Goal: Contribute content: Contribute content

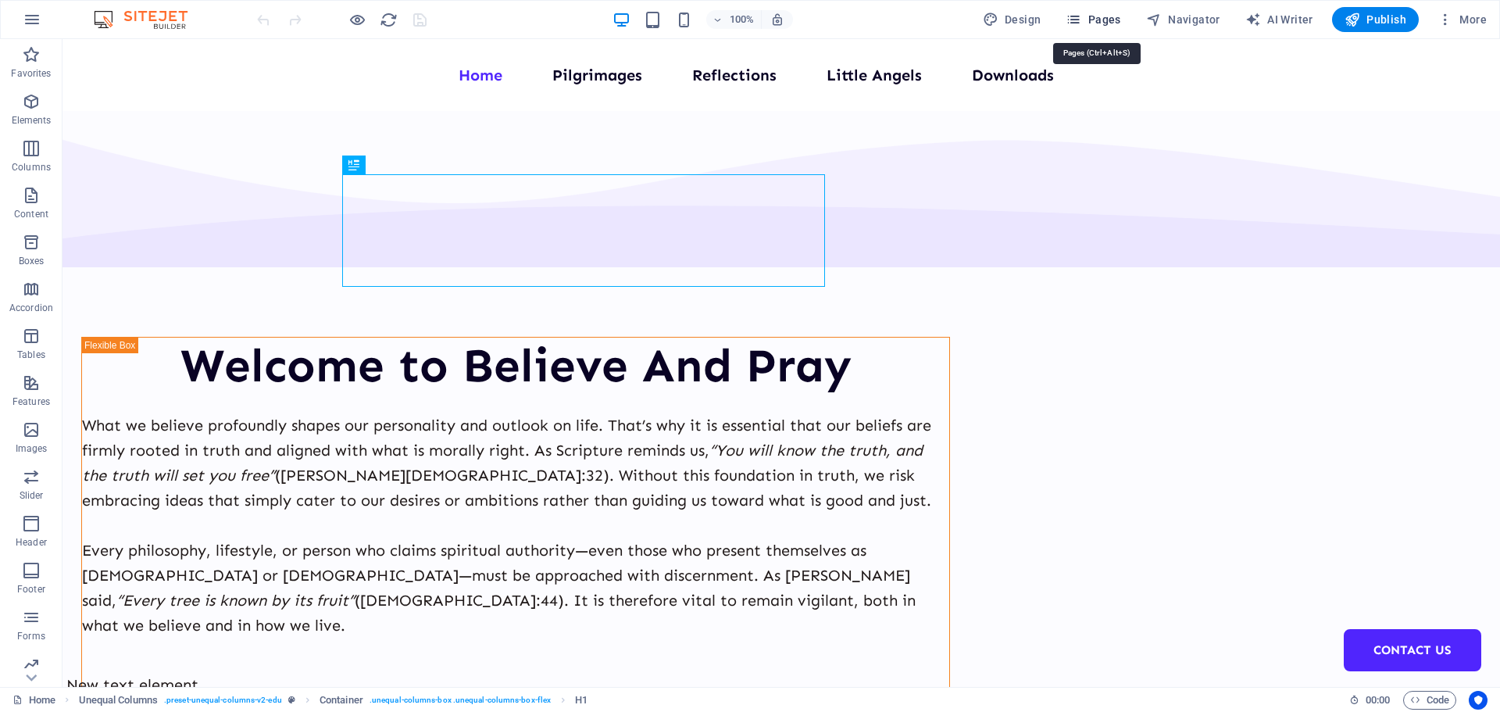
click at [1106, 17] on span "Pages" at bounding box center [1093, 20] width 55 height 16
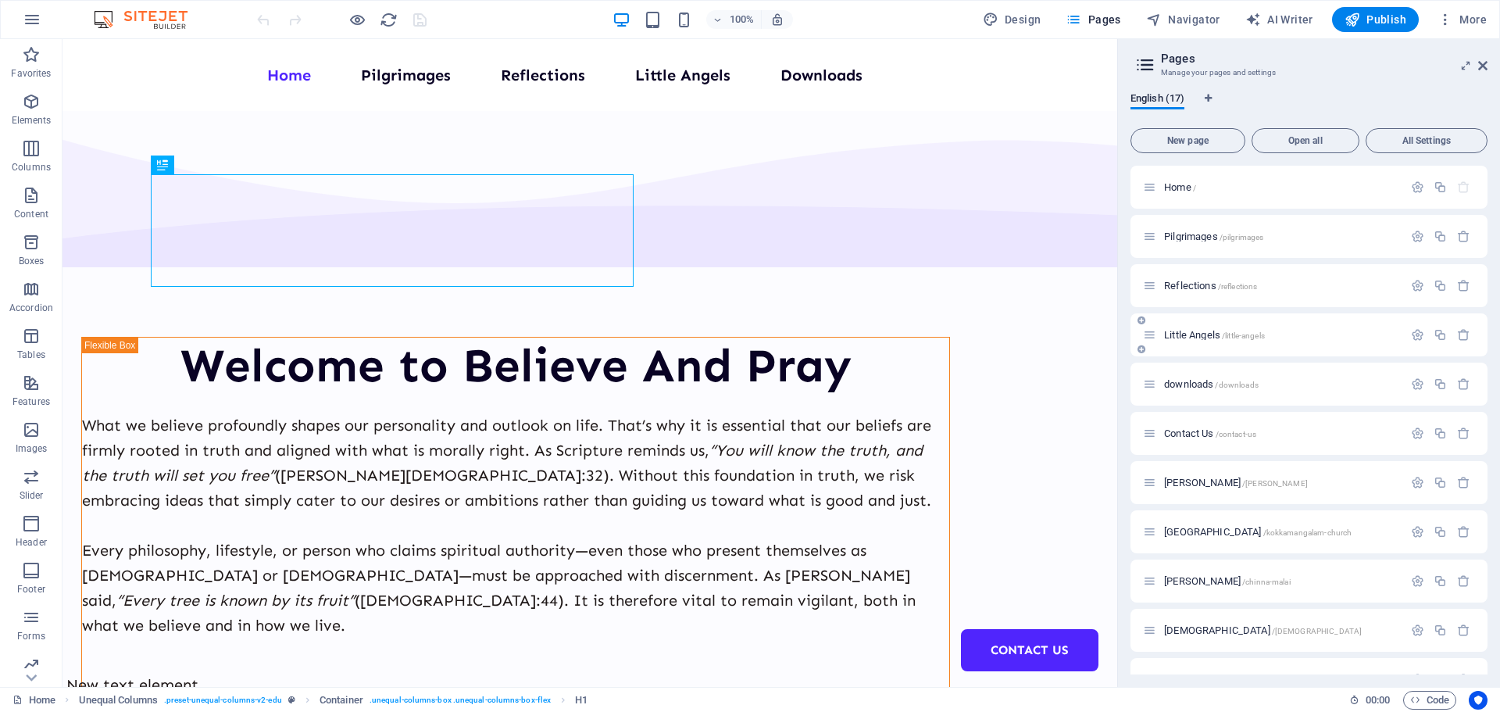
scroll to position [78, 0]
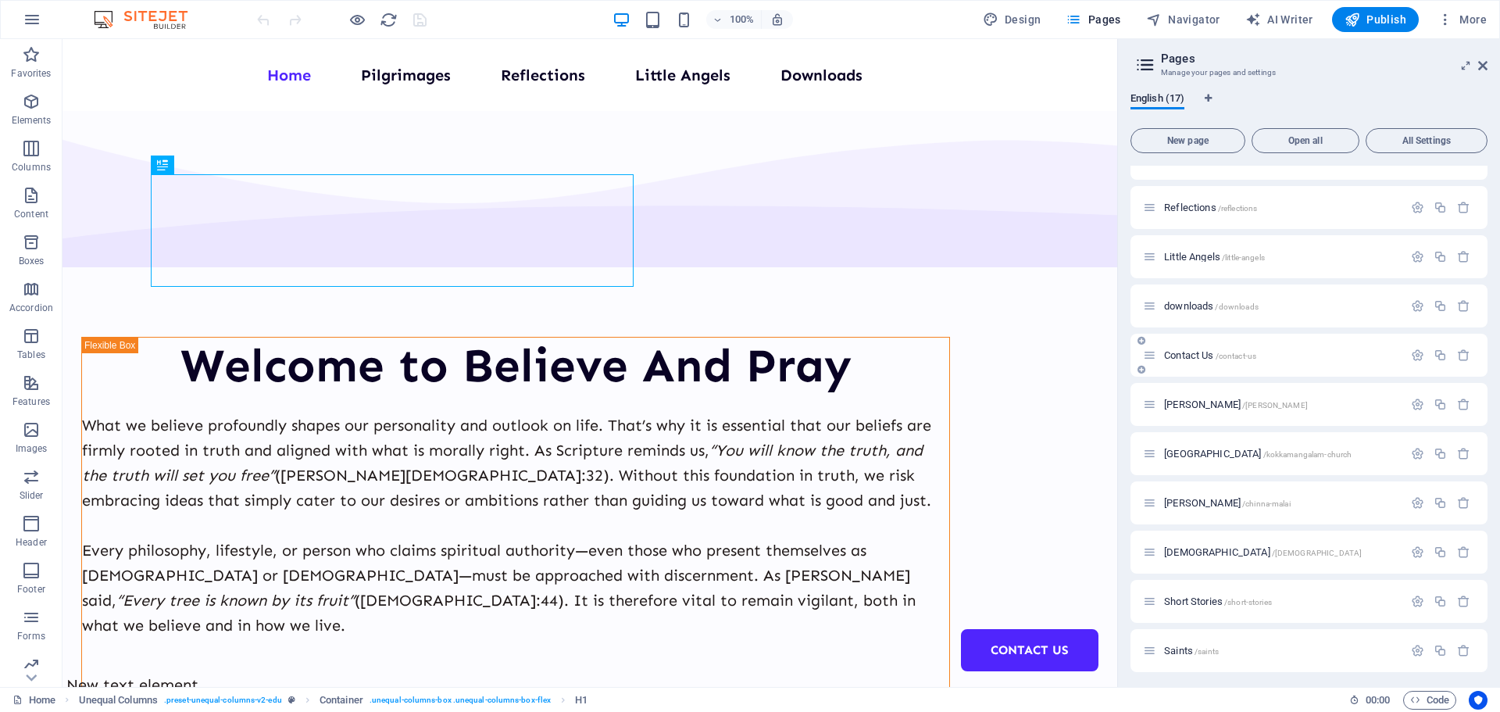
click at [1196, 352] on span "Contact Us /contact-us" at bounding box center [1210, 355] width 92 height 12
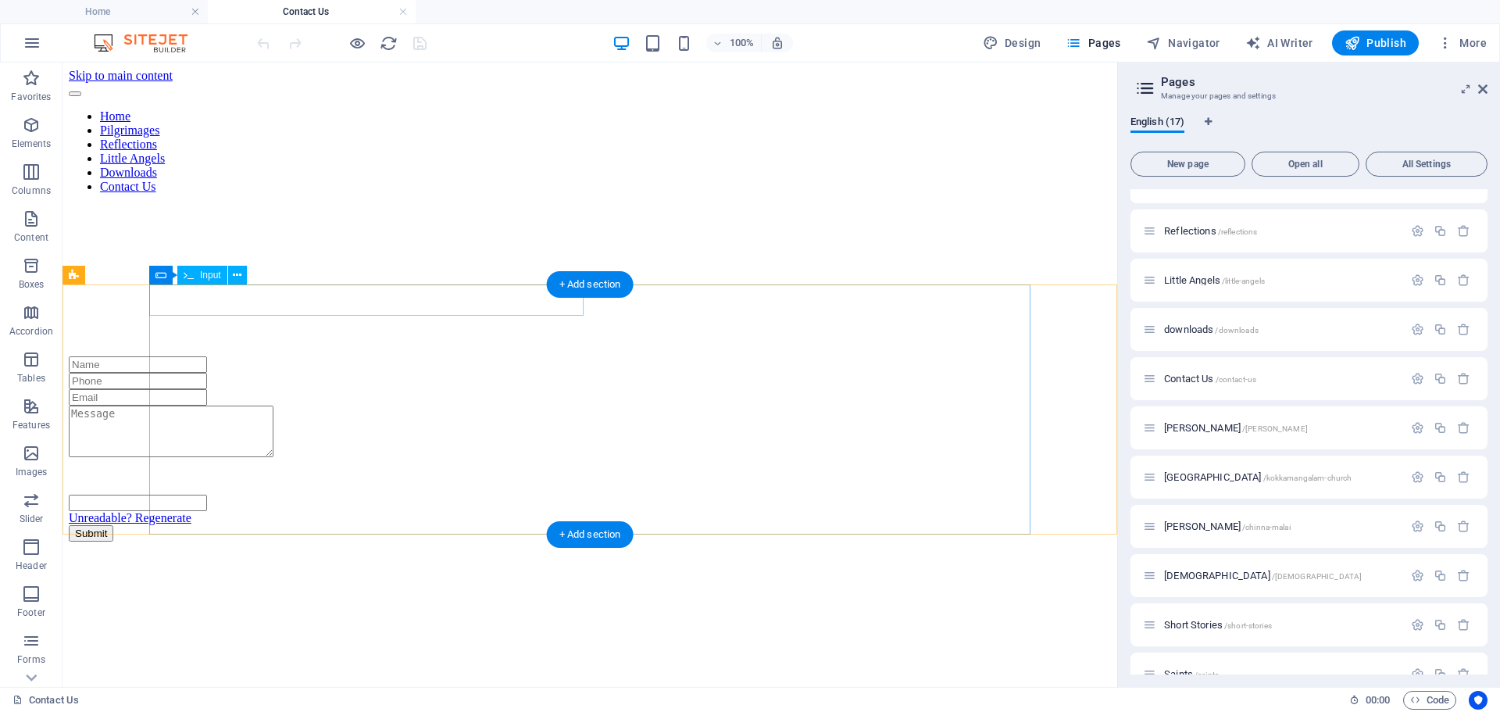
scroll to position [0, 0]
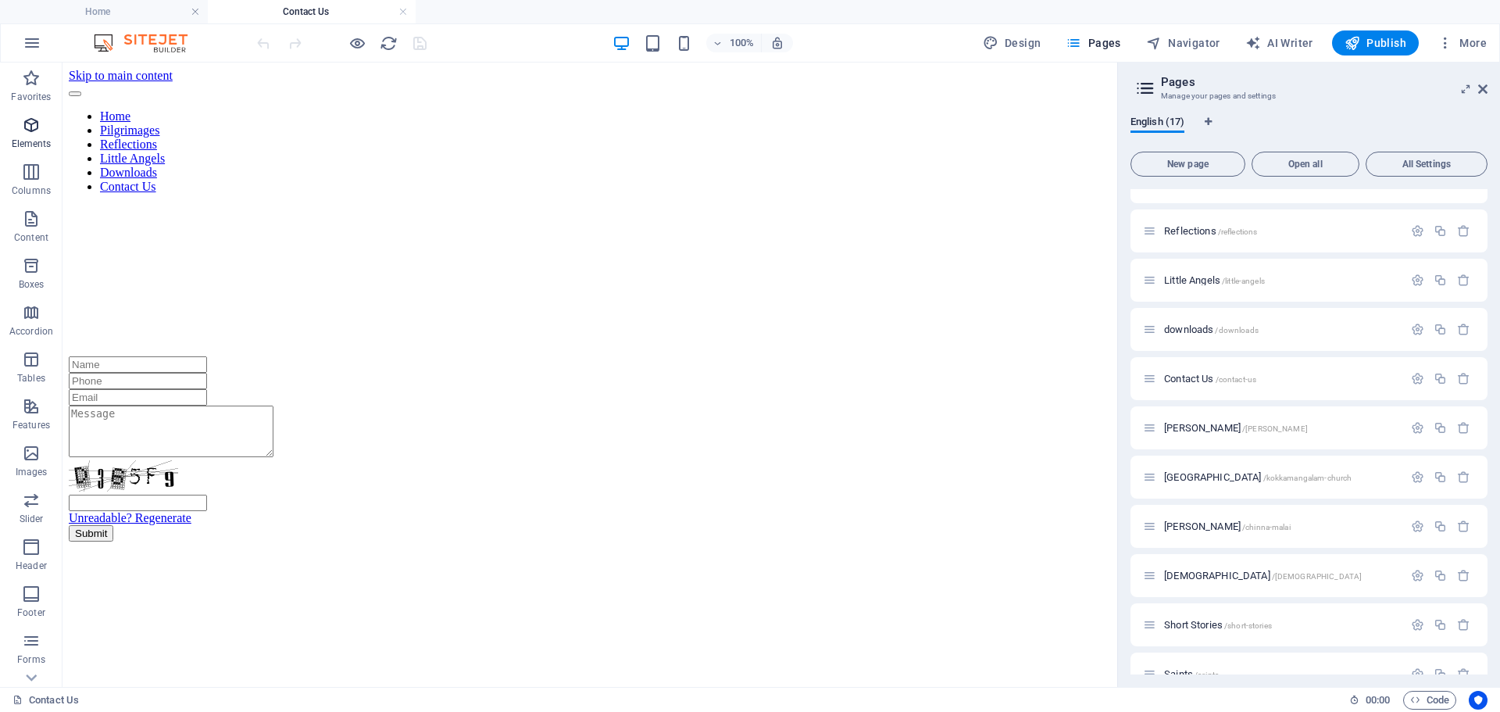
click at [38, 136] on span "Elements" at bounding box center [31, 135] width 63 height 38
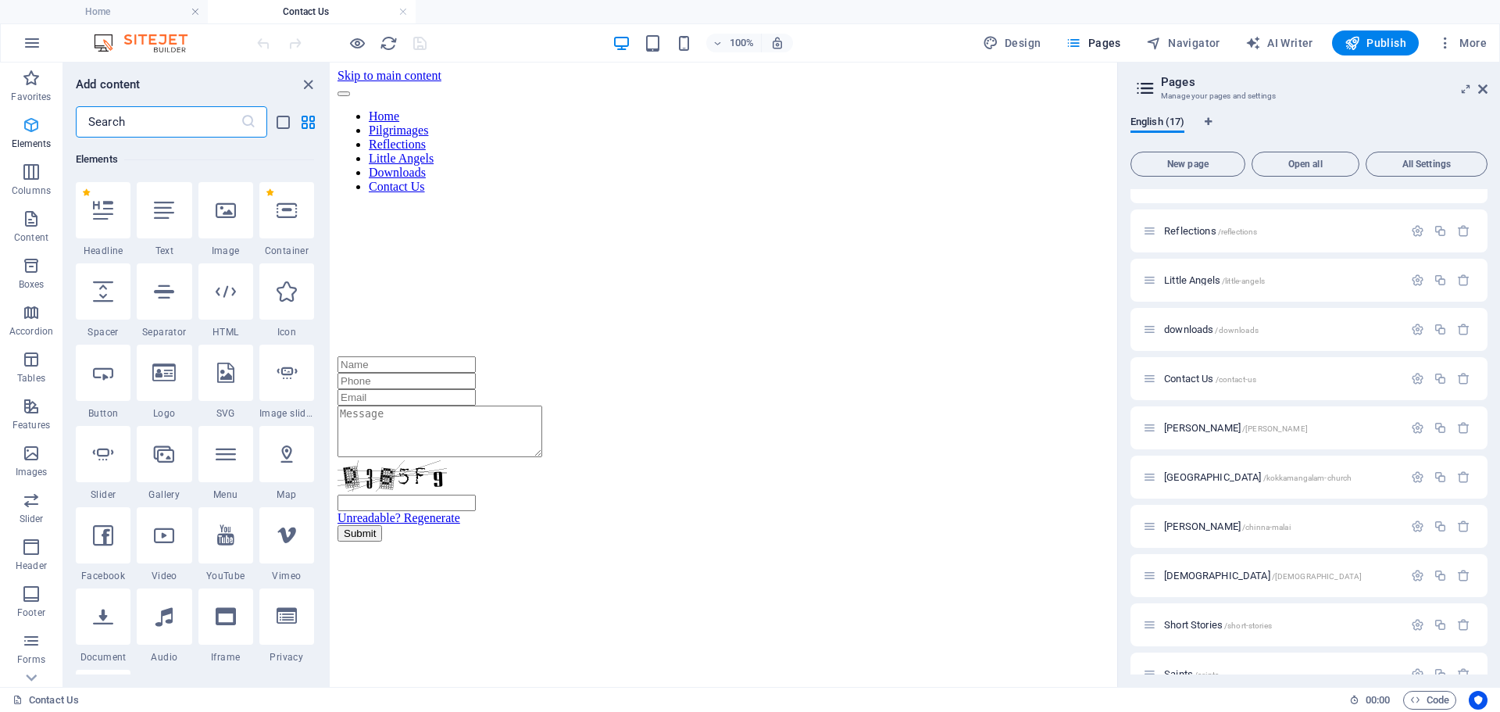
scroll to position [166, 0]
click at [162, 223] on div at bounding box center [164, 210] width 55 height 56
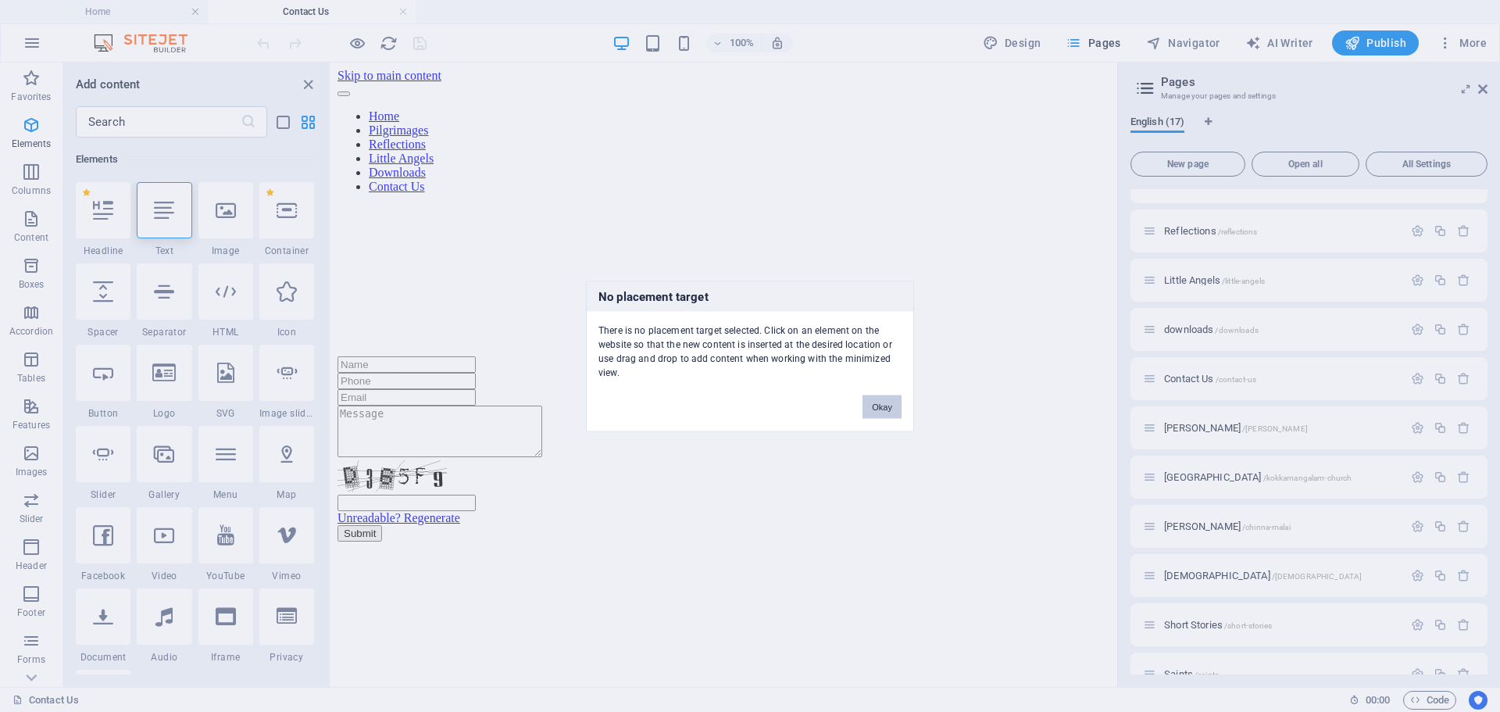
click at [880, 407] on button "Okay" at bounding box center [882, 406] width 39 height 23
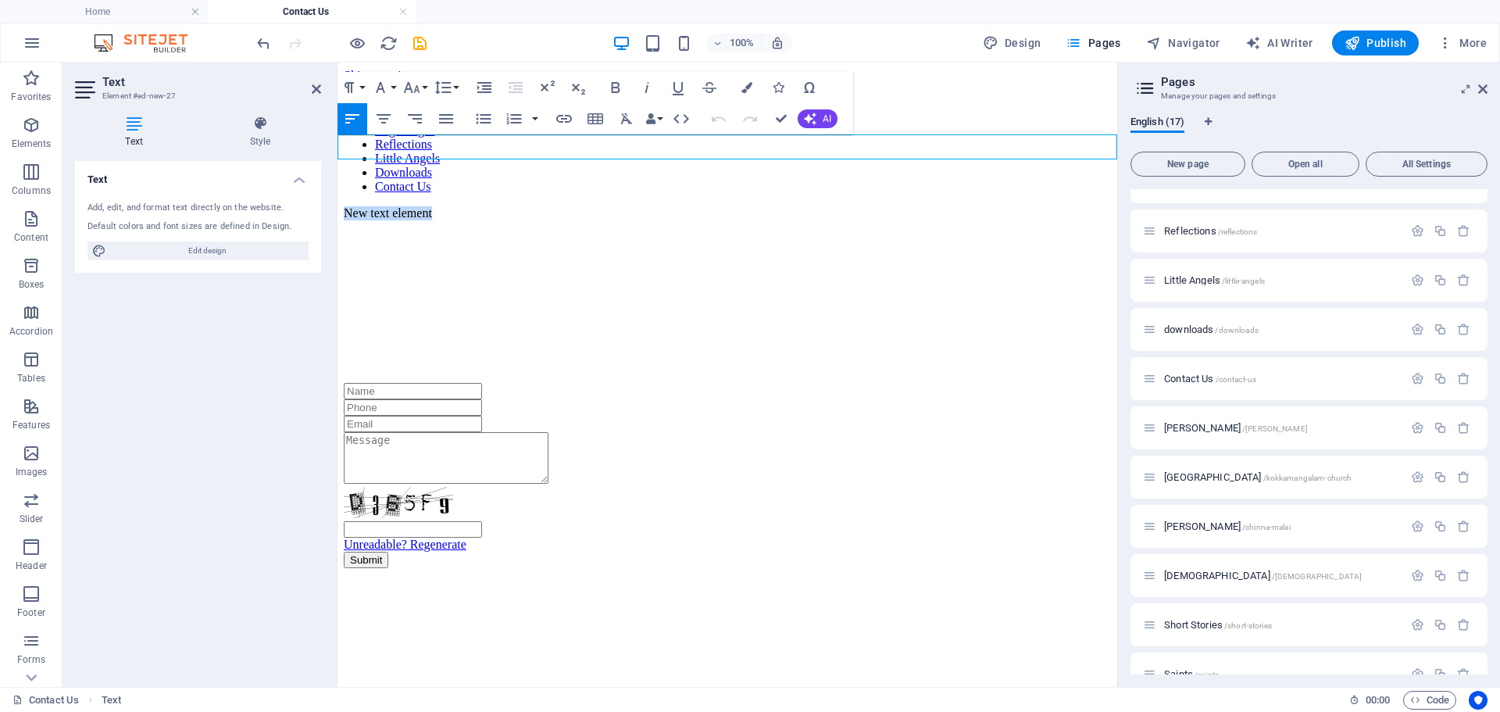
click at [460, 206] on p "New text element" at bounding box center [727, 213] width 767 height 14
drag, startPoint x: 481, startPoint y: 145, endPoint x: 342, endPoint y: 155, distance: 139.5
click at [344, 206] on p "New text element" at bounding box center [727, 213] width 767 height 14
click at [566, 237] on div at bounding box center [727, 308] width 767 height 150
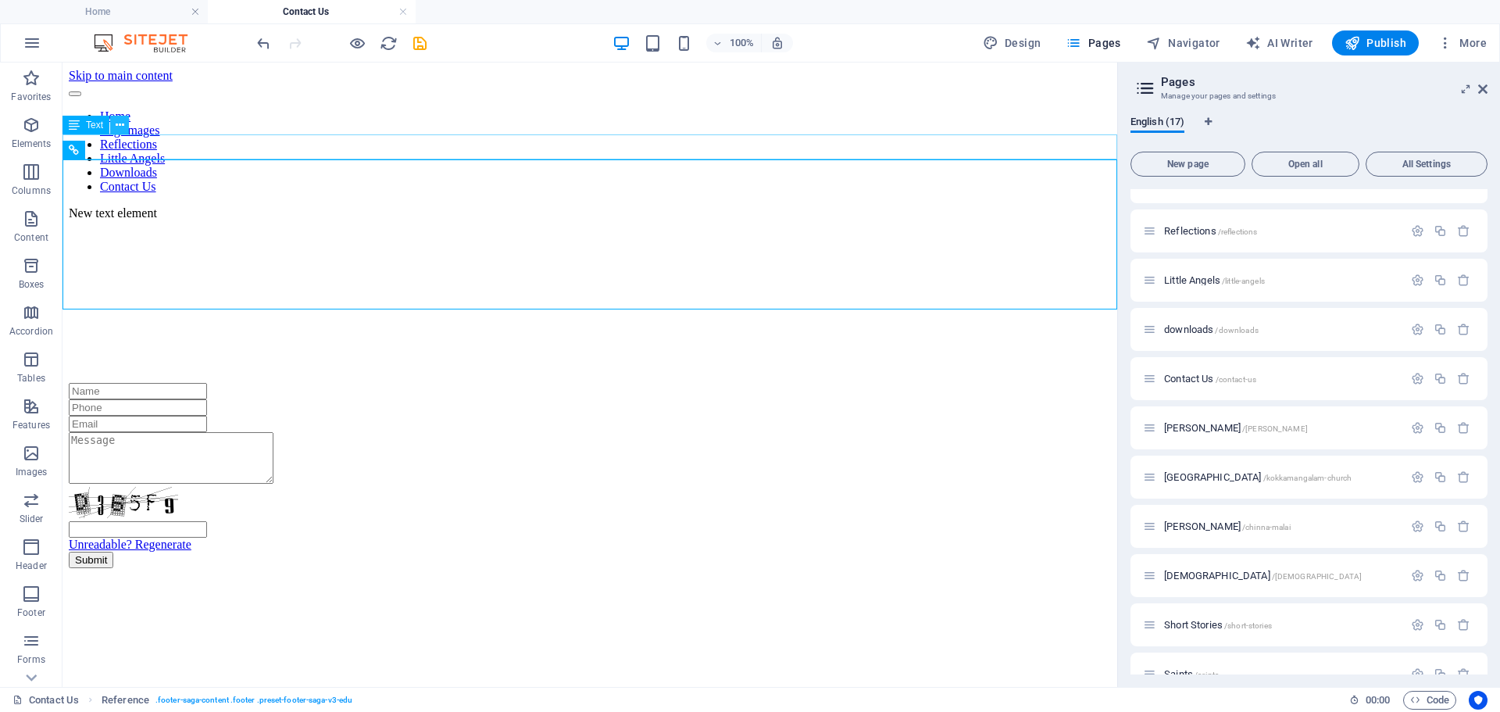
click at [118, 122] on icon at bounding box center [120, 125] width 9 height 16
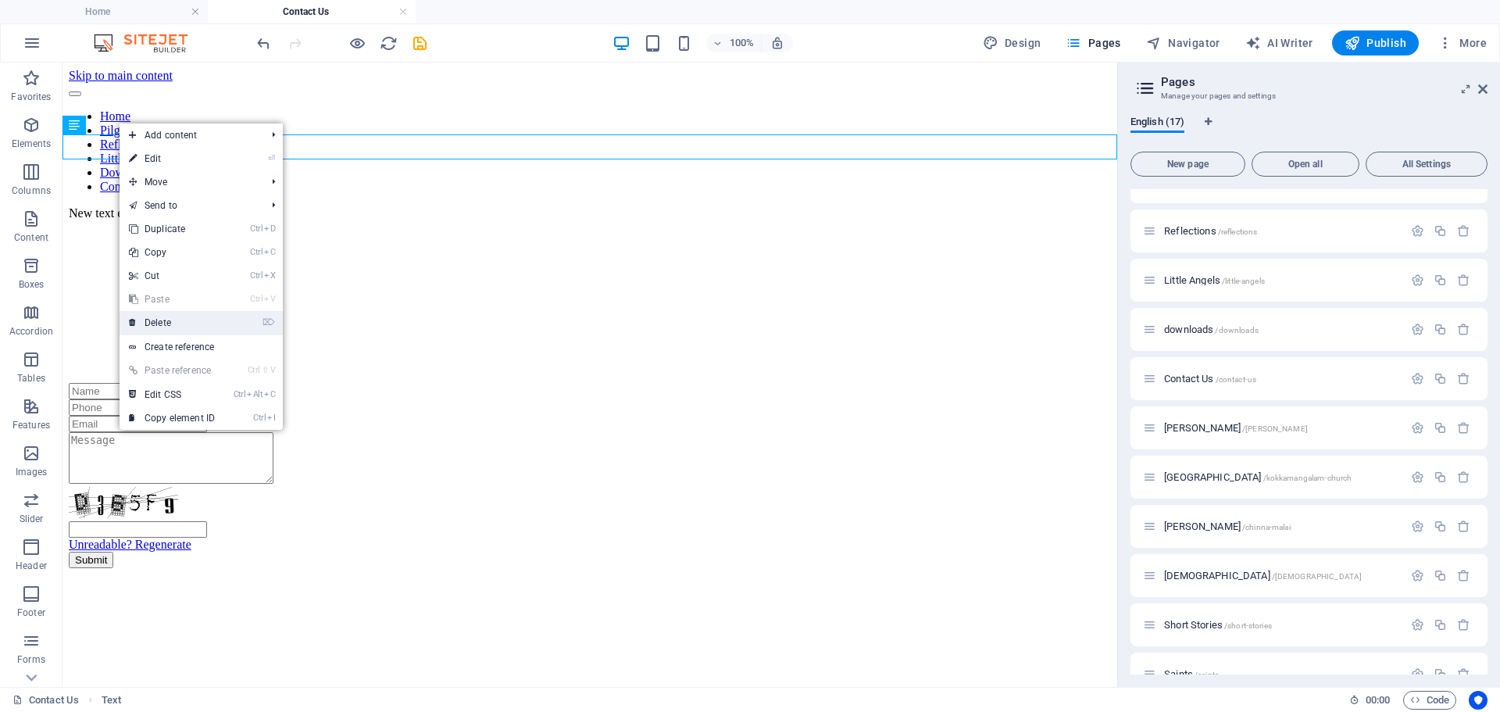
click at [178, 316] on link "⌦ Delete" at bounding box center [172, 322] width 105 height 23
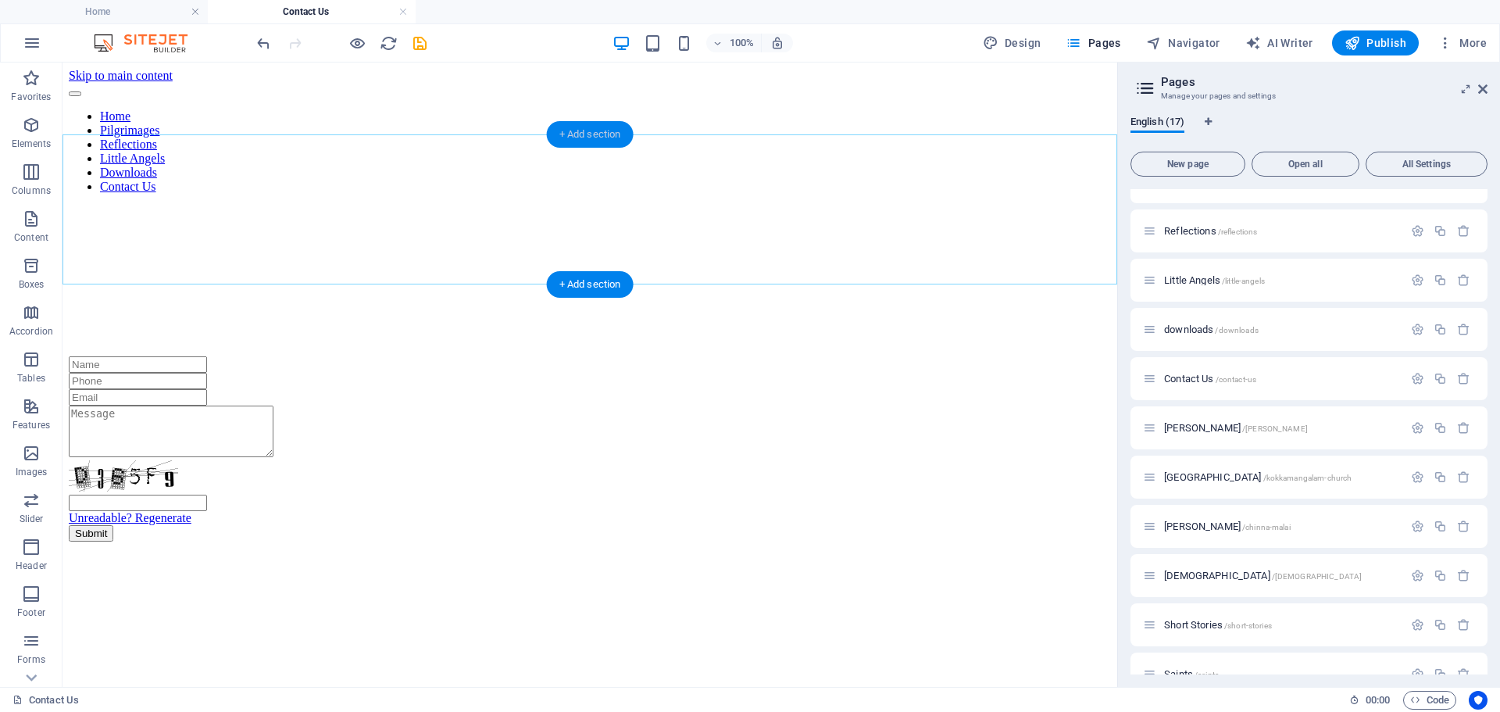
click at [566, 131] on div "+ Add section" at bounding box center [590, 134] width 87 height 27
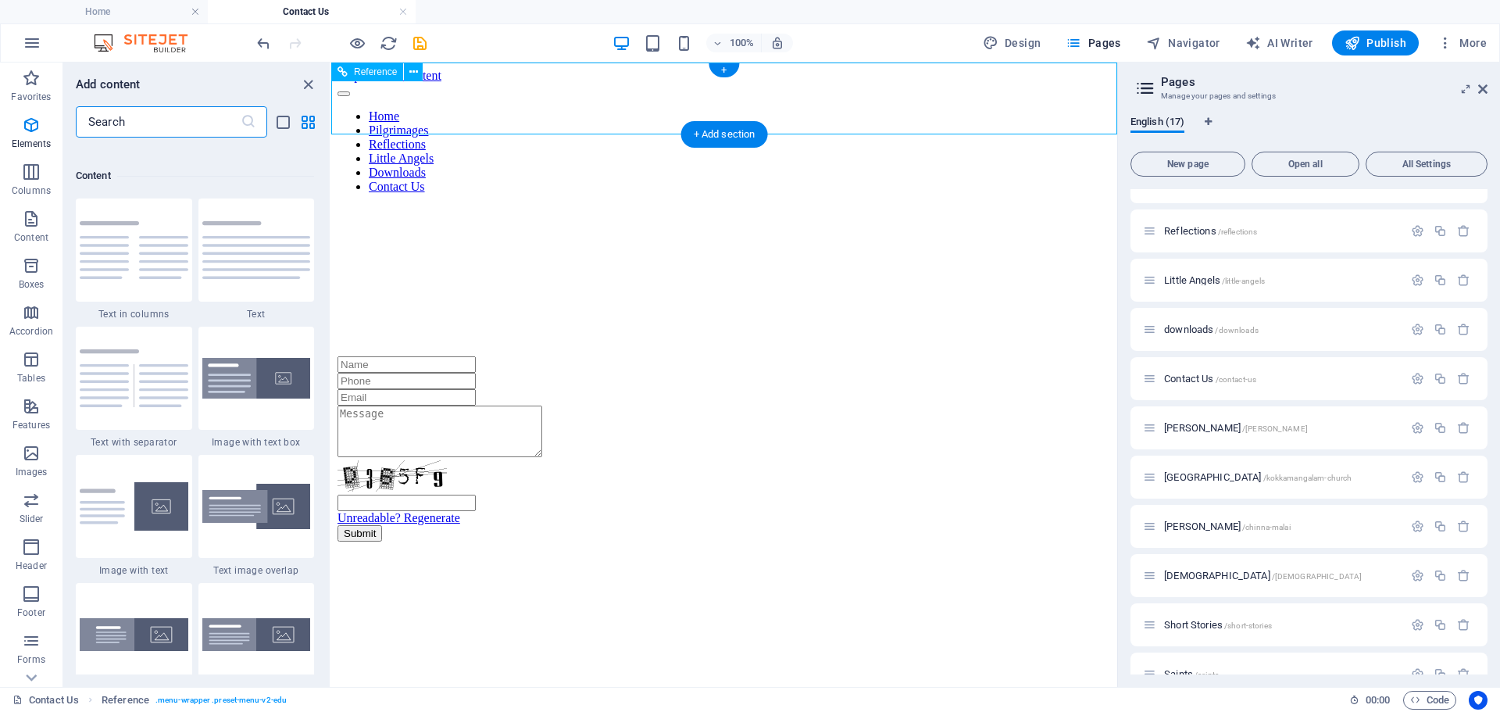
scroll to position [2734, 0]
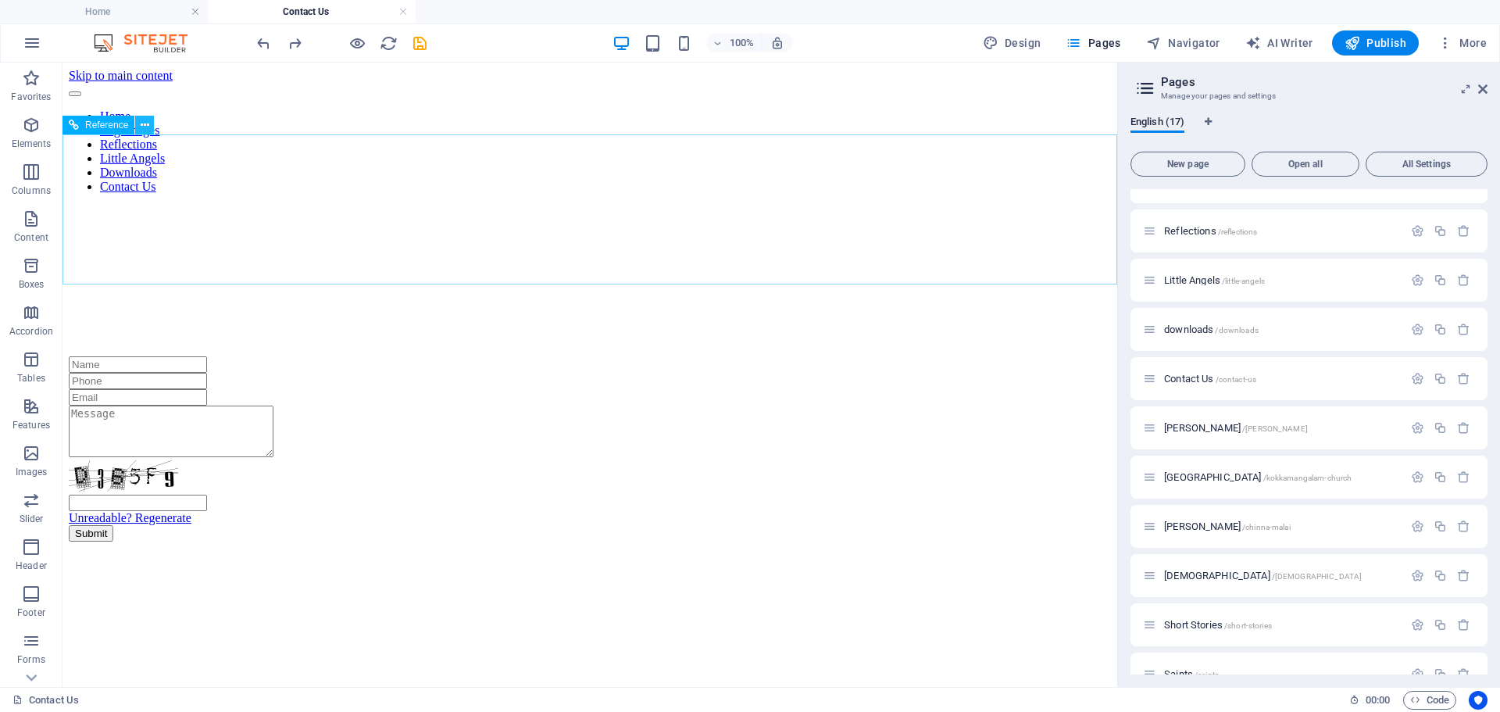
click at [145, 127] on icon at bounding box center [145, 125] width 9 height 16
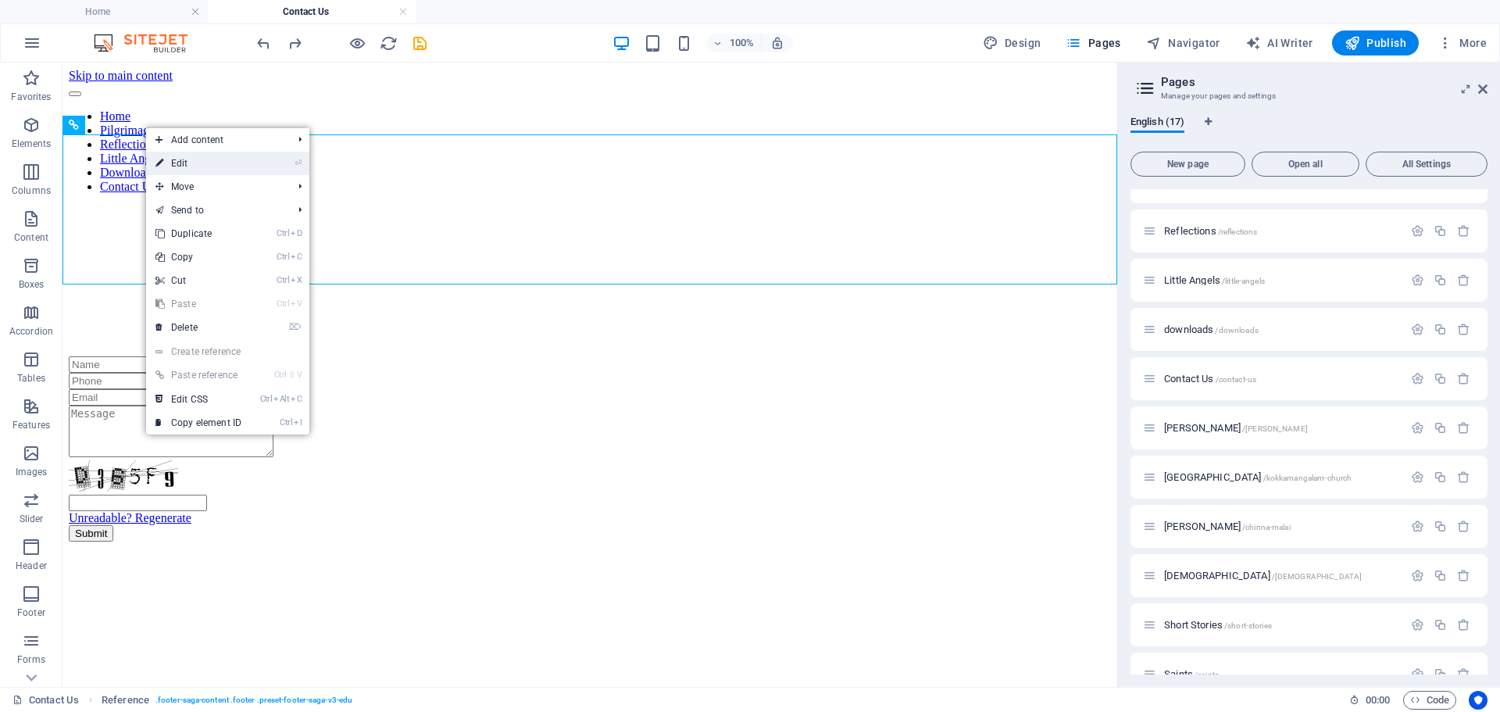
click at [167, 163] on link "⏎ Edit" at bounding box center [198, 163] width 105 height 23
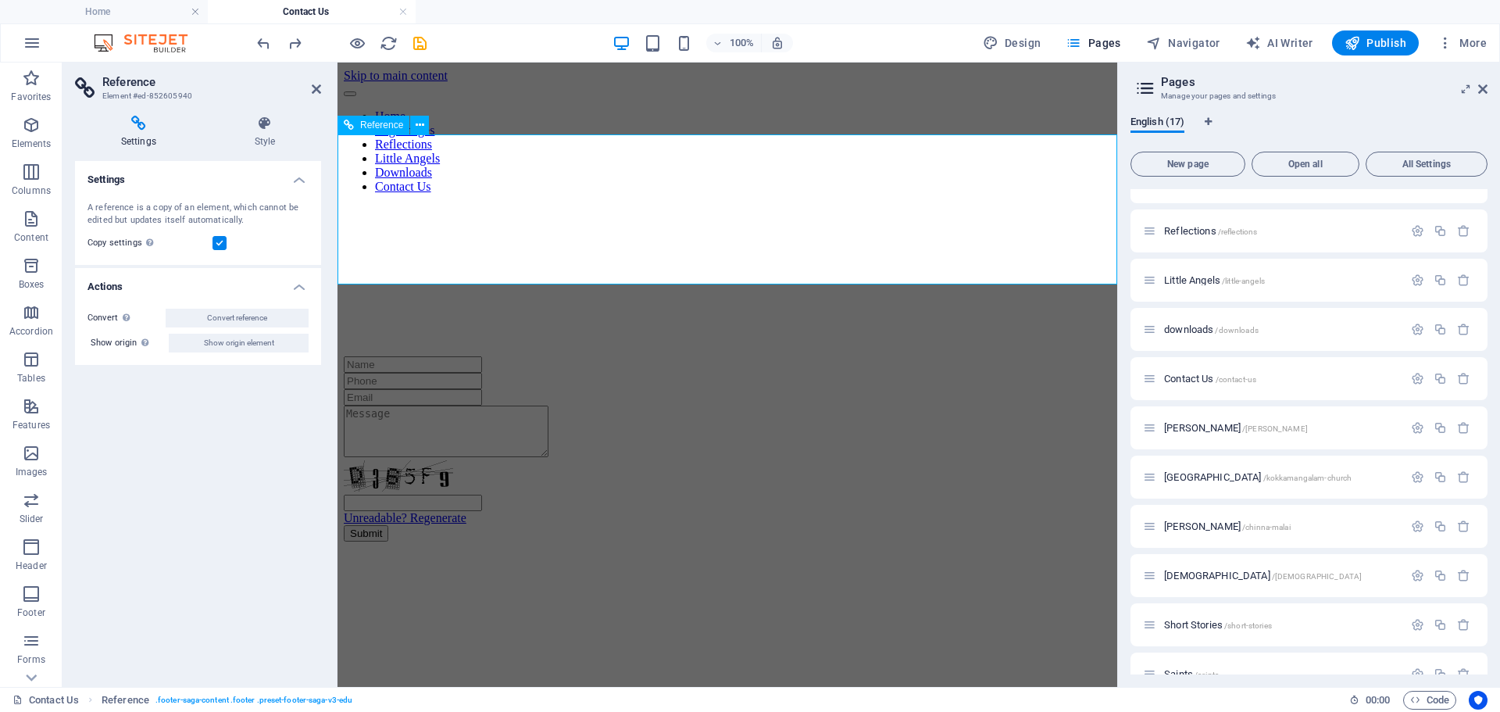
click at [350, 206] on div at bounding box center [727, 281] width 767 height 150
click at [413, 127] on button at bounding box center [419, 125] width 19 height 19
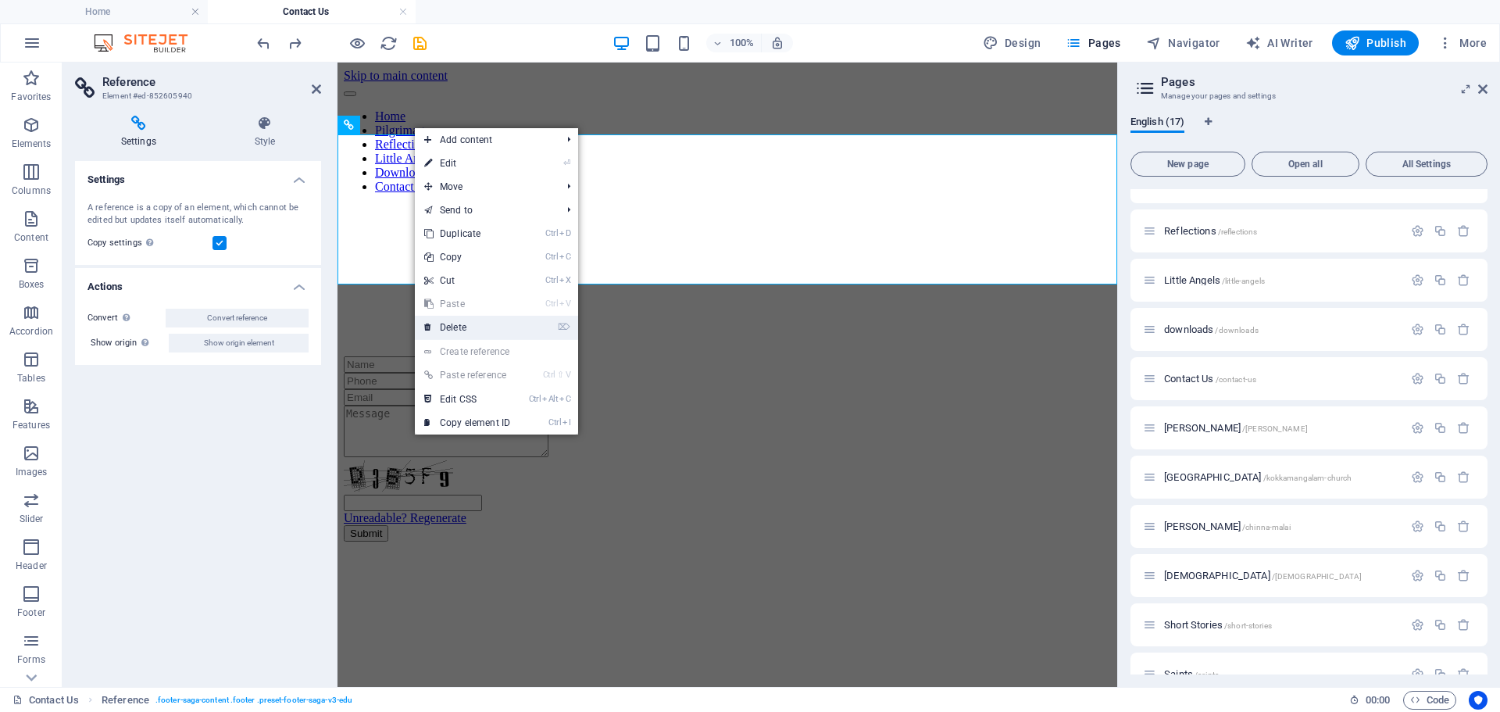
click at [449, 324] on link "⌦ Delete" at bounding box center [467, 327] width 105 height 23
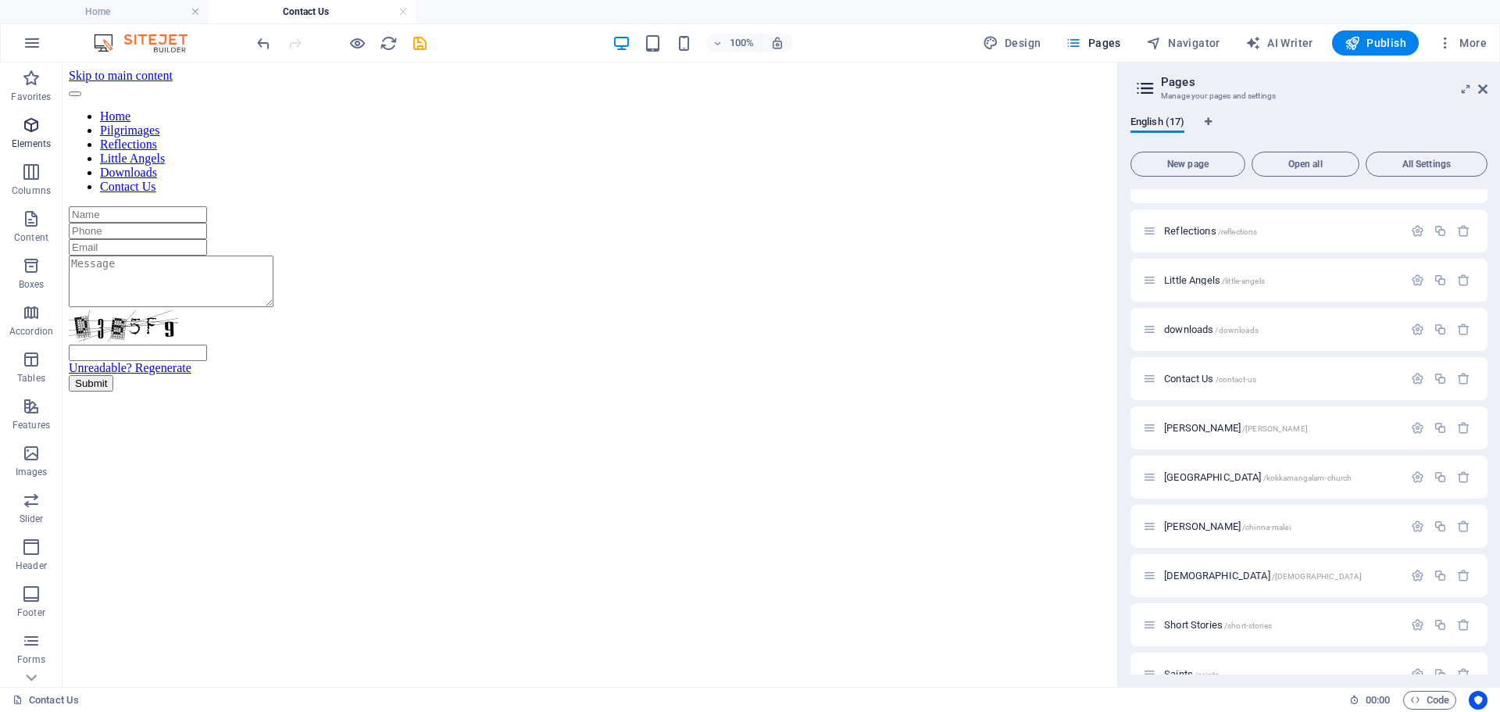
click at [32, 124] on icon "button" at bounding box center [31, 125] width 19 height 19
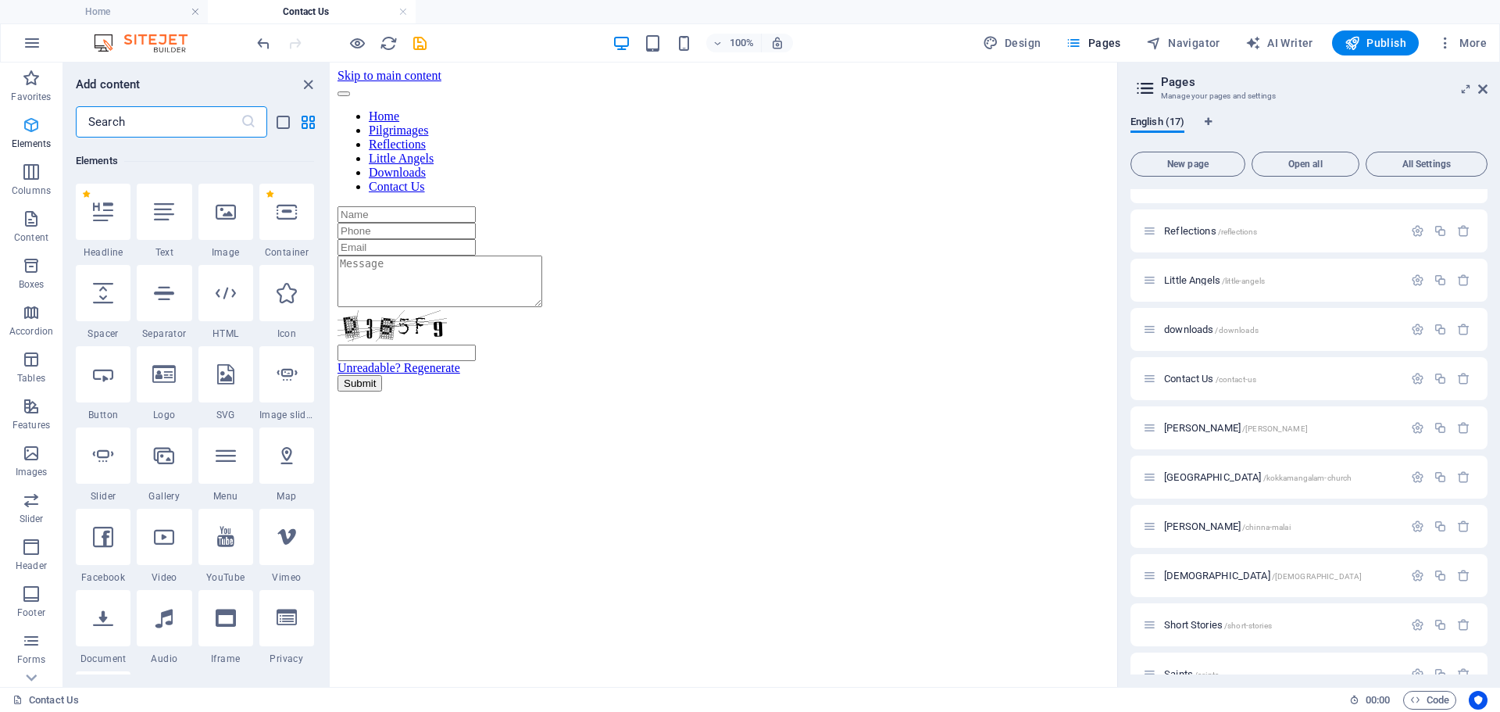
scroll to position [166, 0]
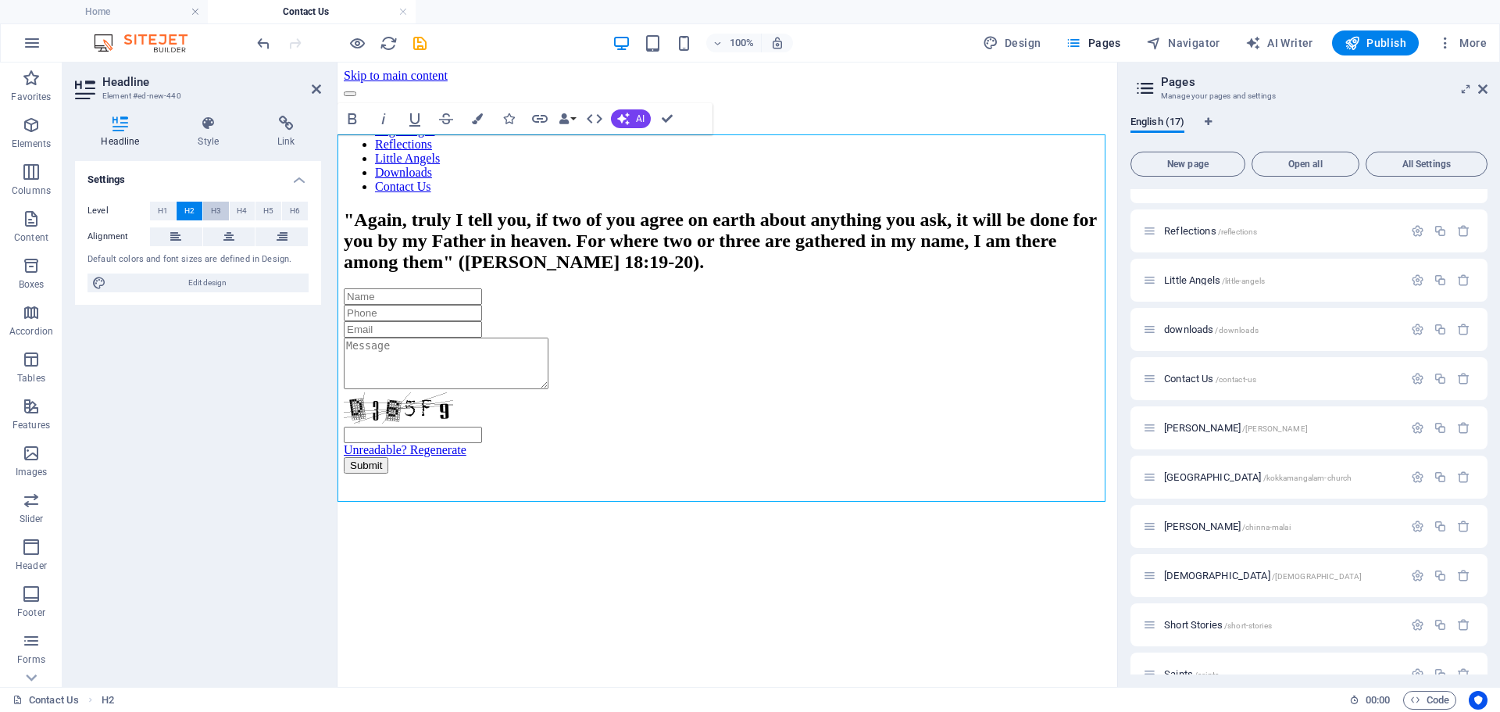
click at [216, 212] on span "H3" at bounding box center [216, 211] width 10 height 19
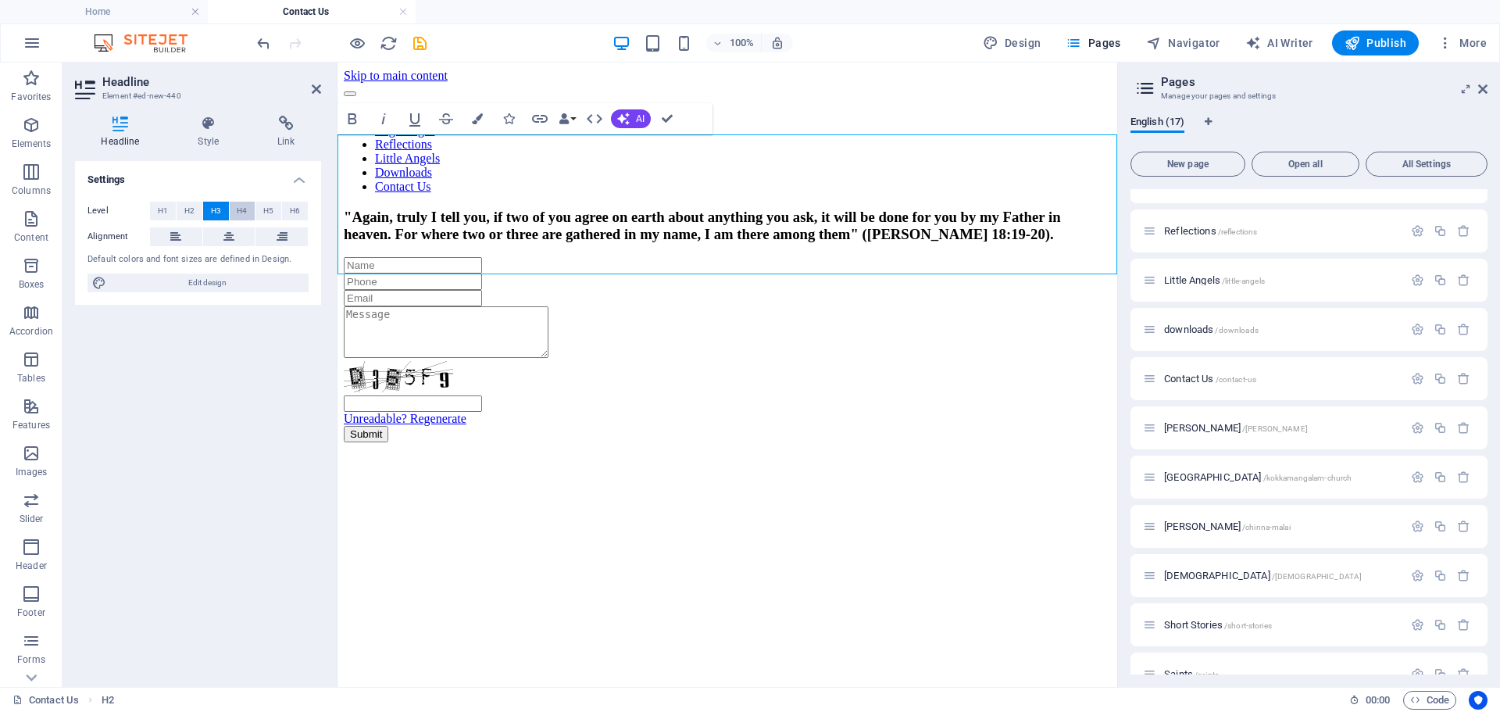
click at [238, 209] on span "H4" at bounding box center [242, 211] width 10 height 19
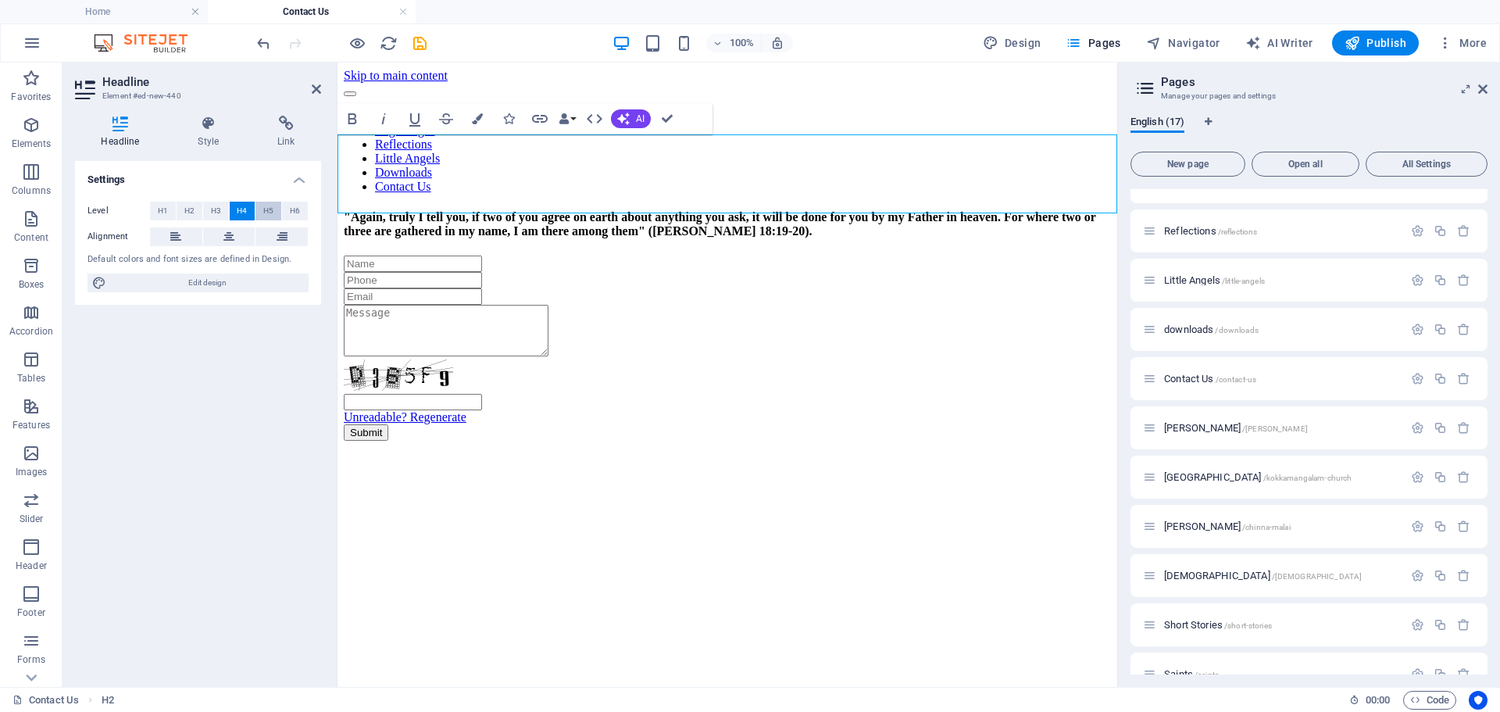
click at [270, 209] on span "H5" at bounding box center [268, 211] width 10 height 19
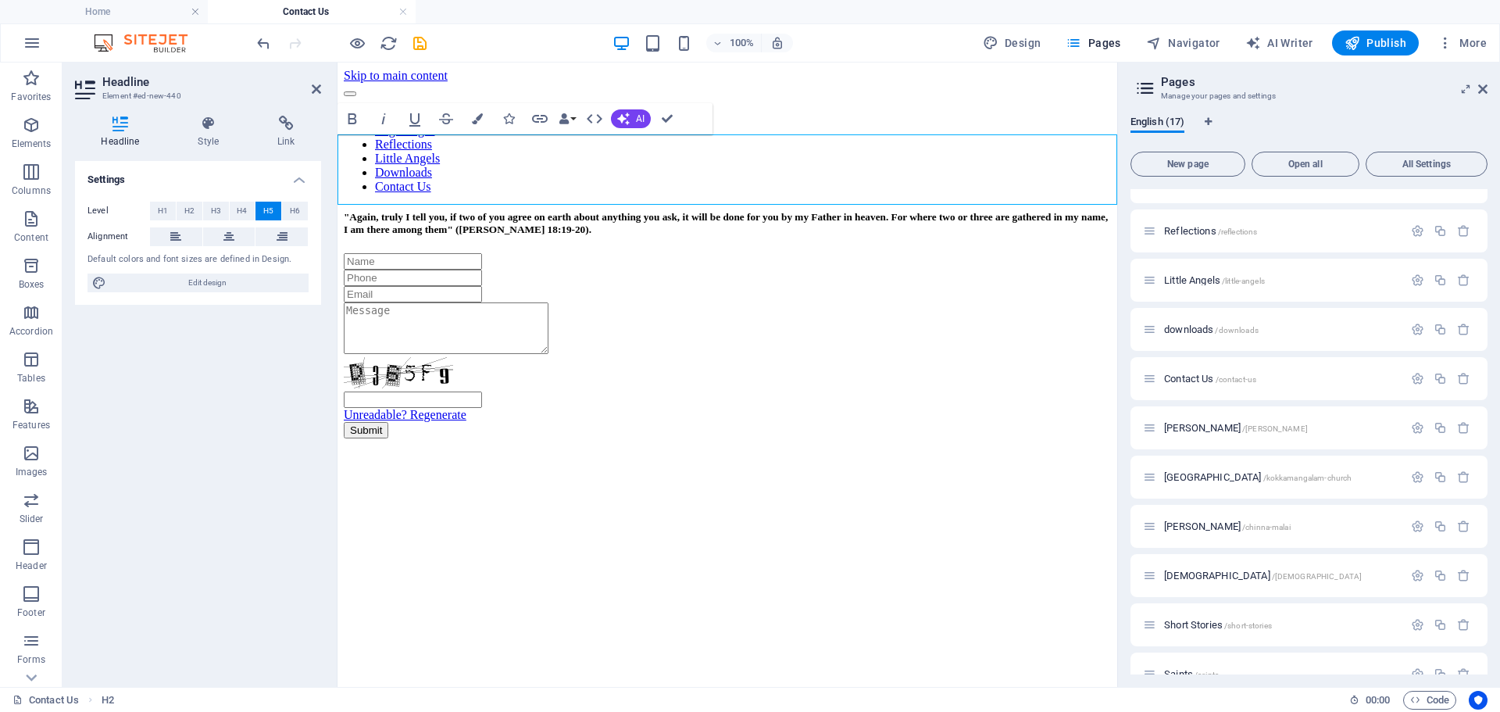
click at [497, 211] on h5 ""Again, truly I tell you, if two of you agree on earth about anything you ask, …" at bounding box center [727, 223] width 767 height 25
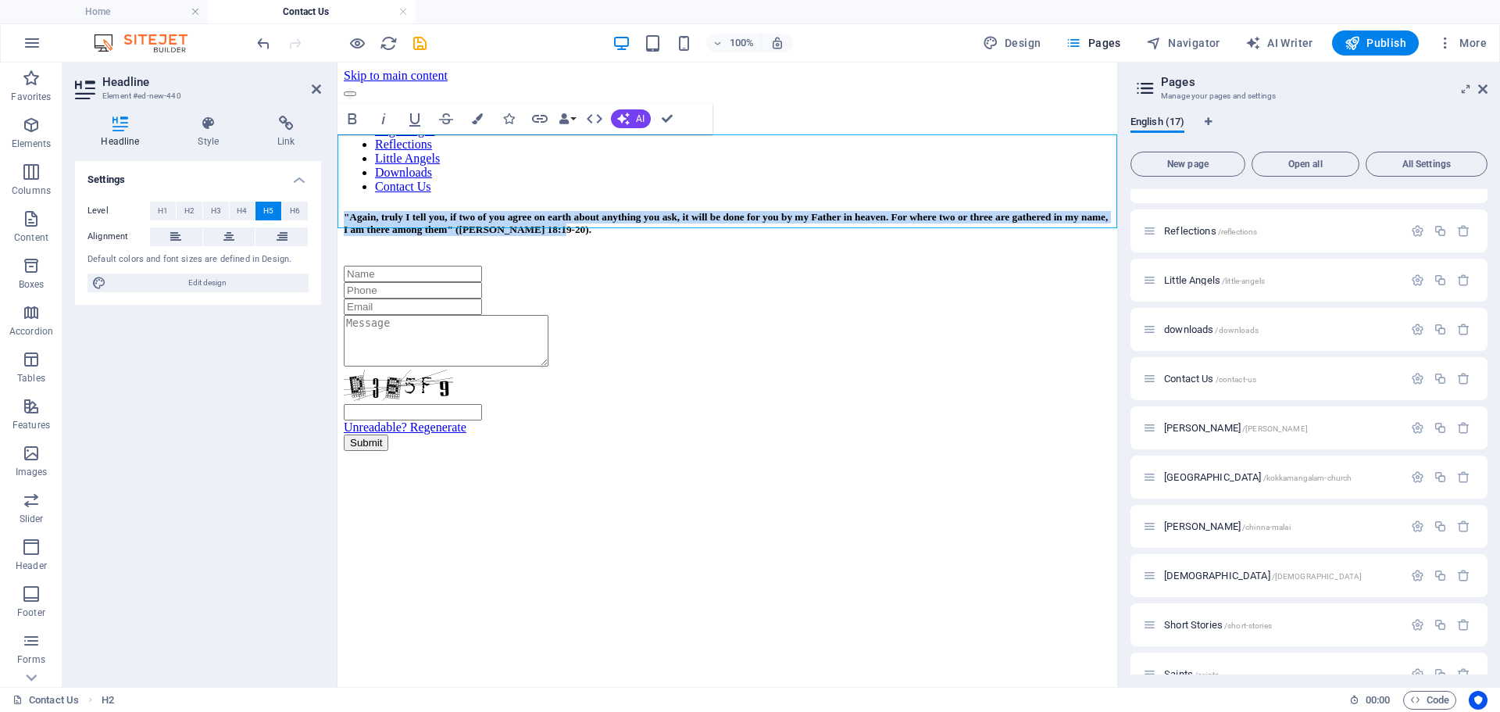
drag, startPoint x: 504, startPoint y: 201, endPoint x: 330, endPoint y: 145, distance: 182.9
click at [338, 145] on html "Skip to main content Home Pilgrimages Reflections Little Angels Downloads Conta…" at bounding box center [728, 260] width 780 height 395
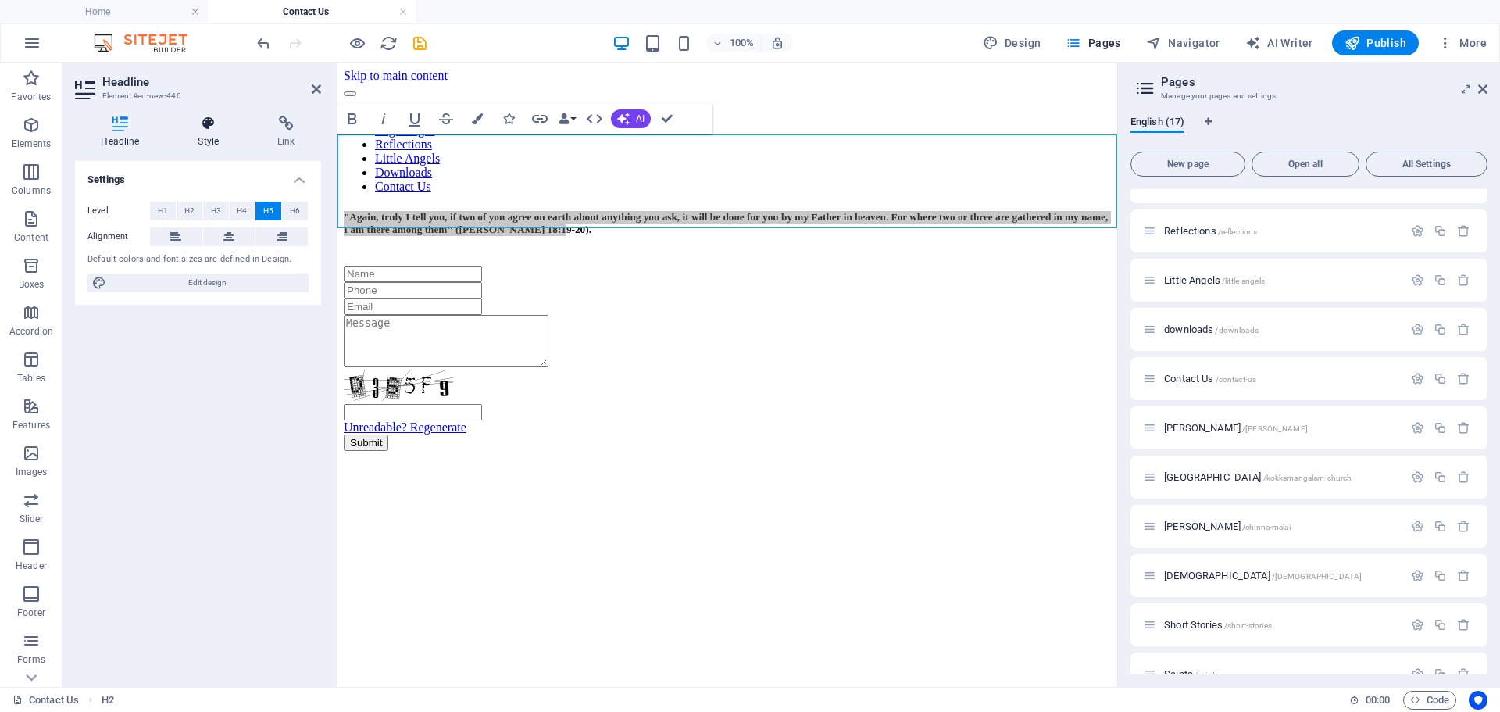
click at [199, 131] on icon at bounding box center [208, 124] width 73 height 16
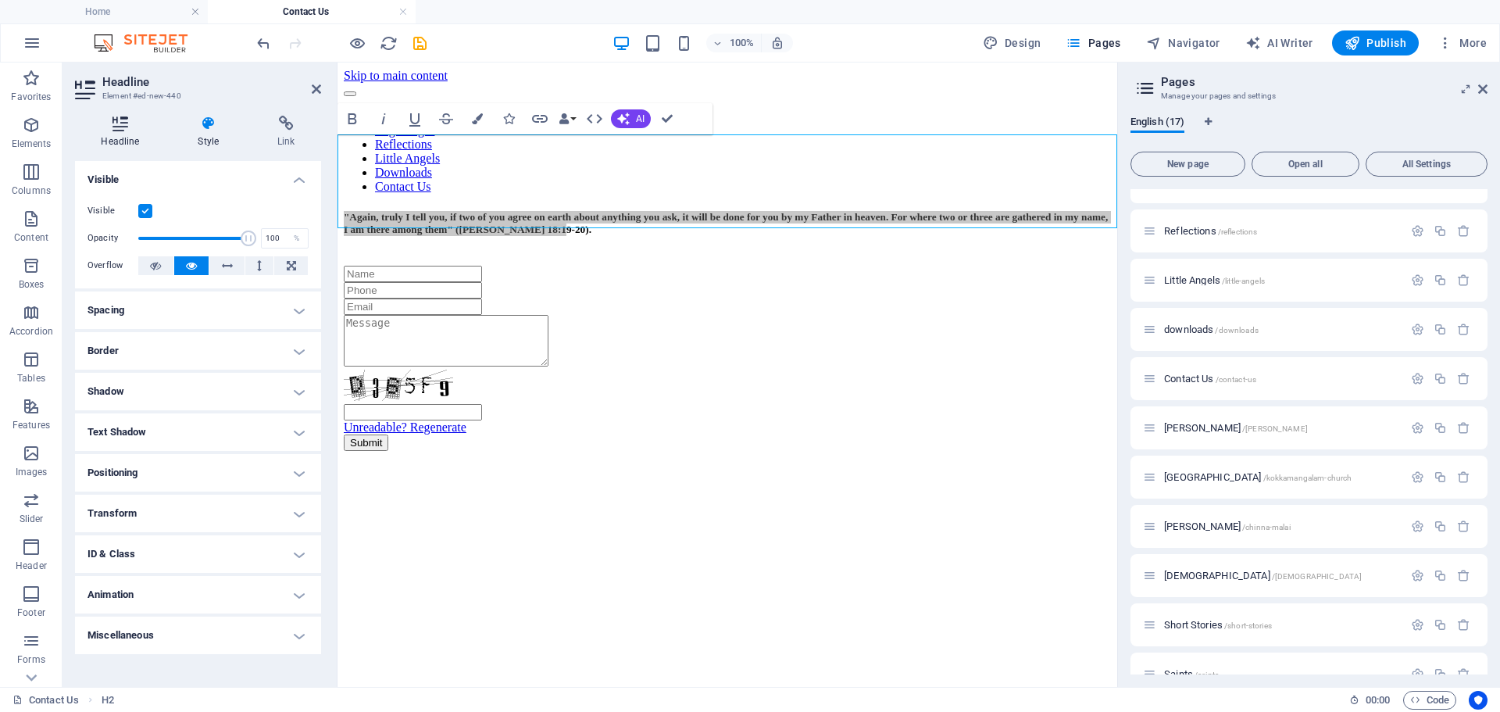
click at [117, 127] on icon at bounding box center [120, 124] width 91 height 16
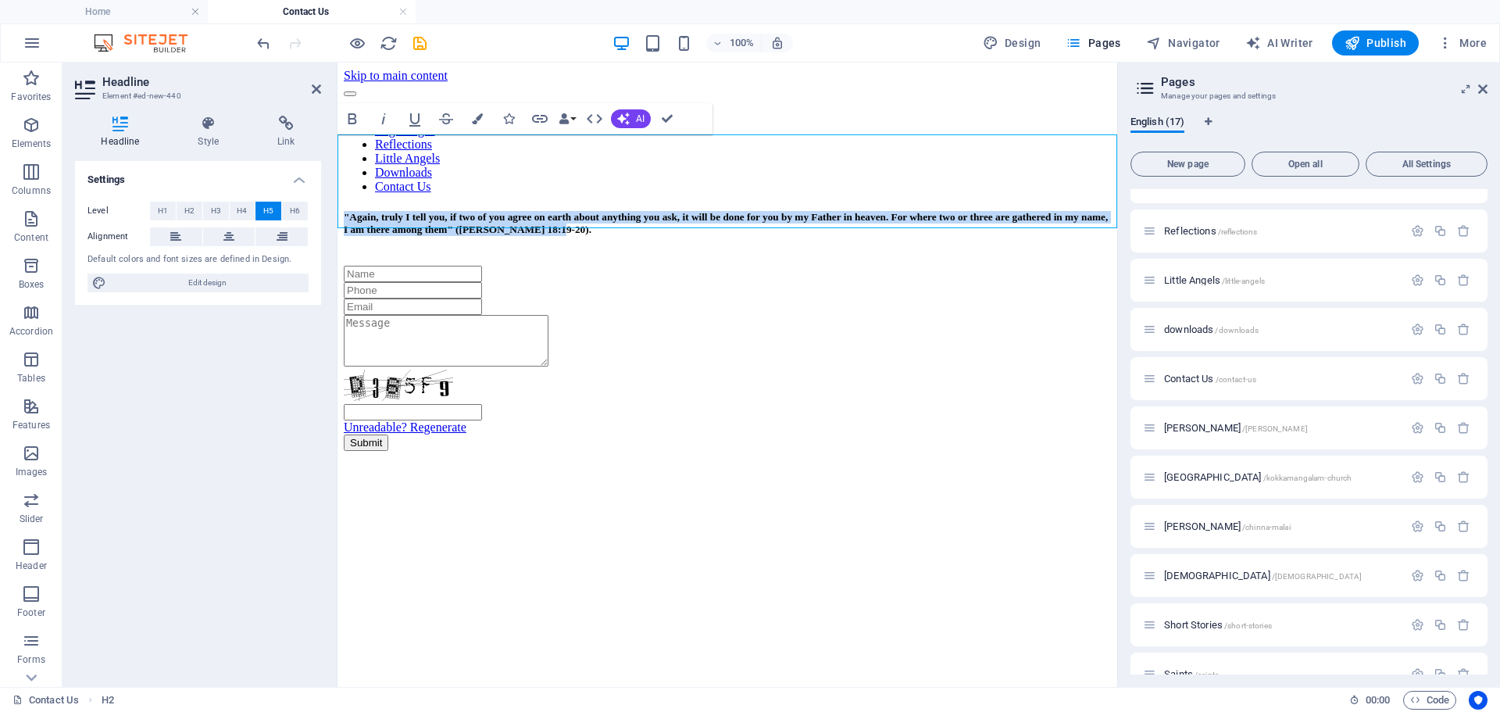
drag, startPoint x: 451, startPoint y: 177, endPoint x: 413, endPoint y: 173, distance: 38.5
click at [413, 211] on h5 ""Again, truly I tell you, if two of you agree on earth about anything you ask, …" at bounding box center [727, 230] width 767 height 38
drag, startPoint x: 494, startPoint y: 193, endPoint x: 669, endPoint y: 204, distance: 175.4
click at [338, 141] on html "Skip to main content Home Pilgrimages Reflections Little Angels Downloads Conta…" at bounding box center [728, 260] width 780 height 395
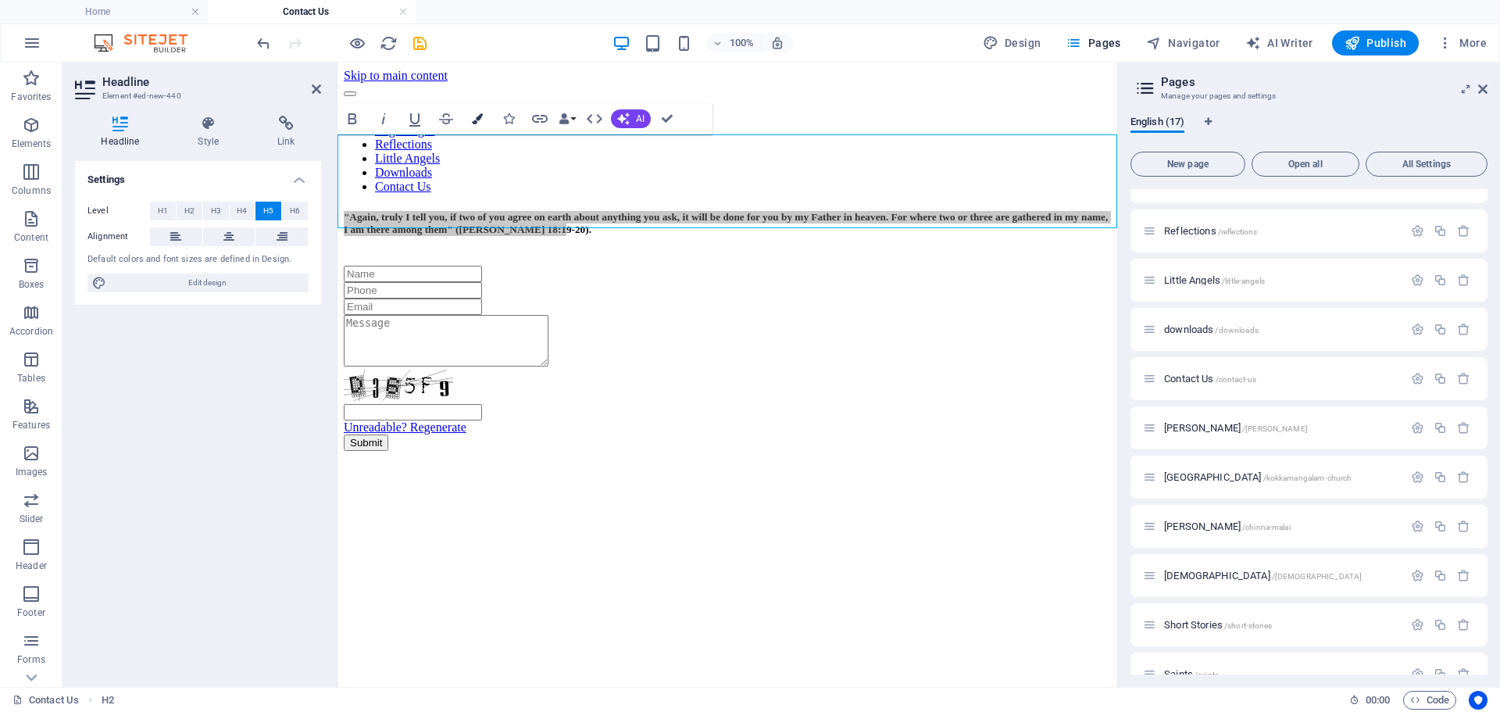
click at [476, 119] on icon "button" at bounding box center [477, 118] width 11 height 11
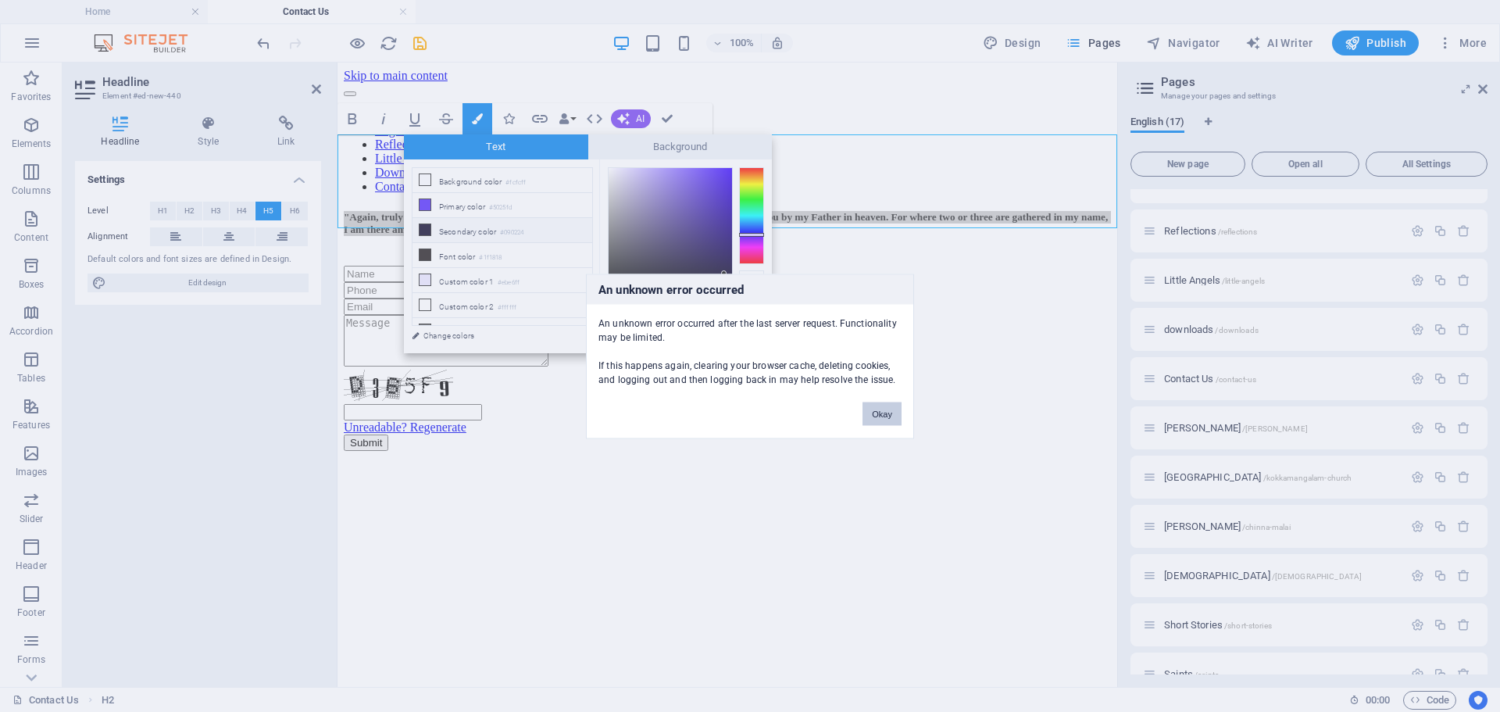
click at [870, 410] on button "Okay" at bounding box center [882, 413] width 39 height 23
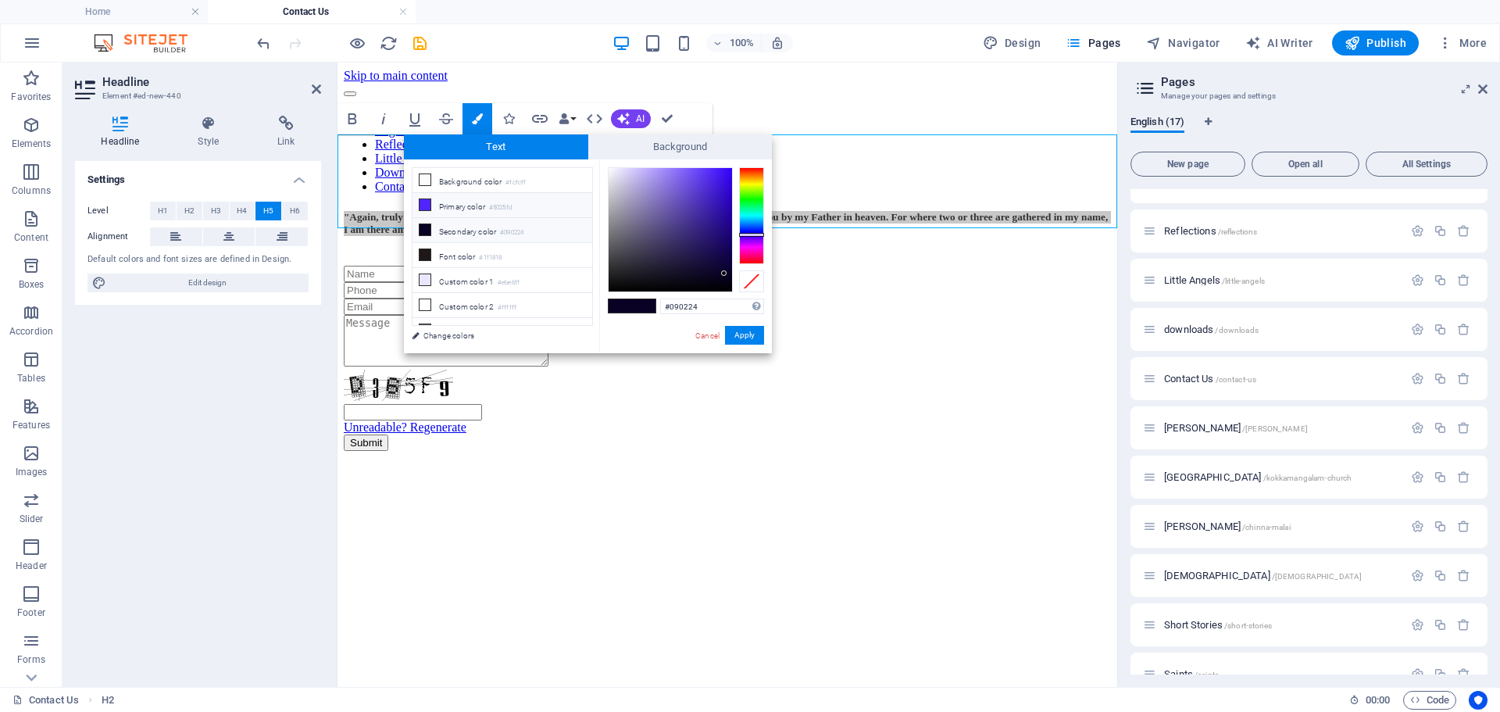
click at [461, 199] on li "Primary color #5025fd" at bounding box center [503, 205] width 180 height 25
type input "#5025fd"
click at [756, 339] on button "Apply" at bounding box center [744, 335] width 39 height 19
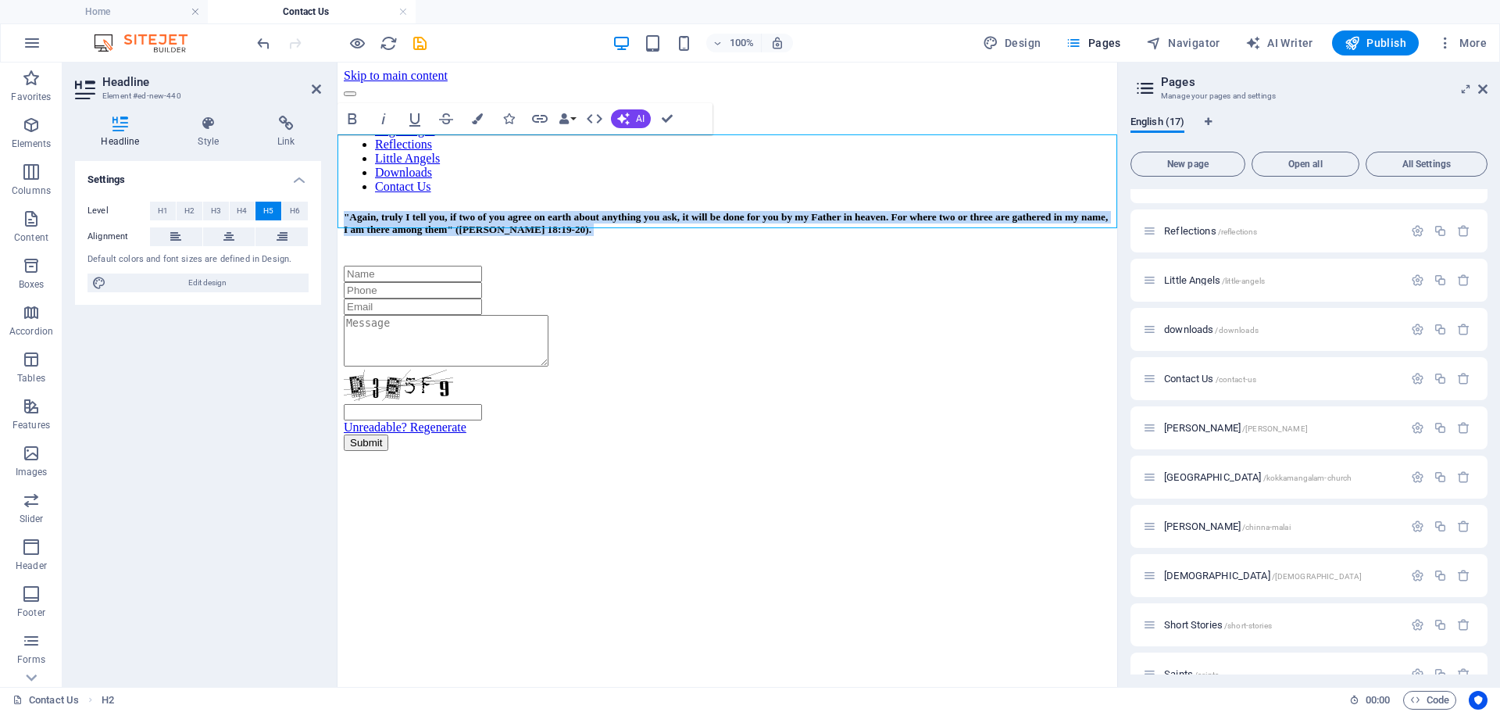
click at [708, 211] on h5 ""Again, truly I tell you, if two of you agree on earth about anything you ask, …" at bounding box center [727, 230] width 767 height 38
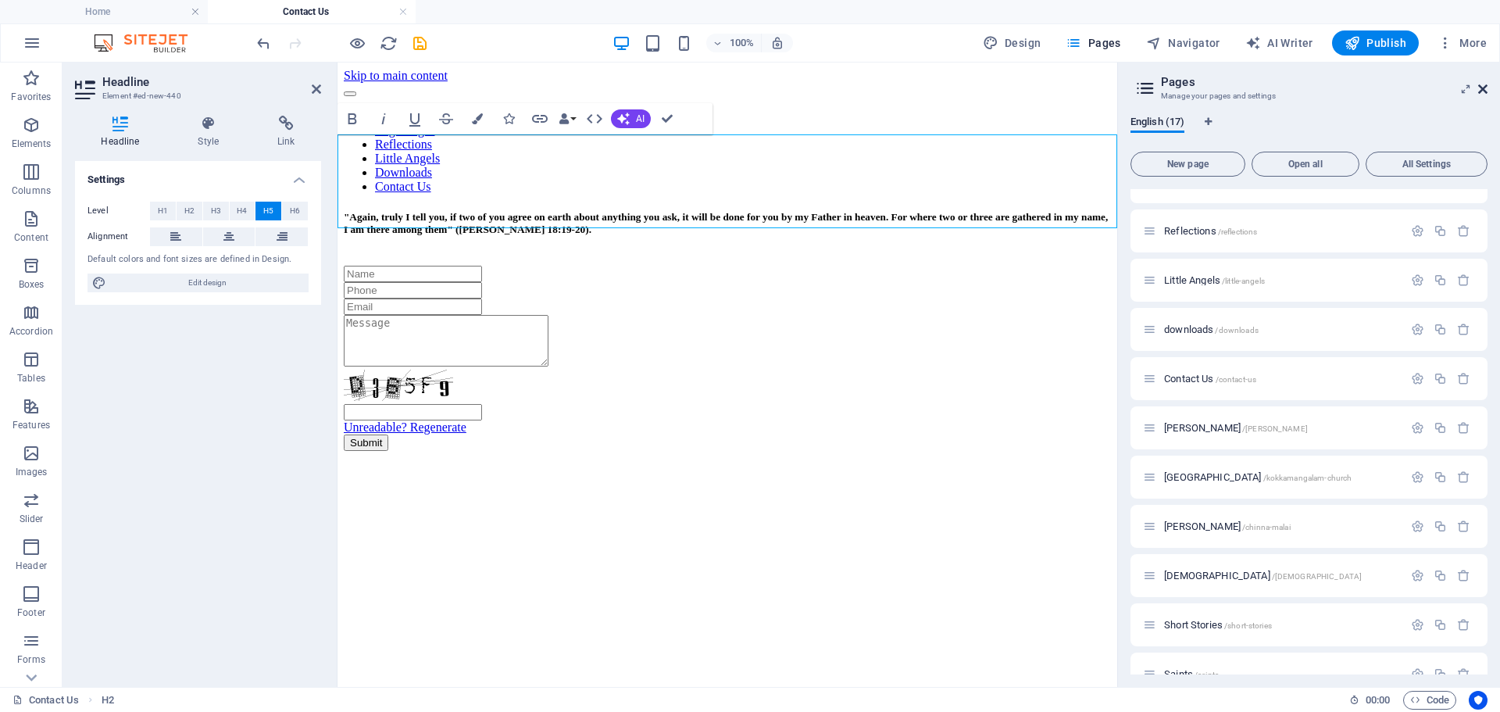
click at [1479, 91] on icon at bounding box center [1483, 89] width 9 height 13
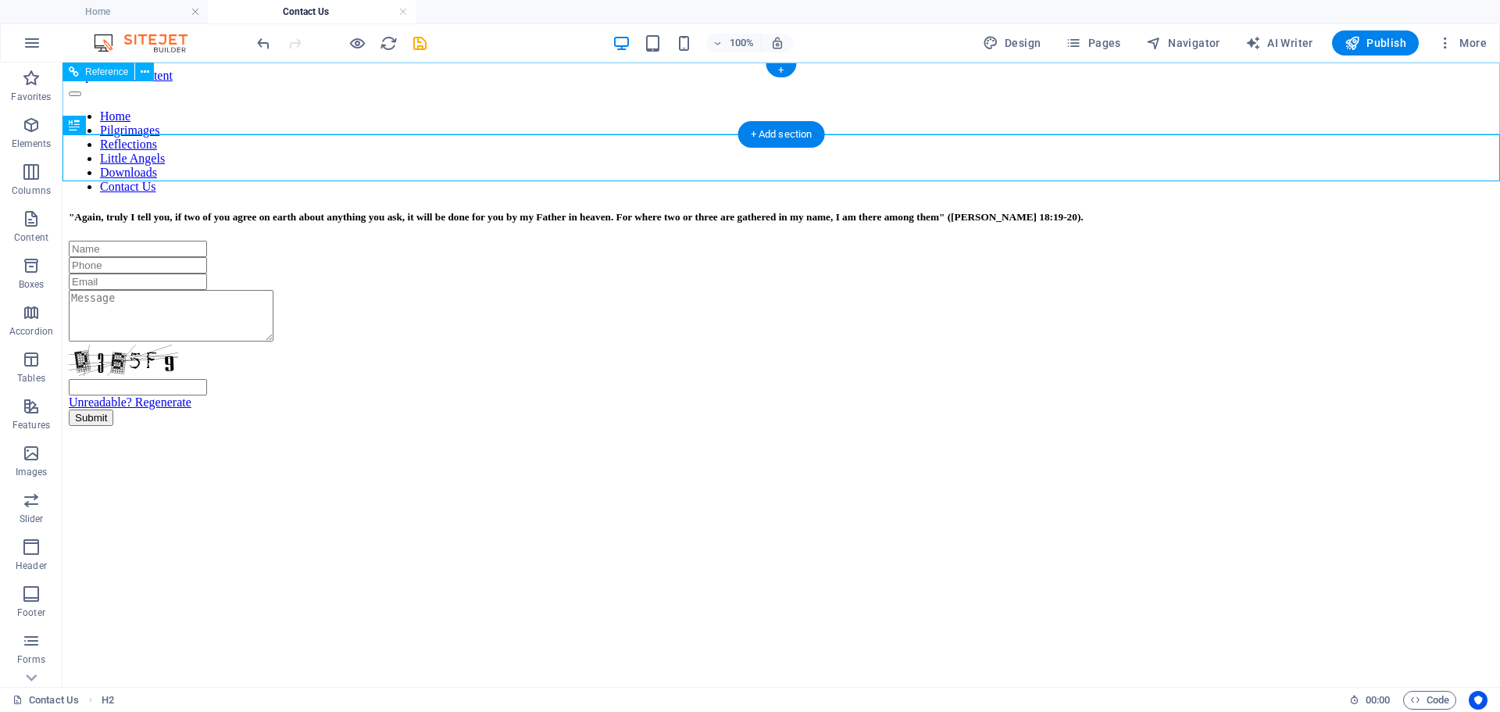
click at [1239, 87] on div "Home Pilgrimages Reflections Little Angels Downloads Contact Us" at bounding box center [781, 138] width 1425 height 111
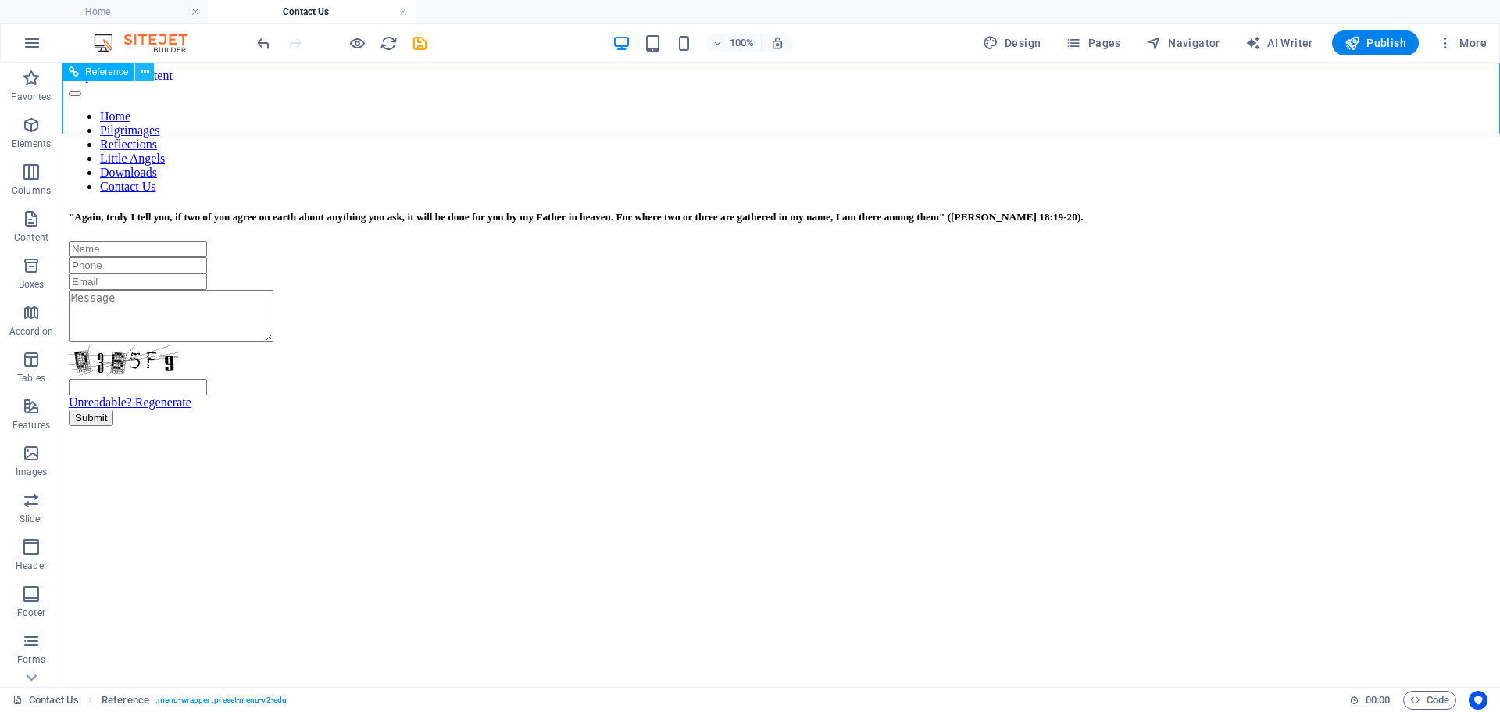
click at [146, 72] on icon at bounding box center [145, 72] width 9 height 16
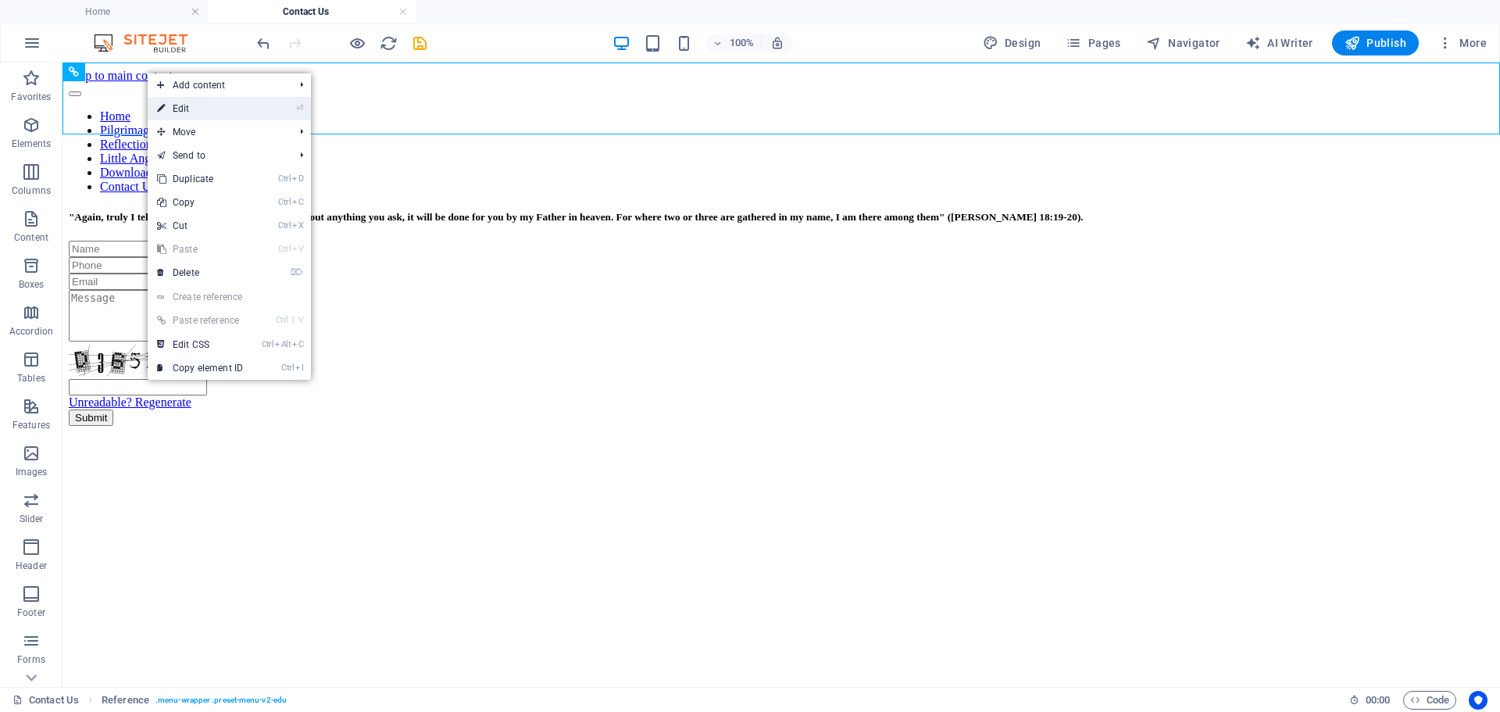
click at [163, 107] on icon at bounding box center [161, 108] width 8 height 23
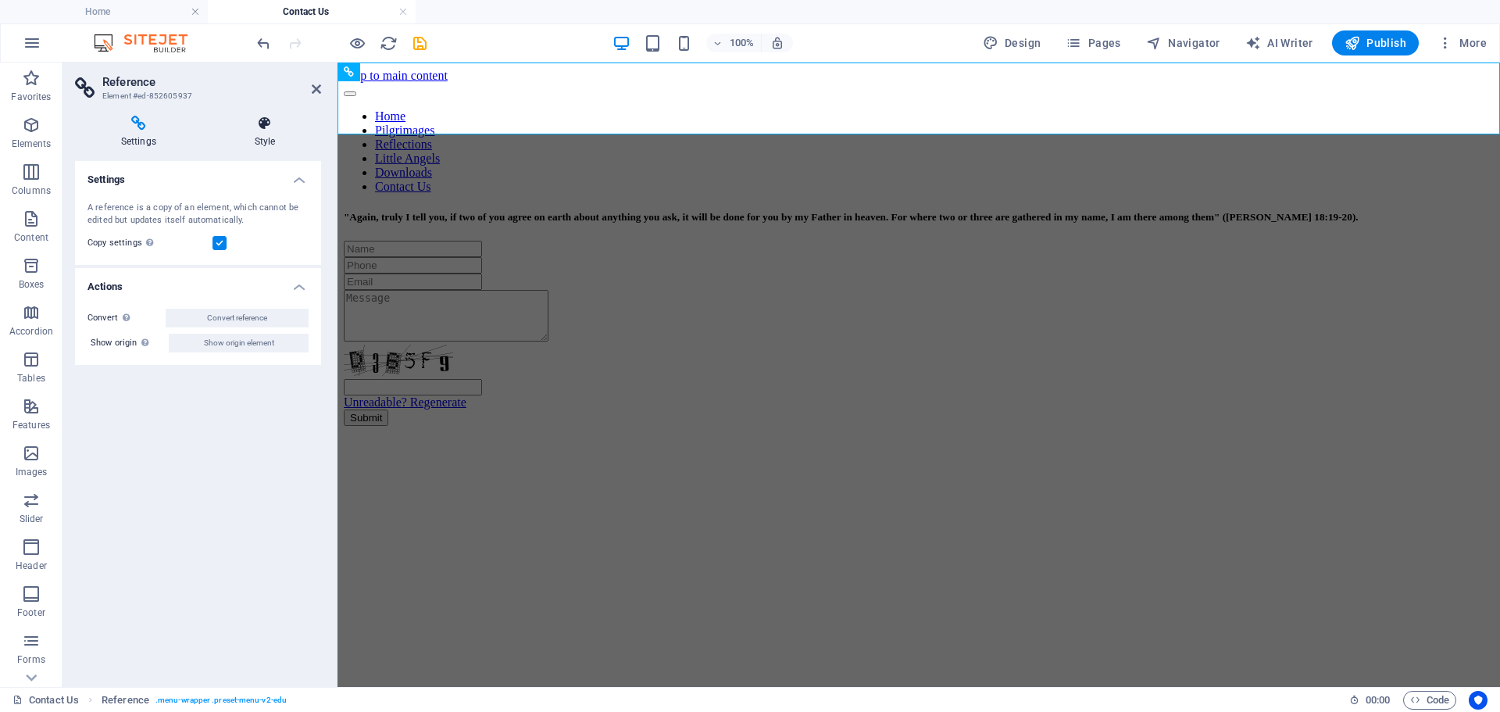
click at [252, 130] on icon at bounding box center [265, 124] width 113 height 16
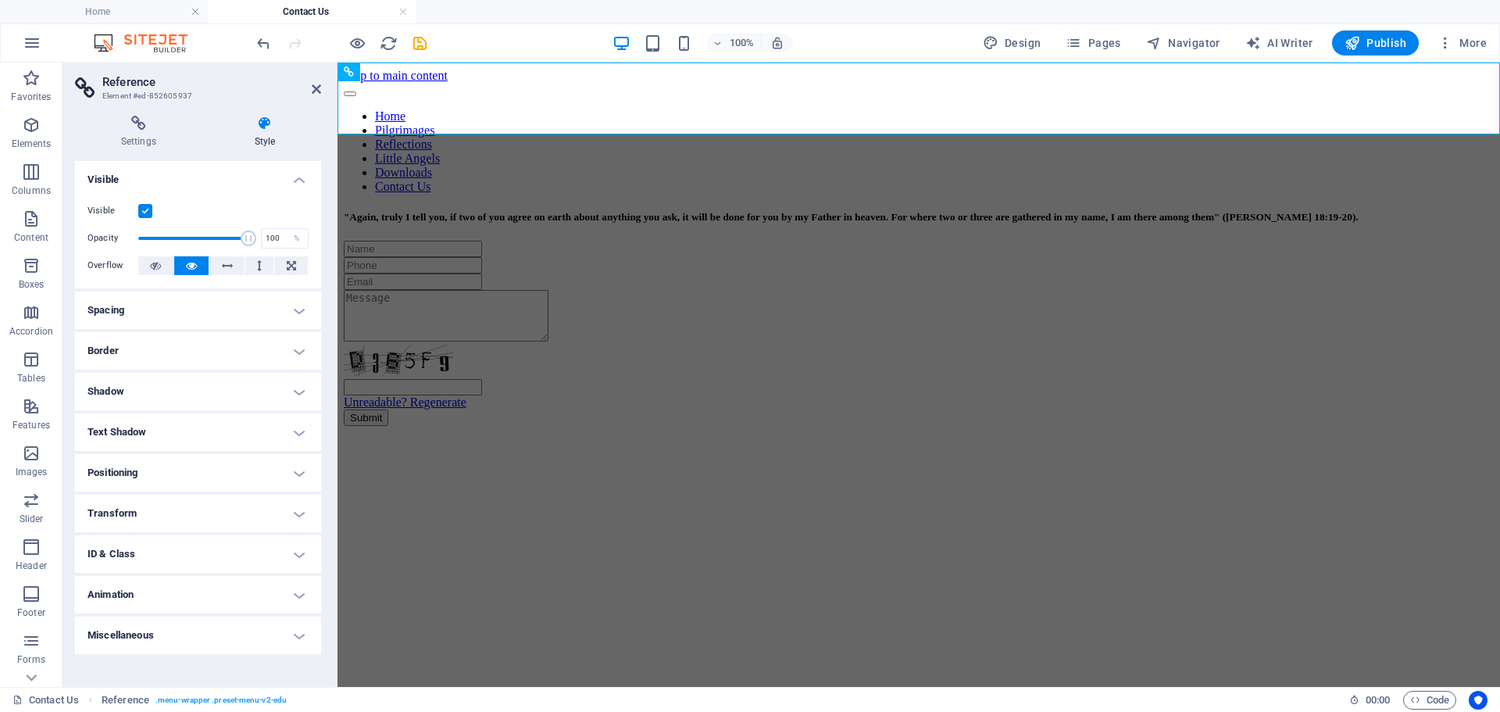
click at [300, 309] on h4 "Spacing" at bounding box center [198, 310] width 246 height 38
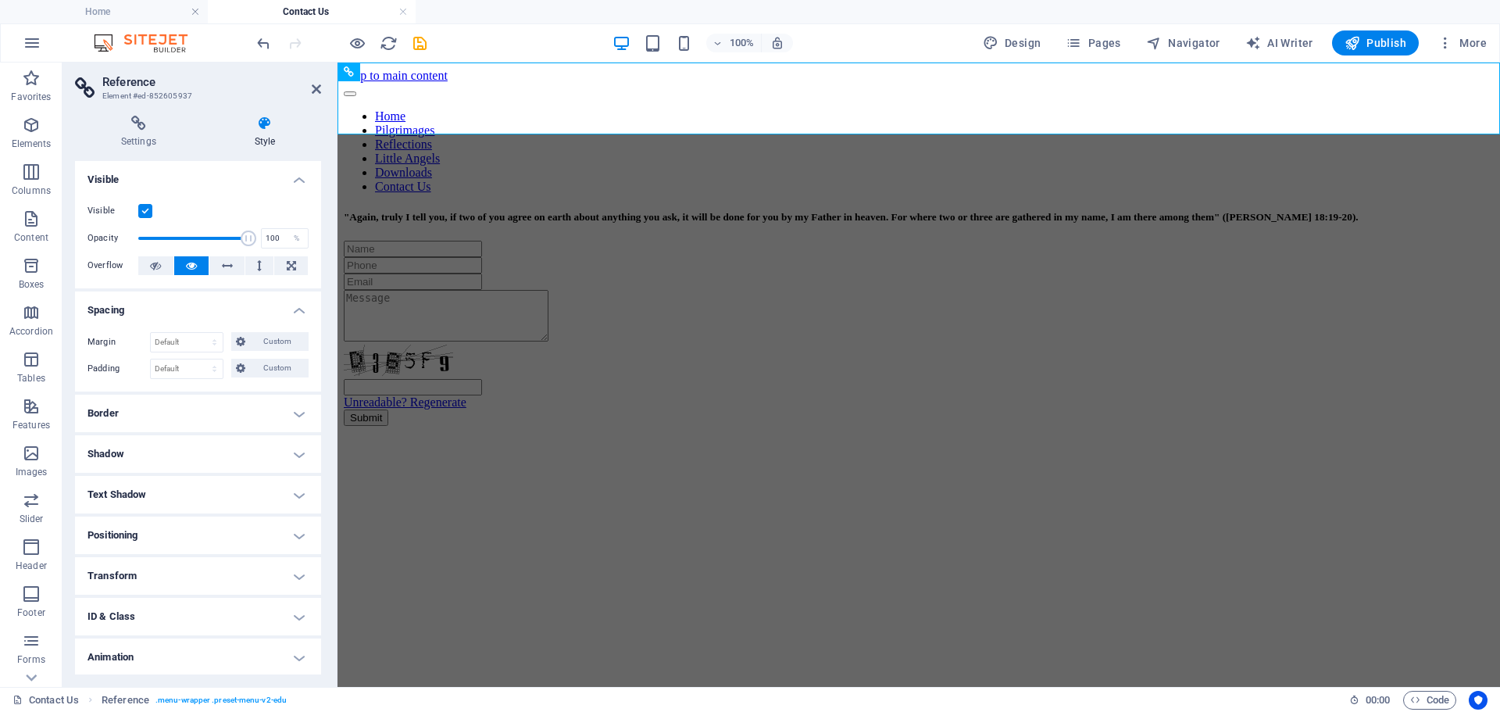
click at [294, 412] on h4 "Border" at bounding box center [198, 414] width 246 height 38
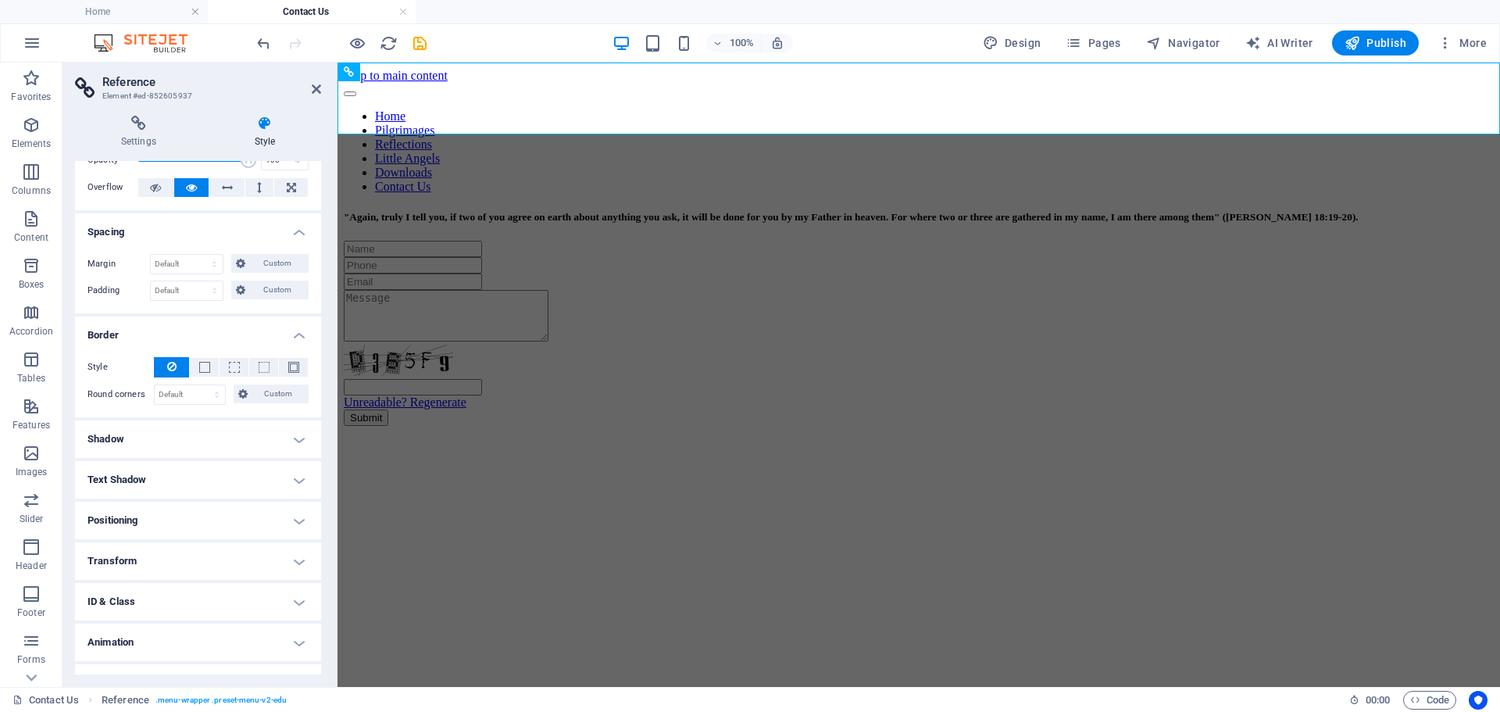
scroll to position [106, 0]
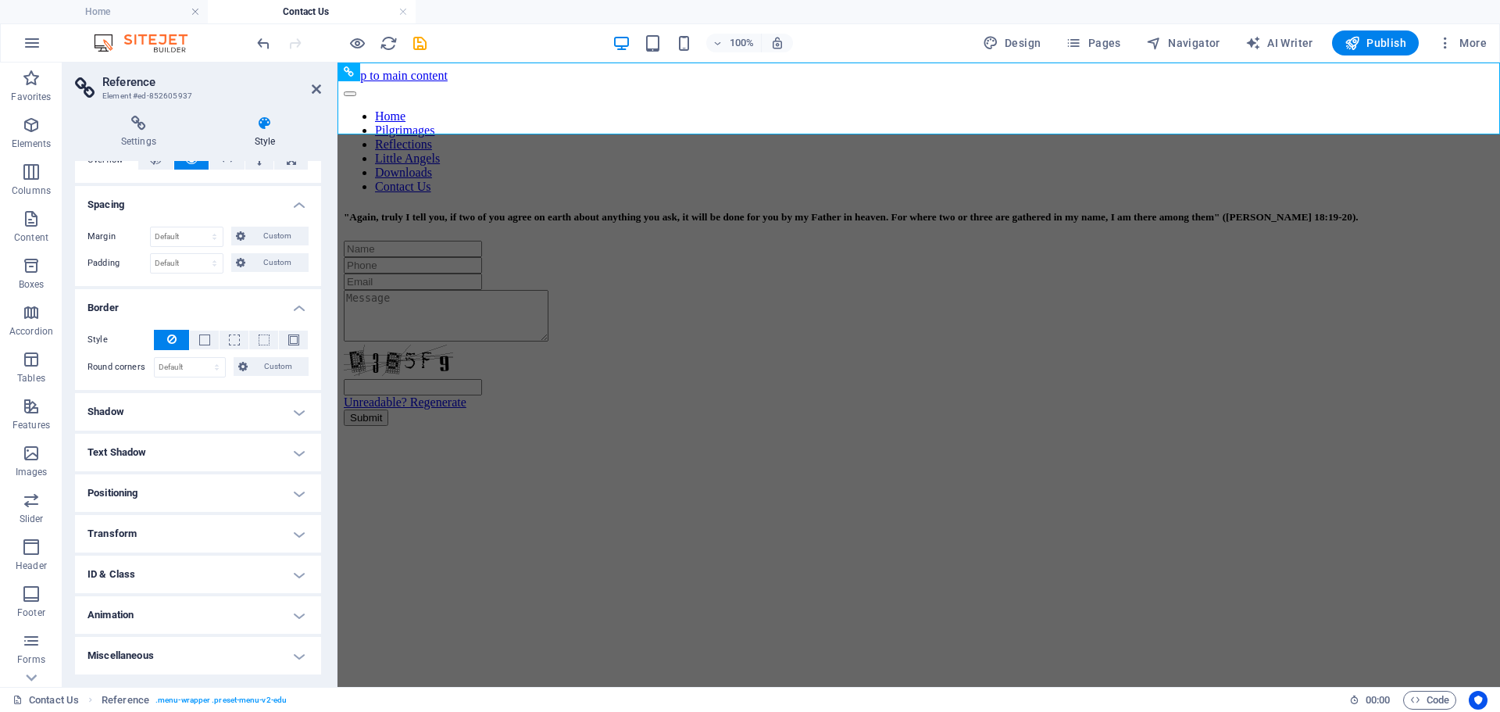
click at [294, 412] on h4 "Shadow" at bounding box center [198, 412] width 246 height 38
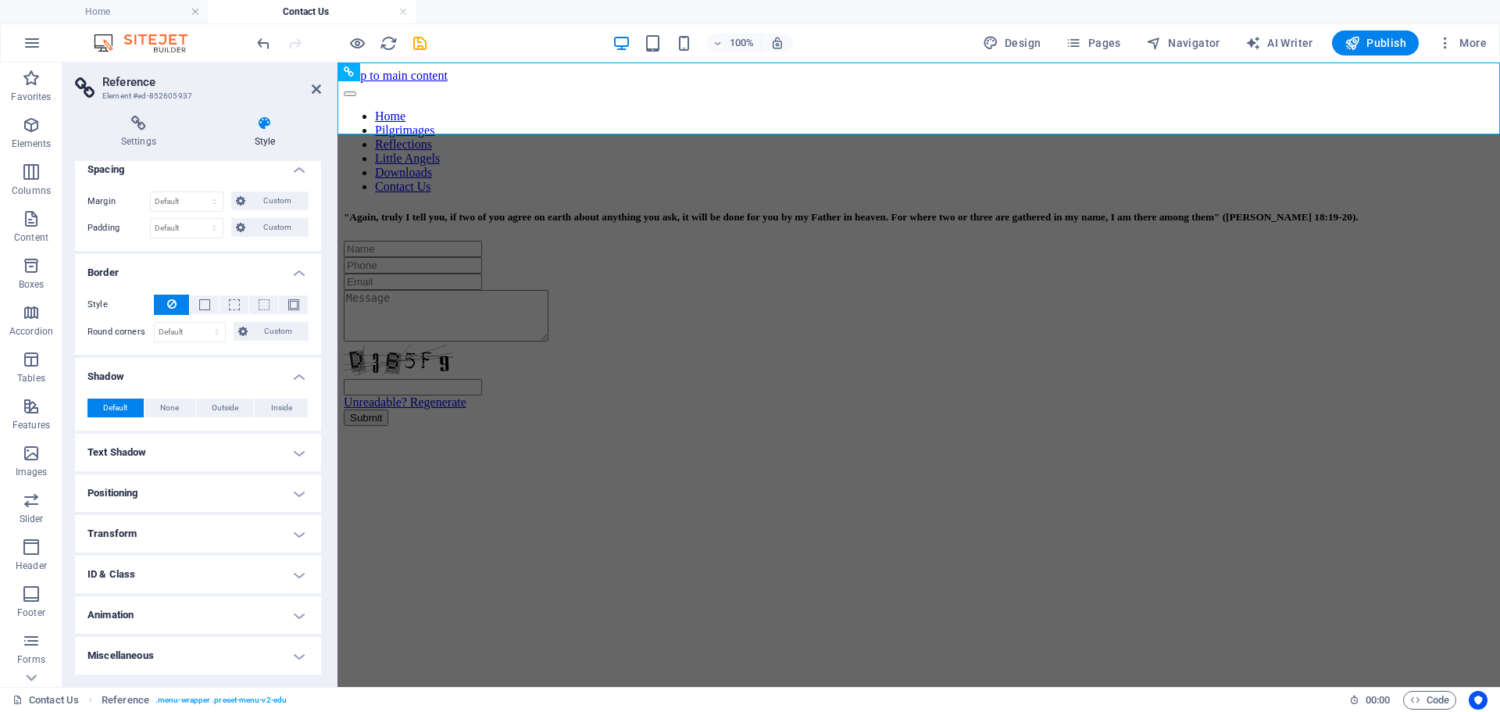
click at [296, 445] on h4 "Text Shadow" at bounding box center [198, 453] width 246 height 38
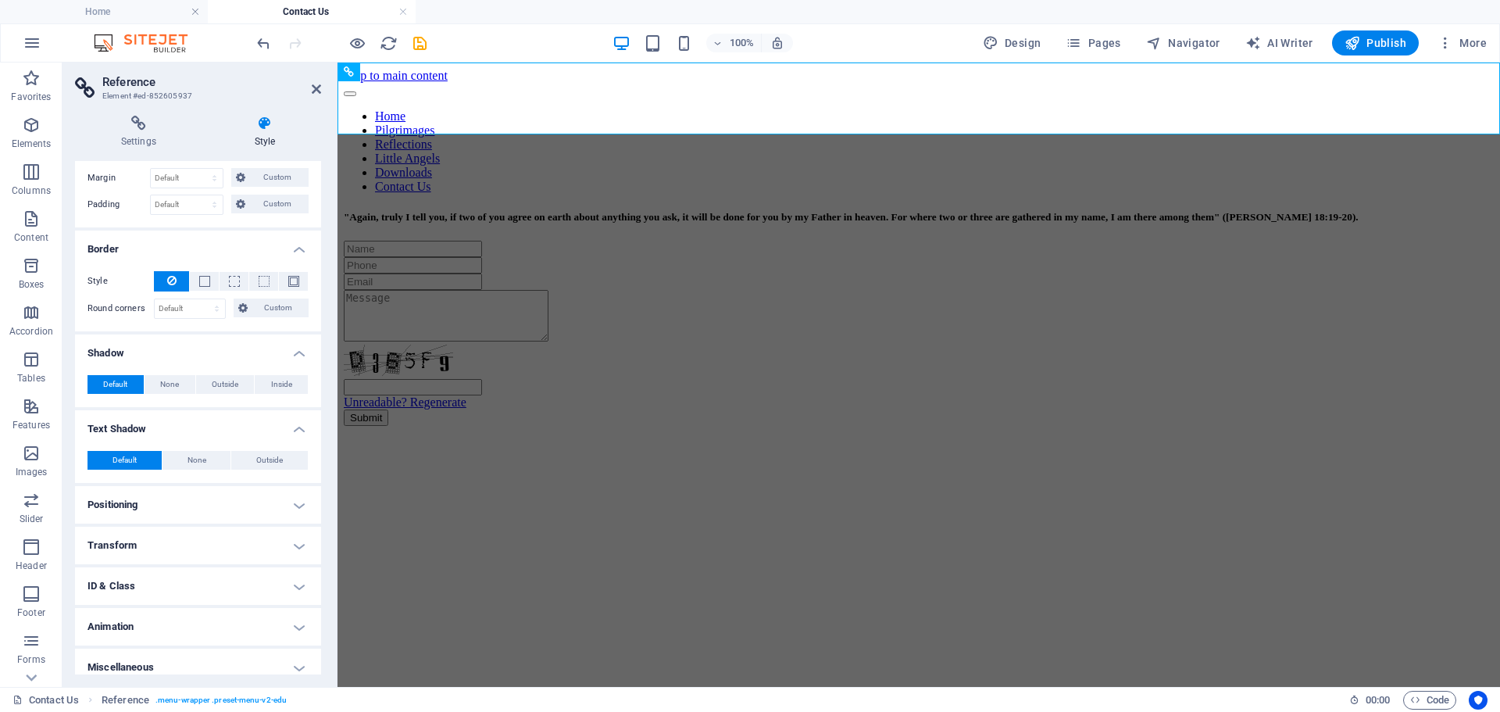
scroll to position [176, 0]
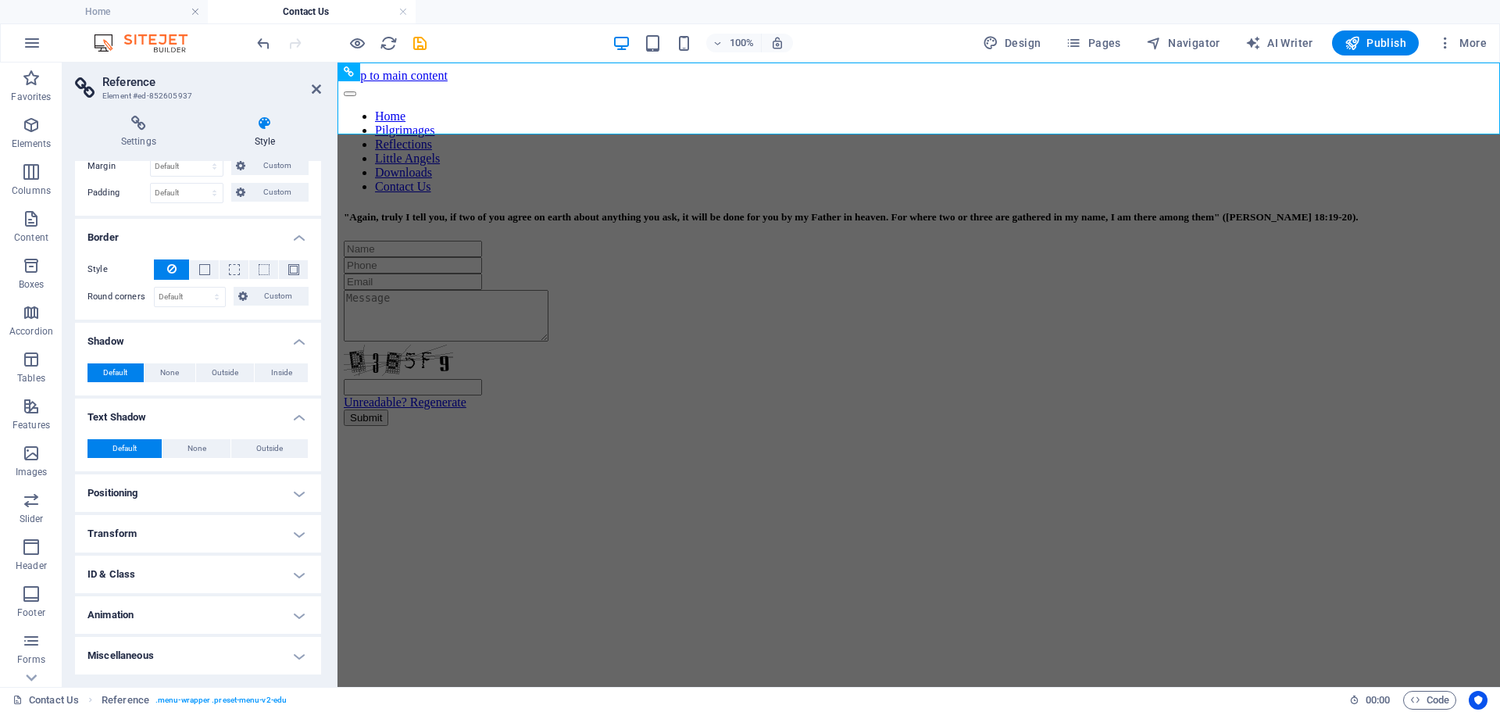
click at [295, 524] on h4 "Transform" at bounding box center [198, 534] width 246 height 38
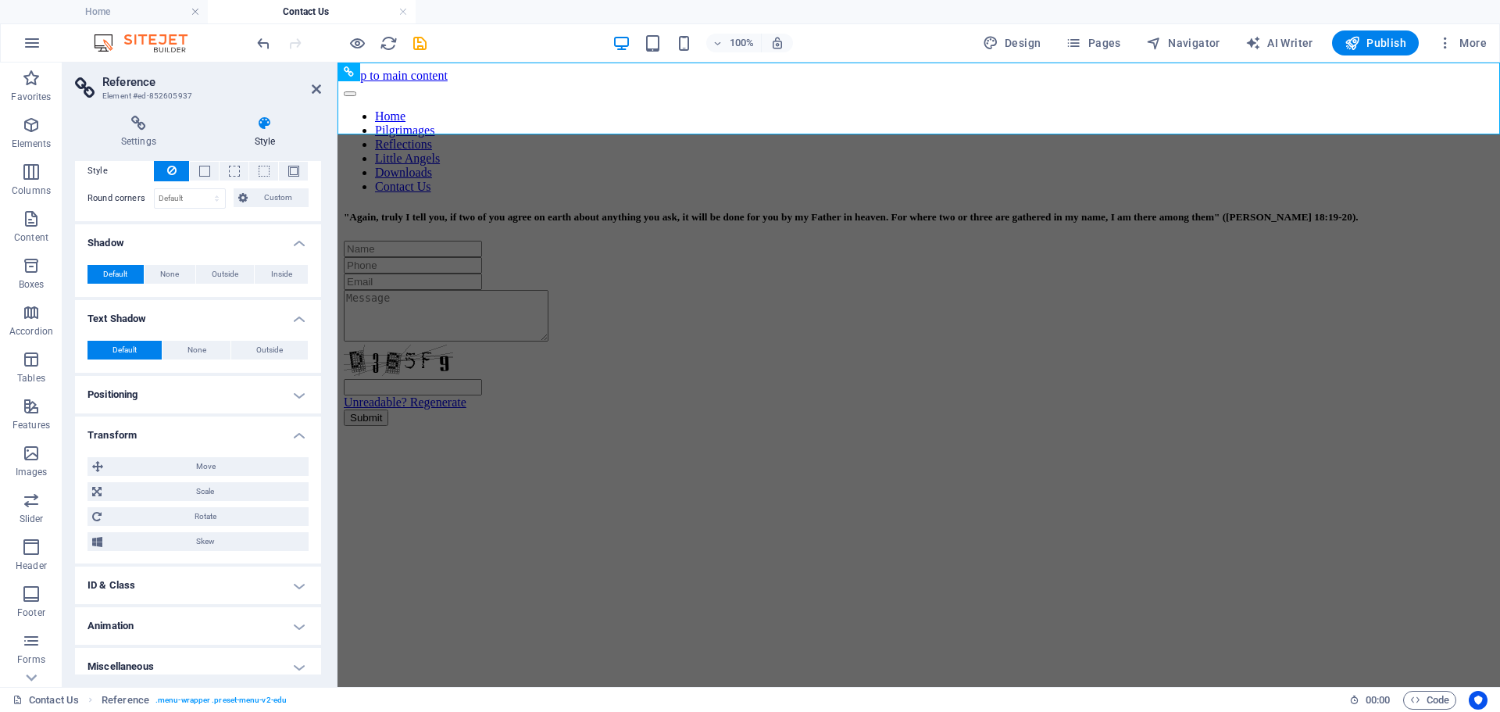
scroll to position [285, 0]
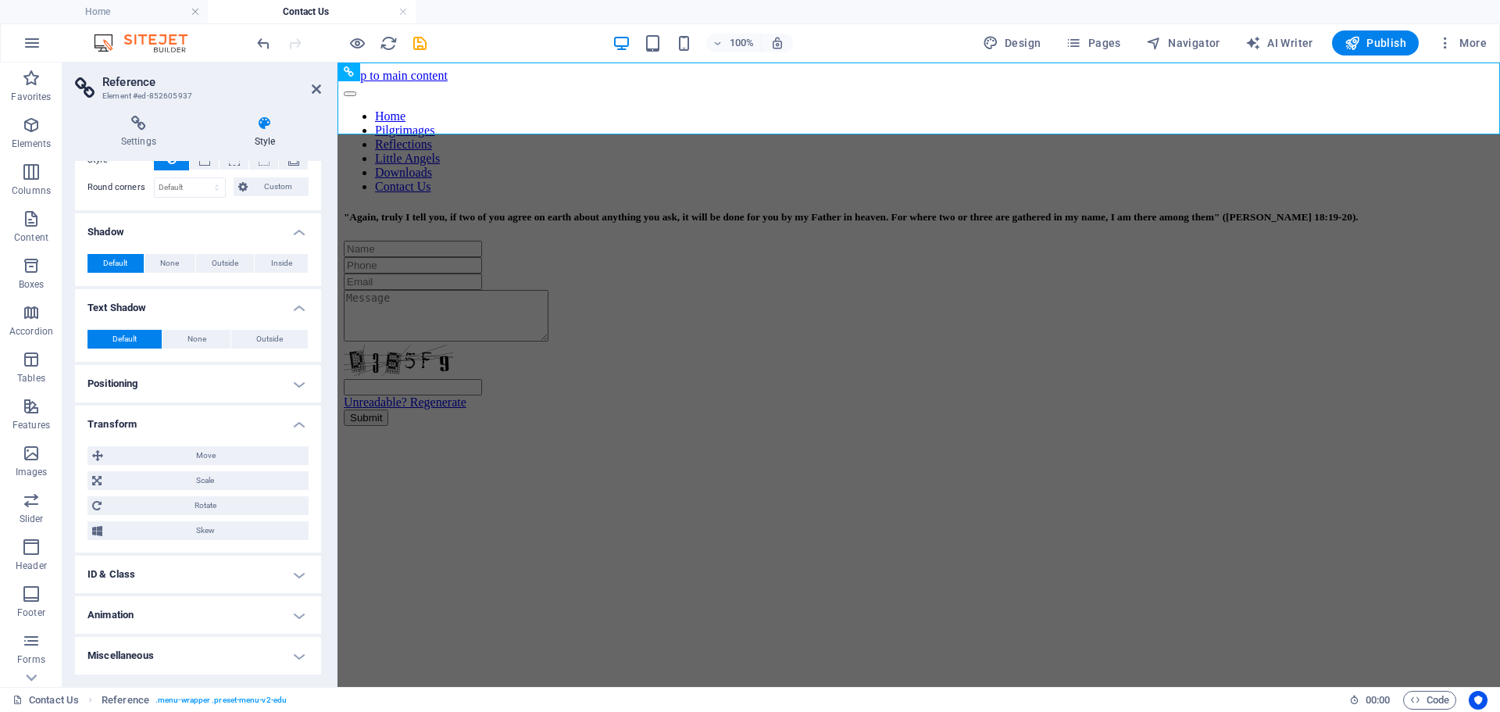
click at [305, 568] on h4 "ID & Class" at bounding box center [198, 575] width 246 height 38
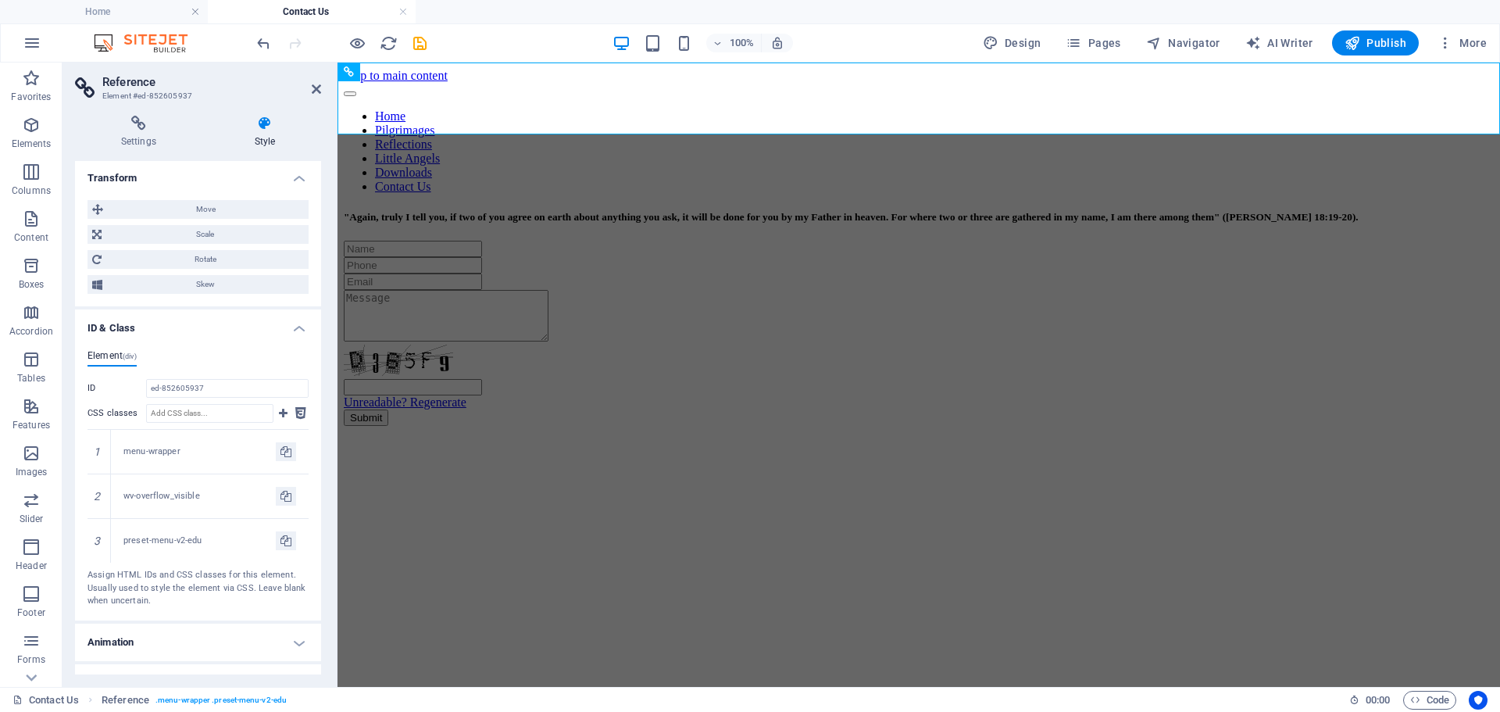
scroll to position [559, 0]
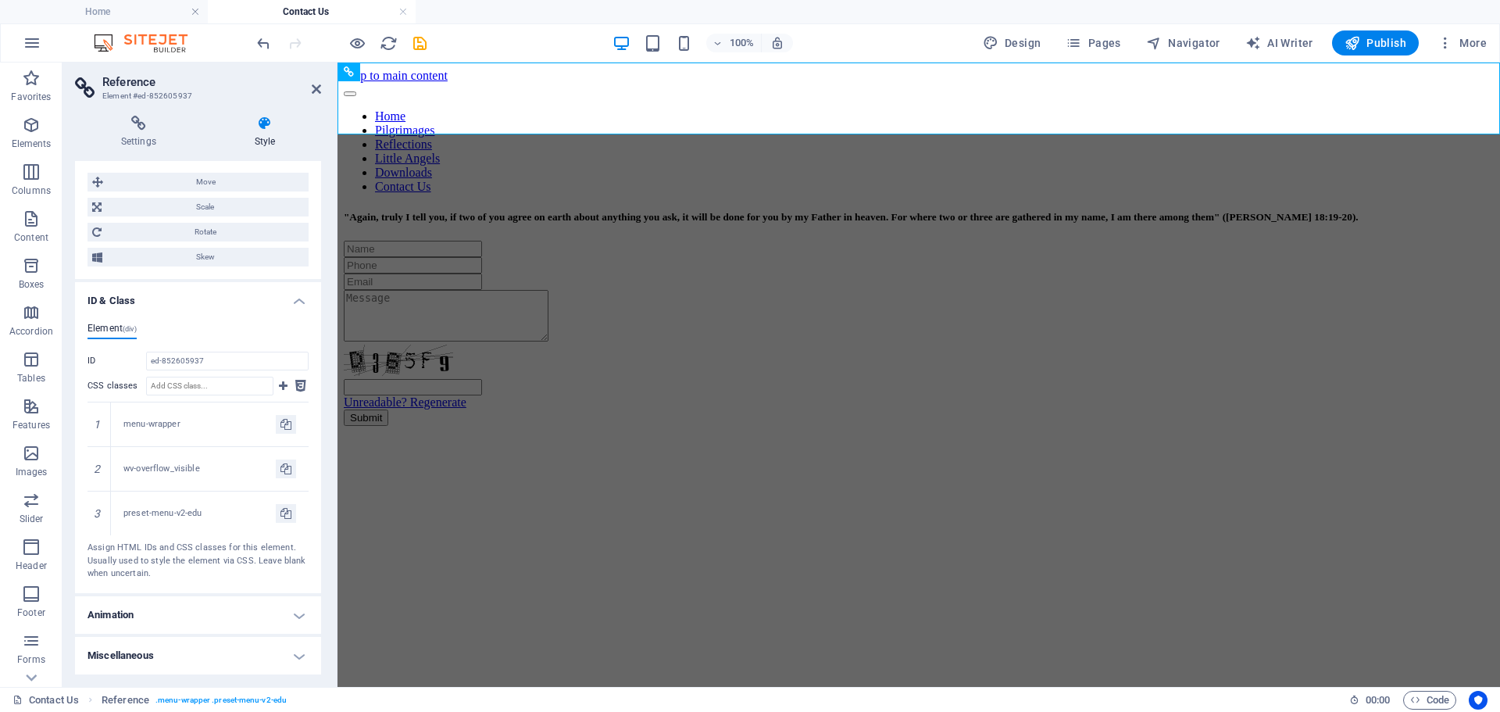
click at [291, 613] on h4 "Animation" at bounding box center [198, 615] width 246 height 38
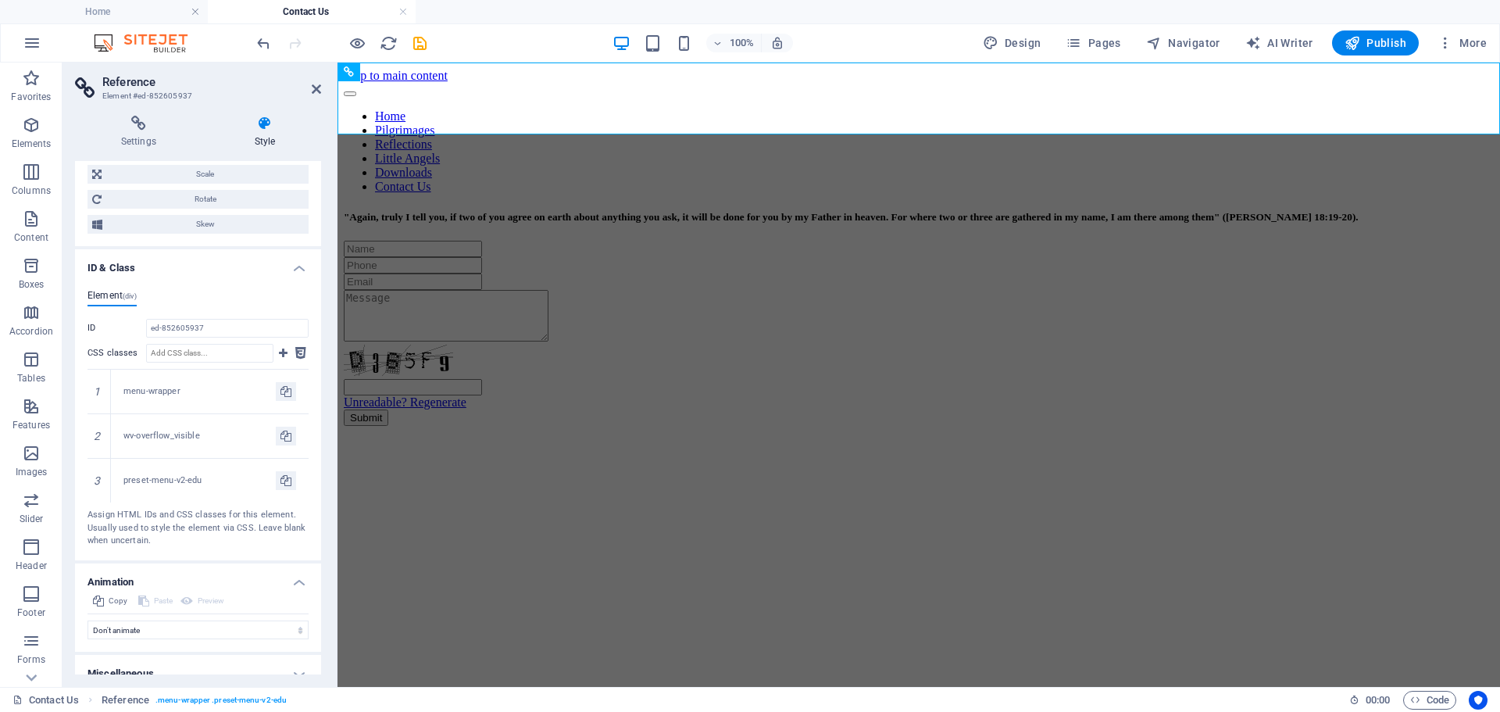
scroll to position [610, 0]
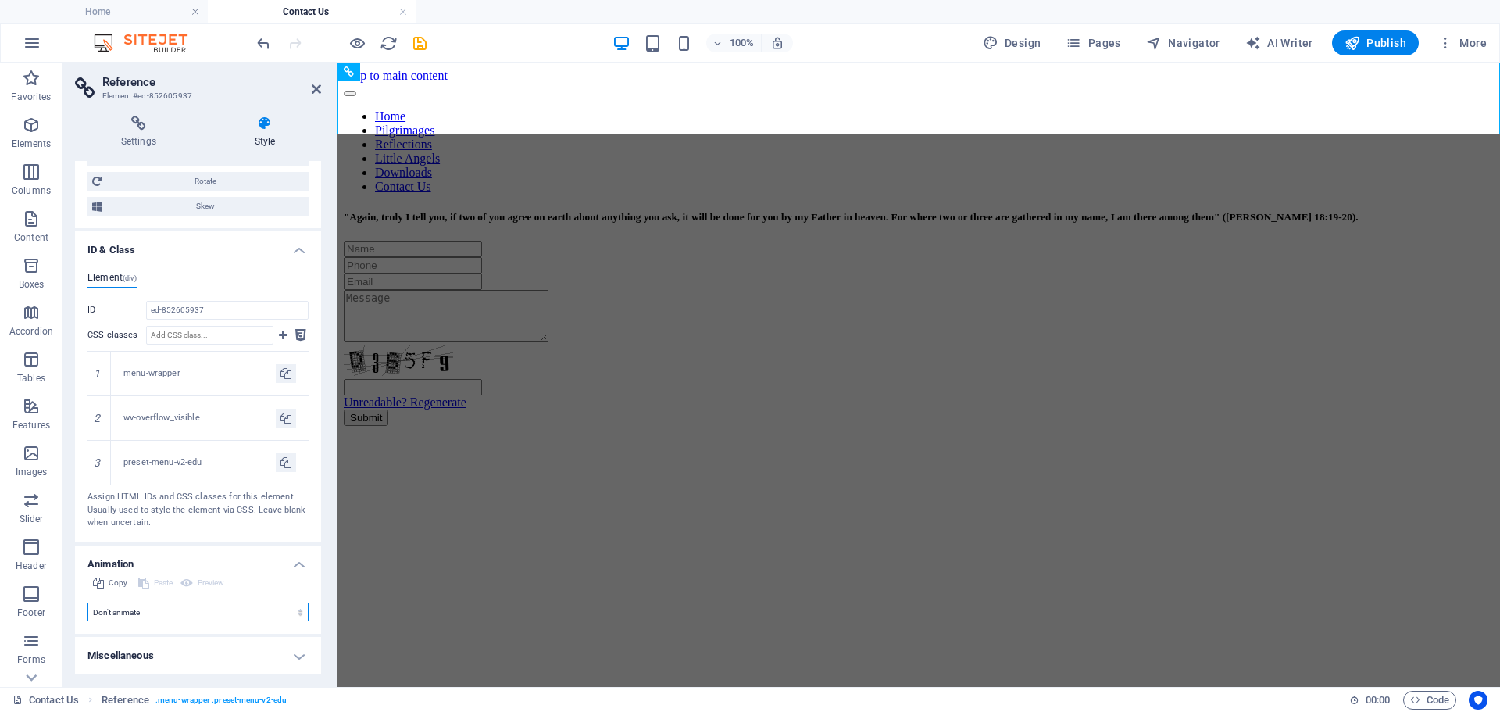
click at [286, 610] on select "Don't animate Show / Hide Slide up/down Zoom in/out Slide left to right Slide r…" at bounding box center [198, 612] width 221 height 19
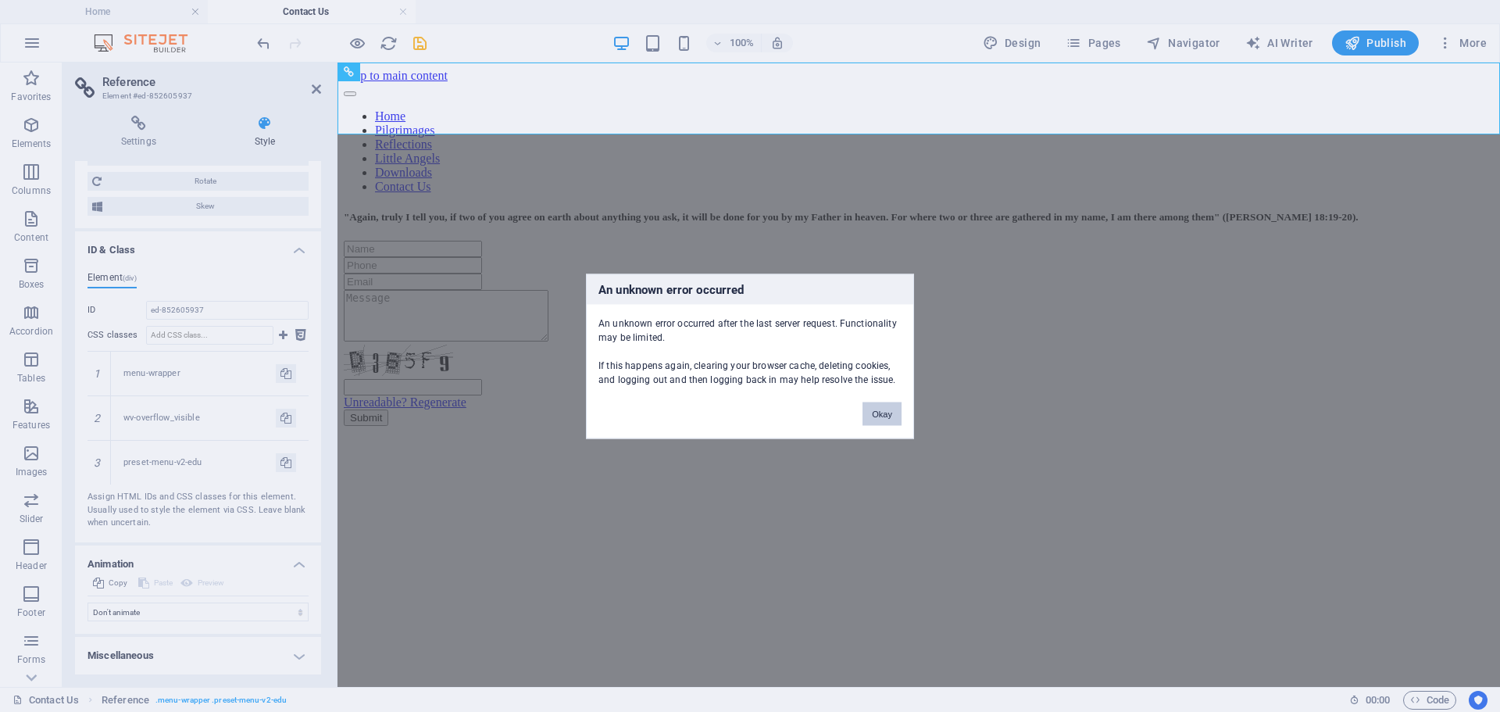
click at [882, 415] on button "Okay" at bounding box center [882, 413] width 39 height 23
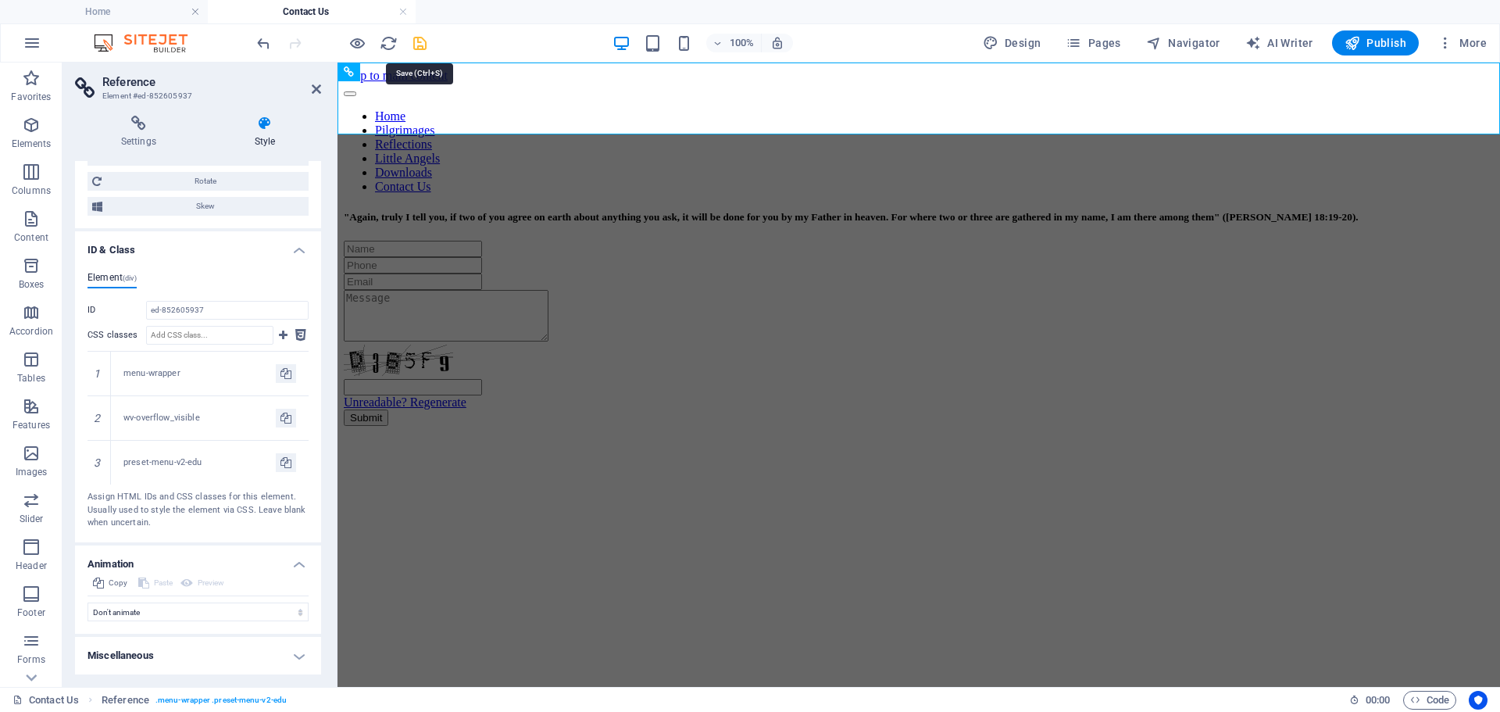
click at [424, 39] on icon "save" at bounding box center [420, 43] width 18 height 18
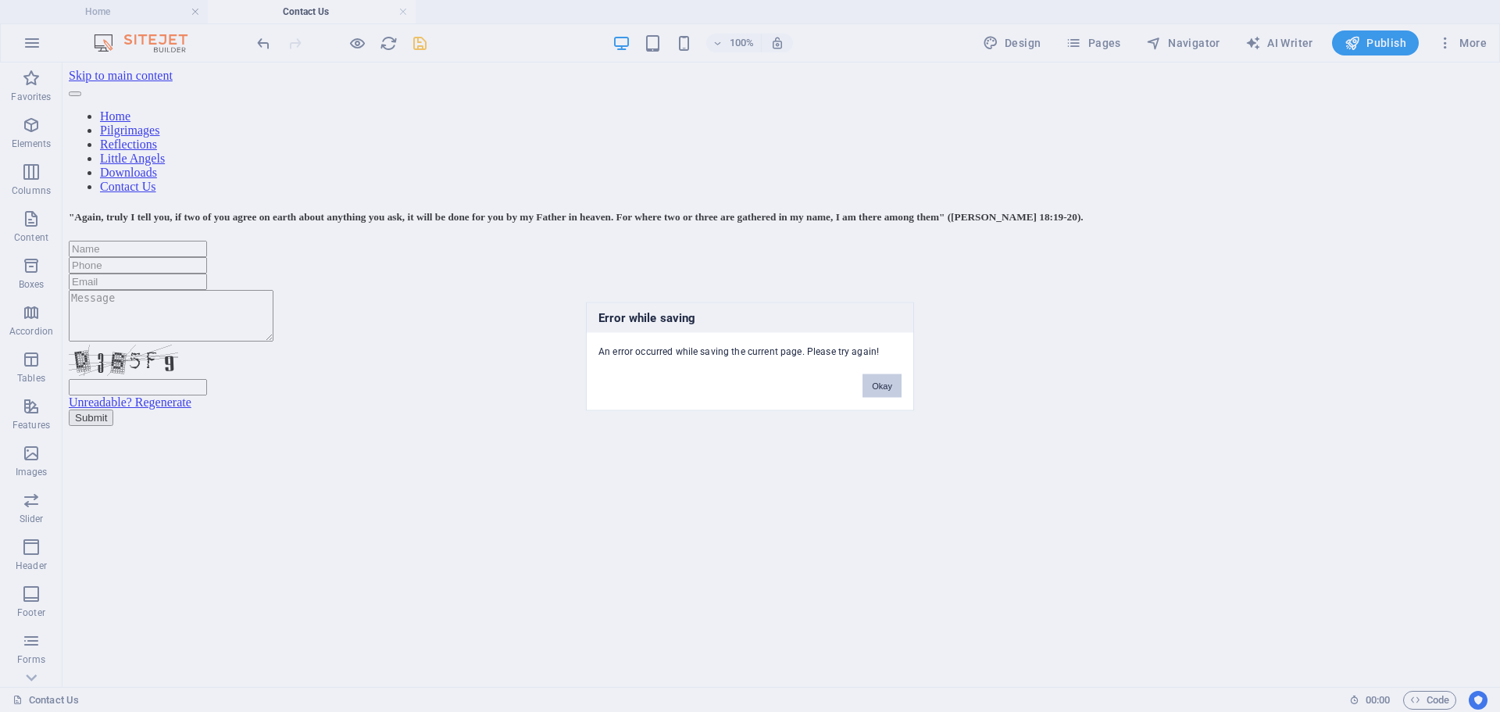
click at [877, 387] on button "Okay" at bounding box center [882, 385] width 39 height 23
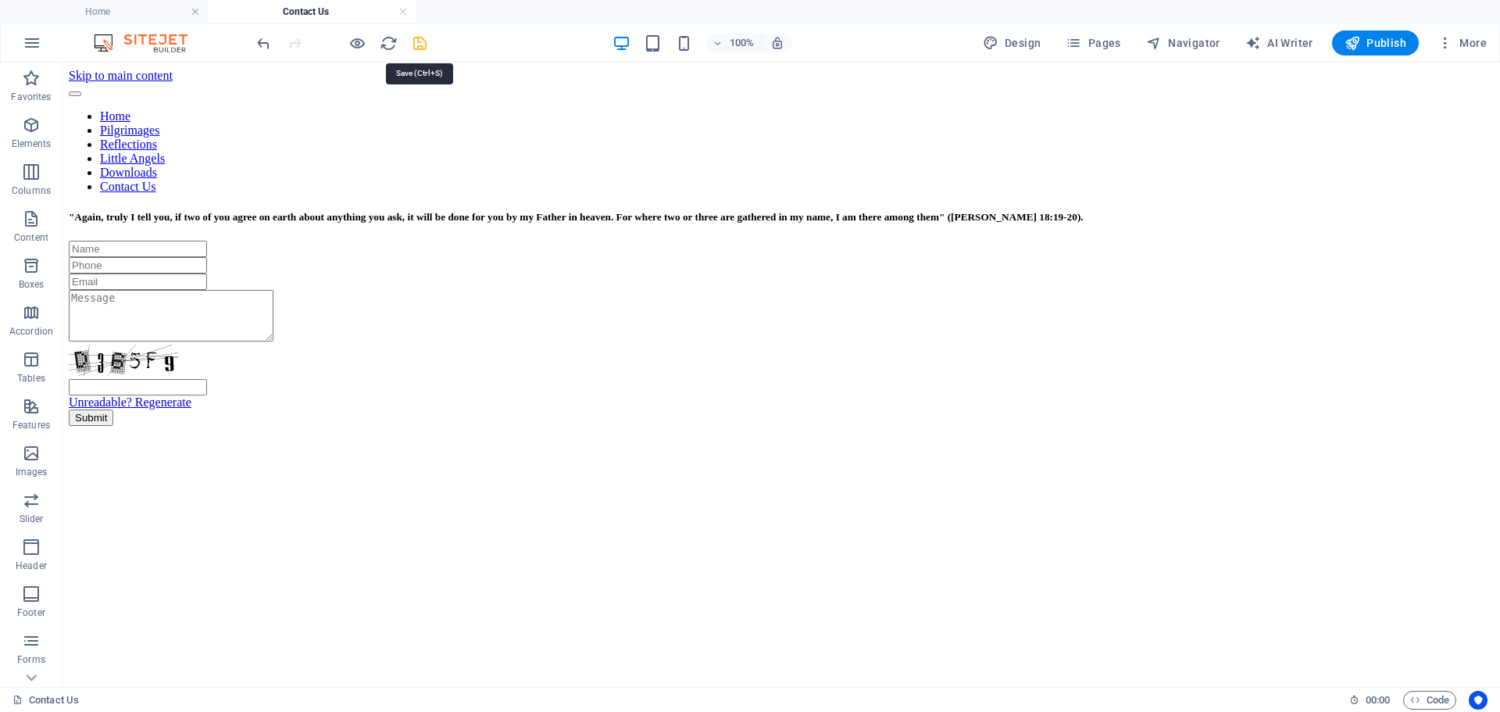
click at [422, 39] on icon "save" at bounding box center [420, 43] width 18 height 18
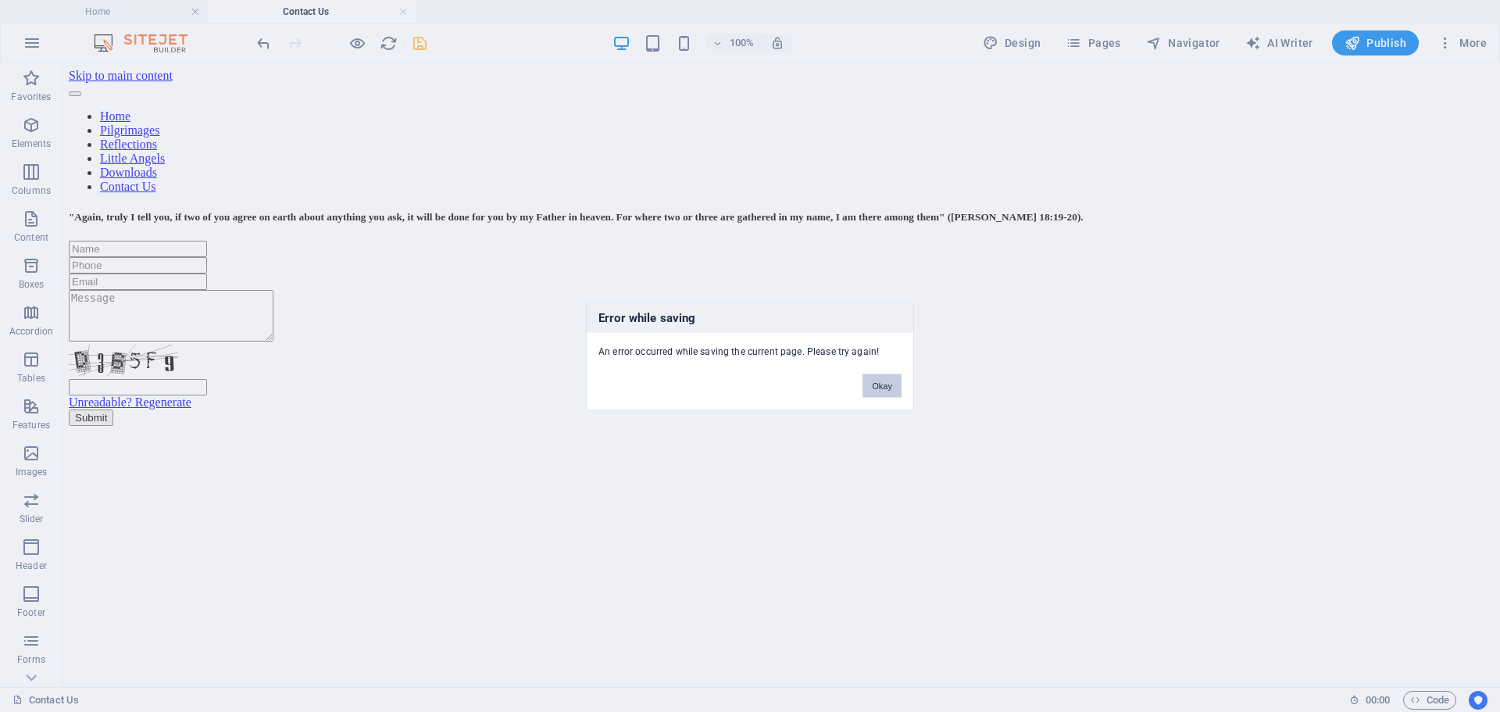
click at [893, 384] on button "Okay" at bounding box center [882, 385] width 39 height 23
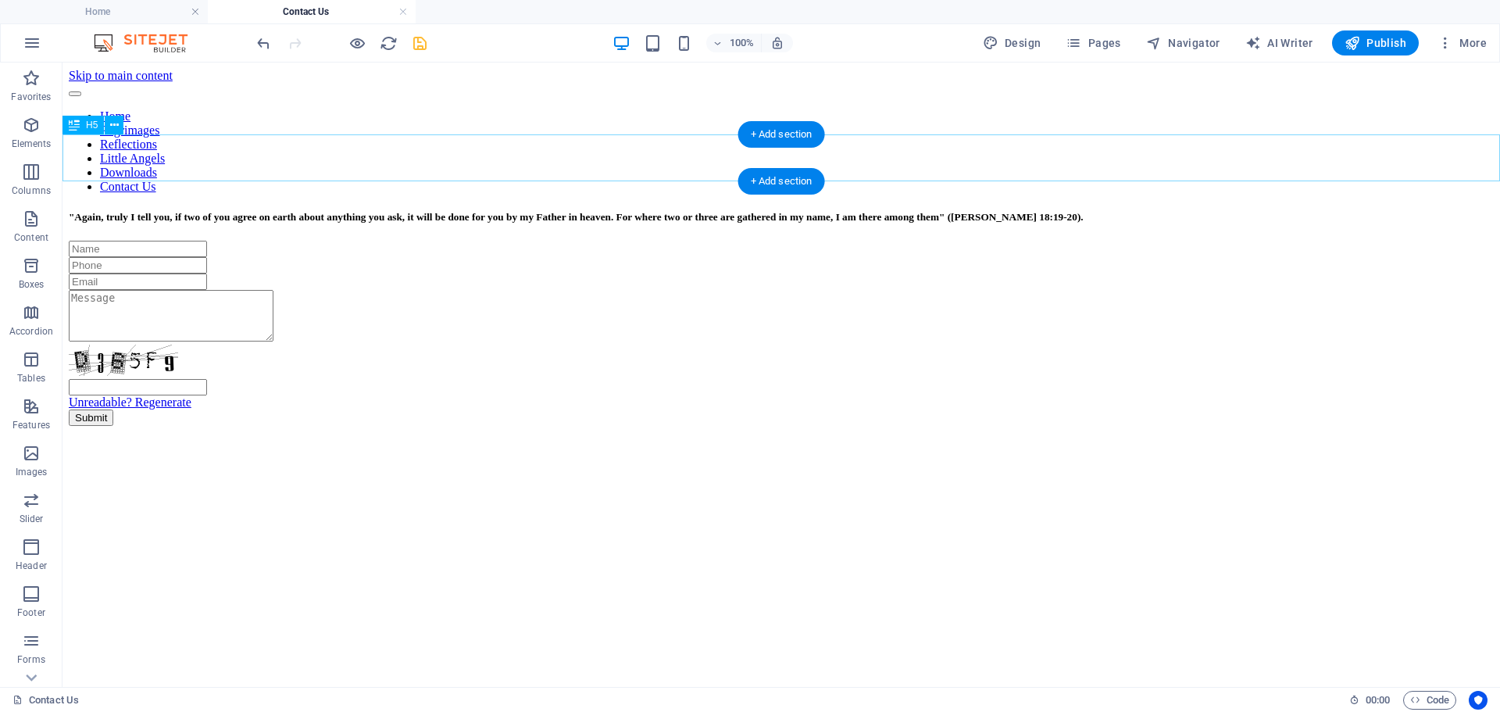
click at [324, 211] on div ""Again, truly I tell you, if two of you agree on earth about anything you ask, …" at bounding box center [781, 217] width 1425 height 13
click at [315, 211] on div ""Again, truly I tell you, if two of you agree on earth about anything you ask, …" at bounding box center [781, 217] width 1425 height 13
drag, startPoint x: 324, startPoint y: 171, endPoint x: 165, endPoint y: 154, distance: 159.6
click at [165, 211] on div ""Again, truly I tell you, if two of you agree on earth about anything you ask, …" at bounding box center [781, 217] width 1425 height 13
click at [163, 211] on div ""Again, truly I tell you, if two of you agree on earth about anything you ask, …" at bounding box center [781, 217] width 1425 height 13
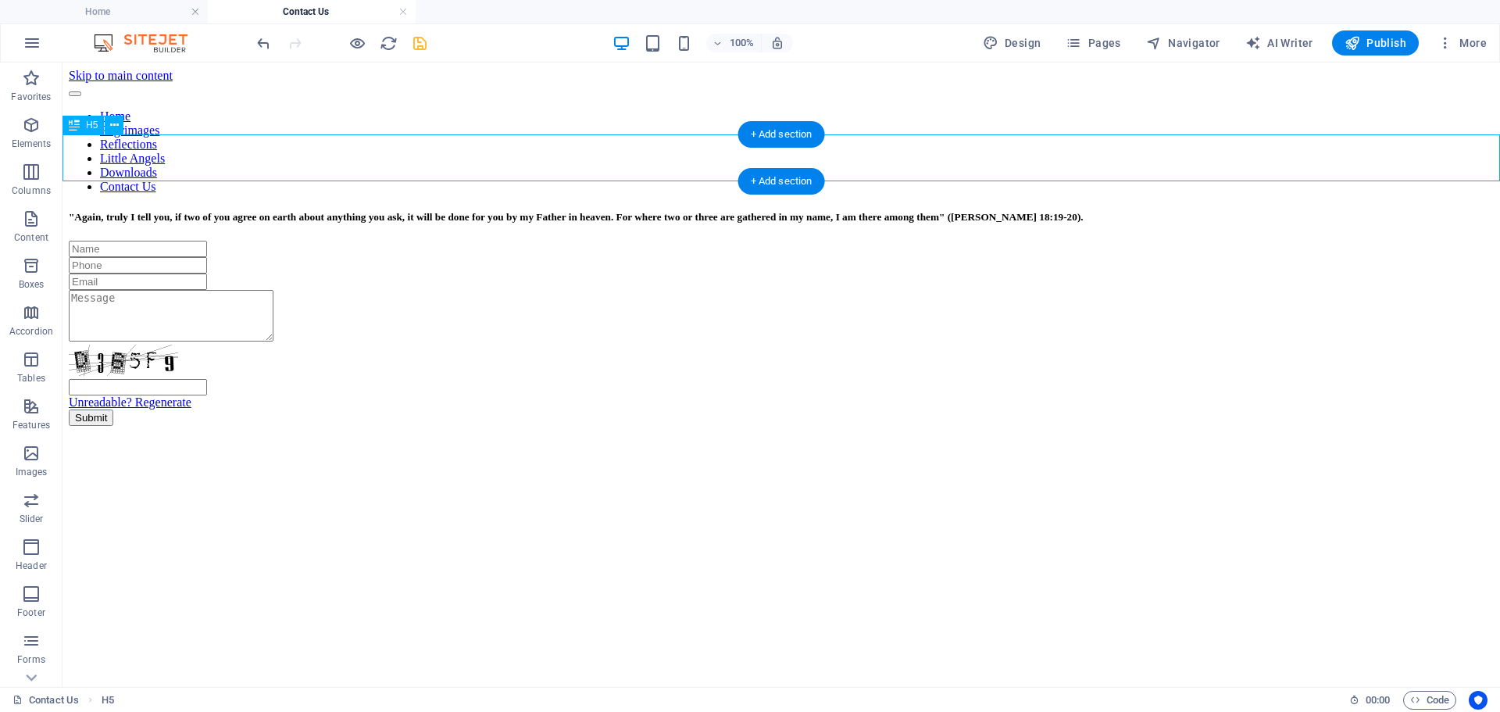
click at [163, 211] on div ""Again, truly I tell you, if two of you agree on earth about anything you ask, …" at bounding box center [781, 217] width 1425 height 13
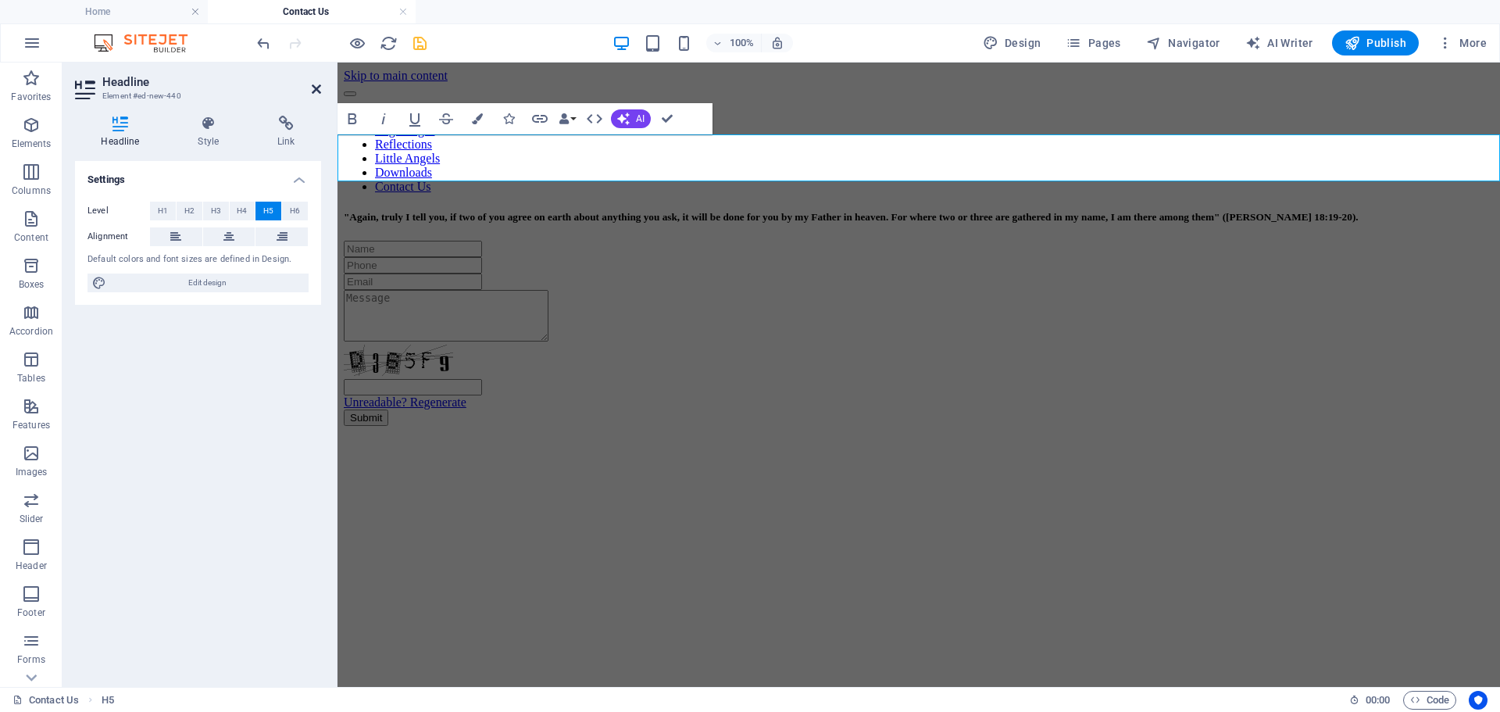
click at [314, 91] on icon at bounding box center [316, 89] width 9 height 13
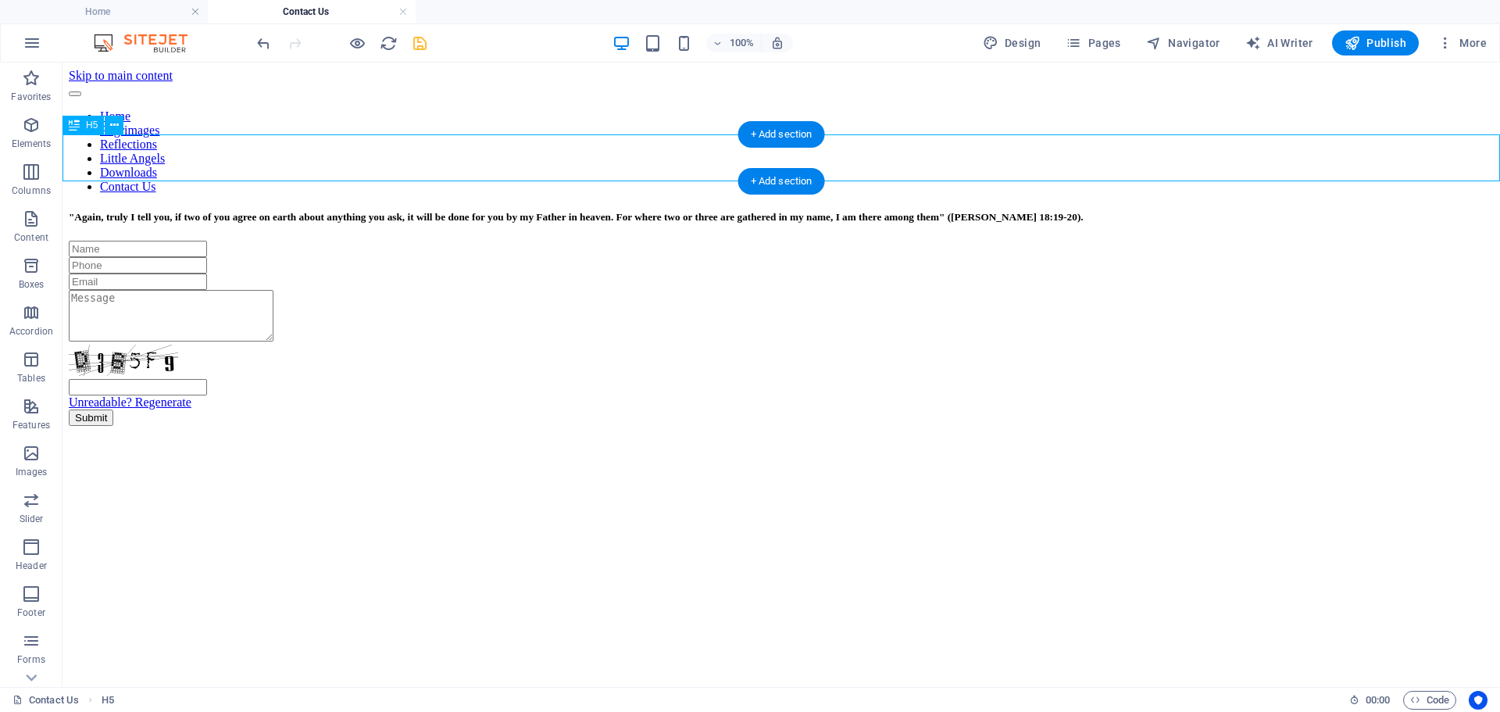
drag, startPoint x: 298, startPoint y: 168, endPoint x: 282, endPoint y: 163, distance: 16.6
click at [297, 211] on div ""Again, truly I tell you, if two of you agree on earth about anything you ask, …" at bounding box center [781, 217] width 1425 height 13
click at [113, 128] on icon at bounding box center [114, 125] width 9 height 16
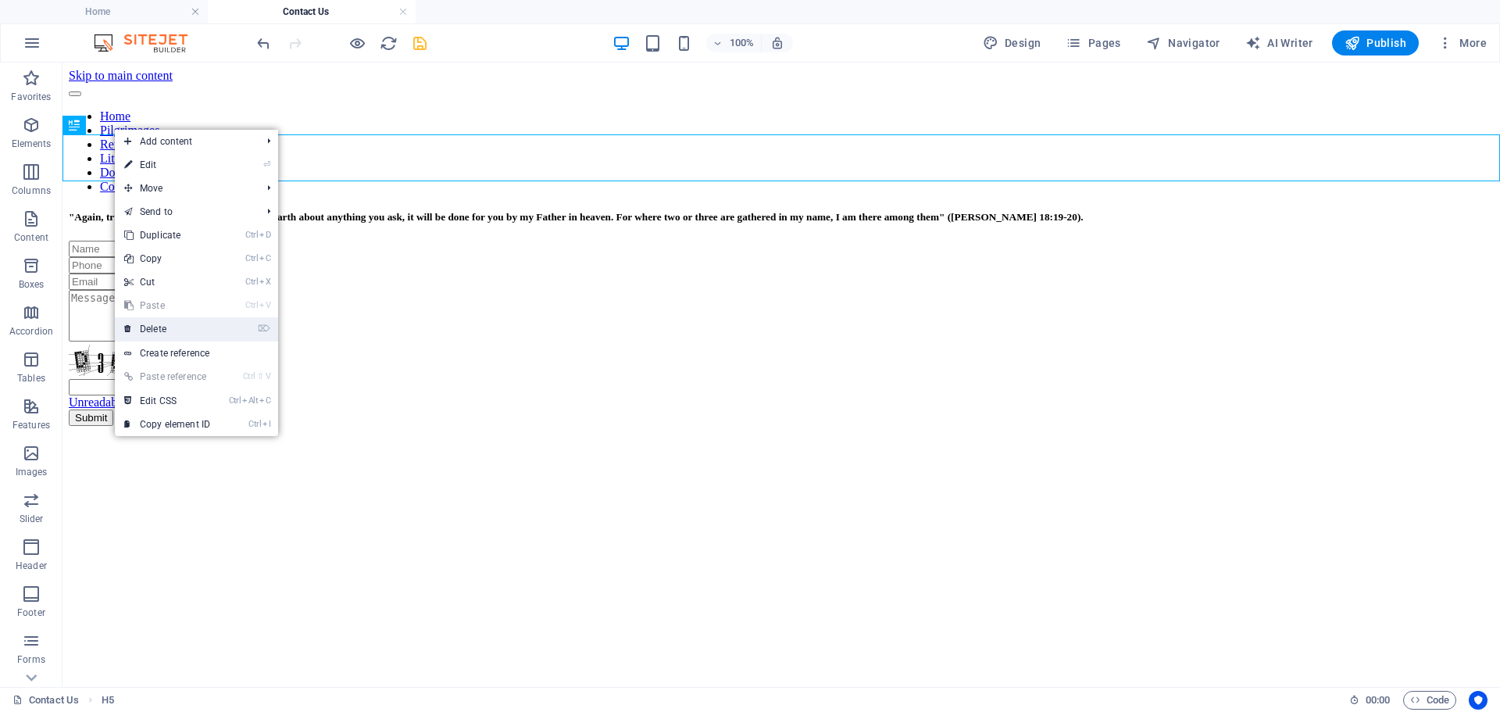
click at [170, 326] on link "⌦ Delete" at bounding box center [167, 328] width 105 height 23
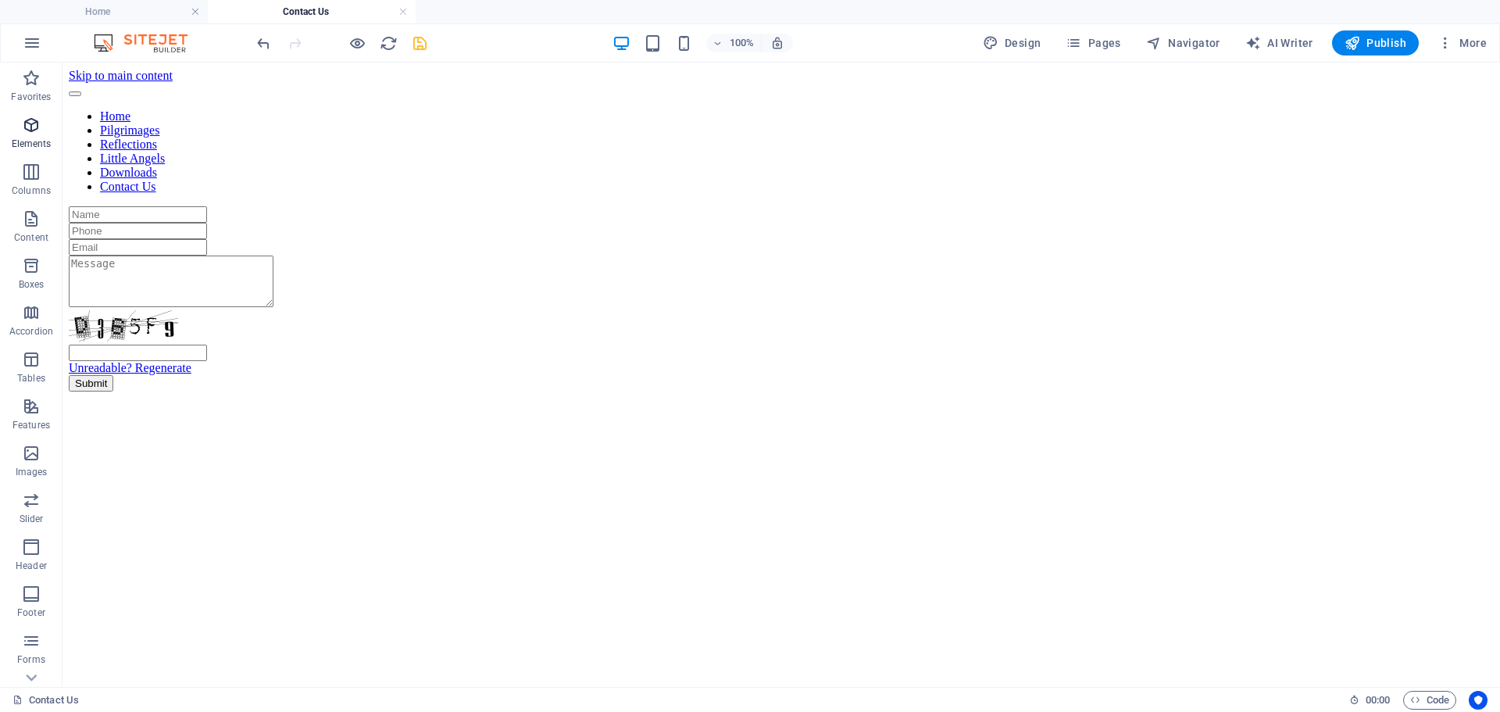
click at [35, 134] on icon "button" at bounding box center [31, 125] width 19 height 19
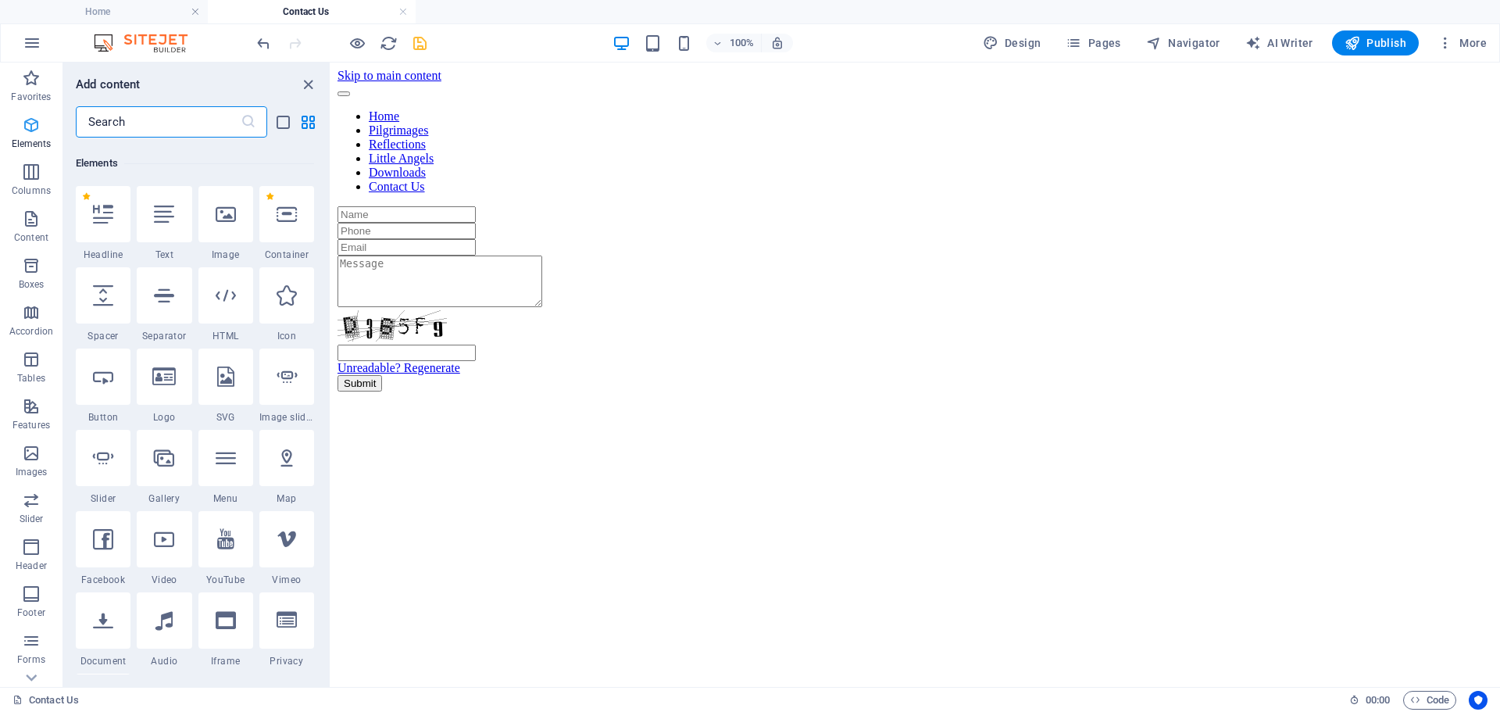
scroll to position [166, 0]
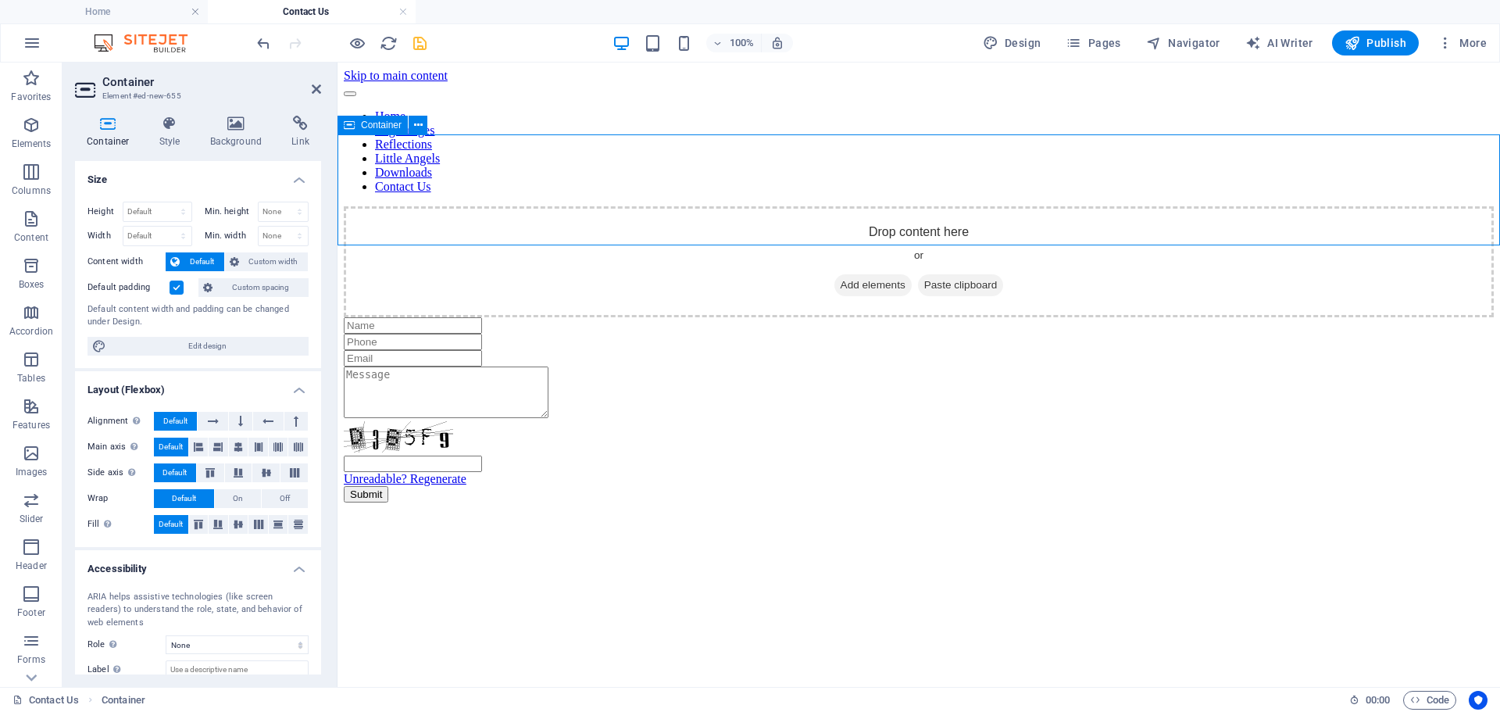
click at [867, 274] on span "Add elements" at bounding box center [873, 285] width 77 height 22
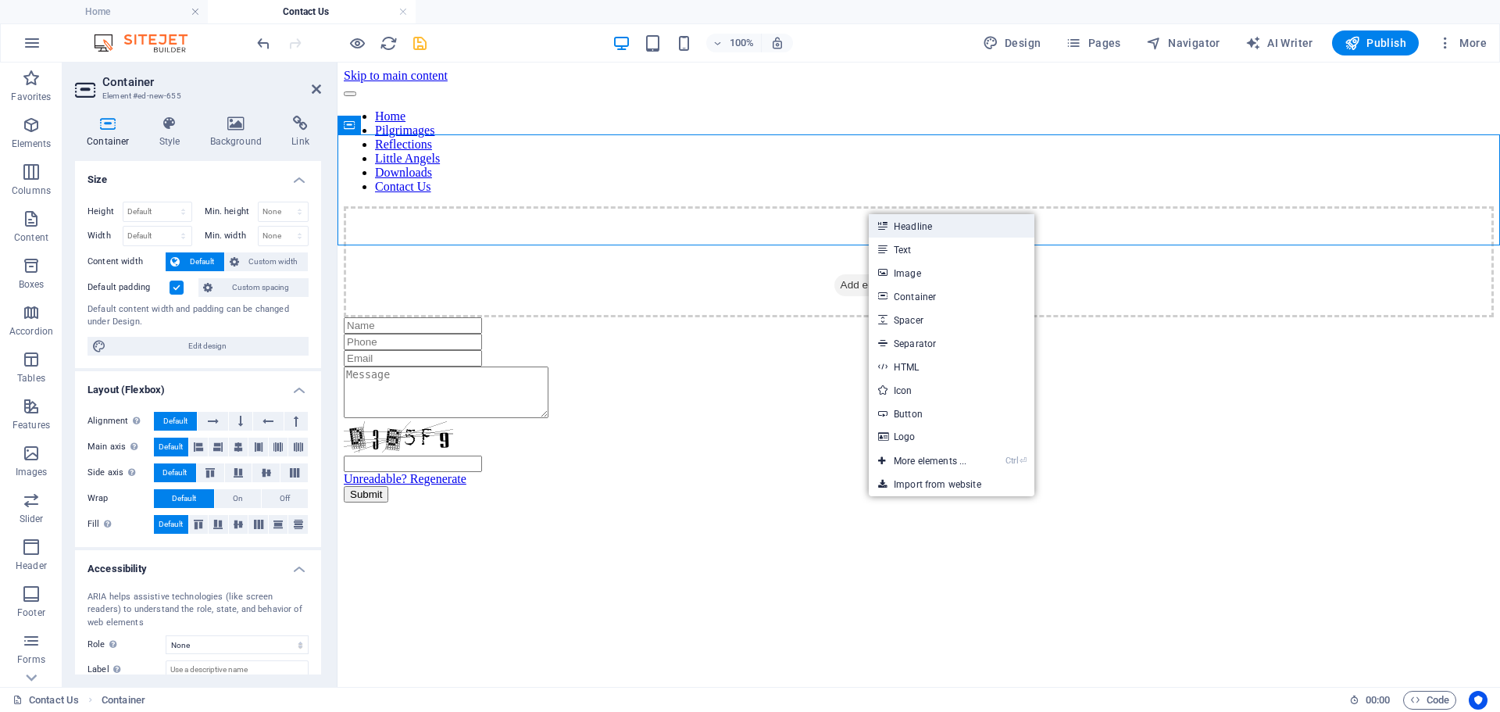
click at [939, 228] on link "Headline" at bounding box center [952, 225] width 166 height 23
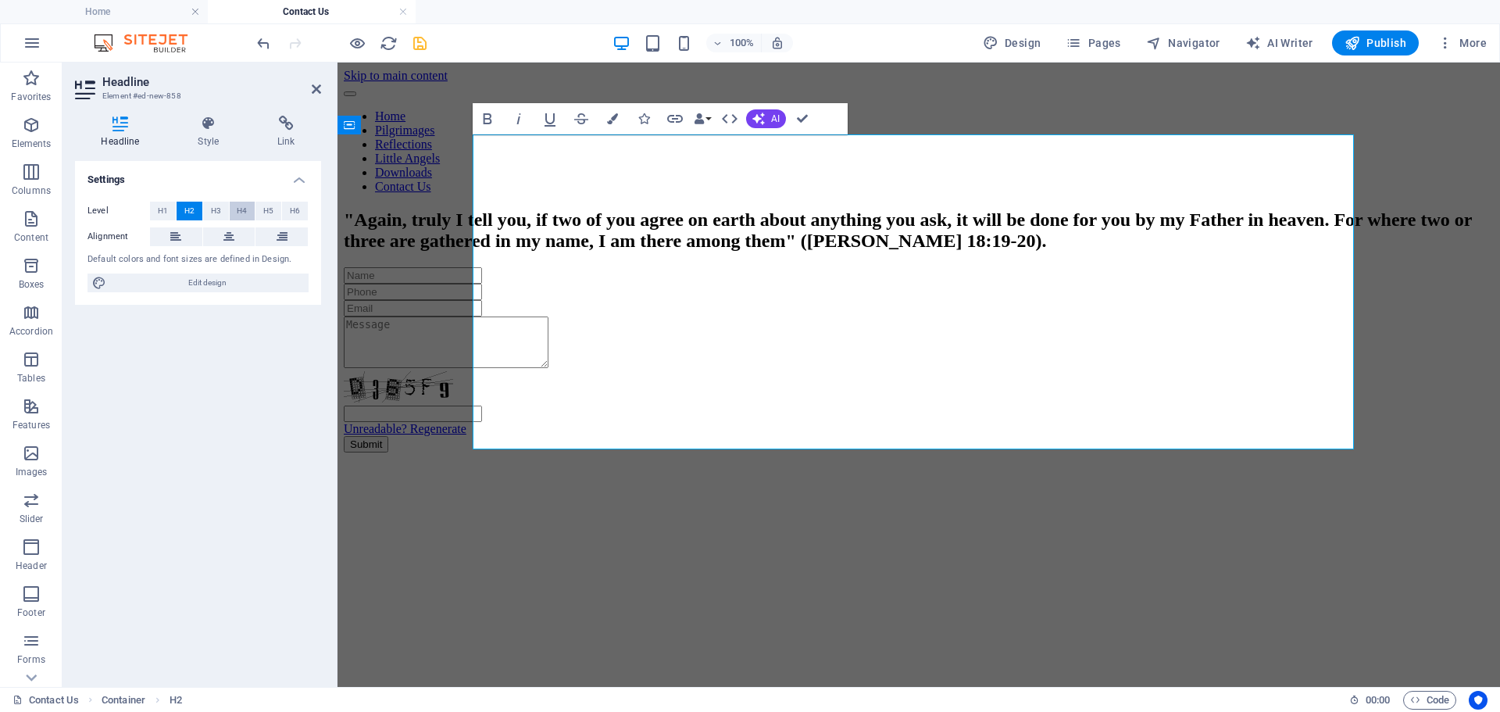
click at [242, 203] on span "H4" at bounding box center [242, 211] width 10 height 19
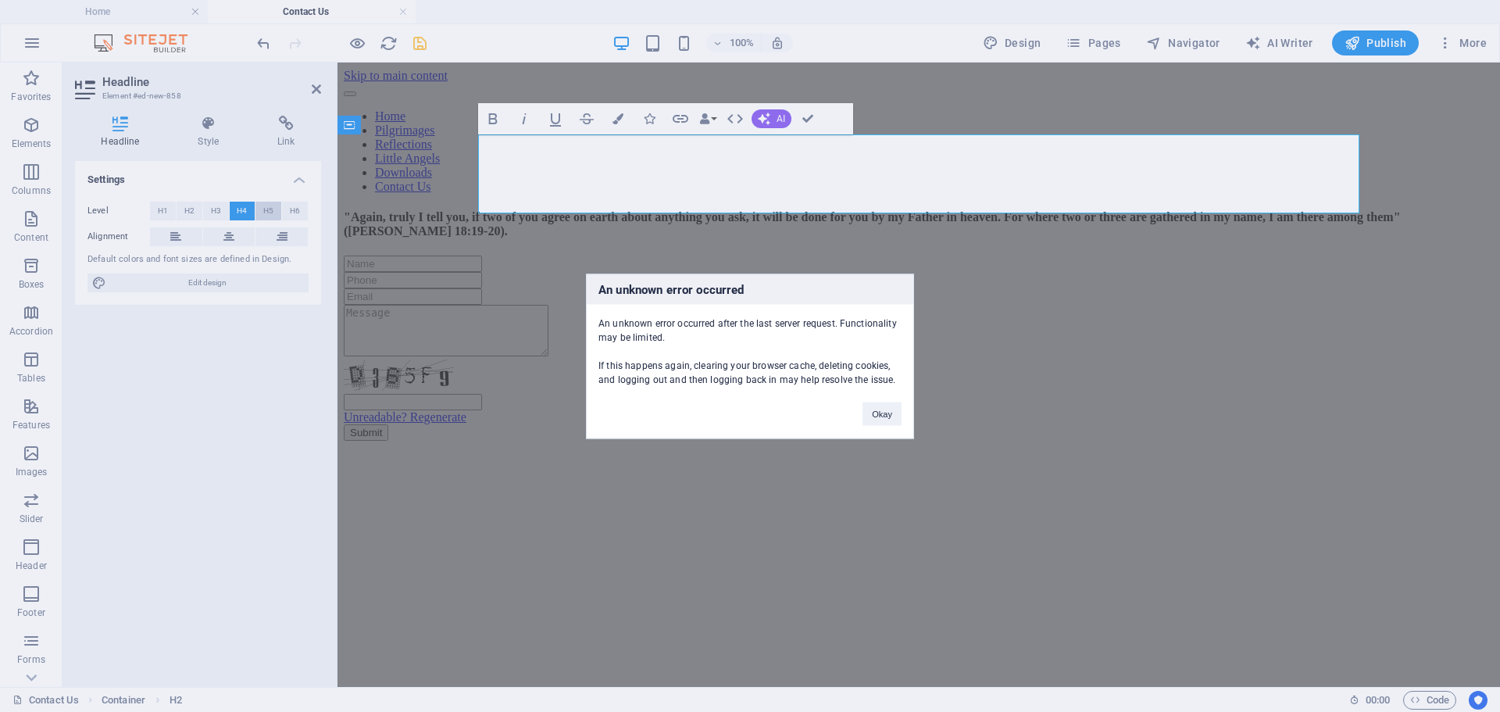
click at [266, 207] on div "An unknown error occurred An unknown error occurred after the last server reque…" at bounding box center [750, 356] width 1500 height 712
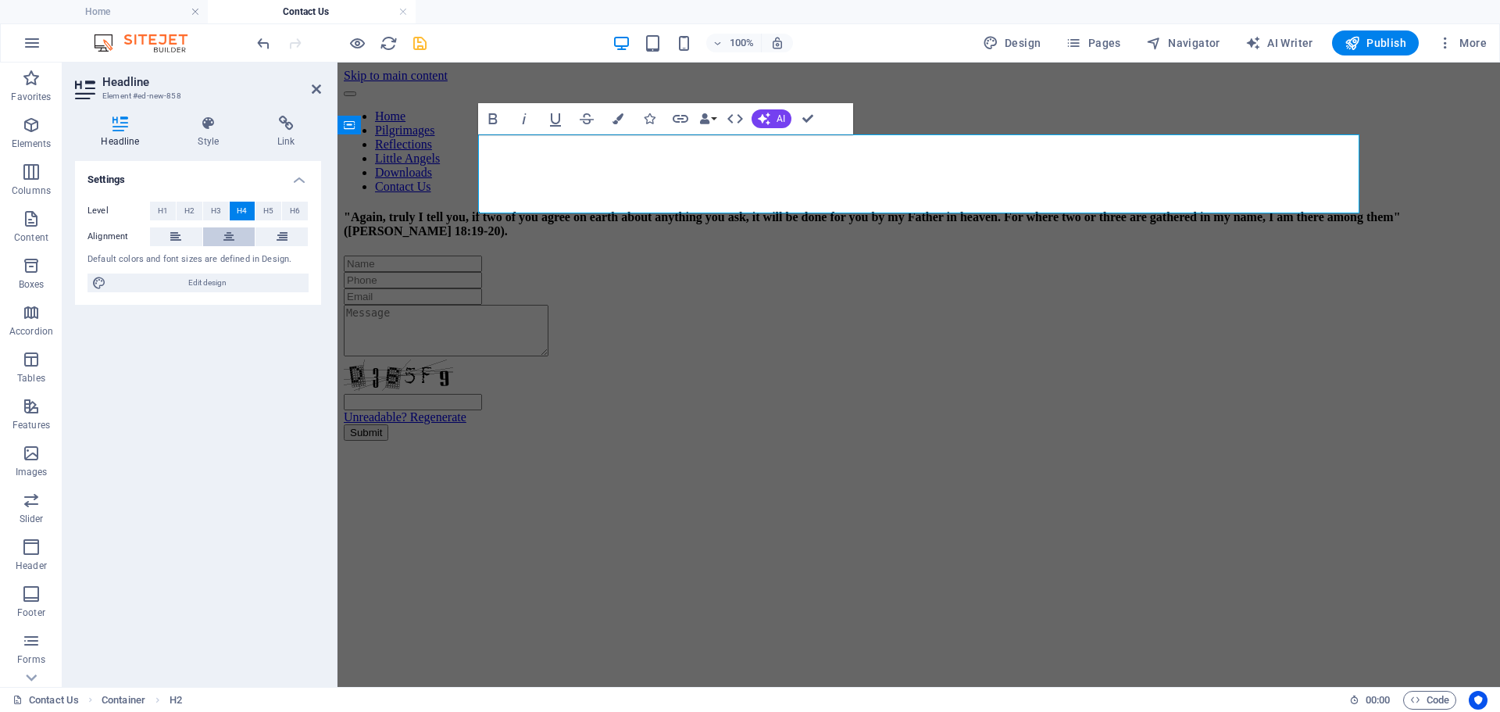
click at [228, 234] on icon at bounding box center [229, 236] width 11 height 19
click at [263, 211] on button "H5" at bounding box center [269, 211] width 26 height 19
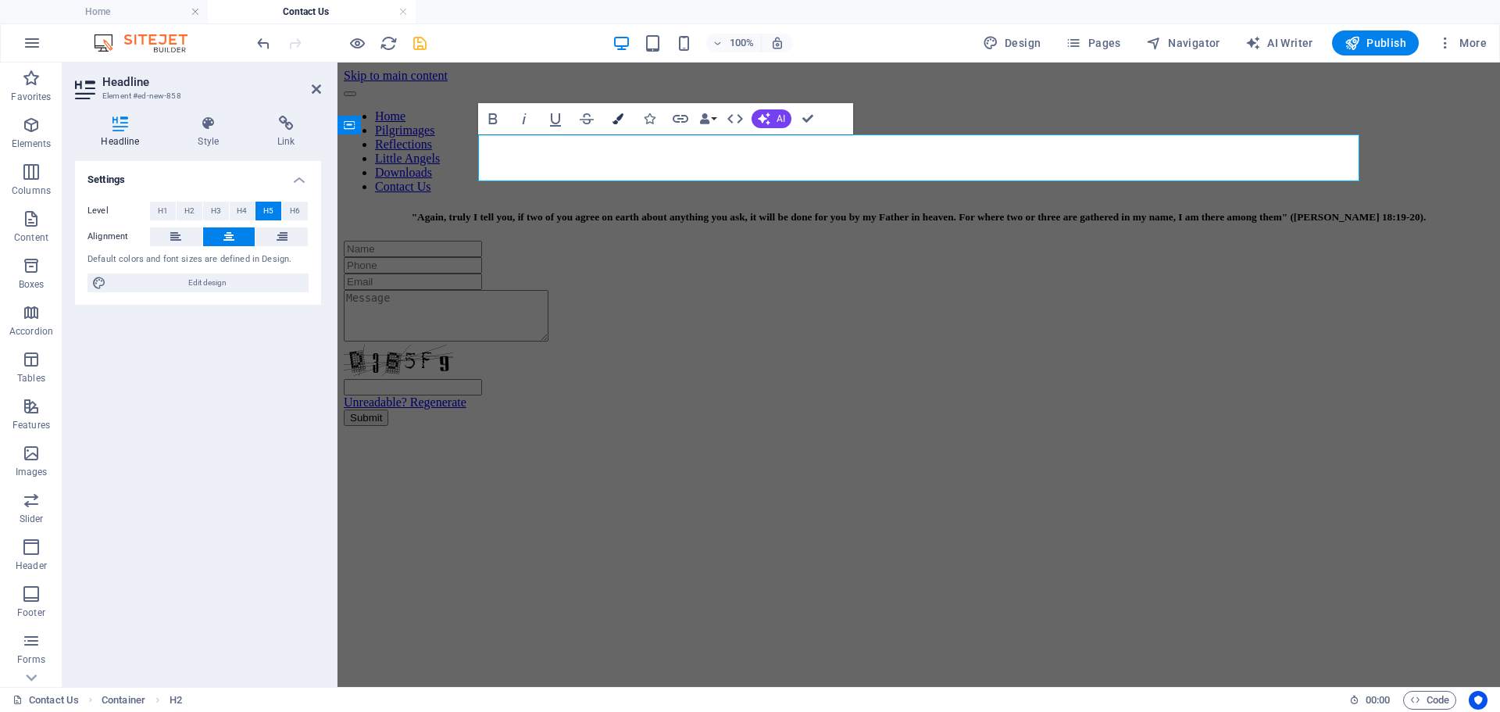
click at [618, 120] on icon "button" at bounding box center [618, 118] width 11 height 11
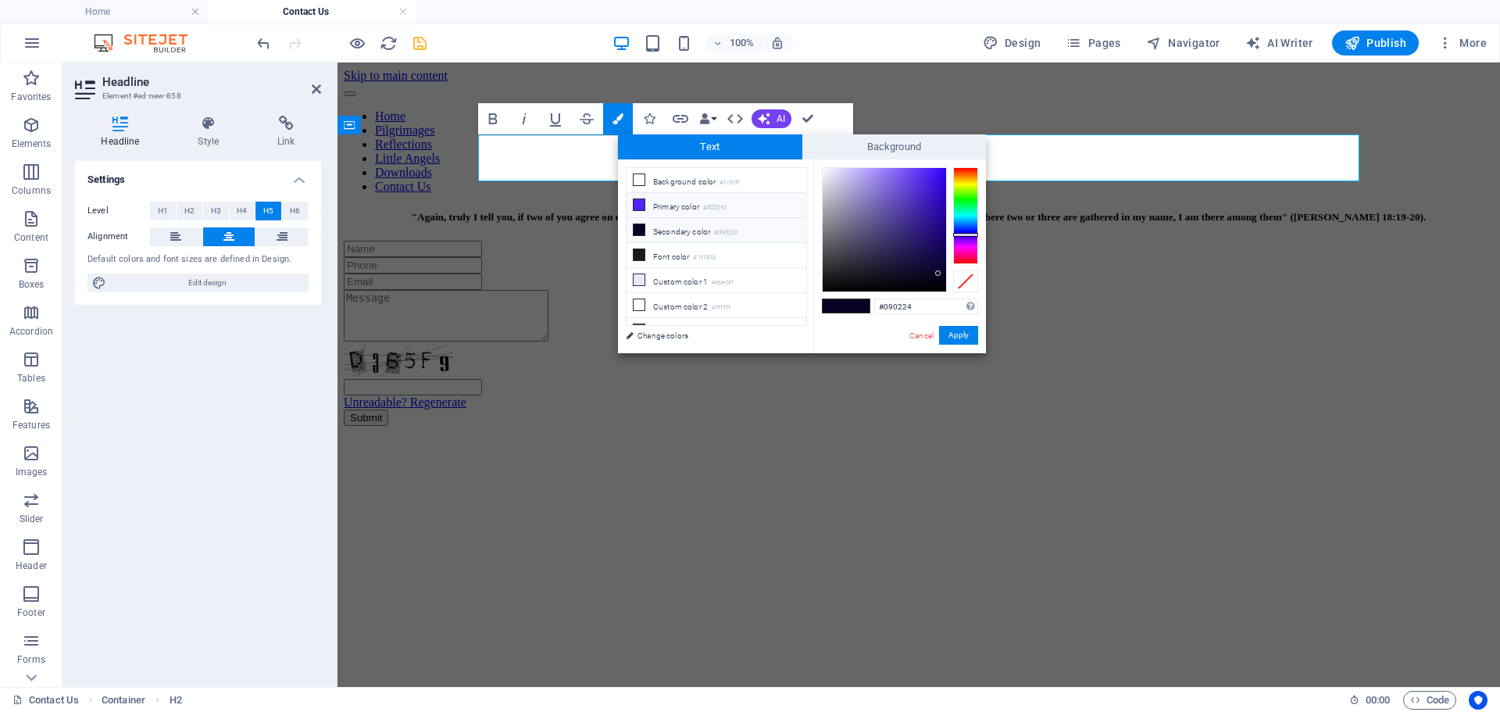
click at [670, 206] on li "Primary color #5025fd" at bounding box center [717, 205] width 180 height 25
click at [964, 342] on button "Apply" at bounding box center [958, 335] width 39 height 19
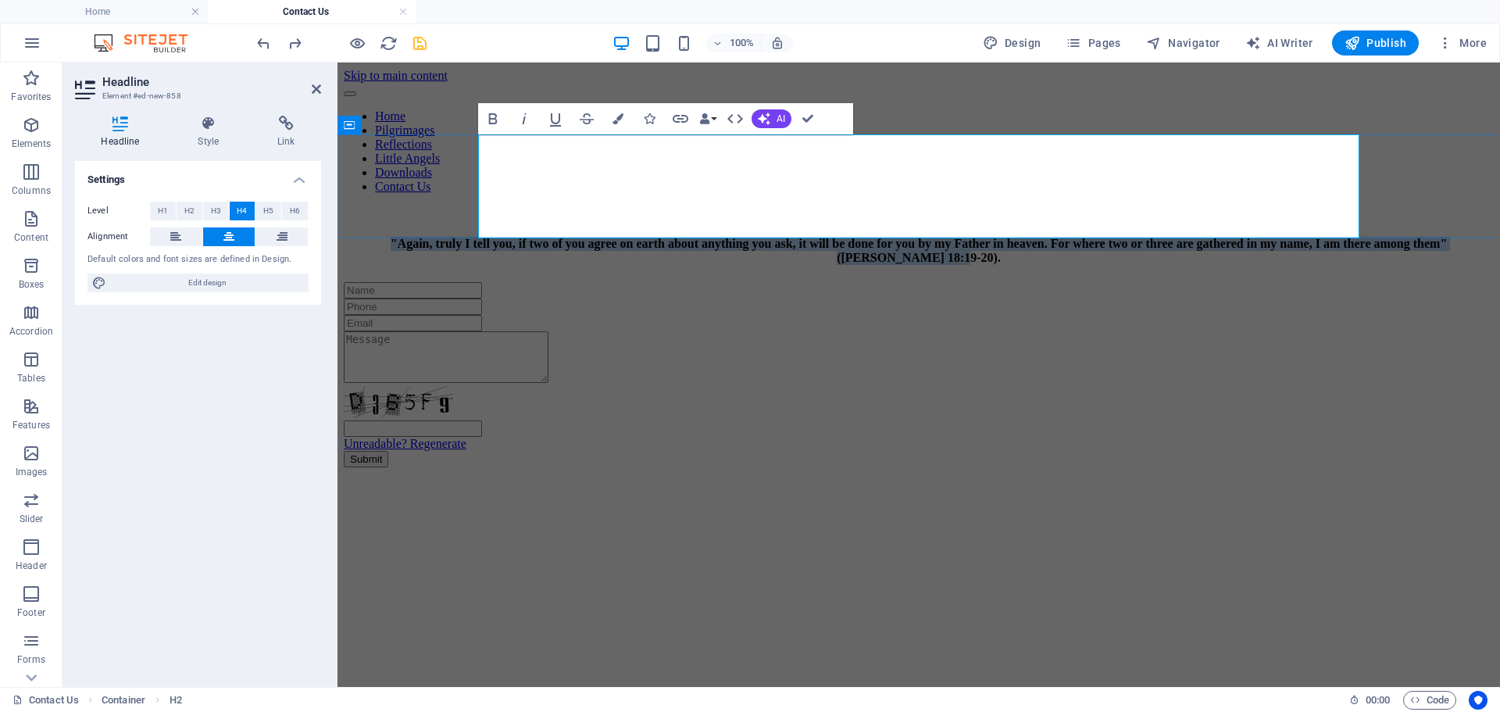
drag, startPoint x: 1089, startPoint y: 224, endPoint x: 478, endPoint y: 161, distance: 614.4
click at [478, 237] on h4 ""Again, truly I tell you, if two of you agree on earth about anything you ask, …" at bounding box center [919, 251] width 1150 height 28
click at [265, 211] on span "H5" at bounding box center [268, 211] width 10 height 19
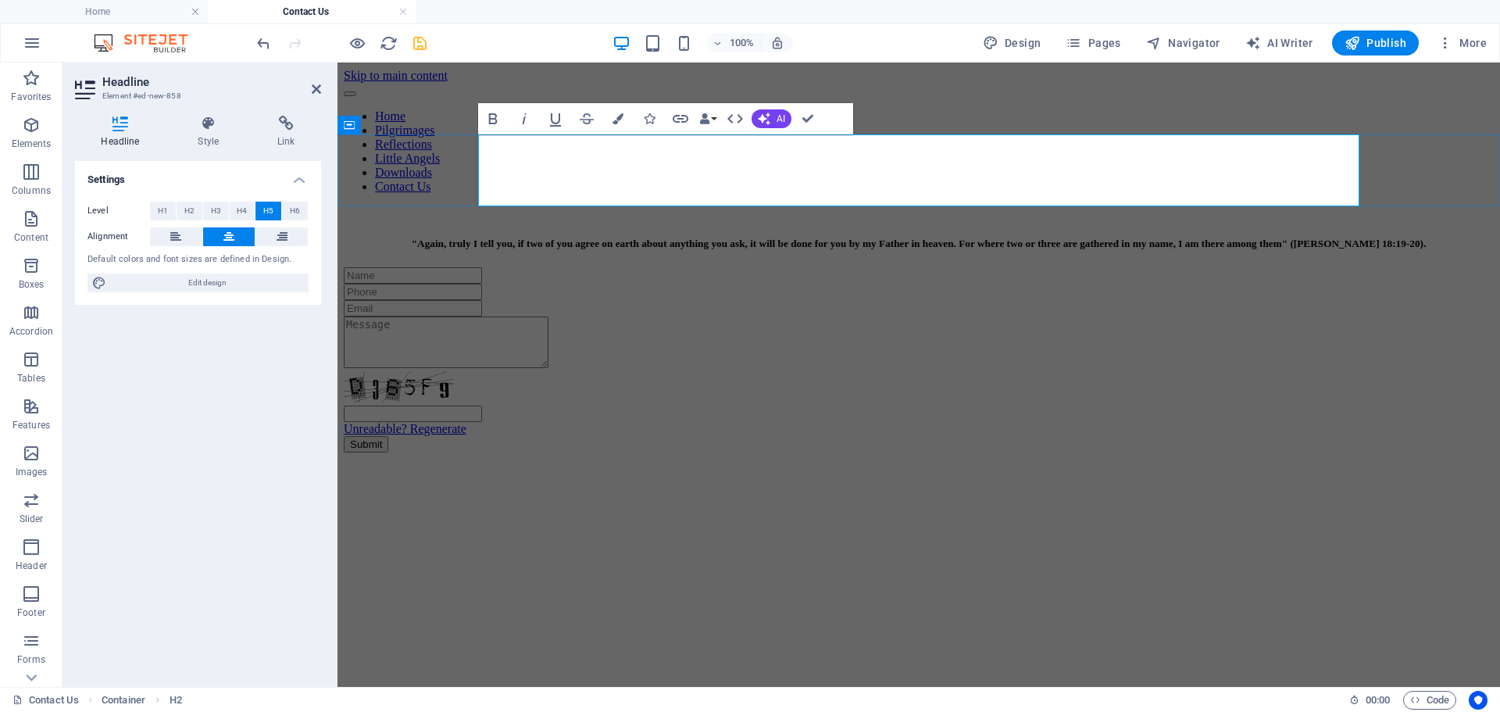
click at [481, 238] on h5 ""Again, truly I tell you, if two of you agree on earth about anything you ask, …" at bounding box center [919, 244] width 1150 height 13
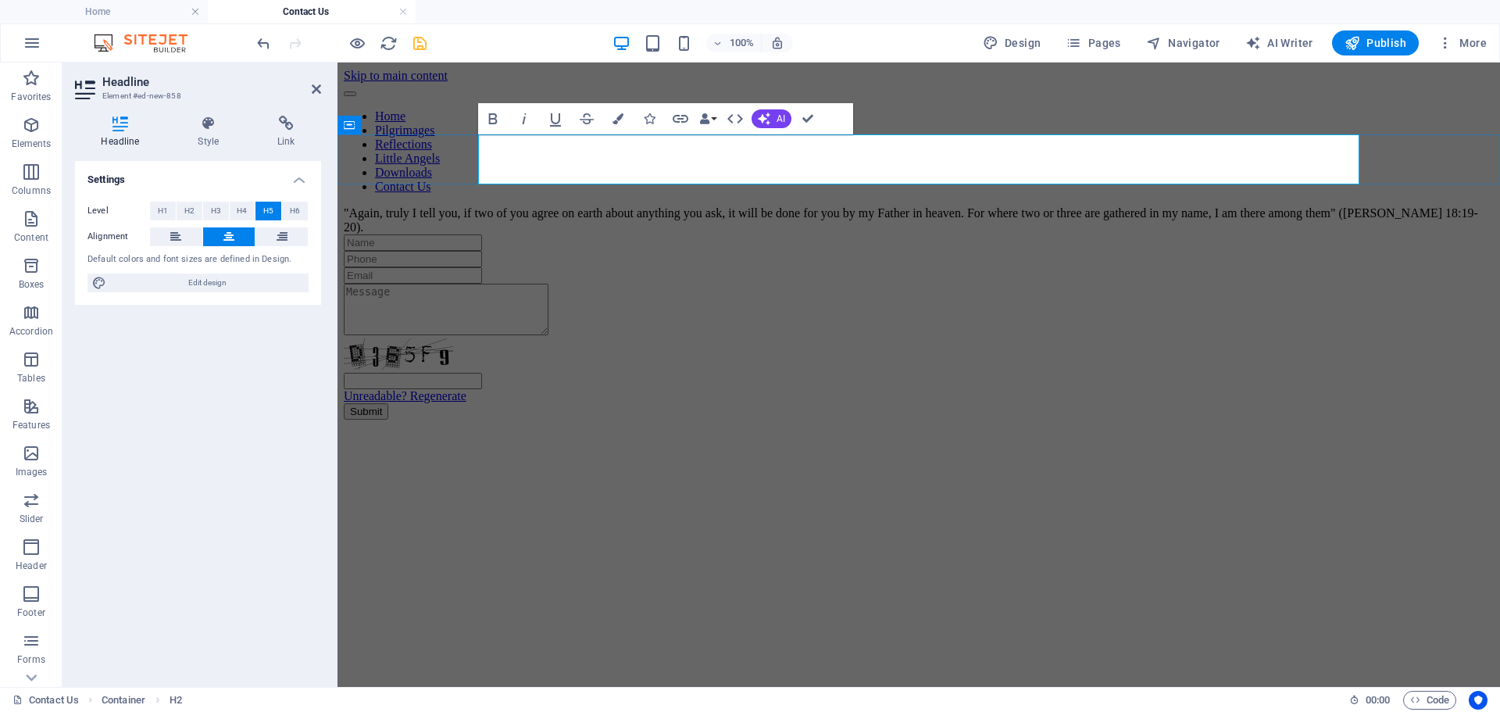
drag, startPoint x: 1256, startPoint y: 170, endPoint x: 1242, endPoint y: 166, distance: 14.6
click at [1243, 206] on div "​ ​ "Again, truly I tell you, if two of you agree on earth about anything you a…" at bounding box center [919, 220] width 1150 height 28
click at [1250, 206] on div "​ ​ "Again, truly I tell you, if two of you agree on earth about anything you a…" at bounding box center [919, 220] width 1150 height 28
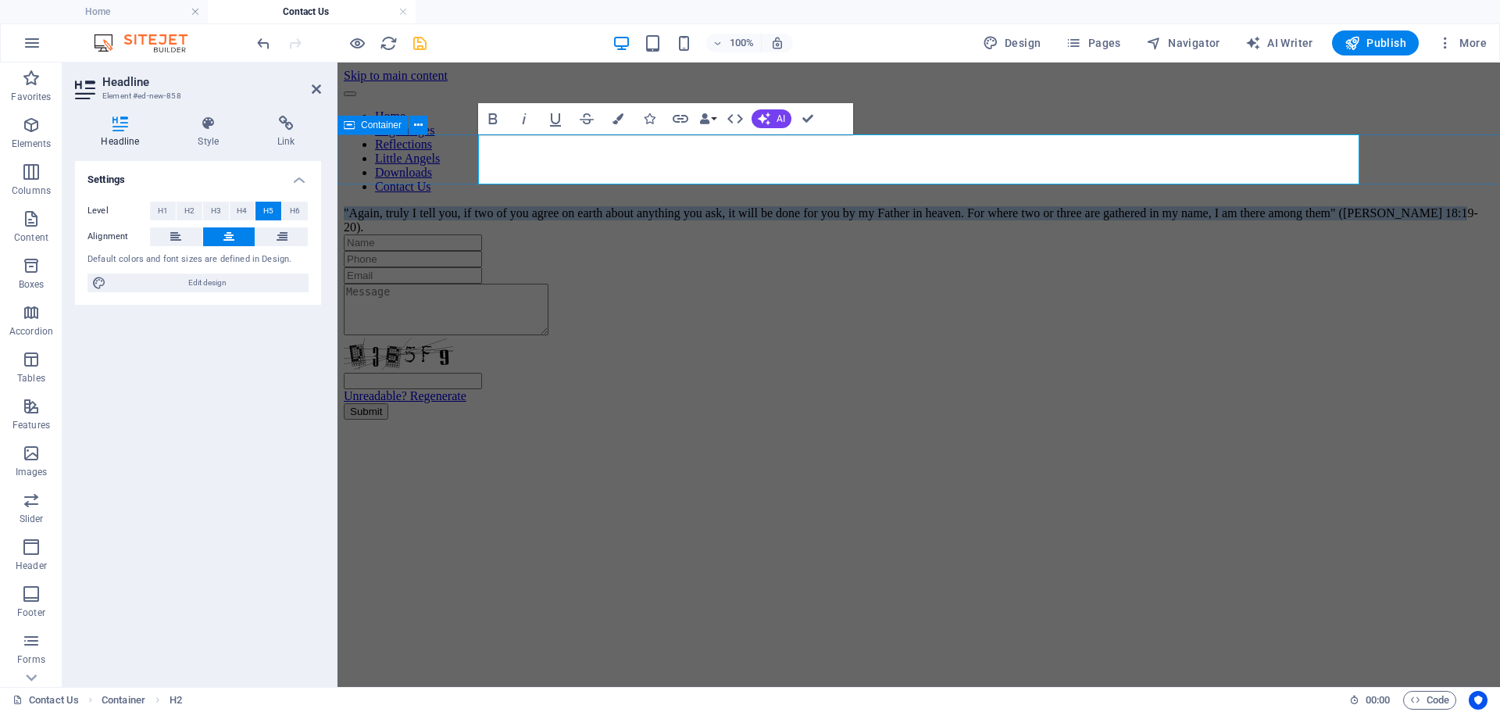
drag, startPoint x: 1248, startPoint y: 173, endPoint x: 477, endPoint y: 145, distance: 771.0
click at [477, 206] on div "​ ​ "Again, truly I tell you, if two of you agree on earth about anything you a…" at bounding box center [919, 220] width 1150 height 28
click at [486, 121] on icon "button" at bounding box center [493, 118] width 19 height 19
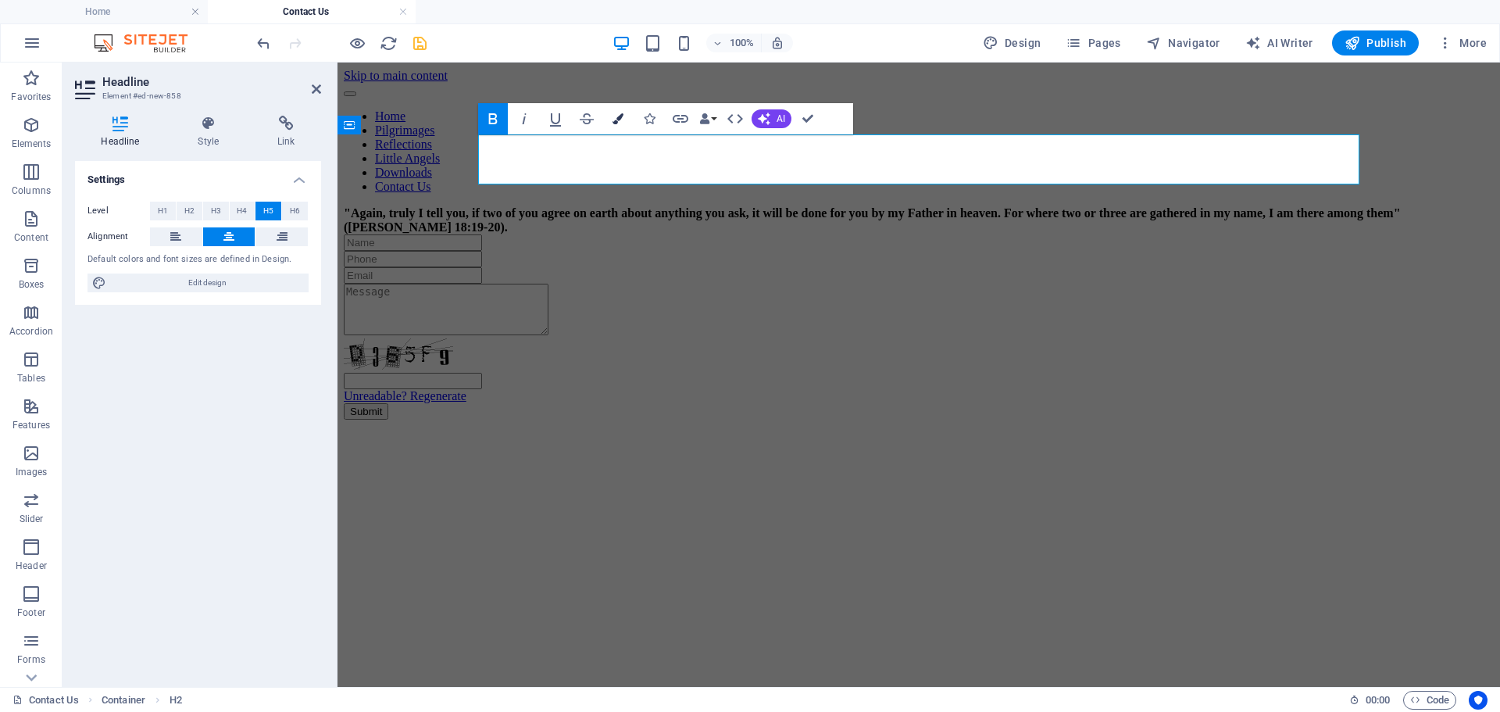
click at [619, 118] on icon "button" at bounding box center [618, 118] width 11 height 11
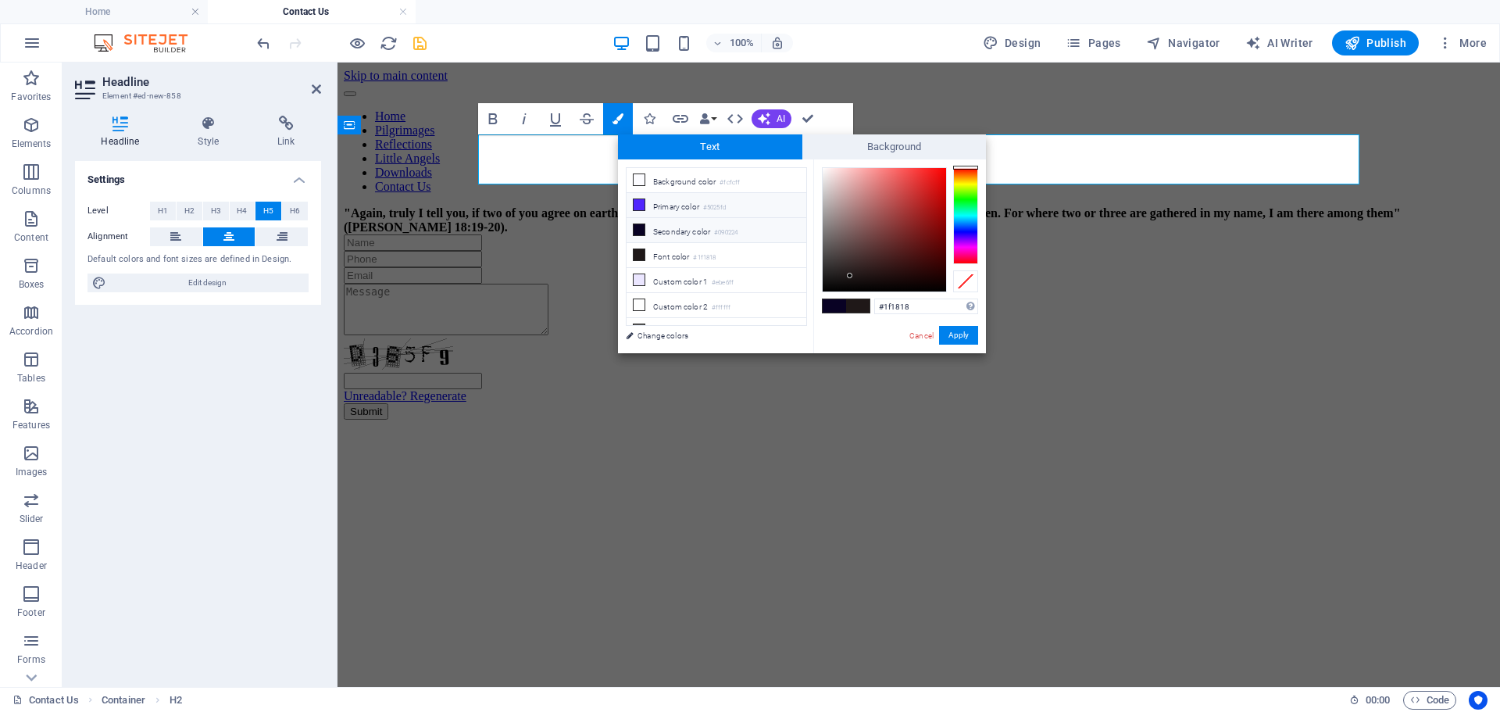
drag, startPoint x: 635, startPoint y: 199, endPoint x: 694, endPoint y: 227, distance: 65.7
click at [636, 199] on icon at bounding box center [639, 204] width 11 height 11
type input "#5025fd"
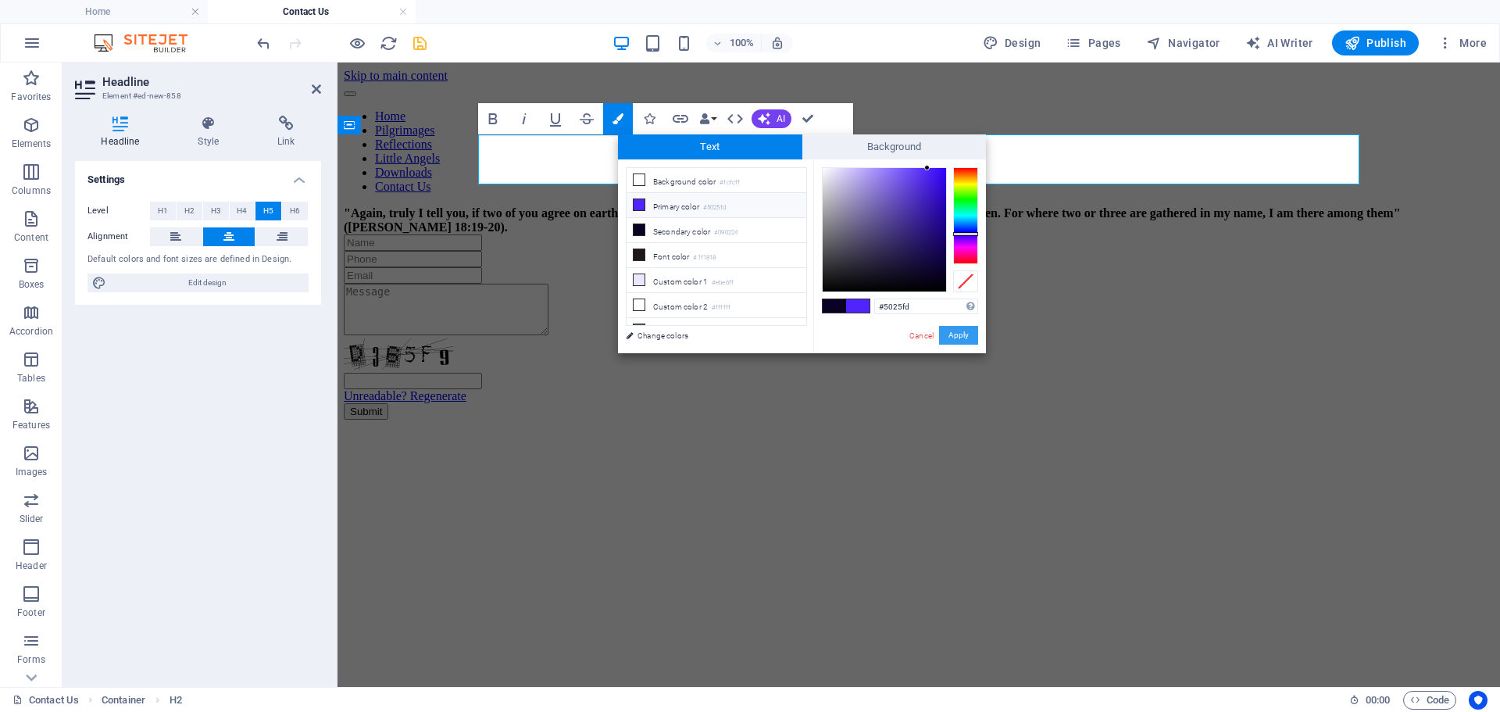
click at [960, 336] on button "Apply" at bounding box center [958, 335] width 39 height 19
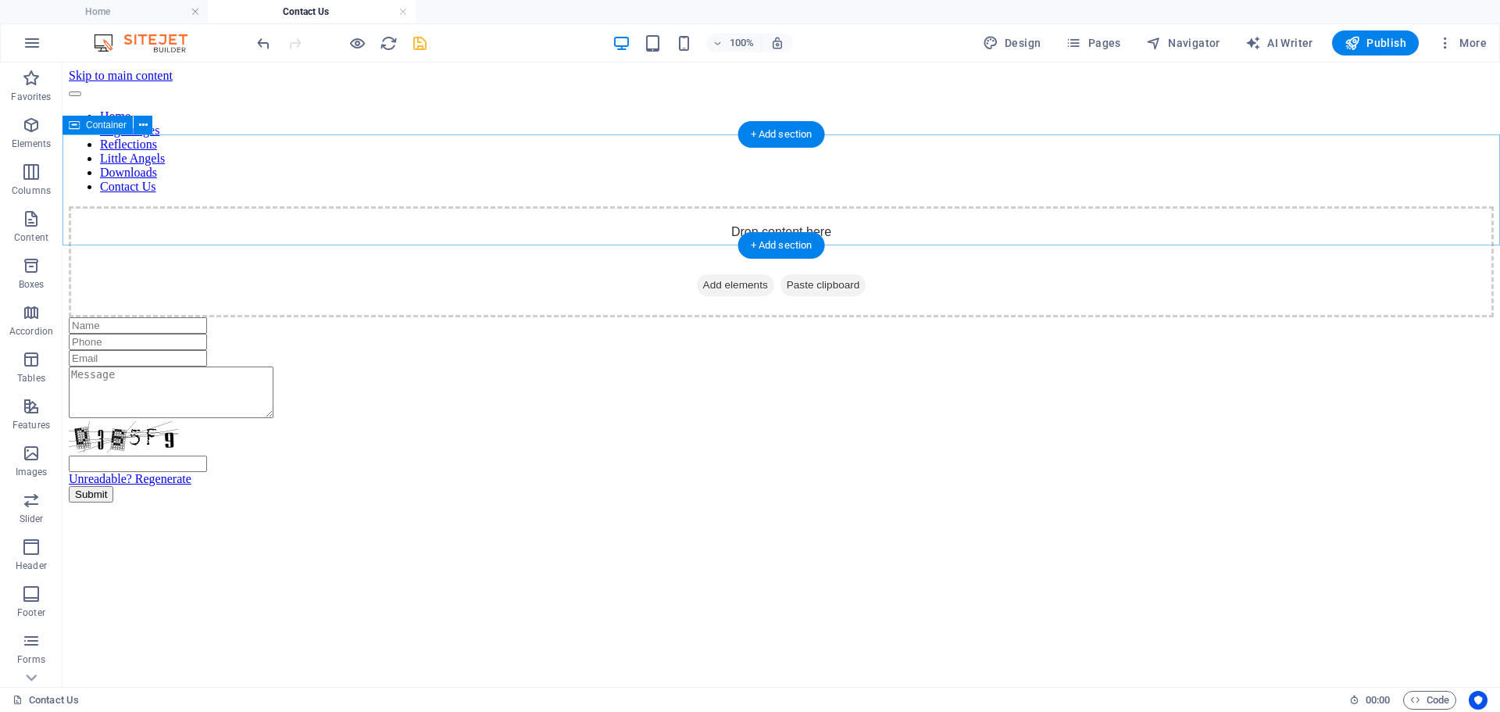
click at [910, 206] on div "Drop content here or Add elements Paste clipboard" at bounding box center [781, 261] width 1425 height 111
click at [420, 39] on icon "save" at bounding box center [420, 43] width 18 height 18
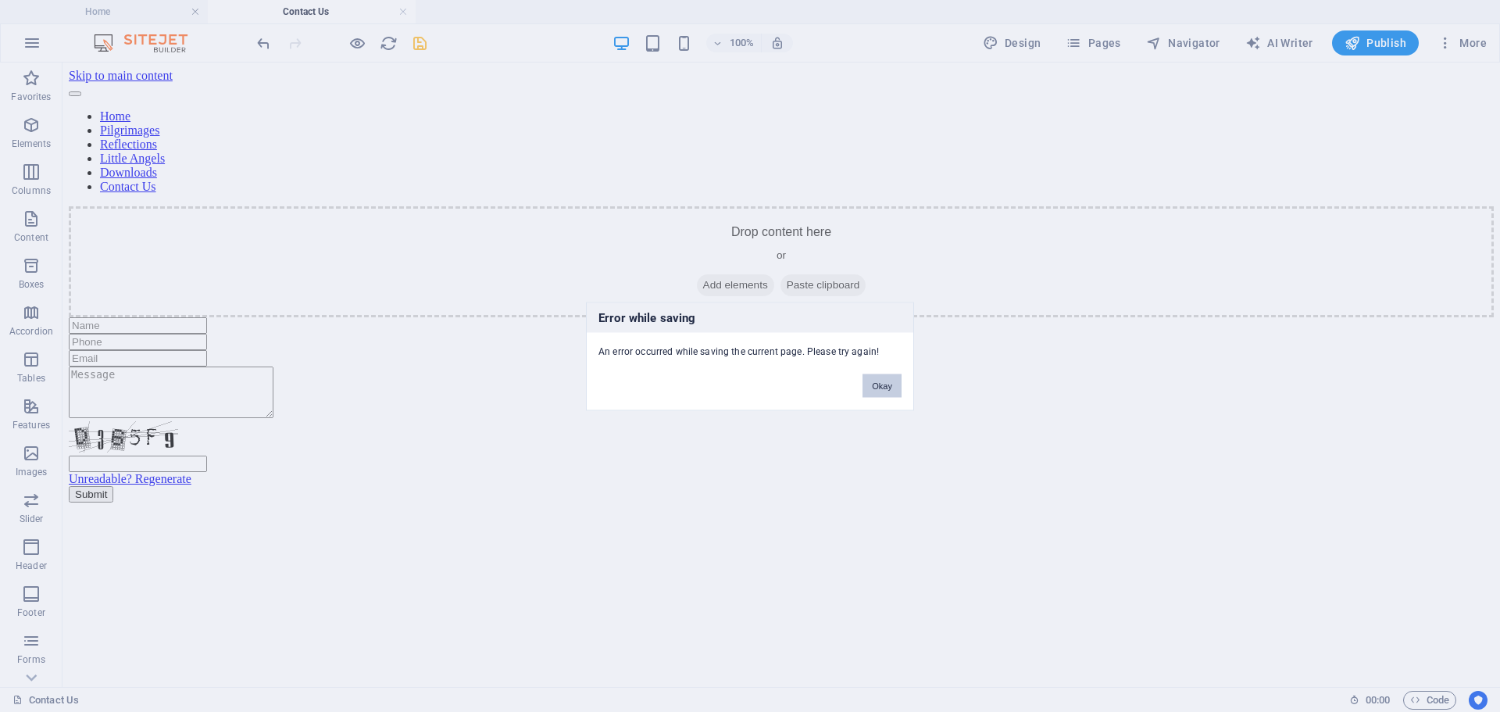
click at [889, 386] on button "Okay" at bounding box center [882, 385] width 39 height 23
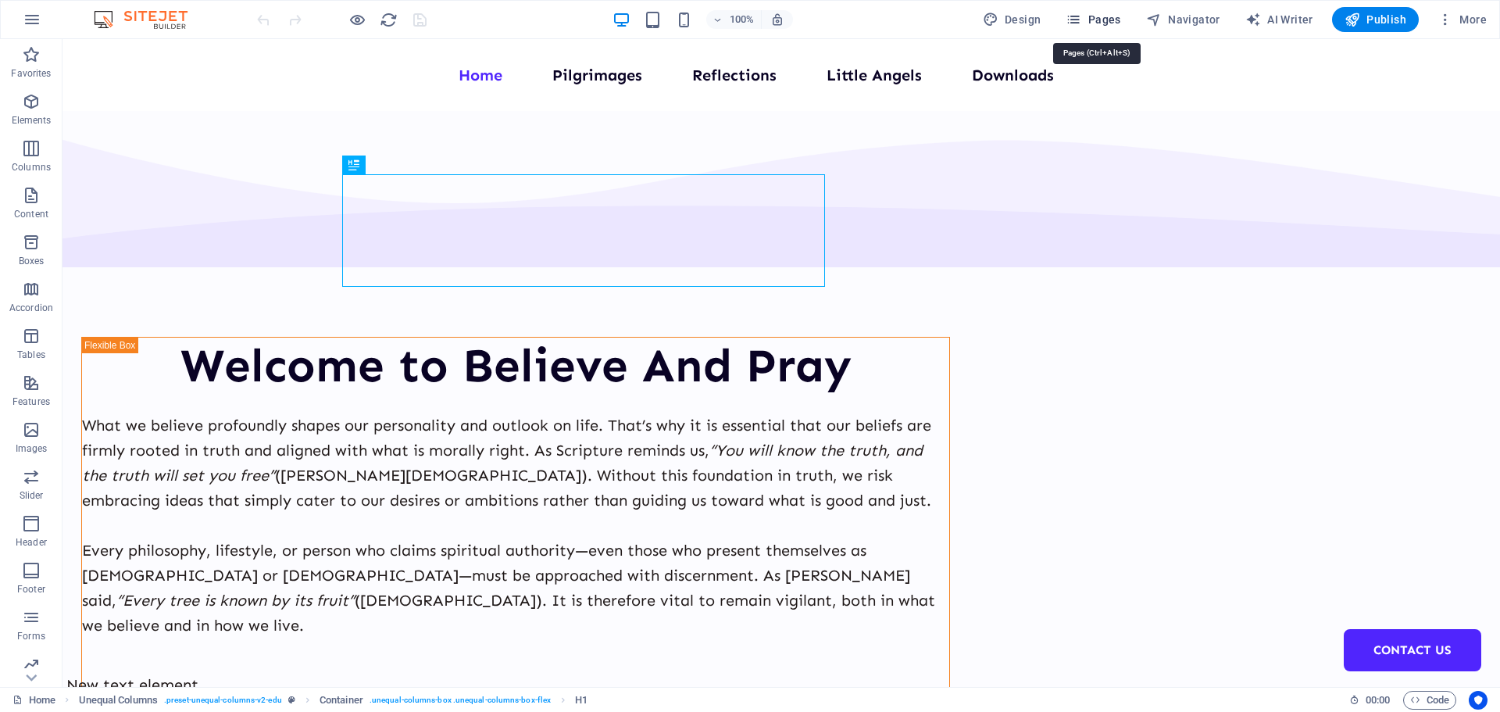
click at [1114, 17] on span "Pages" at bounding box center [1093, 20] width 55 height 16
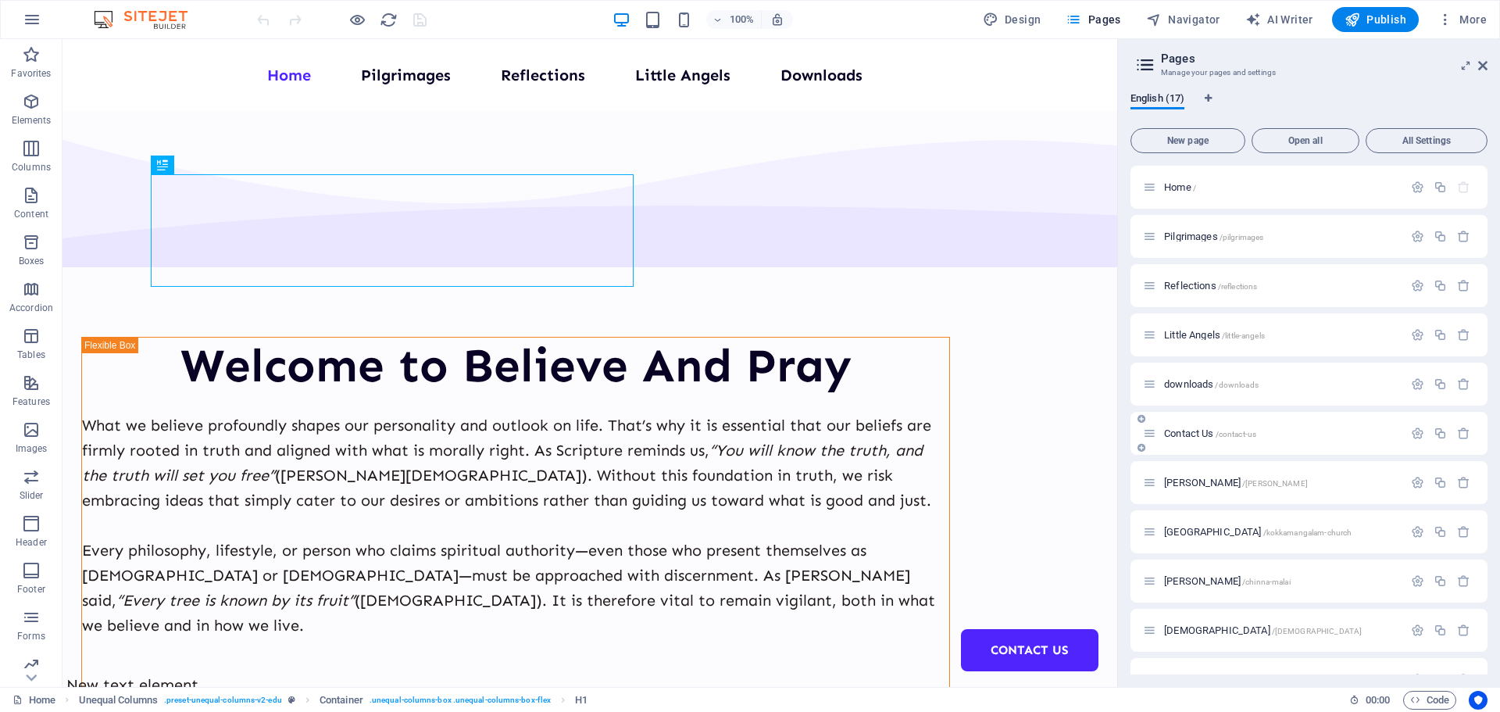
click at [1212, 434] on span "Contact Us /contact-us" at bounding box center [1210, 433] width 92 height 12
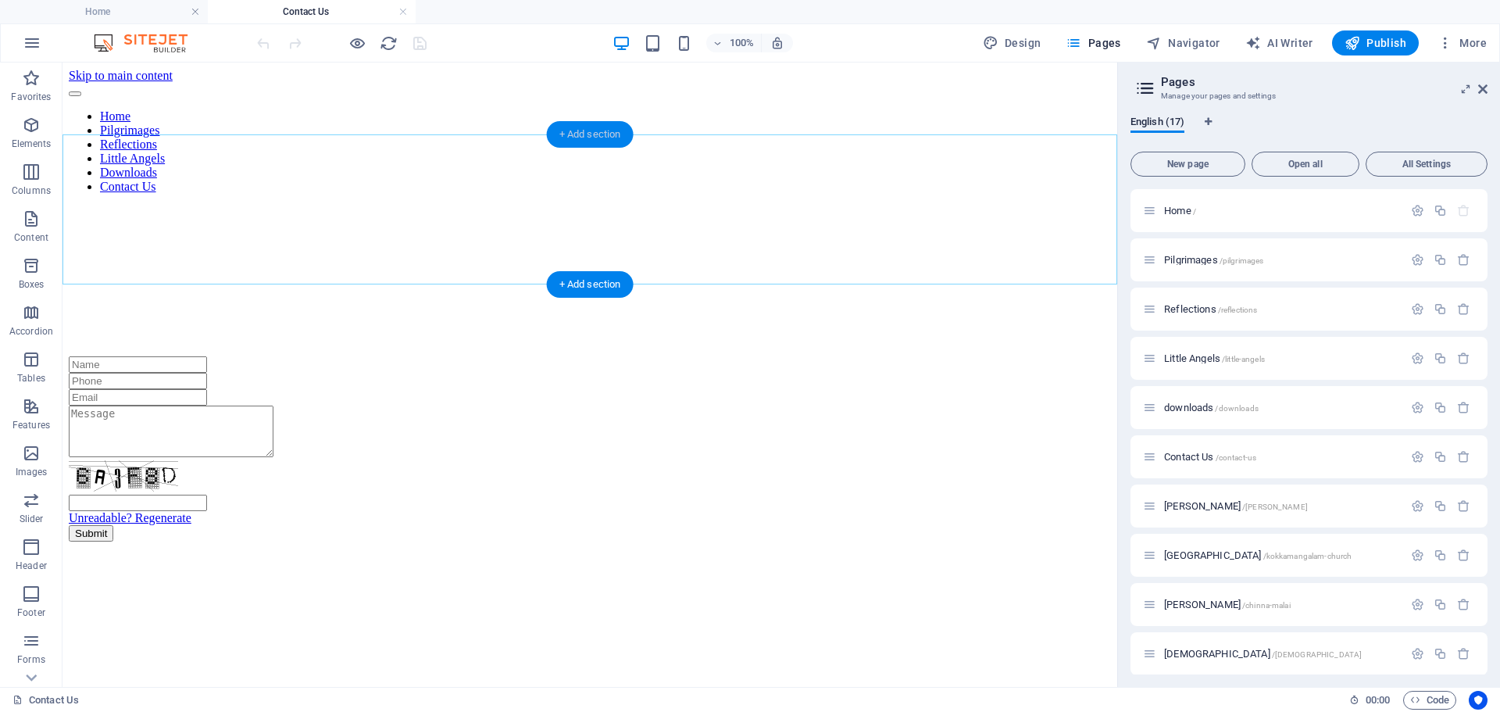
click at [590, 140] on div "+ Add section" at bounding box center [590, 134] width 87 height 27
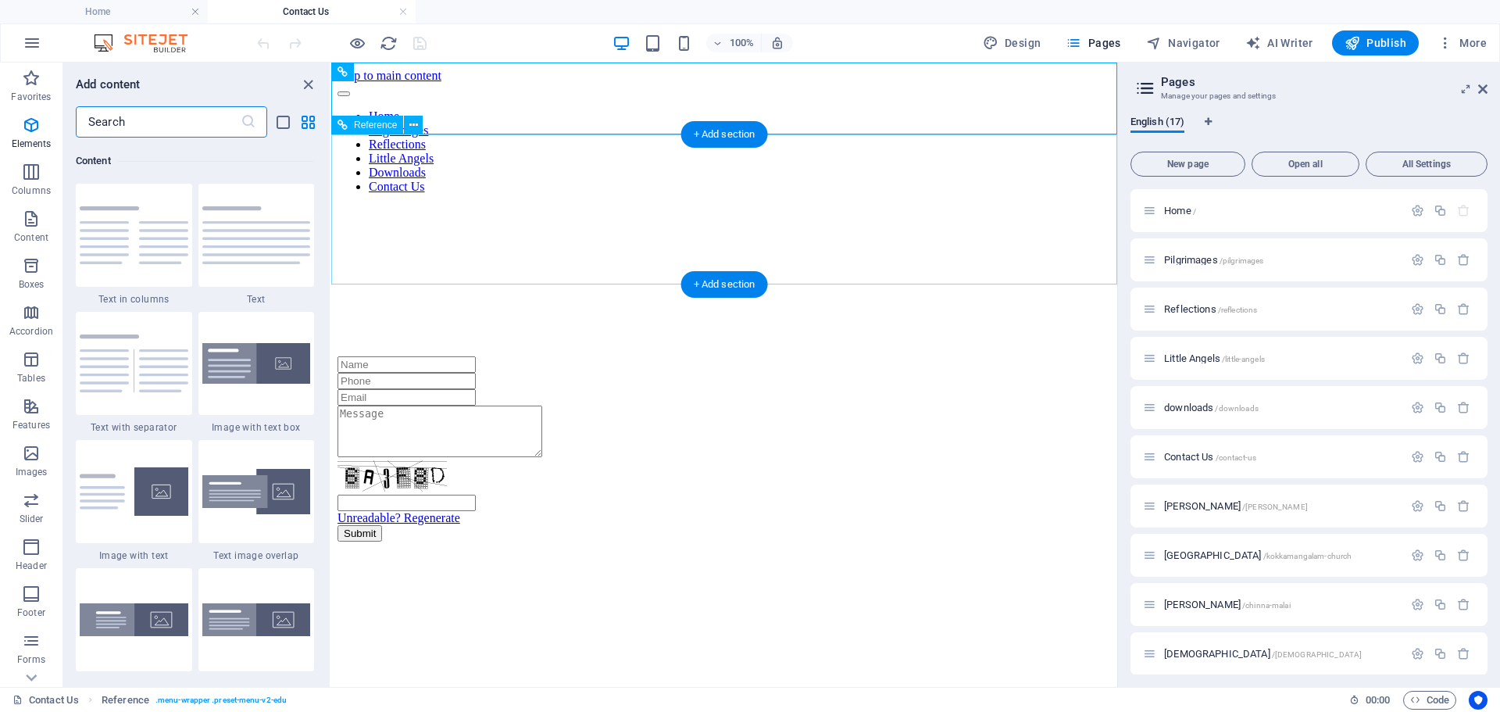
scroll to position [2734, 0]
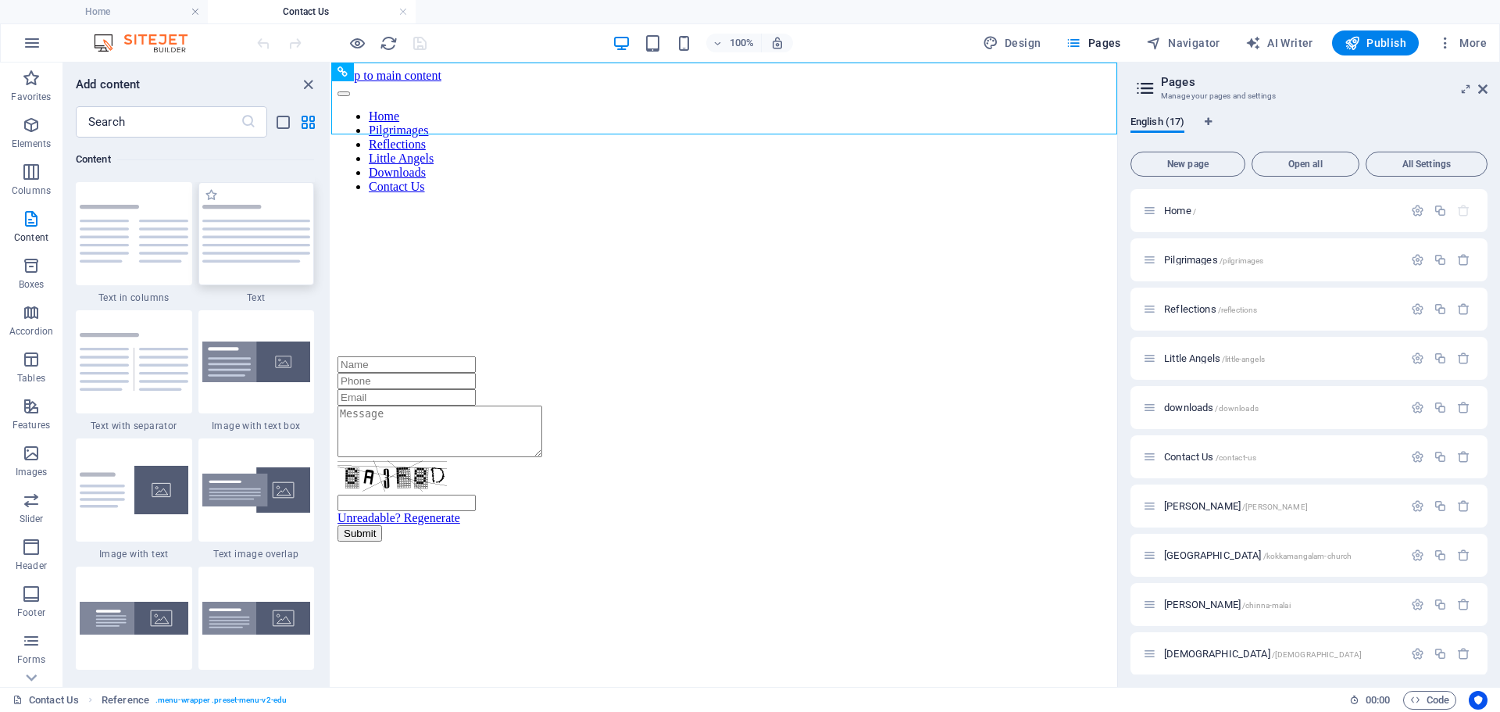
click at [238, 252] on div at bounding box center [256, 233] width 116 height 103
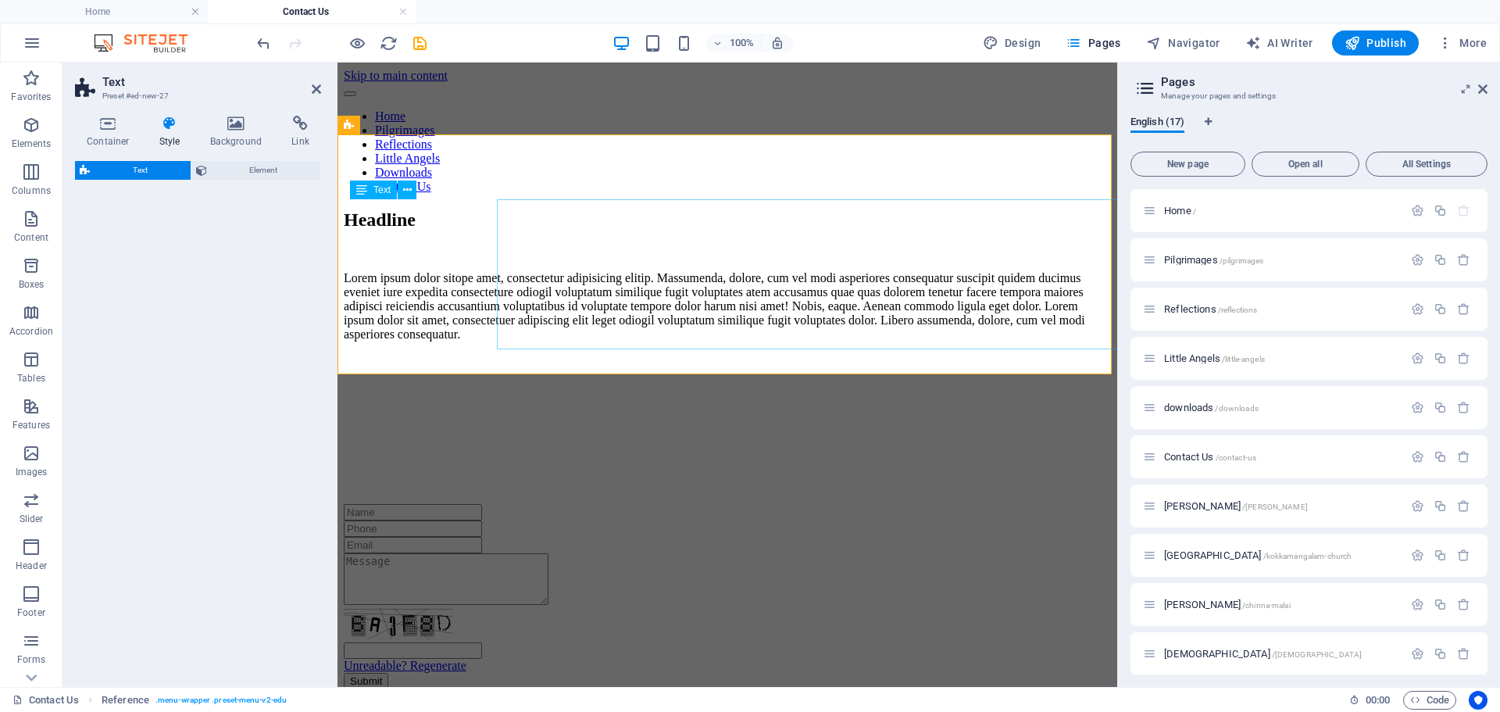
drag, startPoint x: 781, startPoint y: 276, endPoint x: 470, endPoint y: 209, distance: 318.2
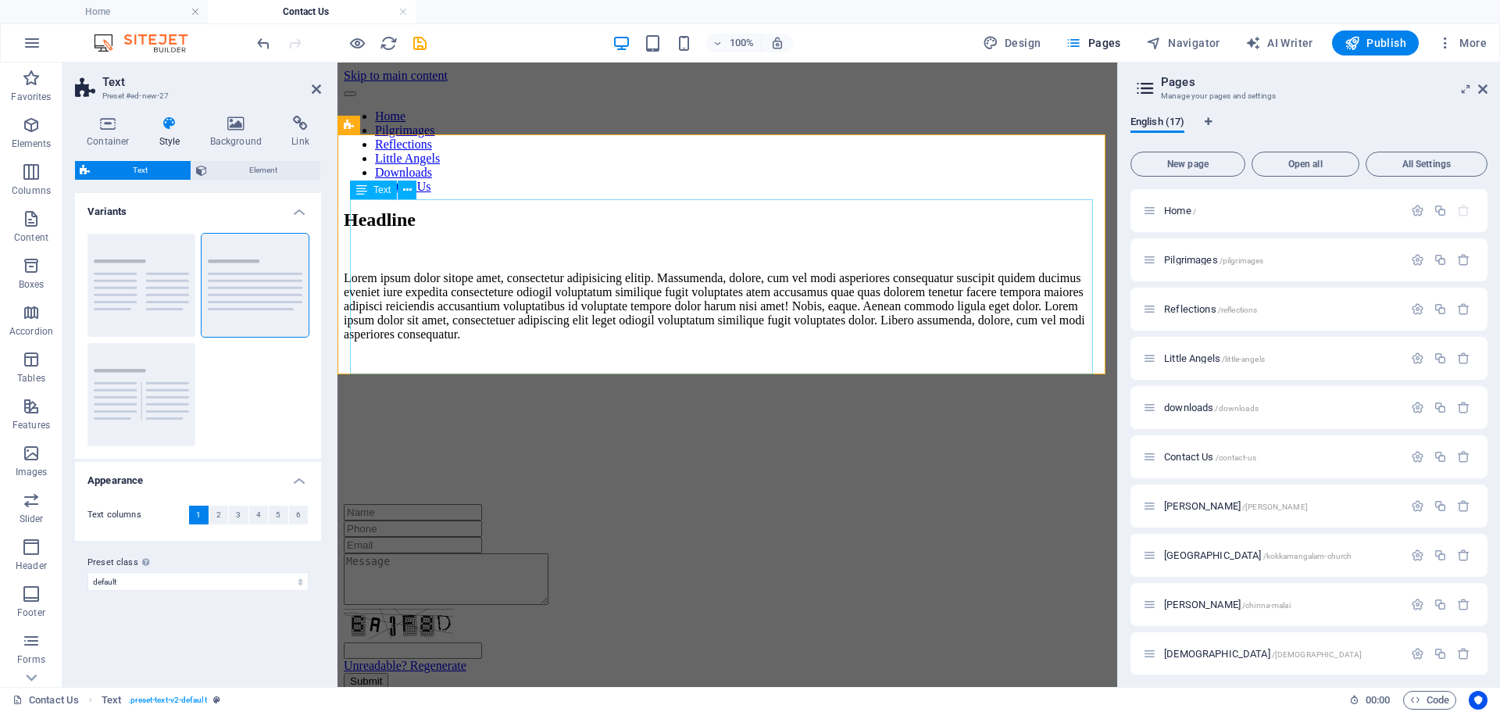
click at [583, 306] on div "Lorem ipsum dolor sitope amet, consectetur adipisicing elitip. Massumenda, dolo…" at bounding box center [727, 306] width 767 height 70
click at [513, 209] on div "Headline" at bounding box center [727, 219] width 767 height 21
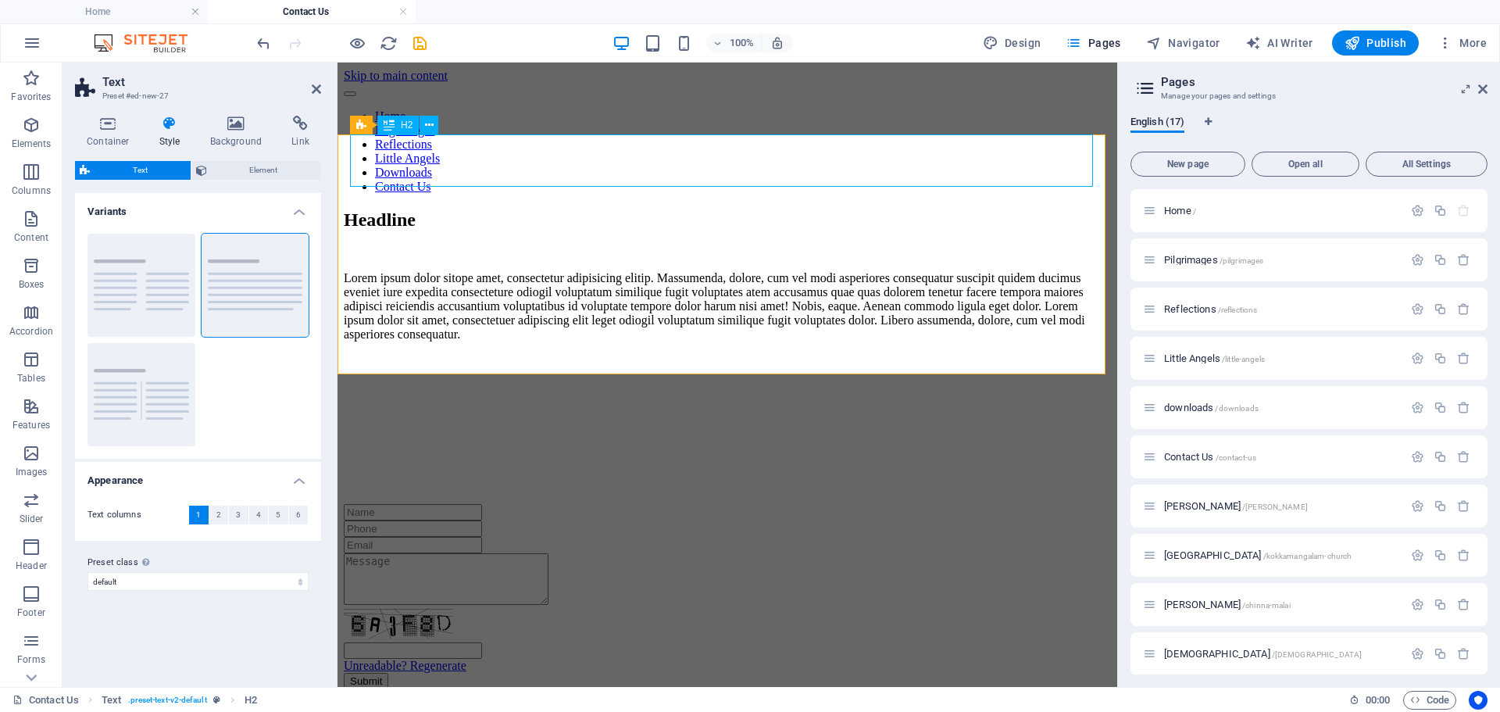
click at [500, 209] on div "Headline" at bounding box center [727, 219] width 767 height 21
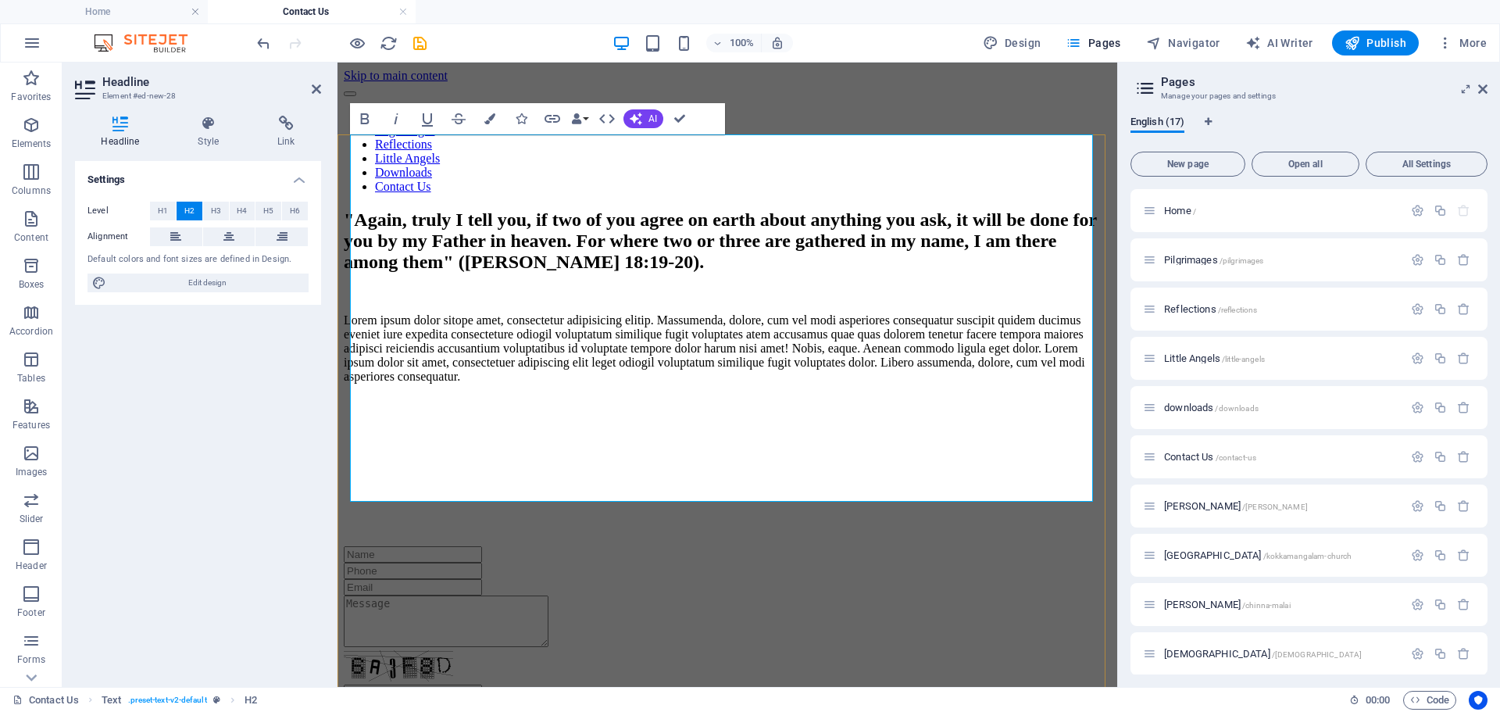
scroll to position [3203, 0]
click at [261, 209] on button "H5" at bounding box center [269, 211] width 26 height 19
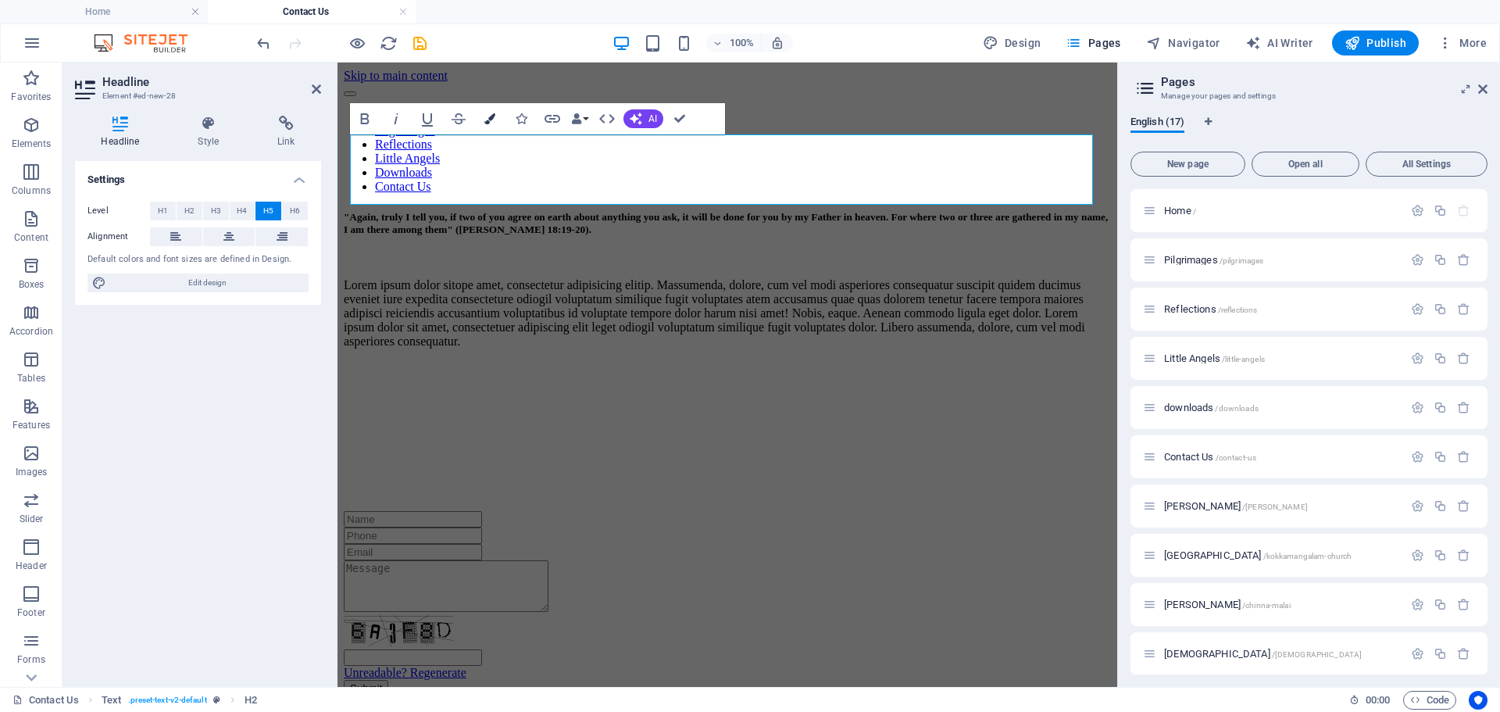
click at [492, 119] on icon "button" at bounding box center [490, 118] width 11 height 11
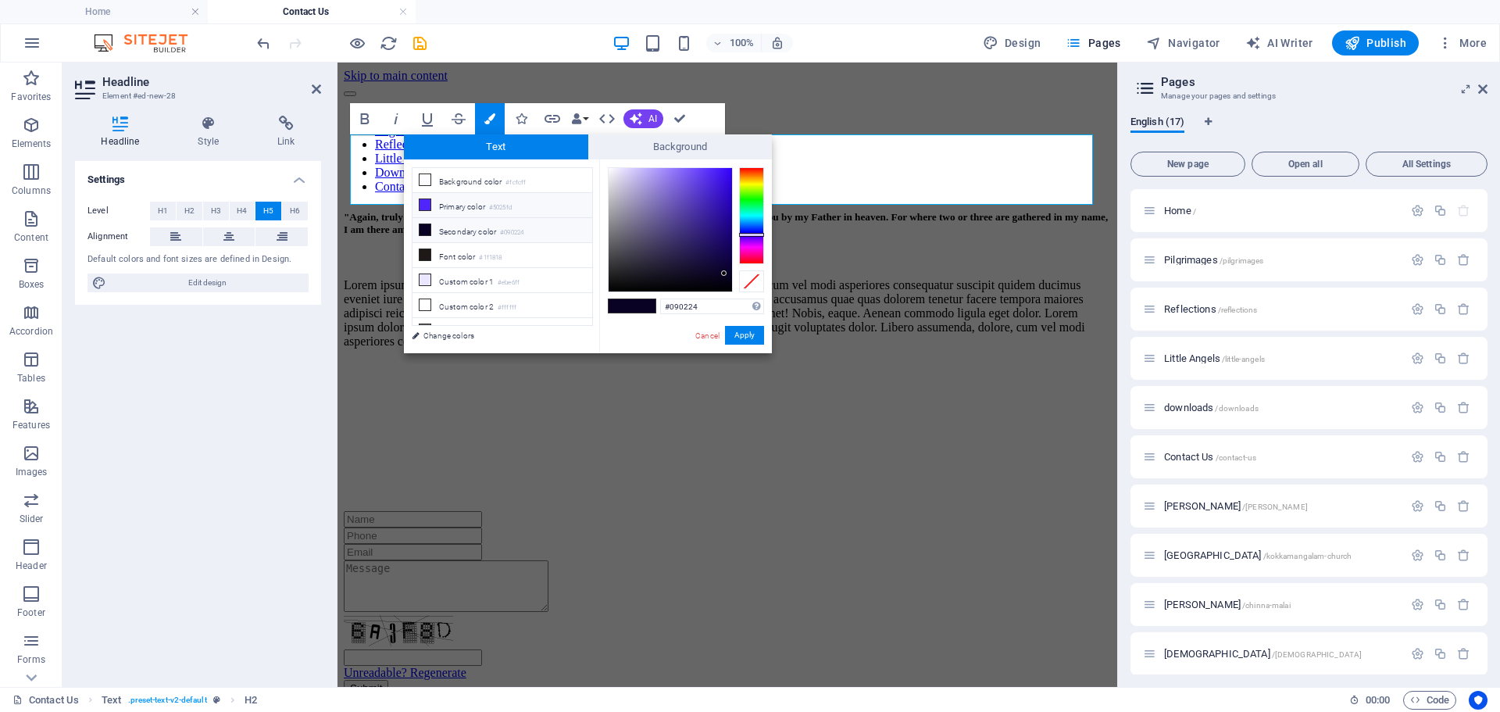
click at [427, 205] on icon at bounding box center [425, 204] width 11 height 11
type input "#5025fd"
click at [739, 338] on button "Apply" at bounding box center [744, 335] width 39 height 19
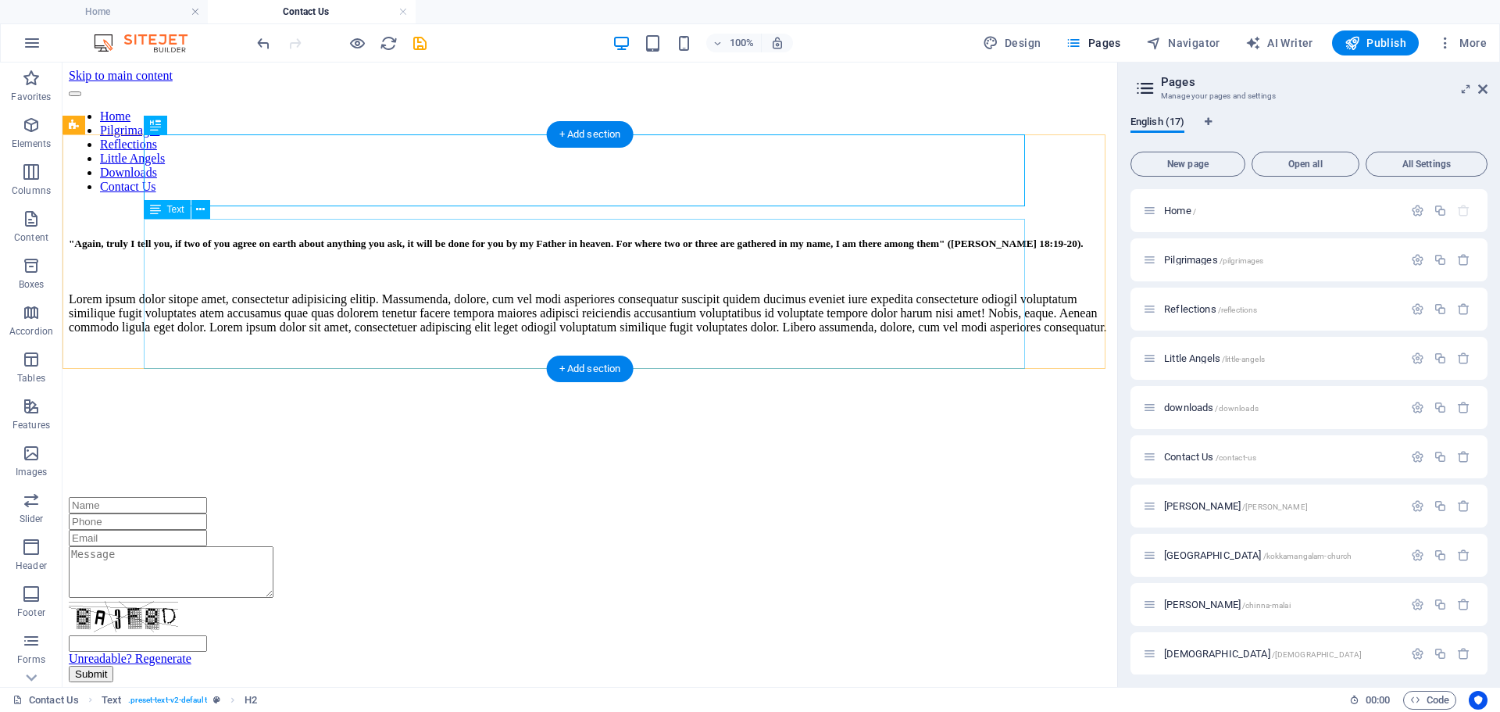
click at [537, 295] on div "Lorem ipsum dolor sitope amet, consectetur adipisicing elitip. Massumenda, dolo…" at bounding box center [590, 313] width 1043 height 42
click at [419, 334] on div "Lorem ipsum dolor sitope amet, consectetur adipisicing elitip. Massumenda, dolo…" at bounding box center [590, 313] width 1043 height 42
click at [410, 334] on div "Lorem ipsum dolor sitope amet, consectetur adipisicing elitip. Massumenda, dolo…" at bounding box center [590, 313] width 1043 height 42
drag, startPoint x: 410, startPoint y: 352, endPoint x: 134, endPoint y: 352, distance: 275.1
click at [410, 334] on div "Lorem ipsum dolor sitope amet, consectetur adipisicing elitip. Massumenda, dolo…" at bounding box center [590, 313] width 1043 height 42
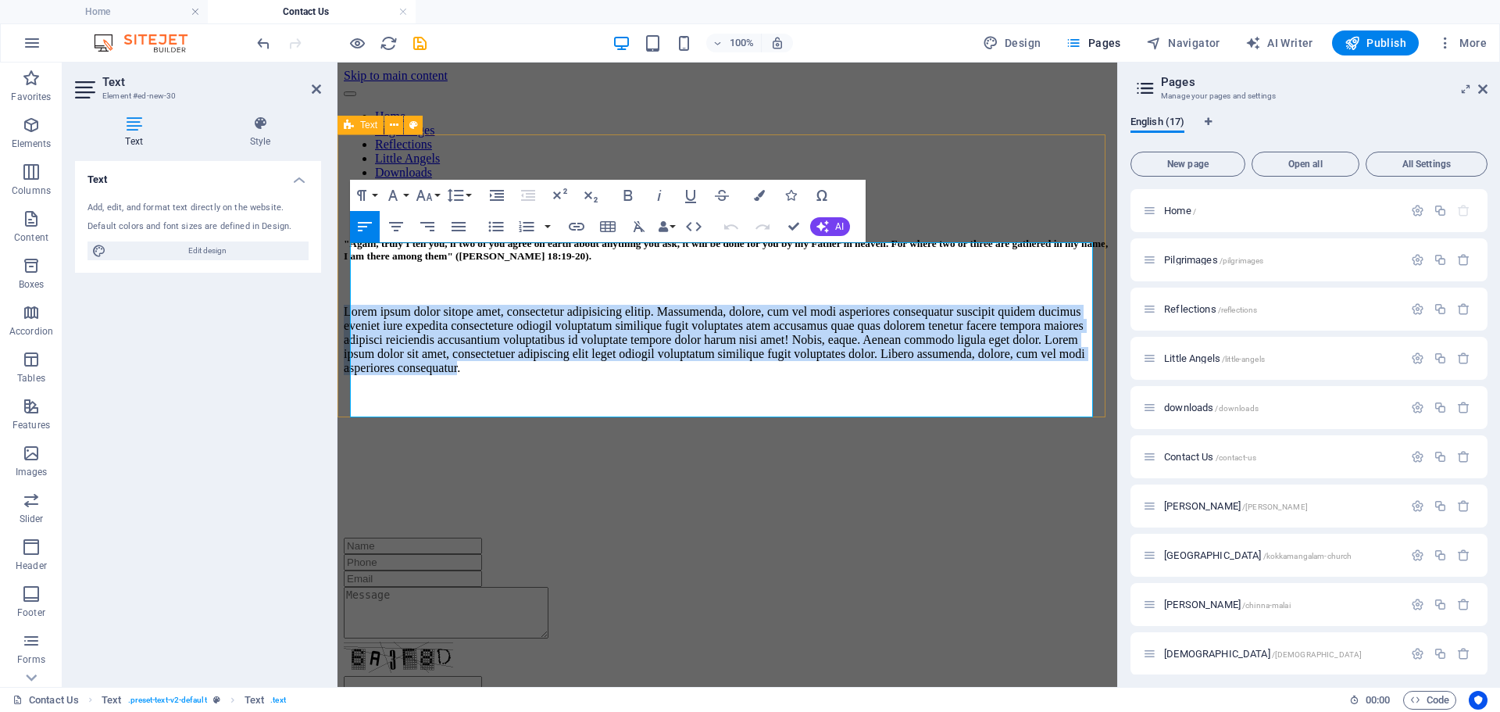
drag, startPoint x: 624, startPoint y: 403, endPoint x: 345, endPoint y: 257, distance: 315.0
click at [345, 257] on div "​ "Again, truly I tell you, if two of you agree on earth about anything you ask…" at bounding box center [727, 290] width 767 height 169
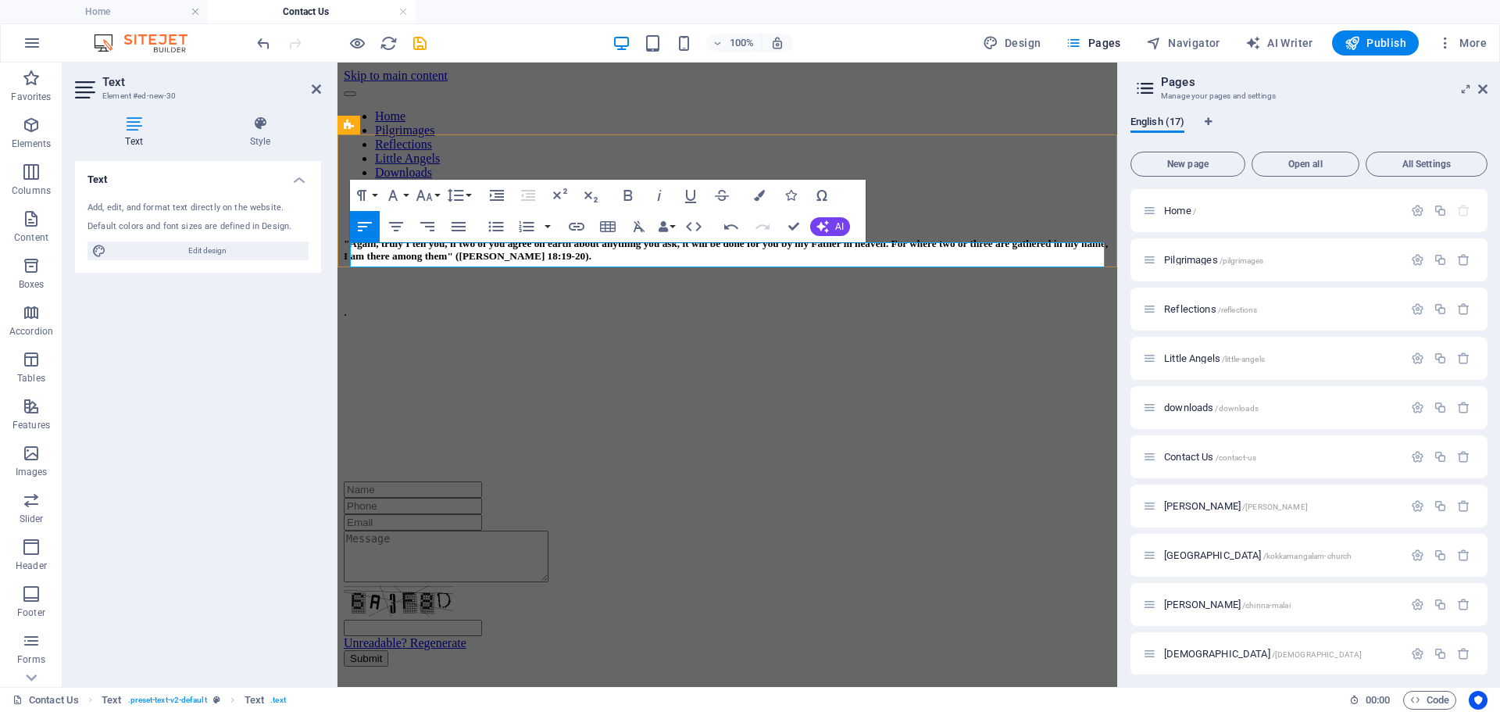
click at [459, 305] on p "." at bounding box center [727, 312] width 767 height 14
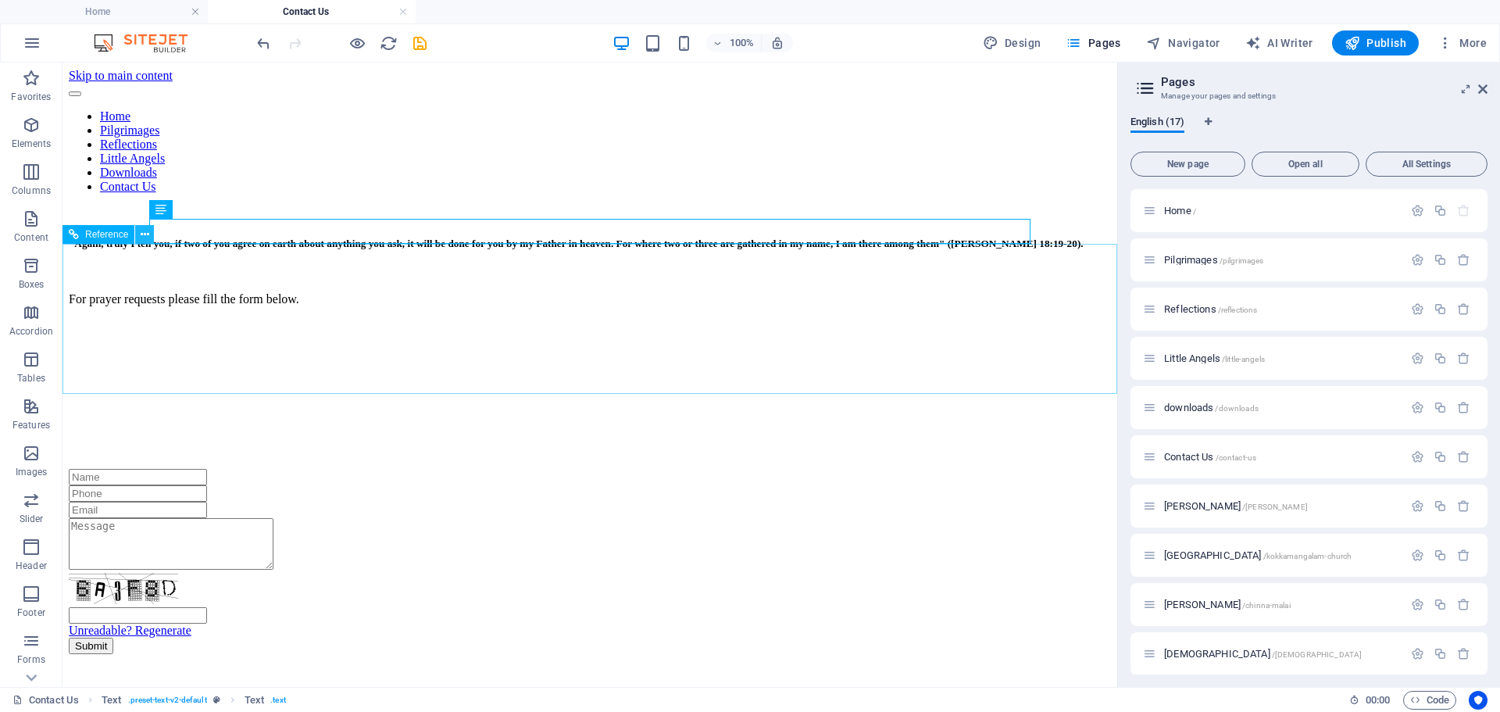
click at [144, 238] on icon at bounding box center [145, 235] width 9 height 16
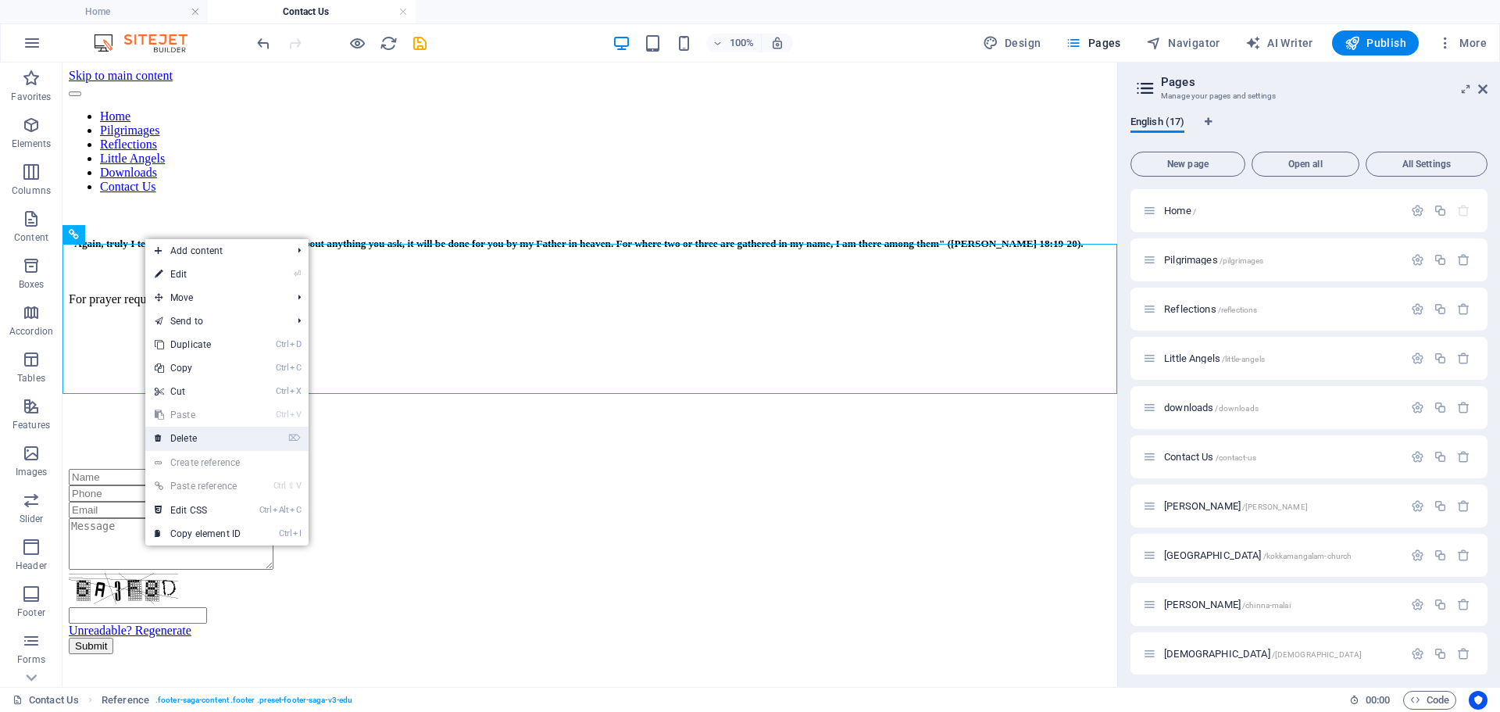
click at [208, 438] on link "⌦ Delete" at bounding box center [197, 438] width 105 height 23
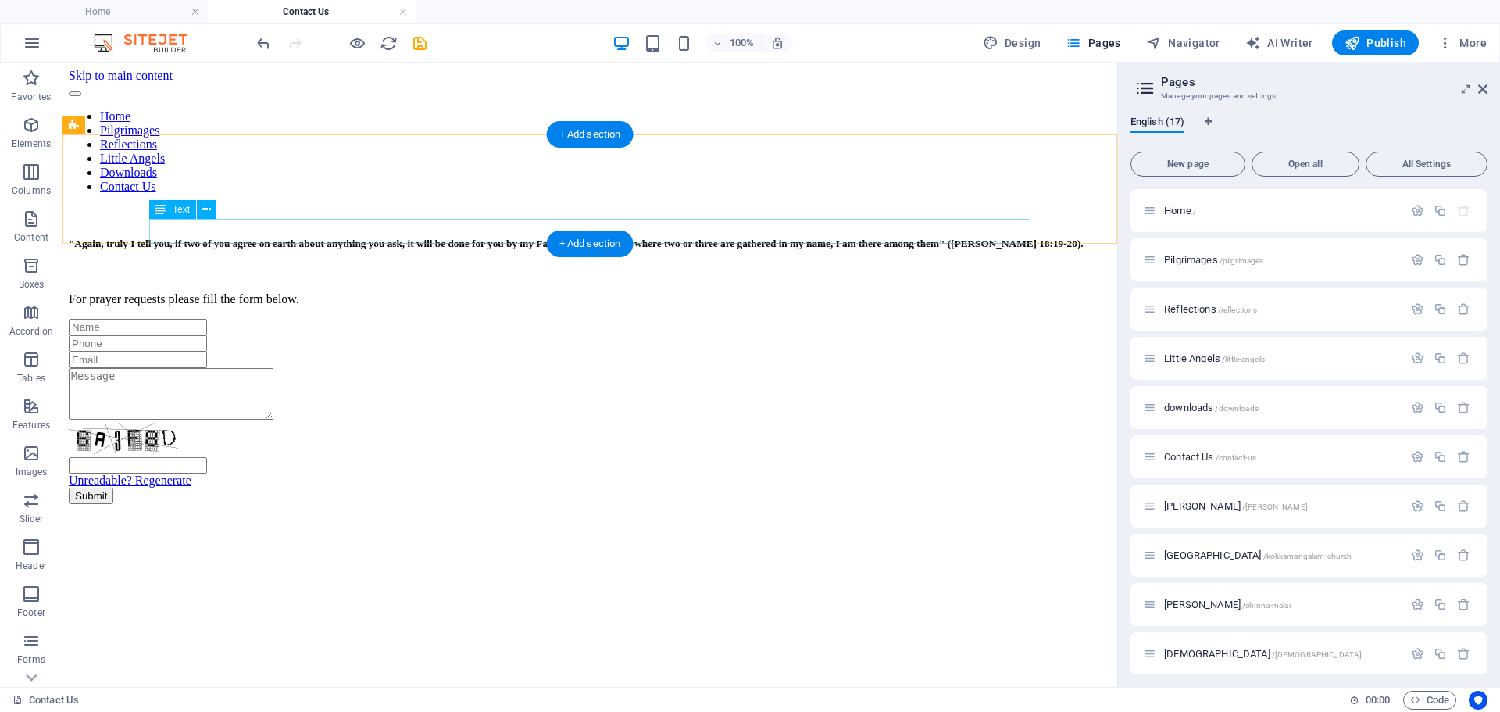
click at [498, 292] on div "For prayer requests please fill the form below." at bounding box center [590, 299] width 1043 height 14
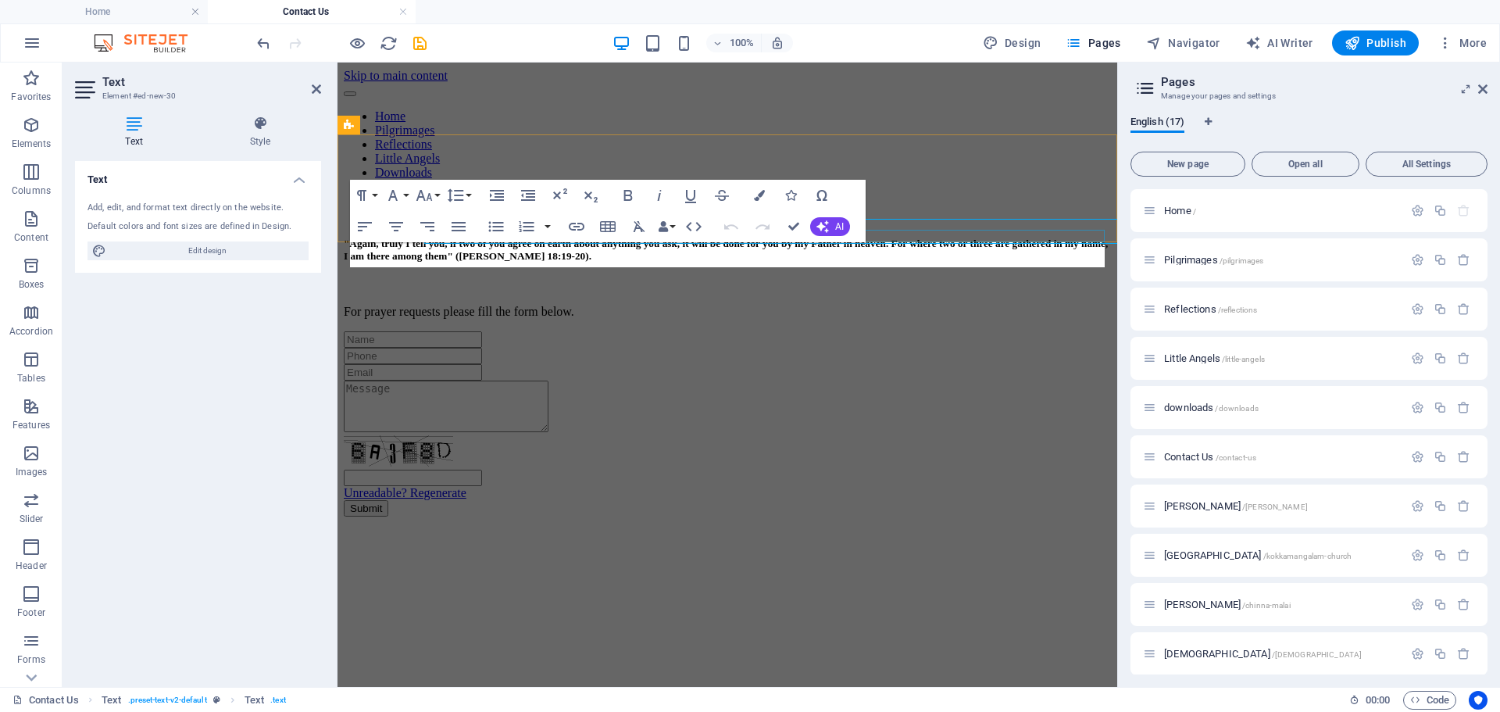
click at [498, 280] on div at bounding box center [727, 286] width 767 height 13
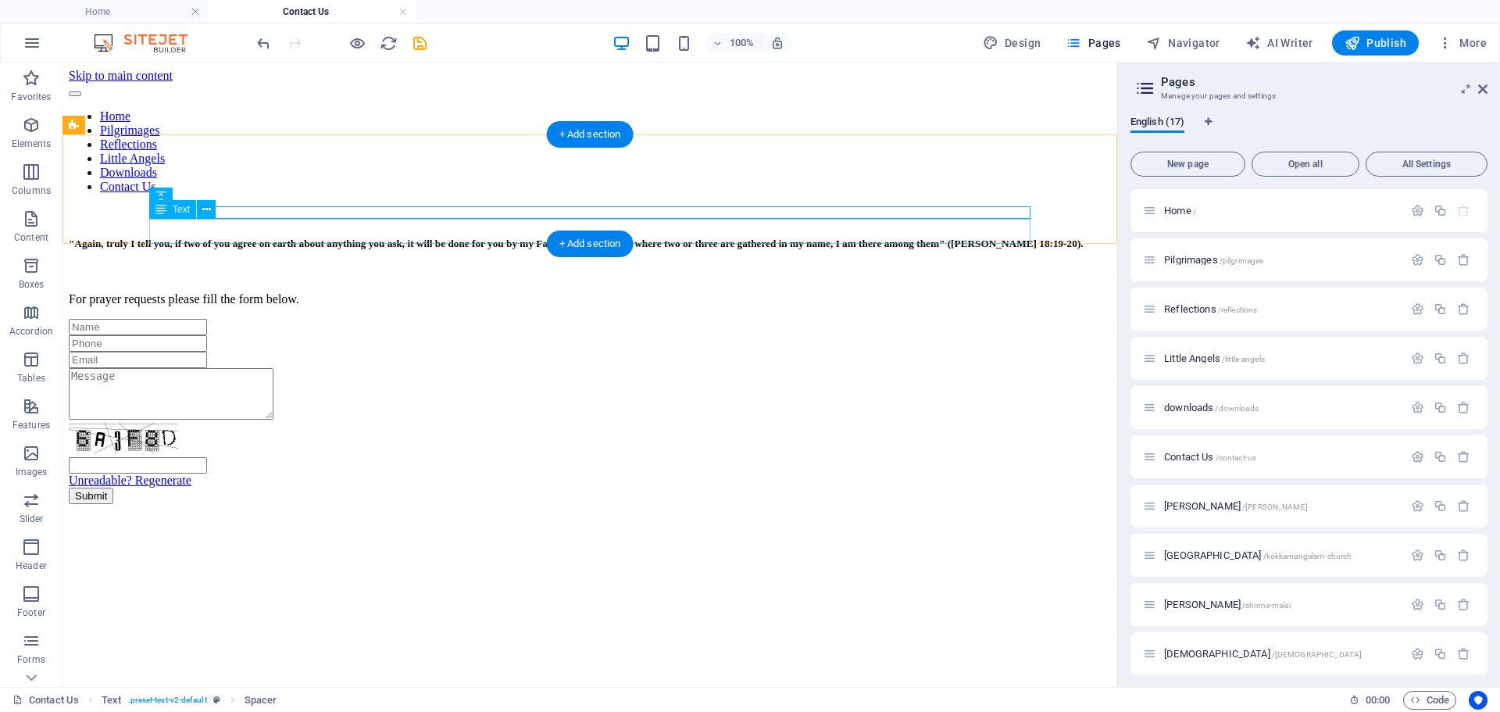
click at [498, 292] on div "For prayer requests please fill the form below." at bounding box center [590, 299] width 1043 height 14
click at [497, 292] on div "For prayer requests please fill the form below." at bounding box center [590, 299] width 1043 height 14
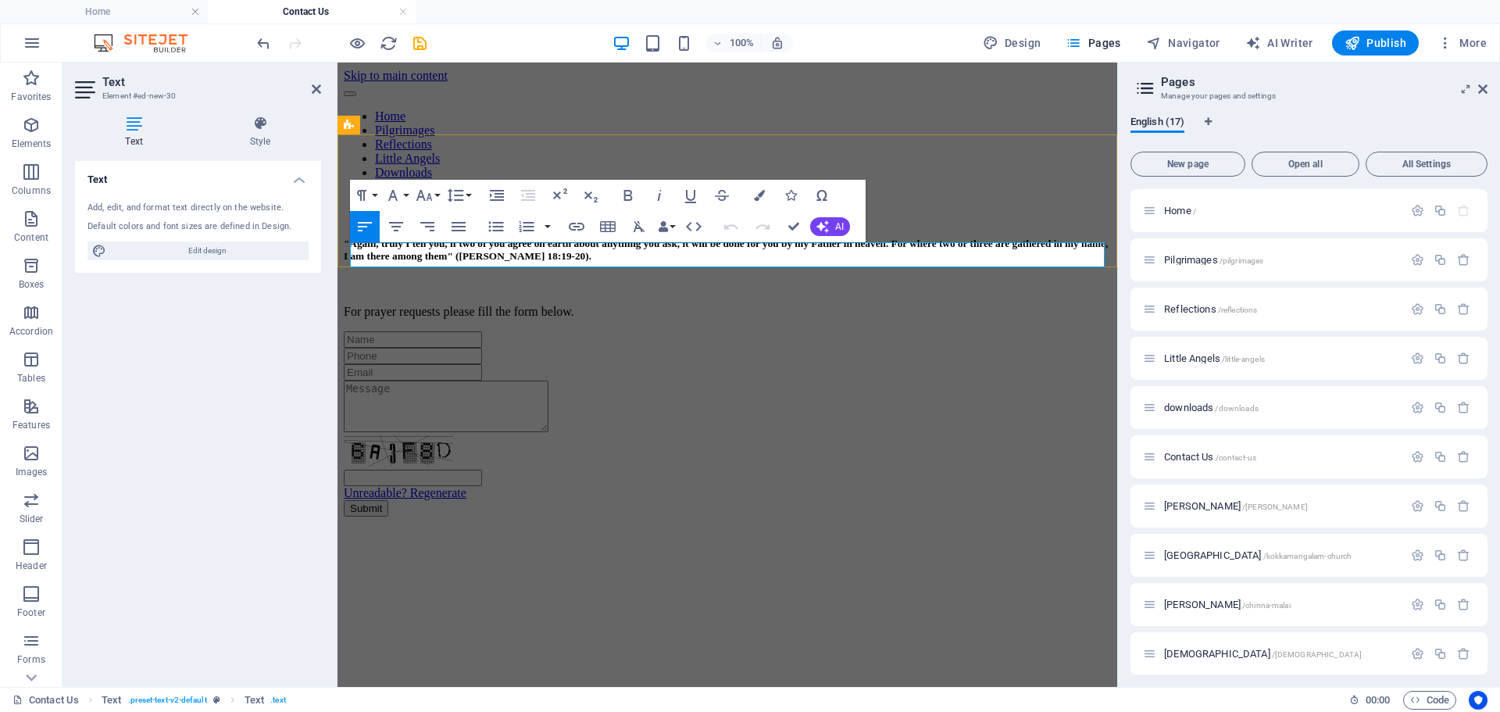
click at [690, 305] on p "For prayer requests please fill the form below." at bounding box center [727, 312] width 767 height 14
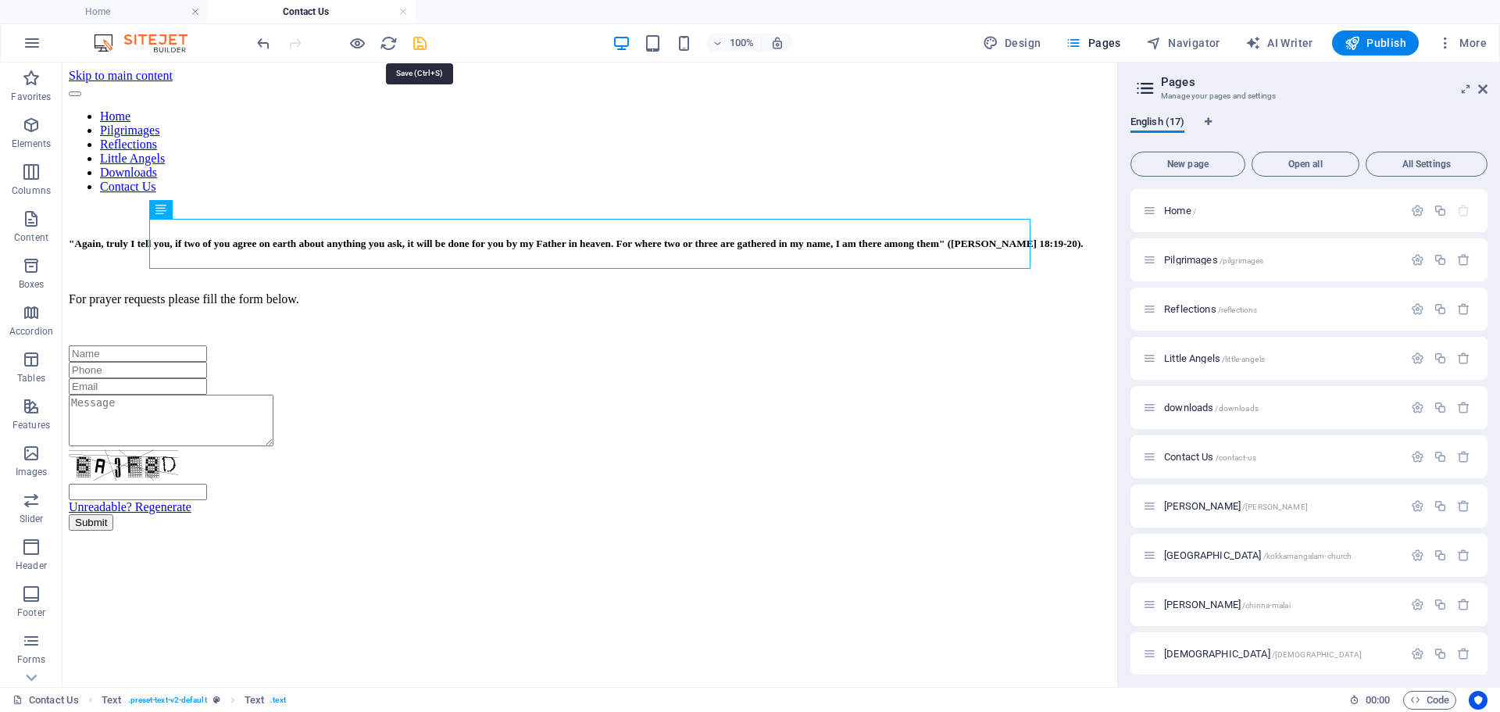
click at [417, 44] on icon "save" at bounding box center [420, 43] width 18 height 18
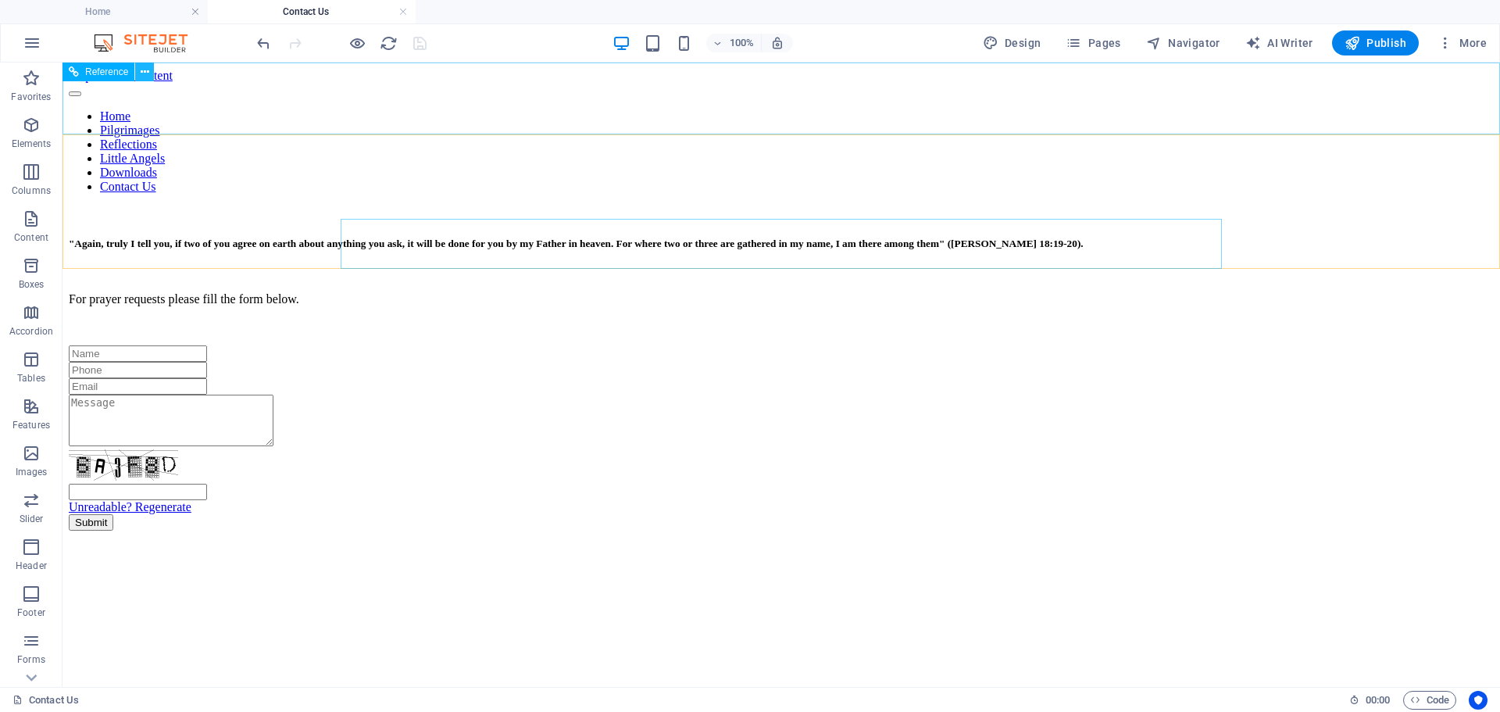
click at [148, 73] on icon at bounding box center [145, 72] width 9 height 16
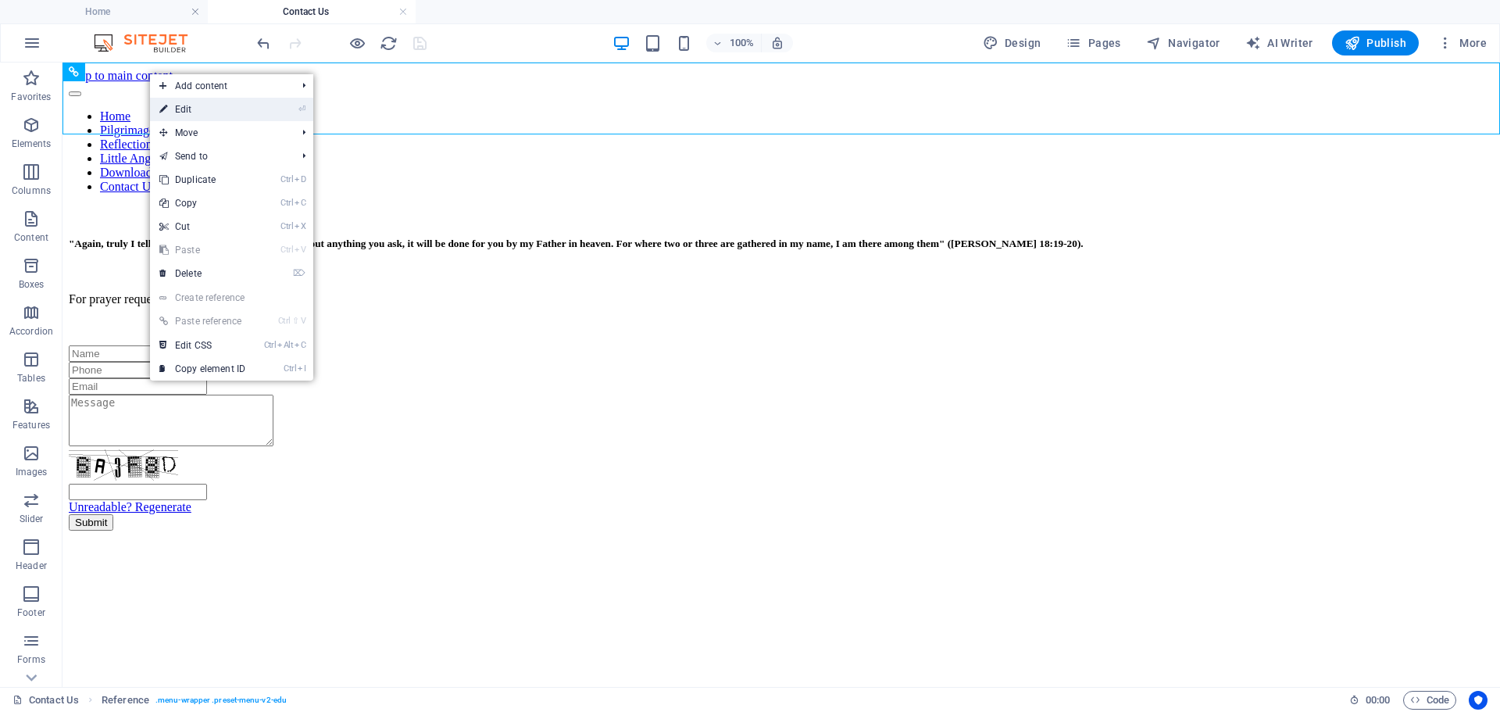
click at [181, 112] on link "⏎ Edit" at bounding box center [202, 109] width 105 height 23
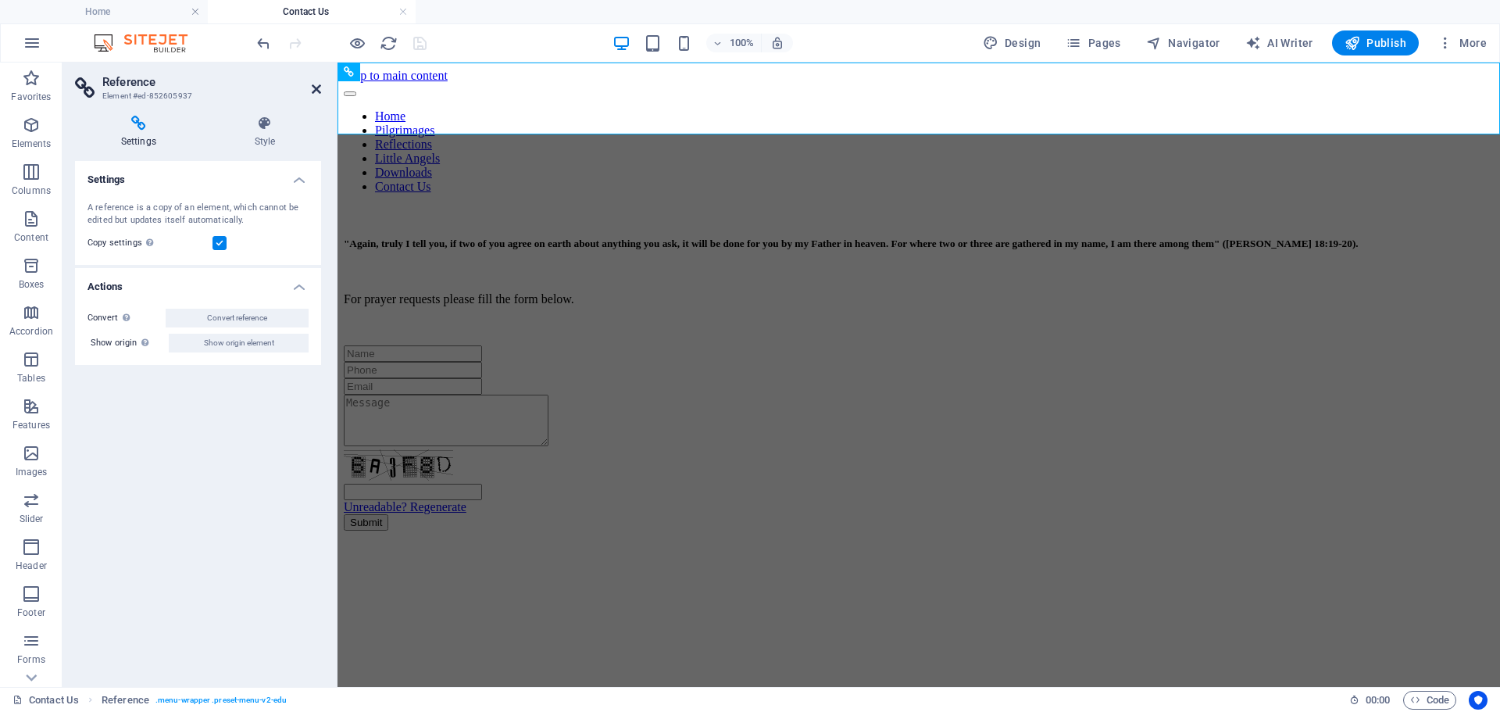
click at [317, 88] on icon at bounding box center [316, 89] width 9 height 13
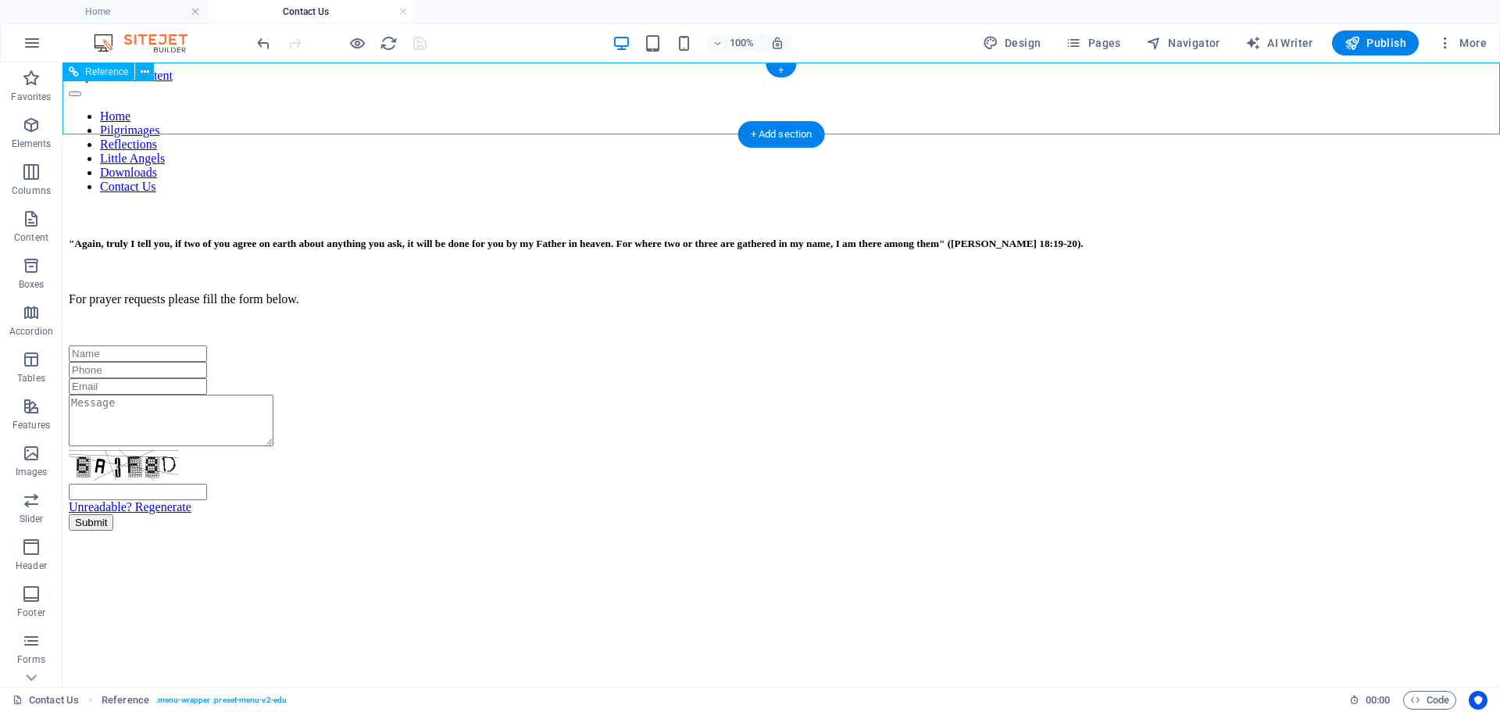
click at [1165, 109] on nav "Home Pilgrimages Reflections Little Angels Downloads Contact Us" at bounding box center [781, 151] width 1425 height 84
click at [1118, 83] on div "Home Pilgrimages Reflections Little Angels Downloads Contact Us" at bounding box center [781, 138] width 1425 height 111
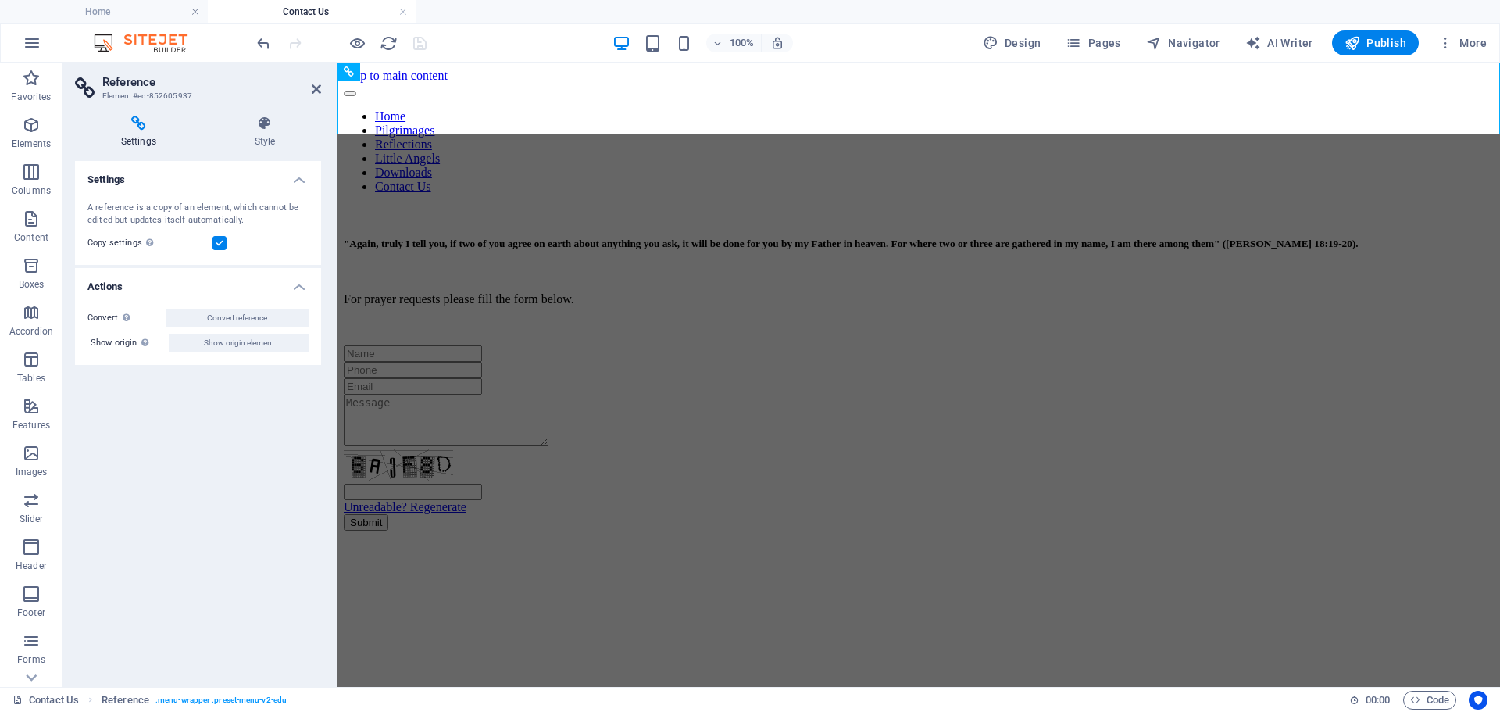
click at [132, 127] on icon at bounding box center [138, 124] width 127 height 16
click at [266, 132] on h4 "Style" at bounding box center [265, 132] width 113 height 33
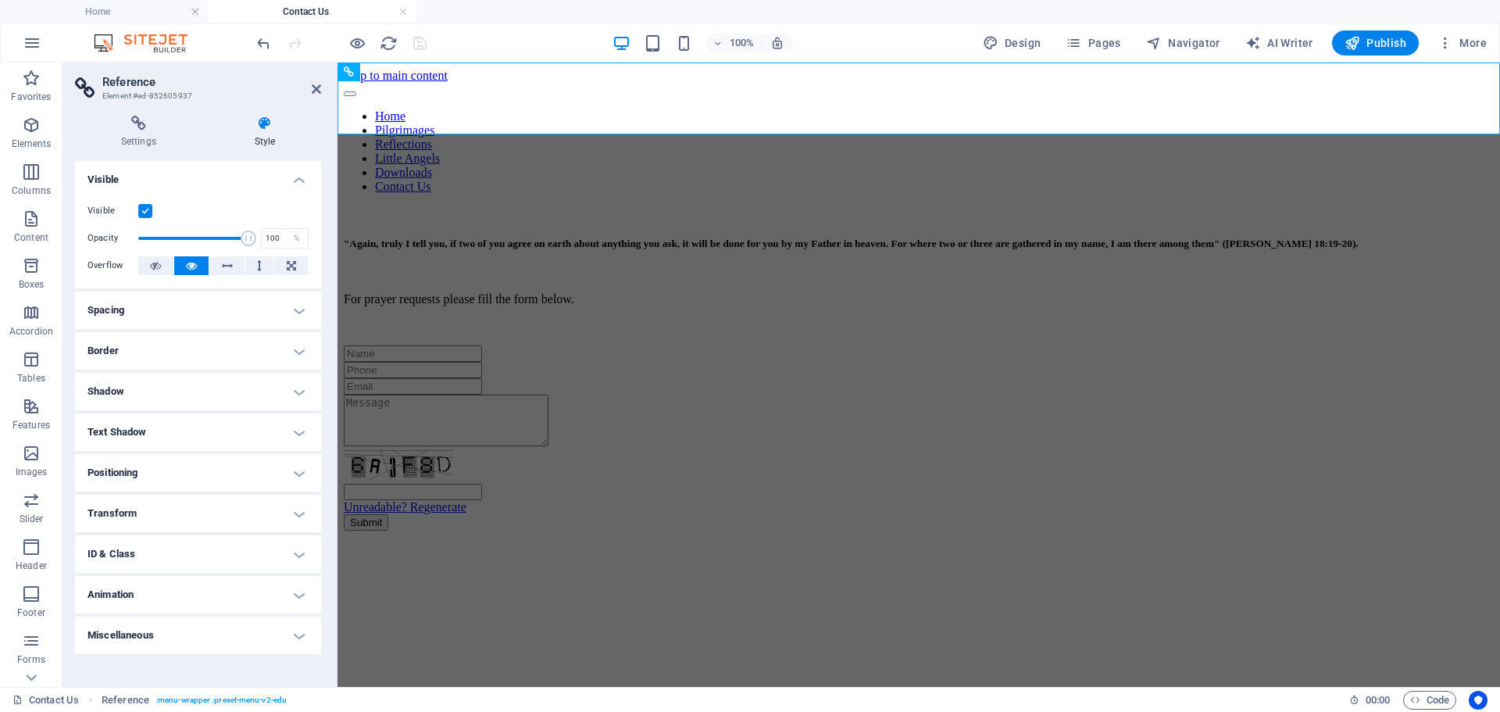
click at [296, 306] on h4 "Spacing" at bounding box center [198, 310] width 246 height 38
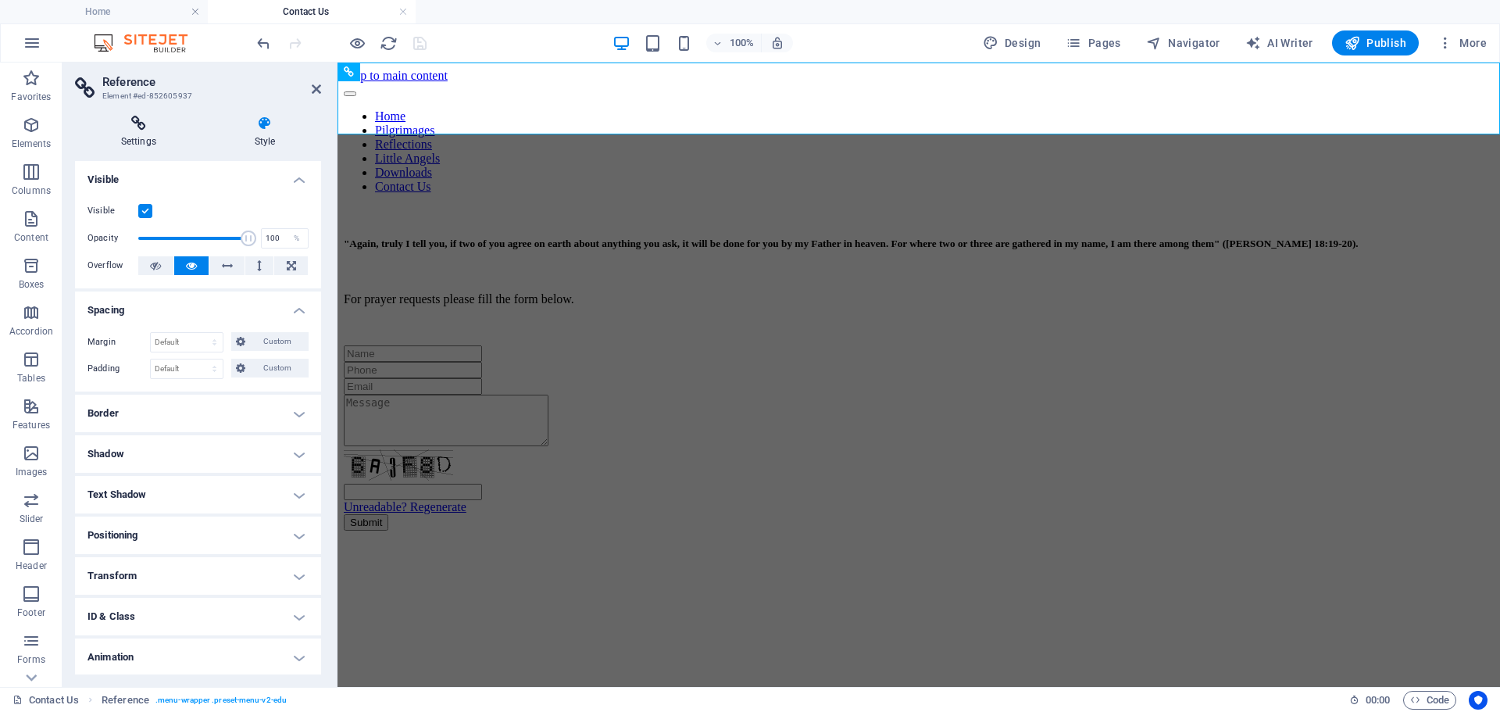
click at [144, 137] on h4 "Settings" at bounding box center [142, 132] width 134 height 33
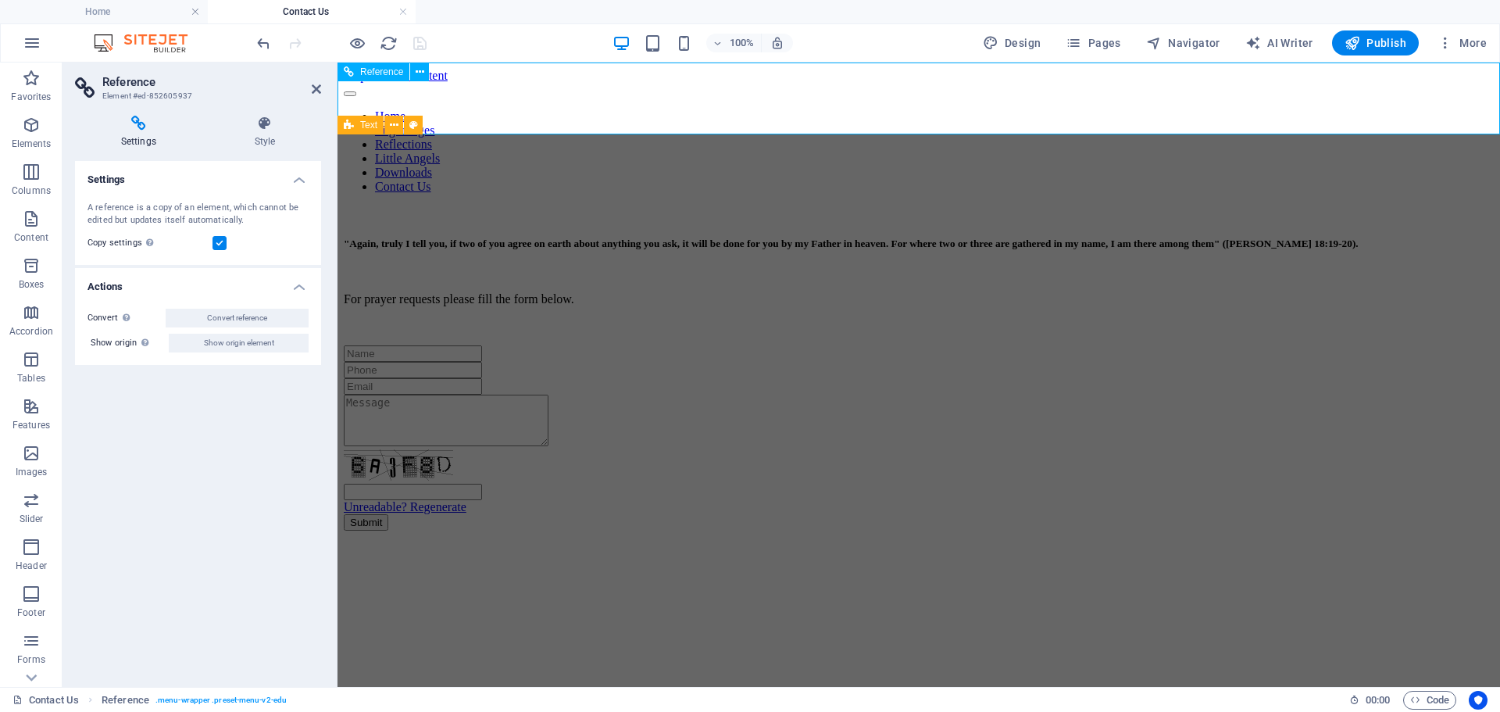
click at [1127, 109] on nav "Home Pilgrimages Reflections Little Angels Downloads Contact Us" at bounding box center [919, 151] width 1150 height 84
click at [1126, 109] on nav "Home Pilgrimages Reflections Little Angels Downloads Contact Us" at bounding box center [919, 151] width 1150 height 84
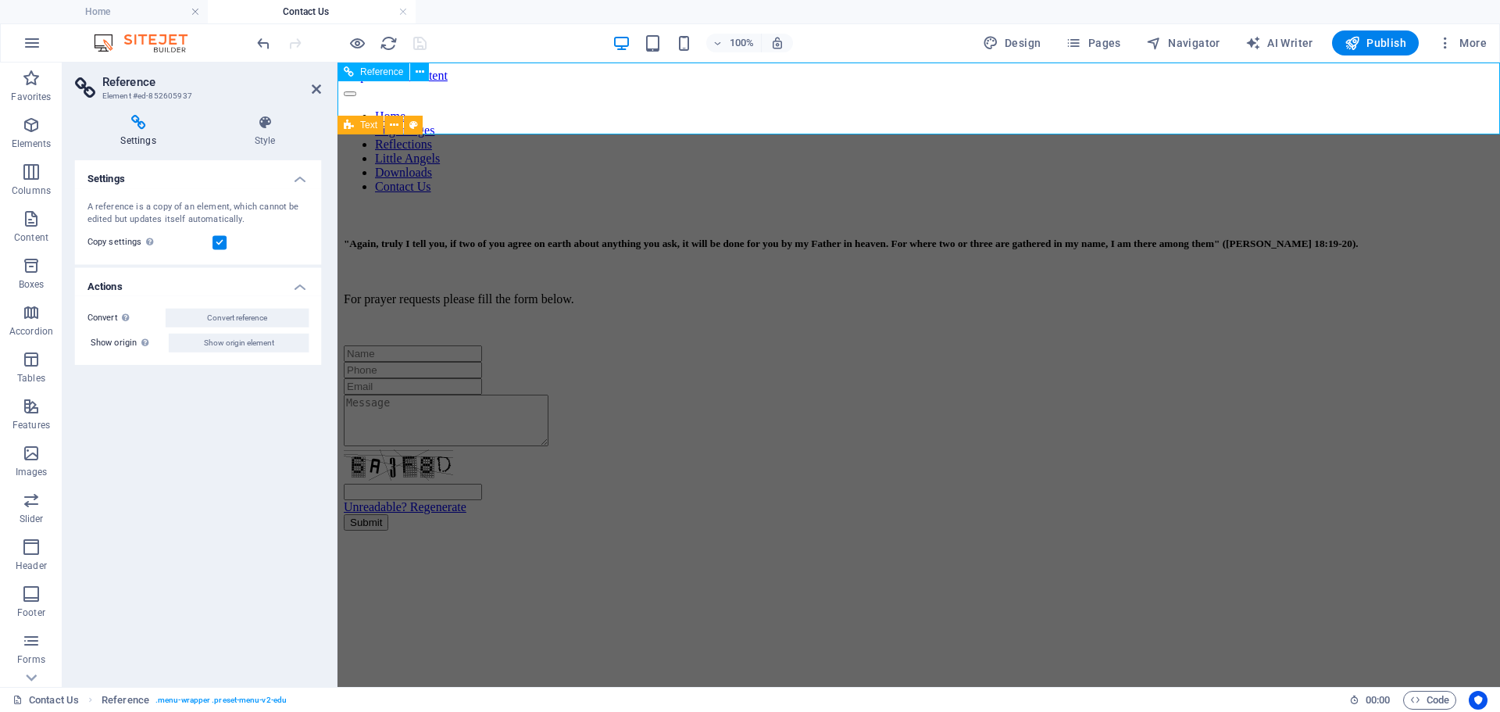
click at [1126, 109] on nav "Home Pilgrimages Reflections Little Angels Downloads Contact Us" at bounding box center [919, 151] width 1150 height 84
click at [313, 88] on icon at bounding box center [316, 89] width 9 height 13
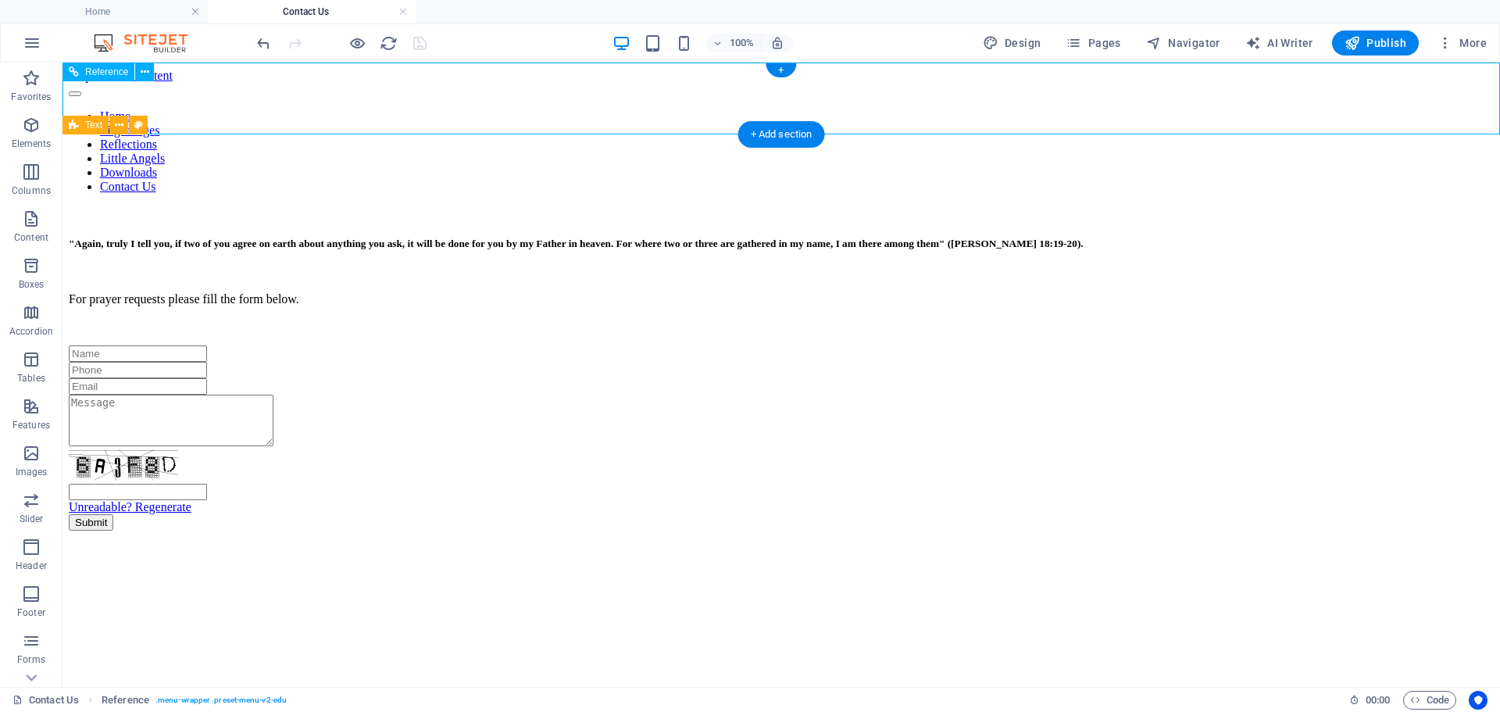
click at [992, 109] on nav "Home Pilgrimages Reflections Little Angels Downloads Contact Us" at bounding box center [781, 151] width 1425 height 84
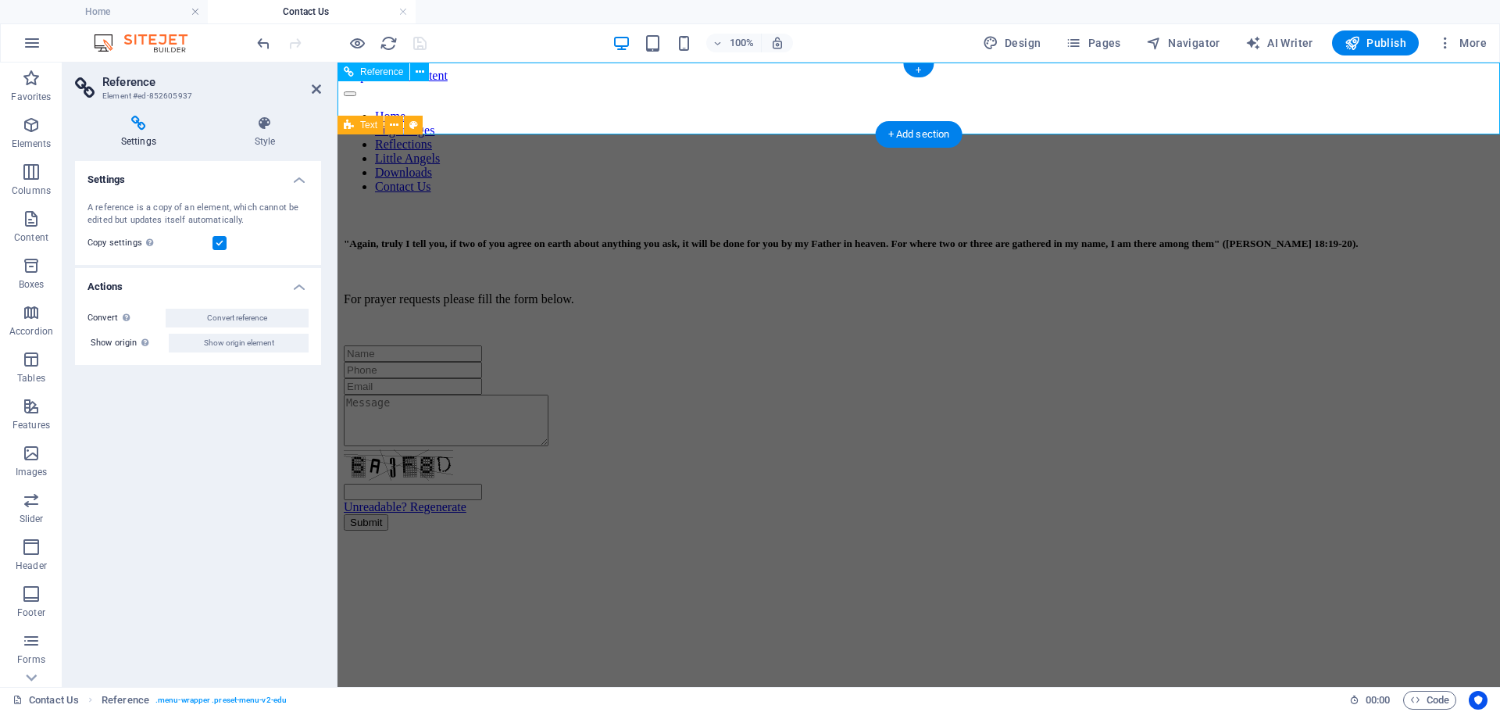
click at [1143, 109] on nav "Home Pilgrimages Reflections Little Angels Downloads Contact Us" at bounding box center [919, 151] width 1150 height 84
drag, startPoint x: 311, startPoint y: 88, endPoint x: 248, endPoint y: 26, distance: 89.0
click at [312, 88] on icon at bounding box center [316, 89] width 9 height 13
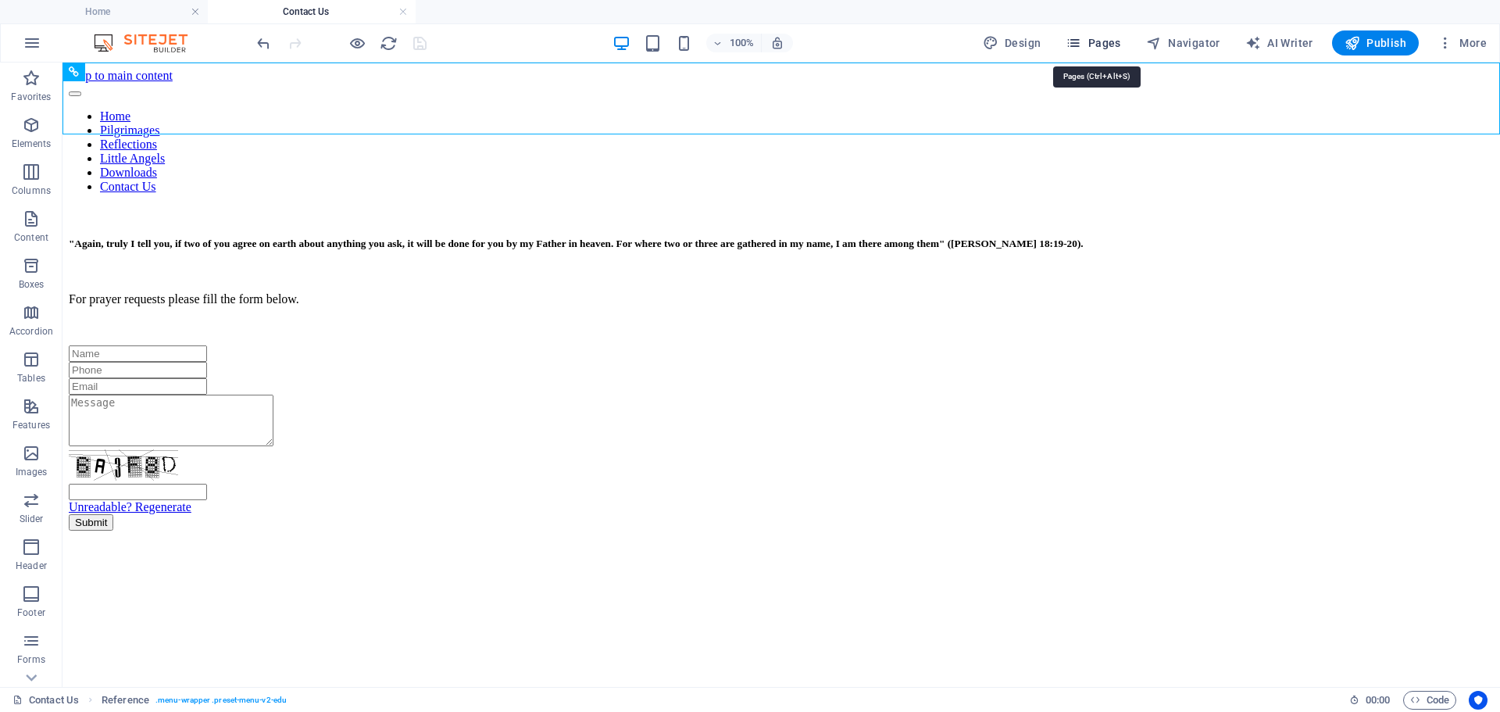
click at [1089, 40] on span "Pages" at bounding box center [1093, 43] width 55 height 16
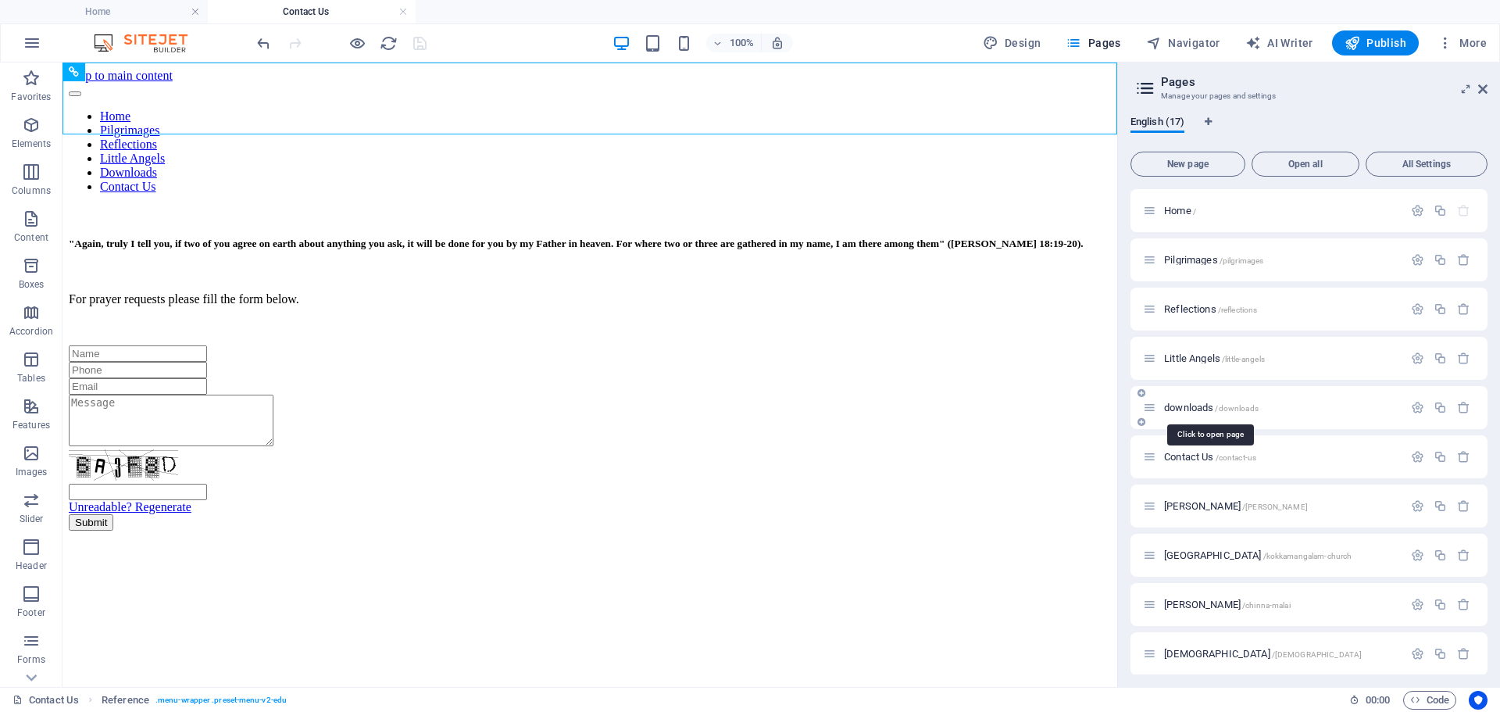
click at [1196, 411] on span "downloads /downloads" at bounding box center [1211, 408] width 95 height 12
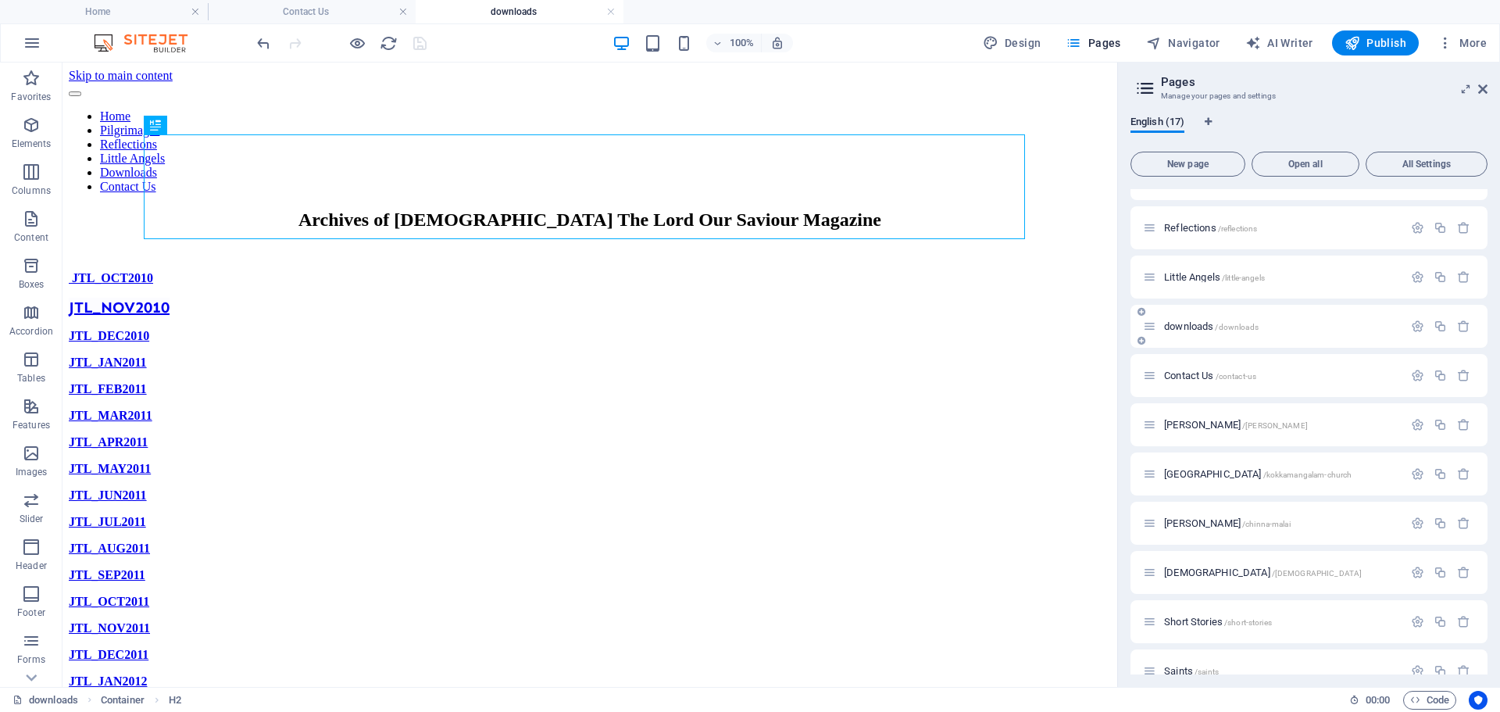
scroll to position [156, 0]
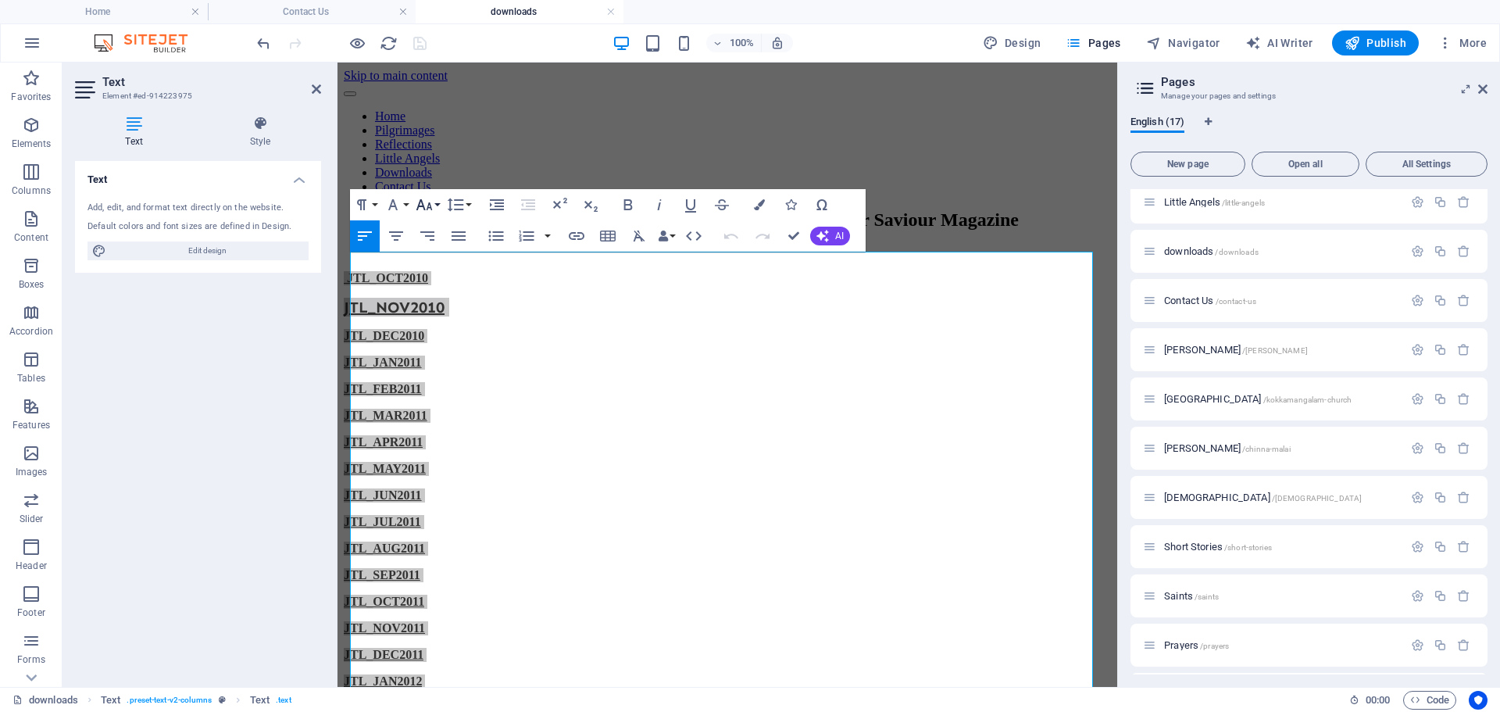
click at [434, 205] on button "Font Size" at bounding box center [428, 204] width 30 height 31
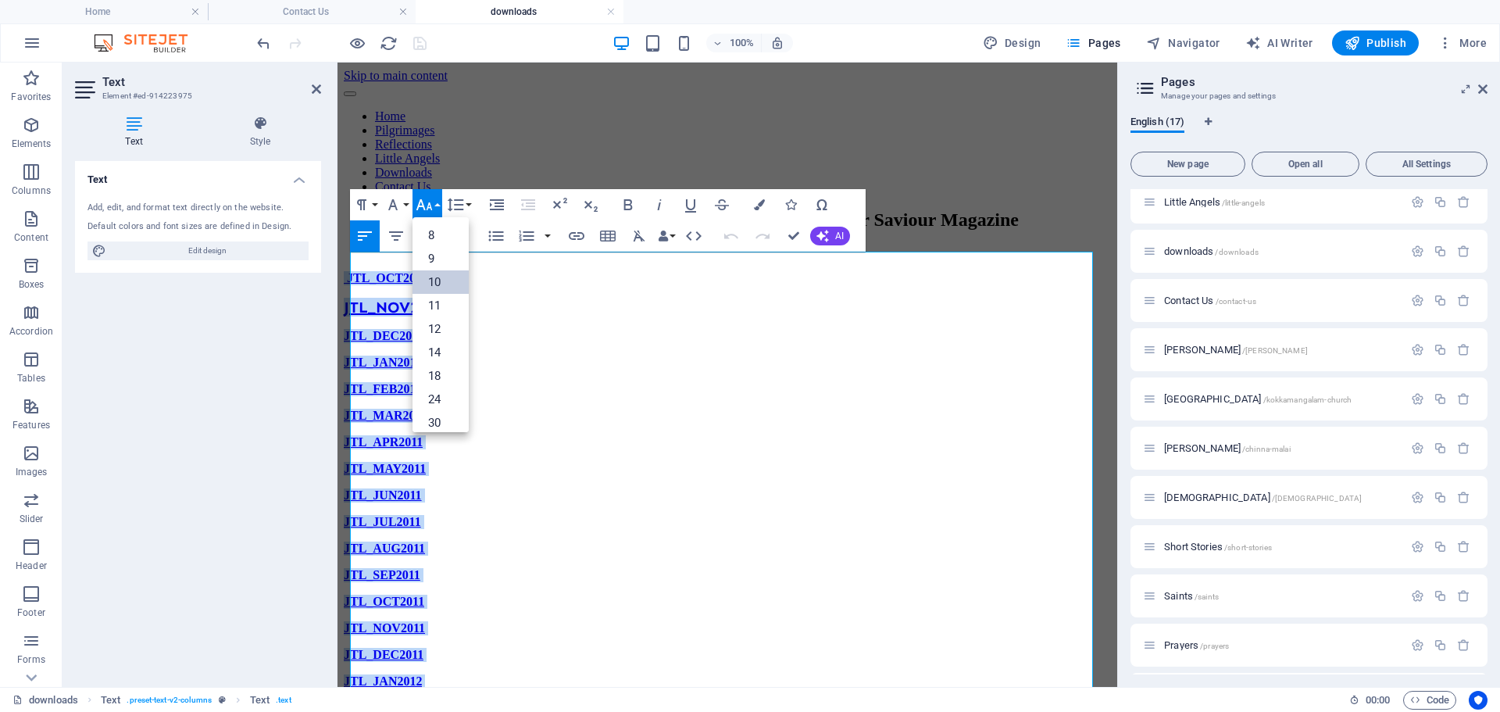
click at [445, 277] on link "10" at bounding box center [441, 281] width 56 height 23
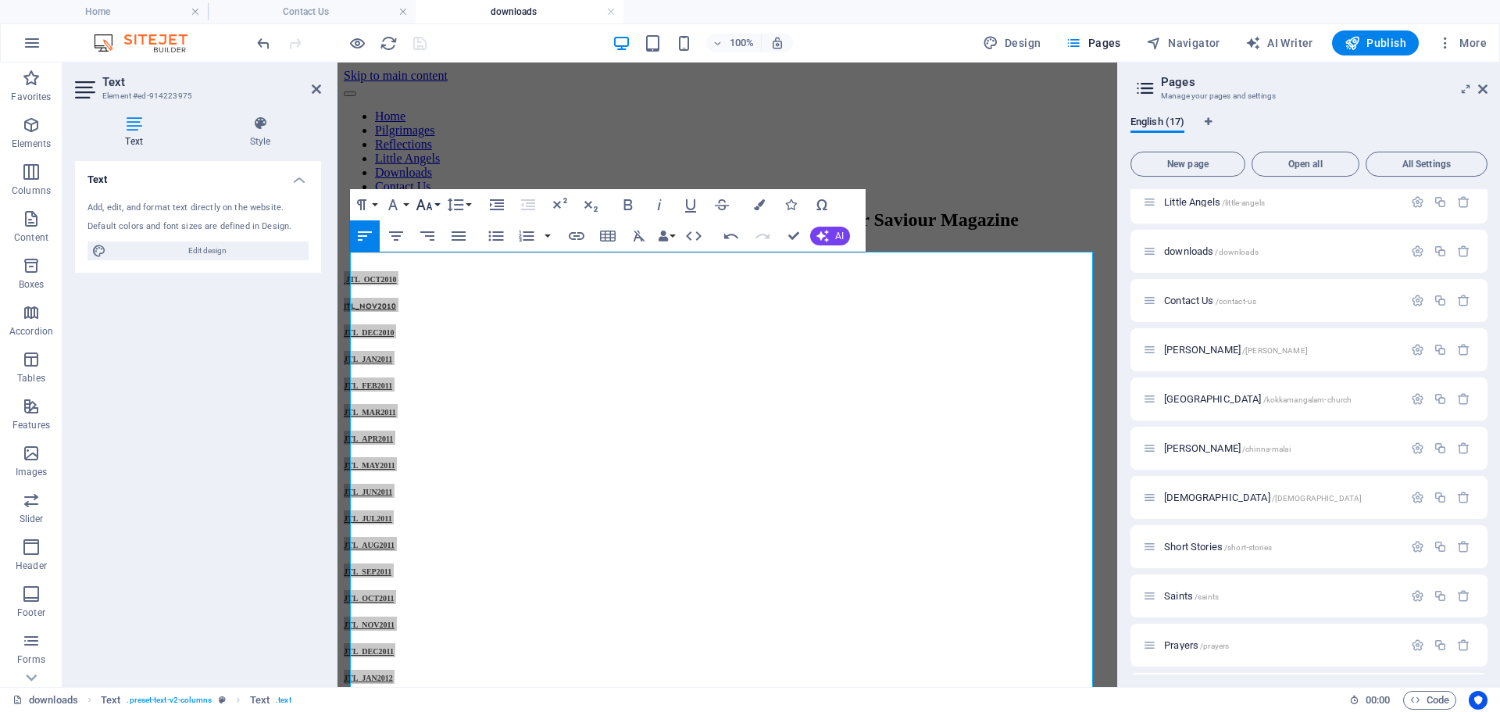
click at [439, 202] on button "Font Size" at bounding box center [428, 204] width 30 height 31
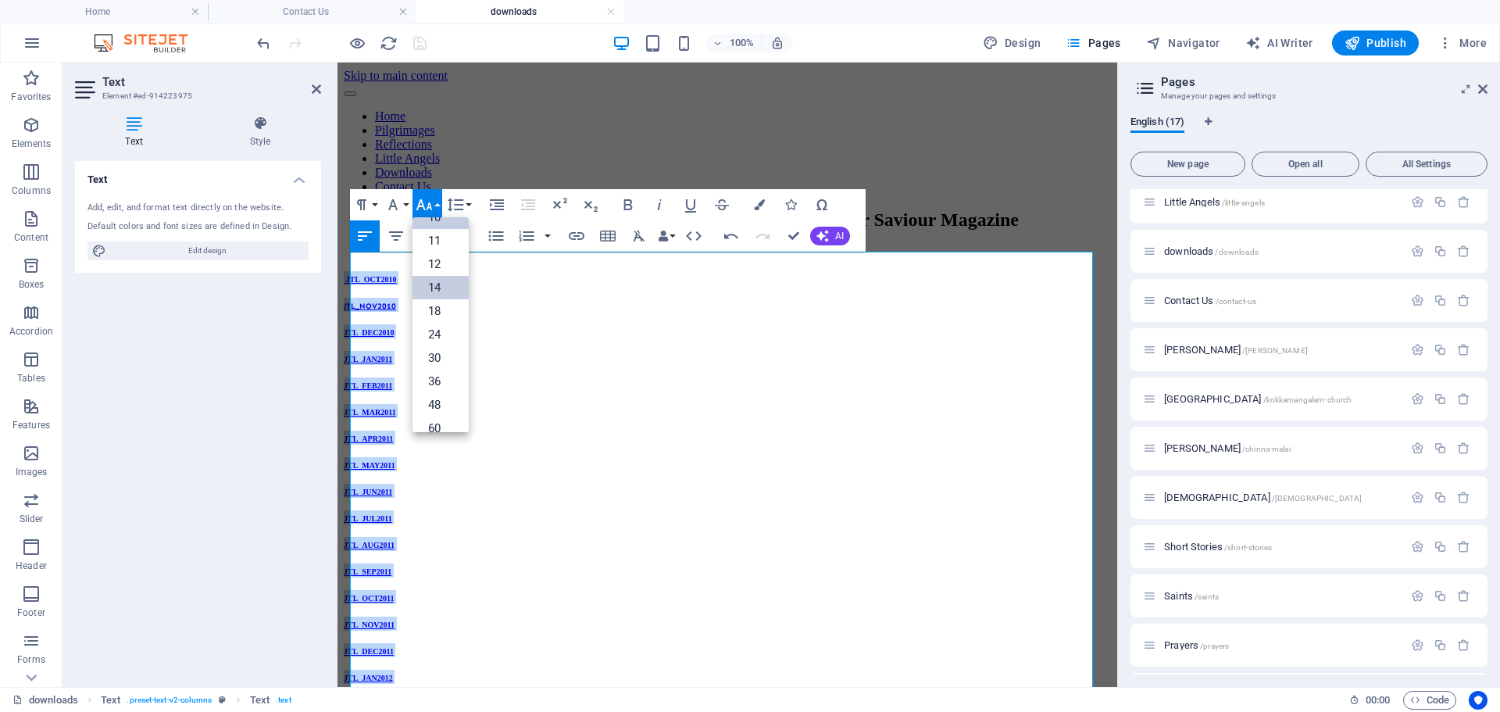
click at [442, 294] on link "14" at bounding box center [441, 287] width 56 height 23
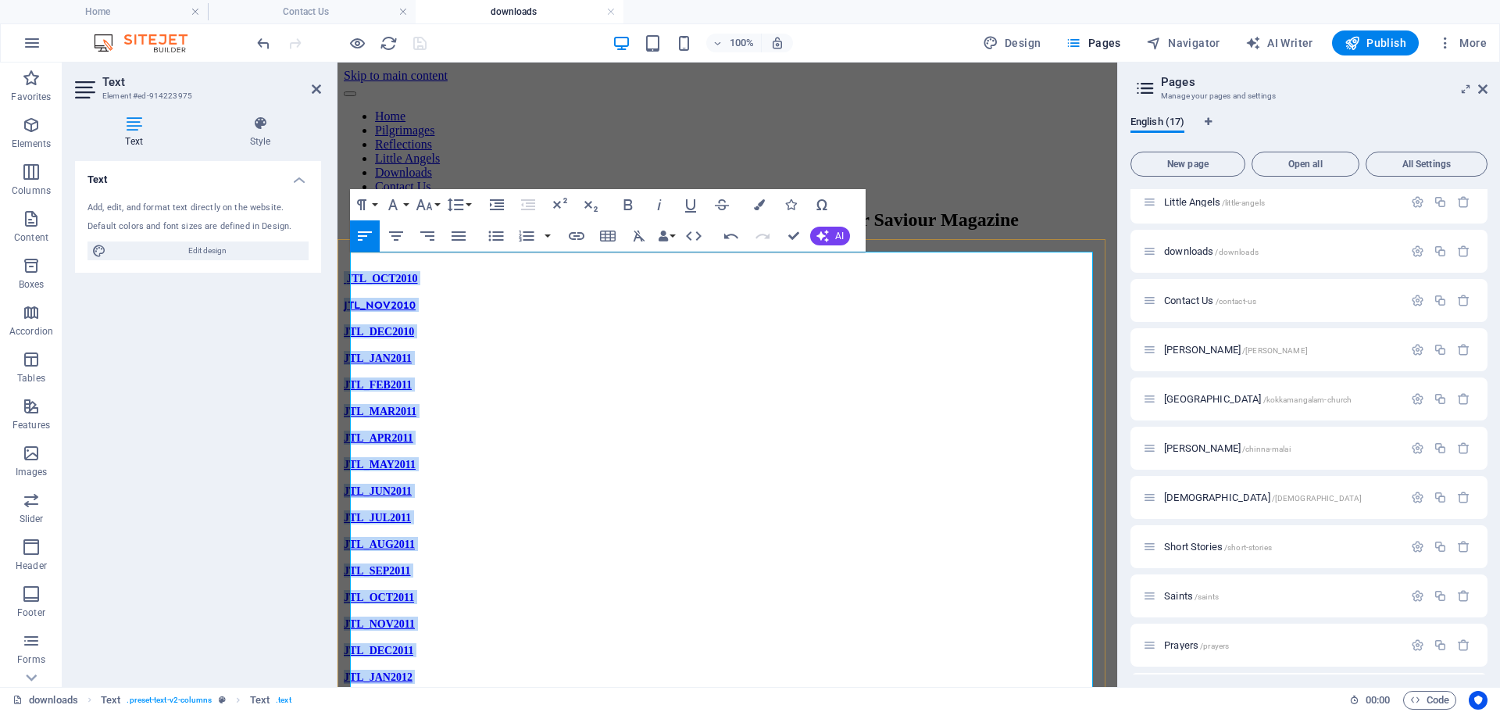
click at [535, 324] on p "JTL_DEC2010" at bounding box center [727, 331] width 767 height 14
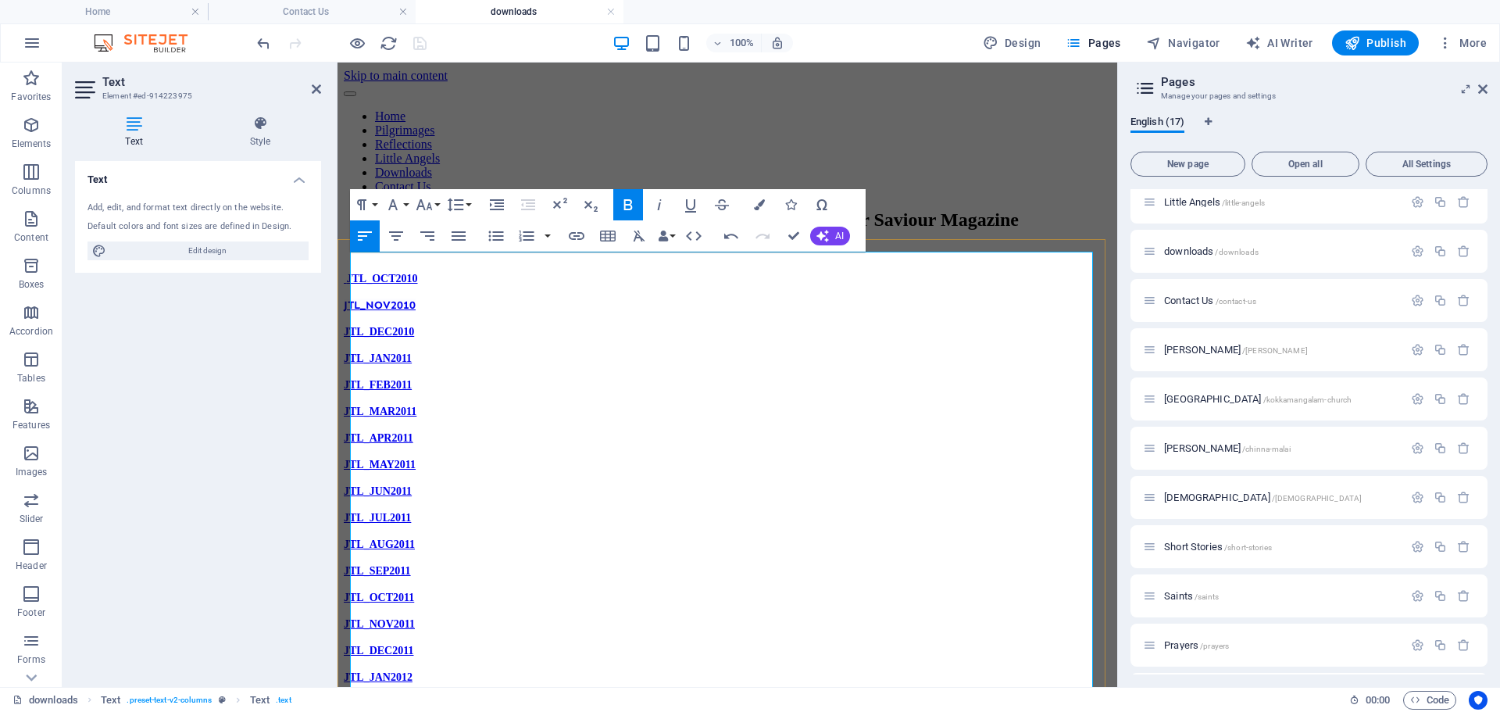
click at [447, 271] on p "JTL_OCT2010" at bounding box center [727, 278] width 767 height 14
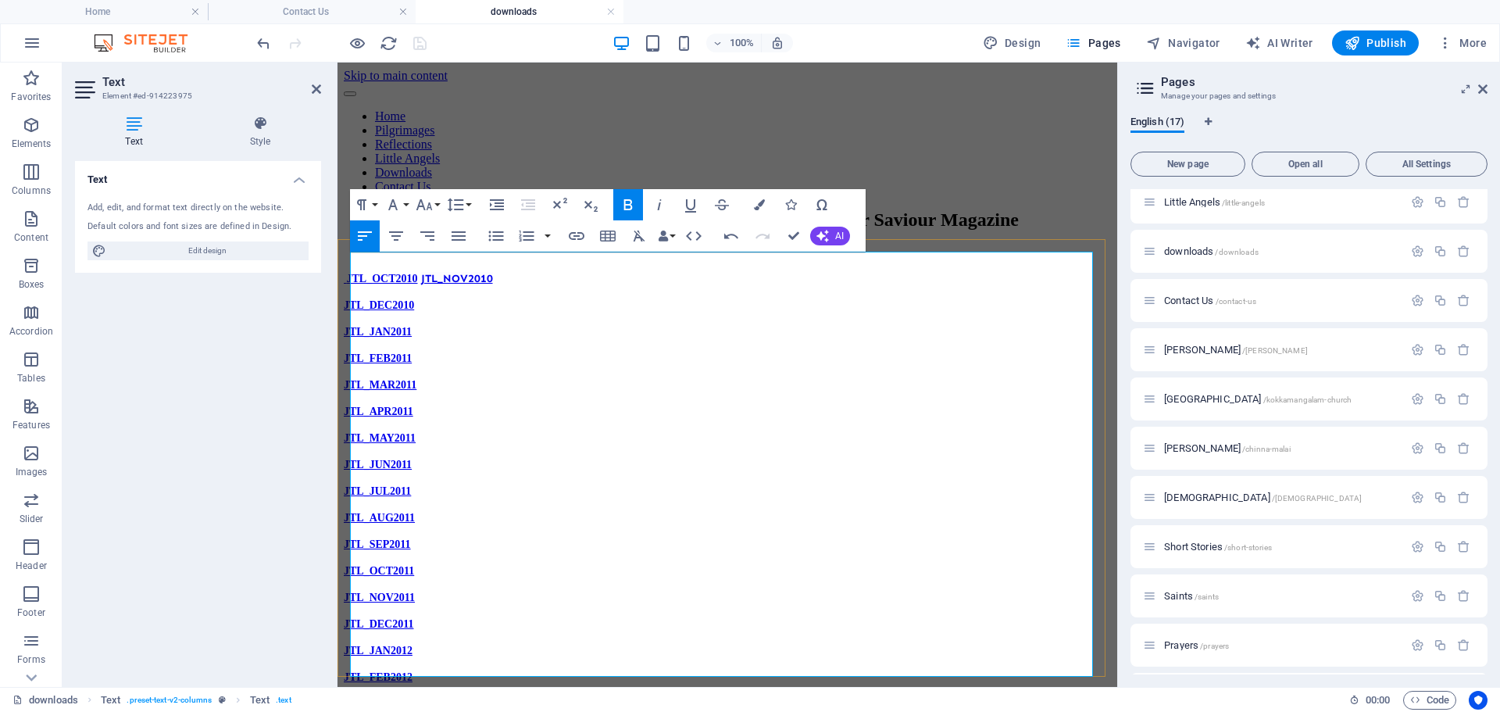
click at [533, 271] on p "JTL_OCT2010 JTL_NOV2010" at bounding box center [727, 278] width 767 height 14
click at [583, 271] on p "JTL_OCT2010 JTL_NOV2010 JTL_DEC2010" at bounding box center [727, 278] width 767 height 14
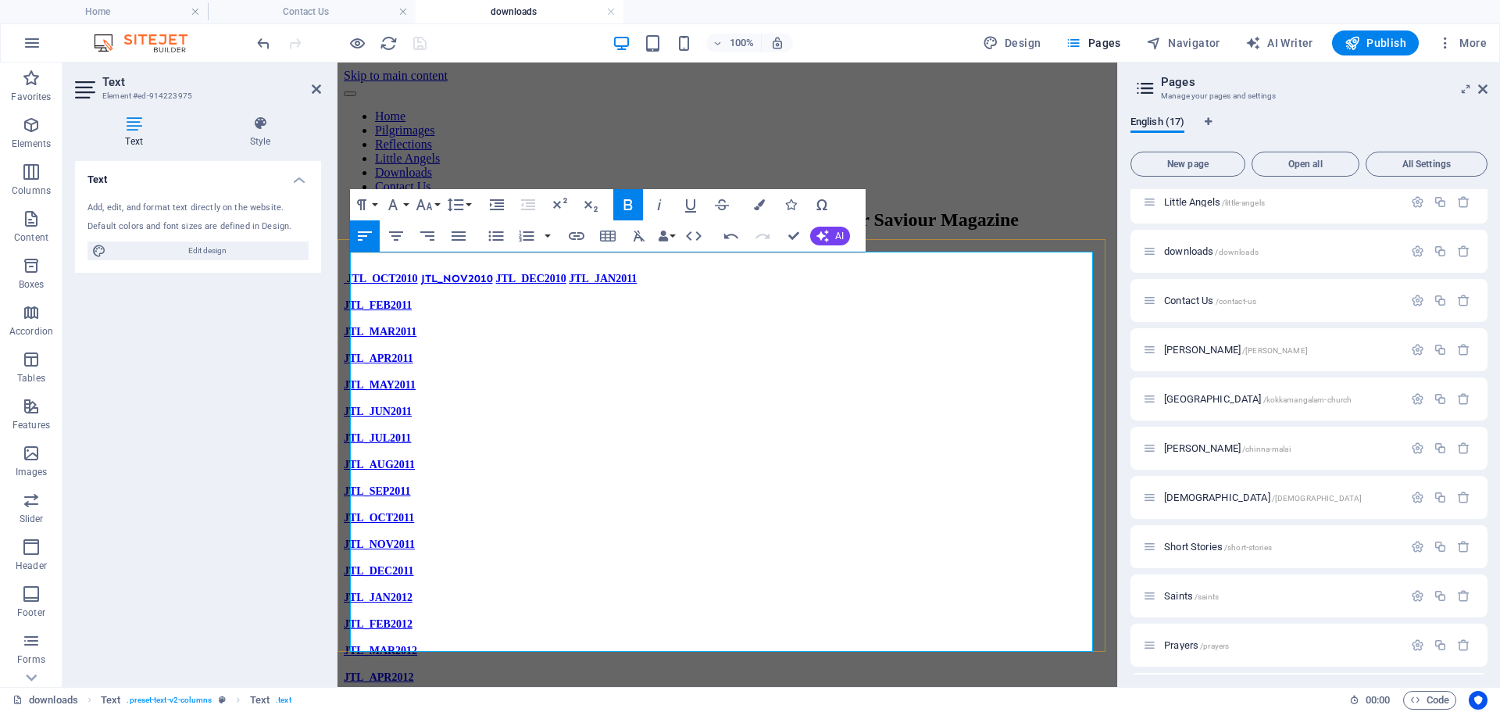
click at [657, 271] on p "JTL_OCT2010 JTL_NOV2010 JTL_DEC2010 JTL_JAN2011" at bounding box center [727, 278] width 767 height 14
click at [714, 271] on p "JTL_OCT2010 JTL_NOV2010 JTL_DEC2010 JTL_JAN2011 JTL_FEB2011" at bounding box center [727, 278] width 767 height 14
click at [447, 285] on p "JTL_OCT2010 JTL_NOV2010 JTL_DEC2010 JTL_JAN2011 JTL_FEB2011 JTL_MAR2011" at bounding box center [727, 278] width 767 height 14
click at [439, 271] on p "JTL_OCT2010 JTL_NOV2010 JTL_DEC2010 JTL_JAN2011 JTL_FEB2011 JTL_MAR2011 JTL_APR…" at bounding box center [727, 278] width 767 height 14
click at [813, 670] on p "JTL_JUN2012" at bounding box center [727, 677] width 767 height 14
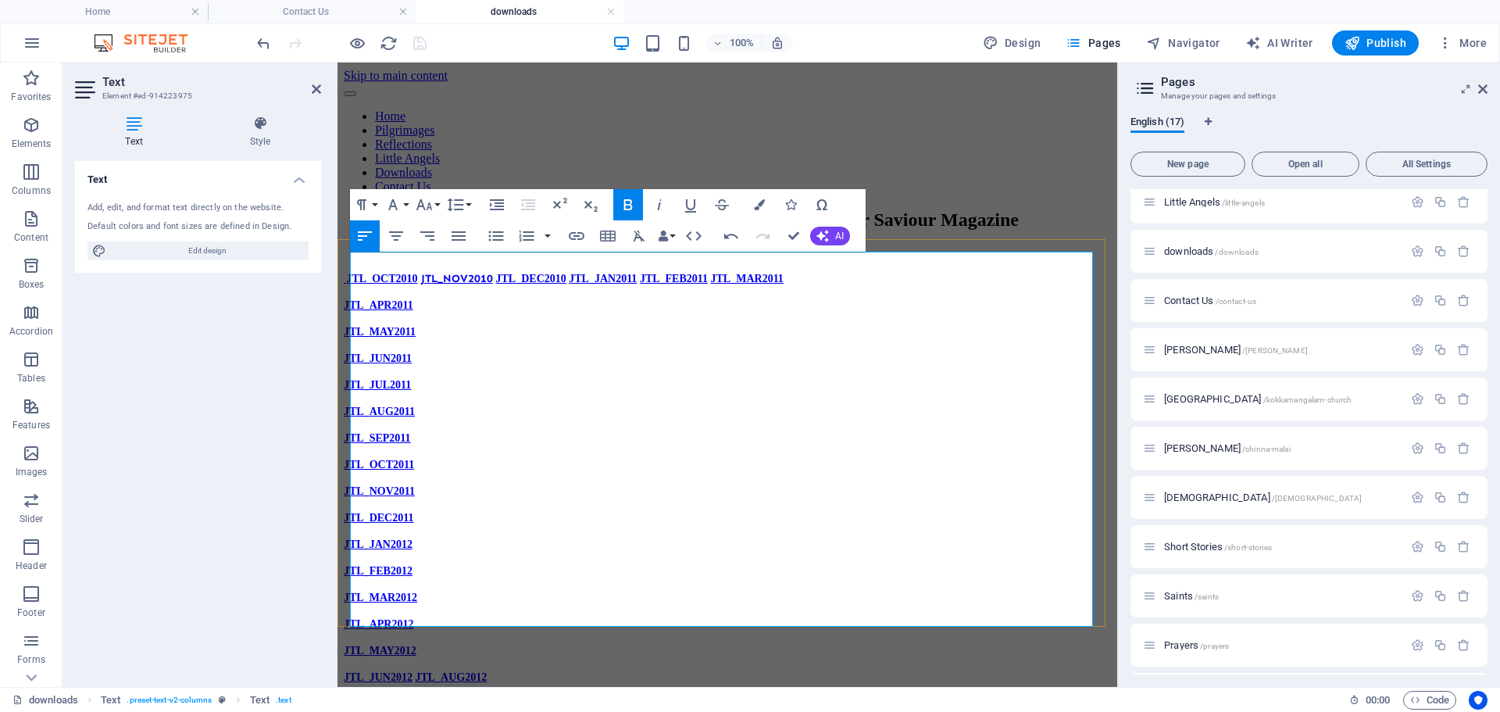
click at [880, 670] on p "JTL_JUN2012 JTL_AUG2012" at bounding box center [727, 677] width 767 height 14
click at [839, 643] on p "JTL_MAY2012" at bounding box center [727, 650] width 767 height 14
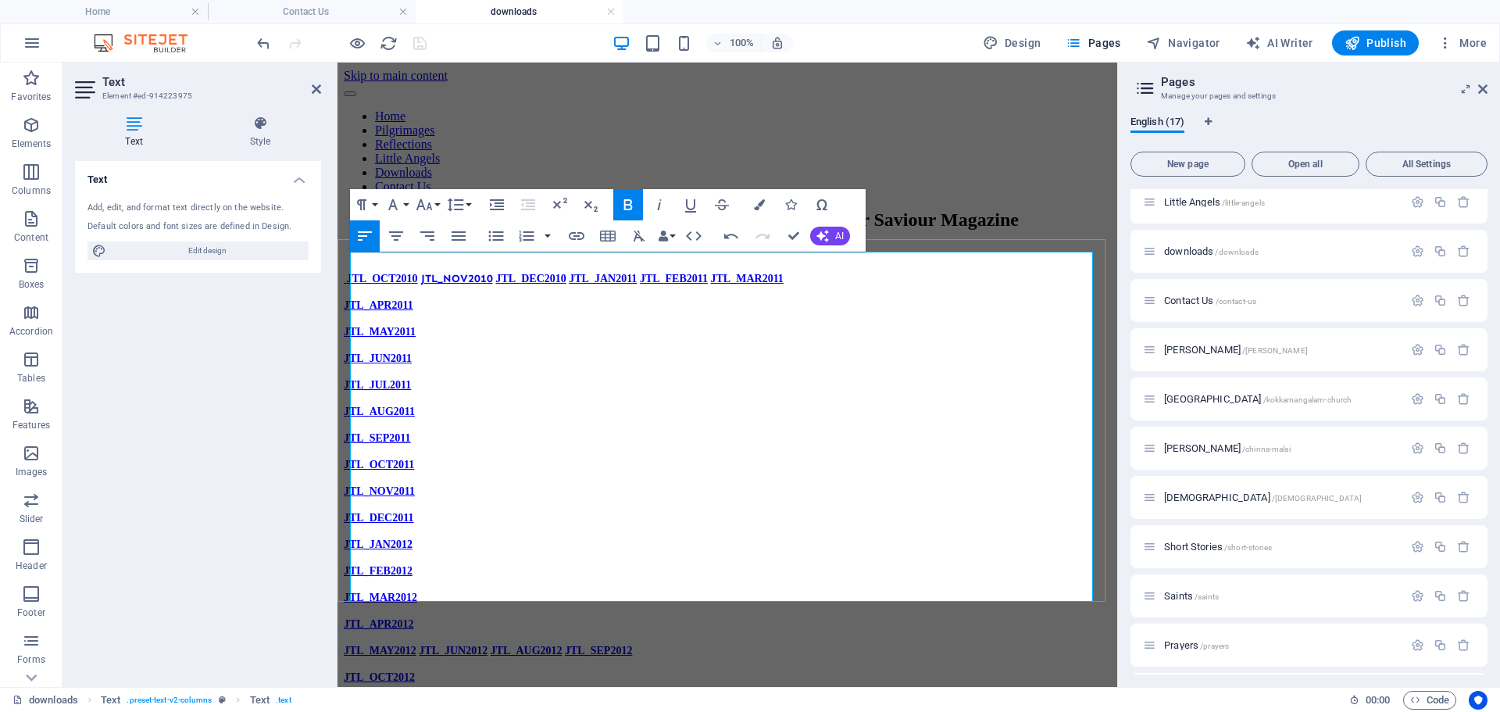
click at [839, 617] on p "JTL_APR2012" at bounding box center [727, 624] width 767 height 14
click at [843, 643] on p "JTL_OCT2012" at bounding box center [727, 650] width 767 height 14
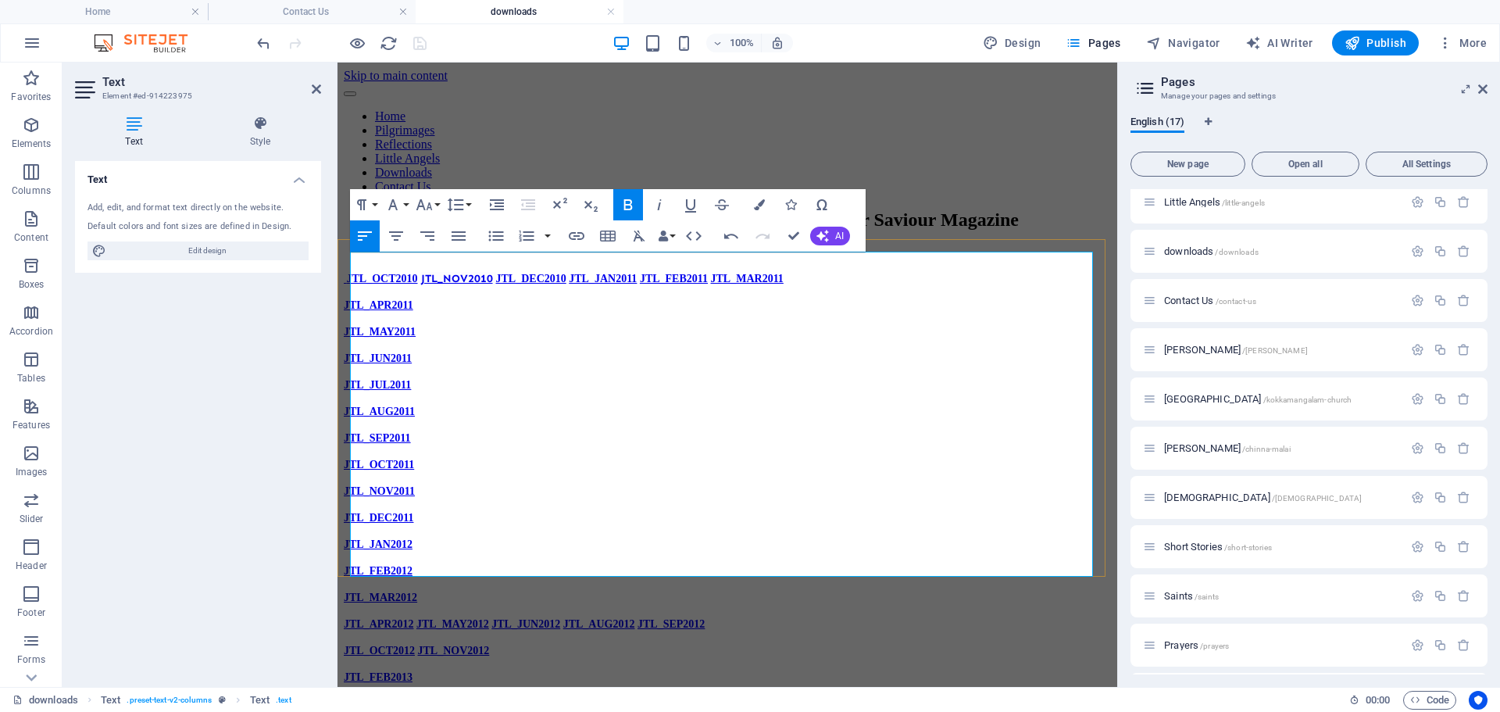
click at [821, 590] on p "JTL_MAR2012" at bounding box center [727, 597] width 767 height 14
click at [812, 590] on p "JTL_MAR2012 JTL_APR2012 JTL_MAY2012 JTL_JUN2012 JTL_AUG2012 JTL_SEP2012" at bounding box center [727, 597] width 767 height 14
drag, startPoint x: 427, startPoint y: 290, endPoint x: 455, endPoint y: 293, distance: 28.3
click at [427, 285] on p "JTL_OCT2010 JTL_NOV2010 JTL_DEC2010 JTL_JAN2011 JTL_FEB2011 JTL_MAR2011" at bounding box center [727, 278] width 767 height 14
click at [461, 271] on p "JTL_OCT2010 JTL_NOV2010 JTL_DEC2010 JTL_JAN2011 JTL_FEB2011 JTL_MAR2011 JTL_APR…" at bounding box center [727, 278] width 767 height 14
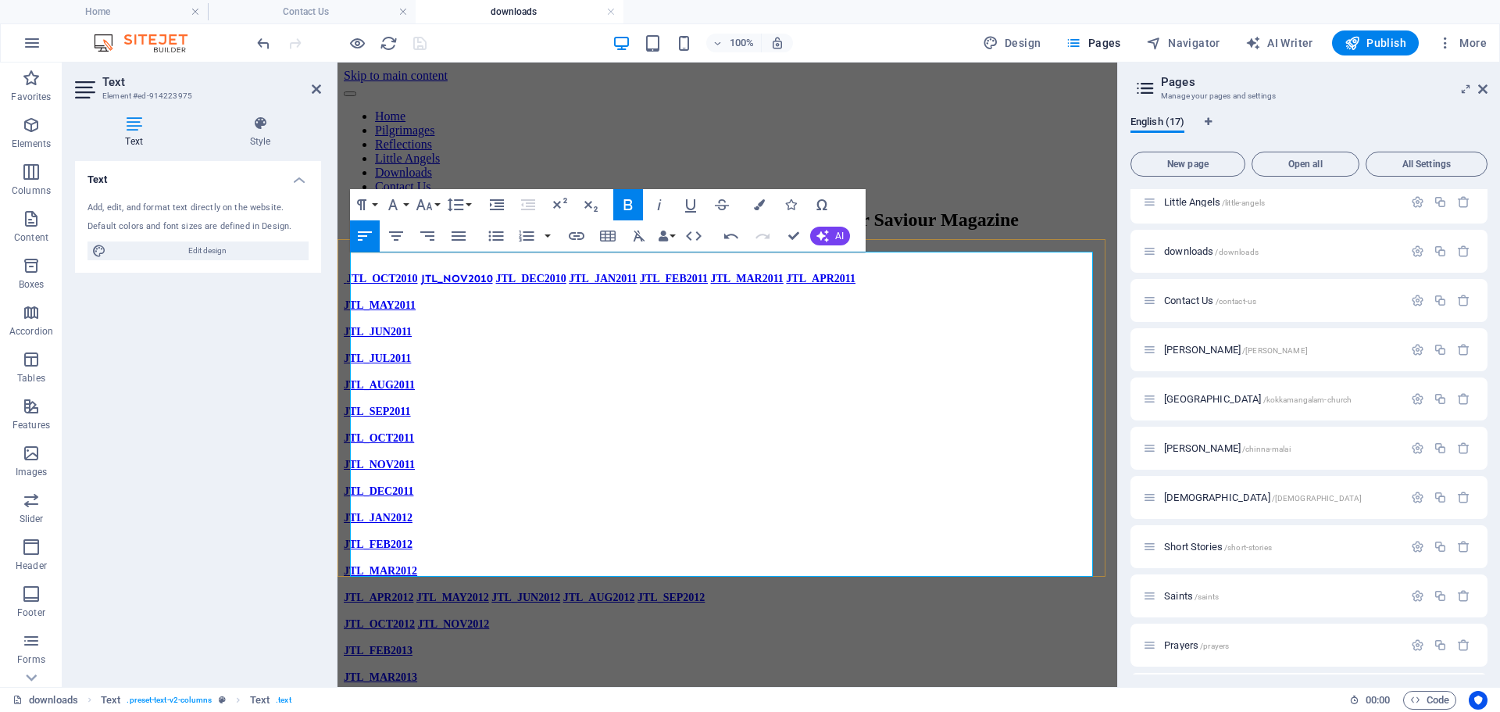
click at [435, 271] on p "JTL_OCT2010 JTL_NOV2010 JTL_DEC2010 JTL_JAN2011 JTL_FEB2011 JTL_MAR2011 JTL_APR…" at bounding box center [727, 278] width 767 height 14
click at [510, 285] on p "JTL_OCT2010 JTL_NOV2010 JTL_DEC2010 JTL_JAN2011 JTL_FEB2011 JTL_MAR2011 JTL_APR…" at bounding box center [727, 278] width 767 height 14
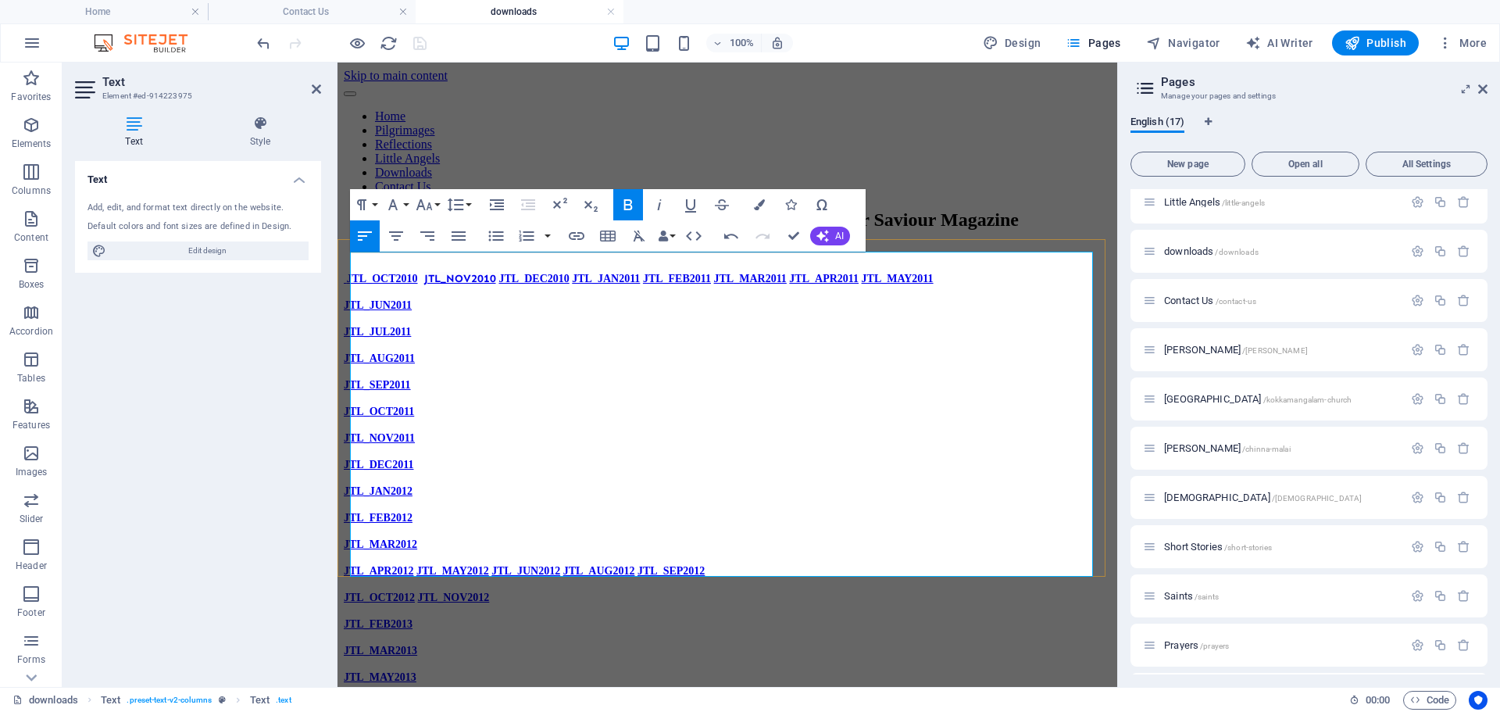
click at [447, 271] on p "JTL_OCT2010 JTL_NOV2010 JTL_DEC2010 JTL_JAN2011 JTL_FEB2011 JTL_MAR2011 JTL_APR…" at bounding box center [727, 278] width 767 height 14
click at [466, 392] on p "JTL_SEP2011" at bounding box center [727, 384] width 767 height 14
click at [442, 271] on p "JTL_OCT2010 TL_NOV2010 JTL_DEC2010 JTL_JAN2011 JTL_FEB2011 JTL_MAR2011 JTL_APR2…" at bounding box center [727, 278] width 767 height 14
click at [527, 285] on p "JTL_OCT2010 TL_NOV2010 JTL_DEC2010 JTL_JAN2011 JTL_FEB2011 JTL_MAR2011 JTL_APR2…" at bounding box center [727, 278] width 767 height 14
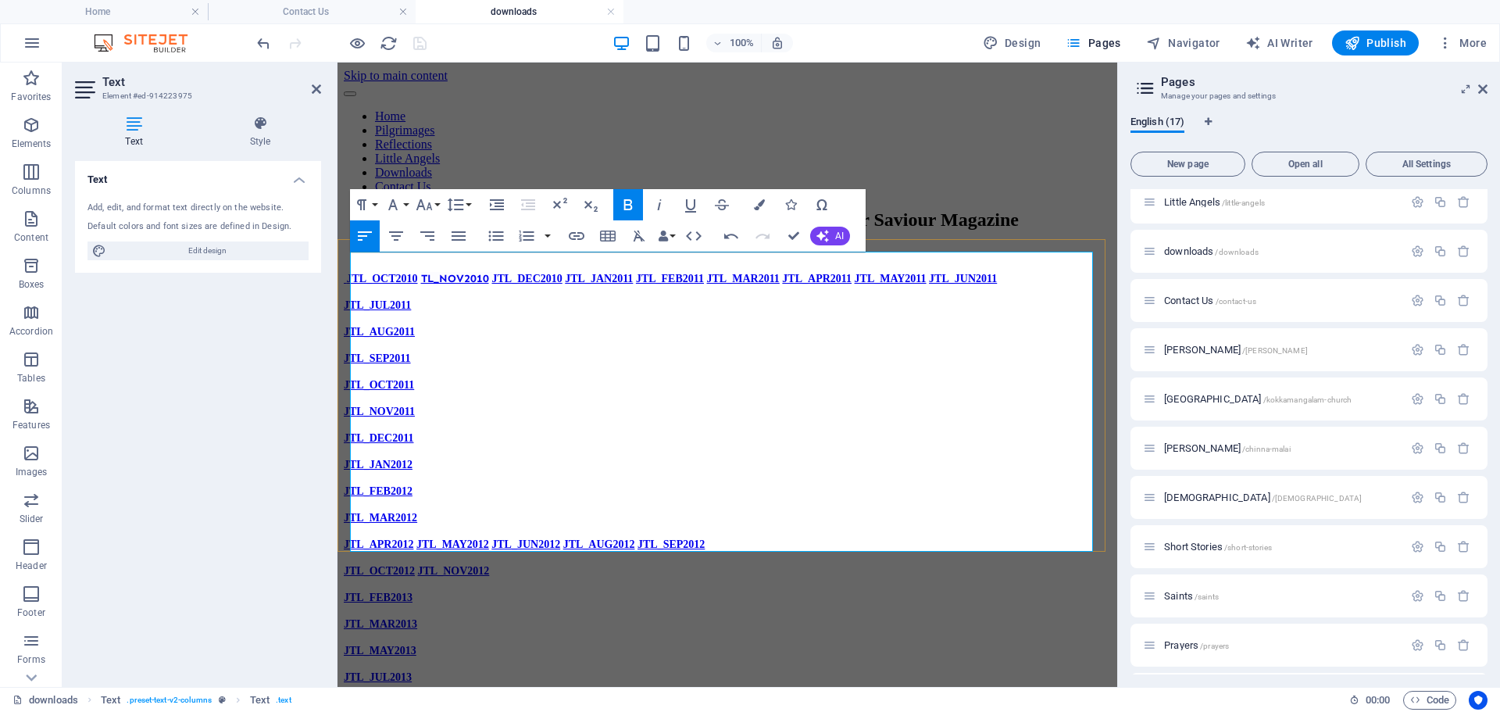
click at [568, 285] on p "JTL_OCT2010 TL_NOV2010 JTL_DEC2010 JTL_JAN2011 JTL_FEB2011 JTL_MAR2011 JTL_APR2…" at bounding box center [727, 278] width 767 height 14
click at [638, 285] on p "JTL_OCT2010 TL_NOV2010 JTL_DEC2010 JTL_JAN2011 JTL_FEB2011 JTL_MAR2011 JTL_APR2…" at bounding box center [727, 278] width 767 height 14
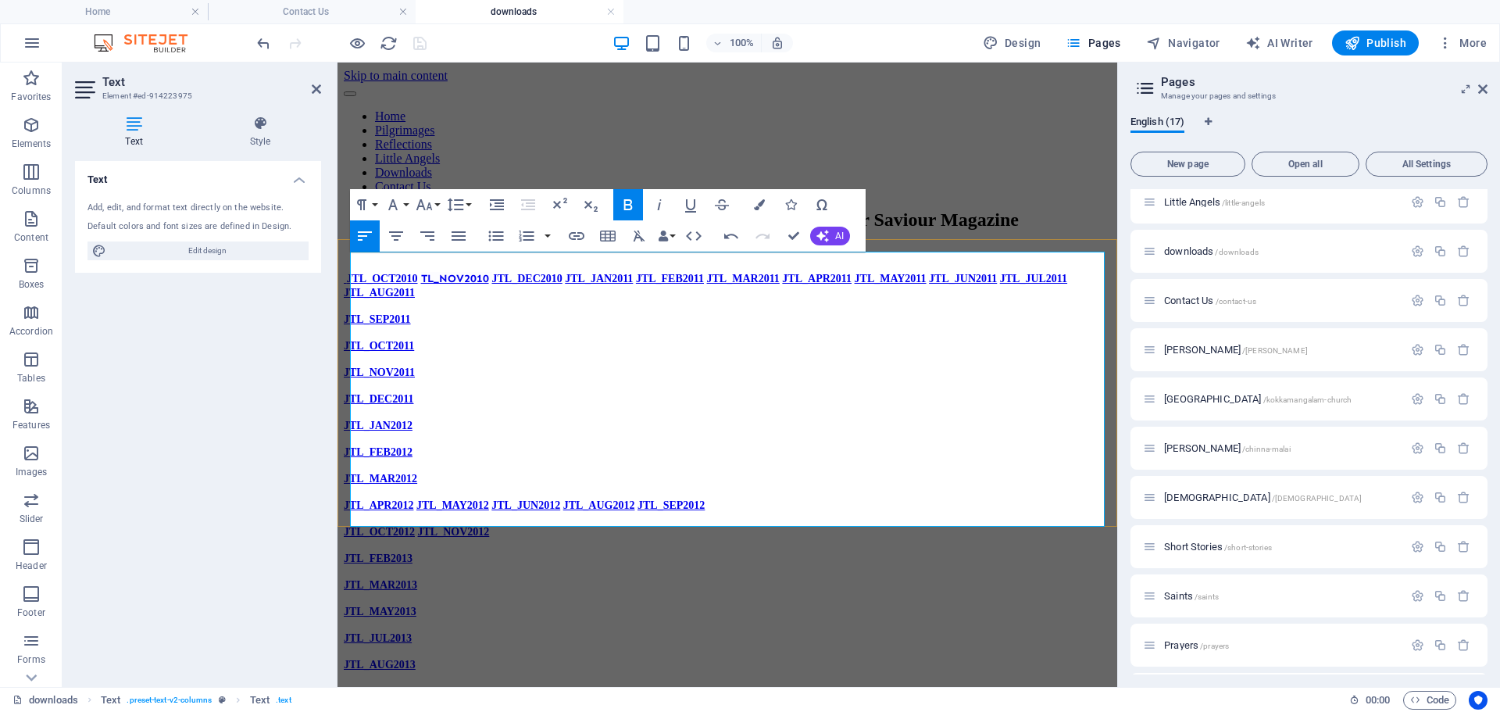
click at [704, 299] on p "JTL_OCT2010 TL_NOV2010 JTL_DEC2010 JTL_JAN2011 JTL_FEB2011 JTL_MAR2011 JTL_APR2…" at bounding box center [727, 285] width 767 height 28
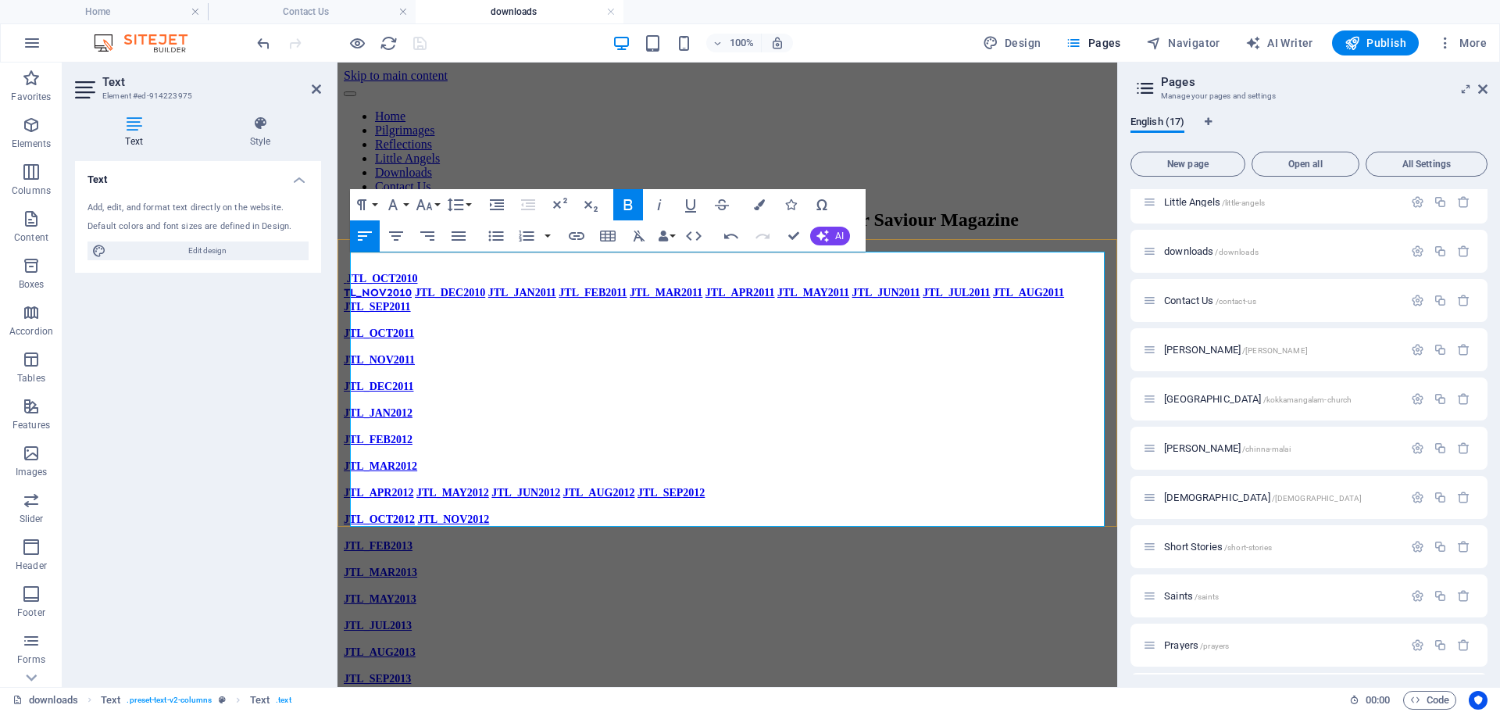
click at [450, 313] on p "JTL_OCT2010 TL_NOV2010 JTL_DEC2010 JTL_JAN2011 JTL_FEB2011 JTL_MAR2011 JTL_APR2…" at bounding box center [727, 292] width 767 height 42
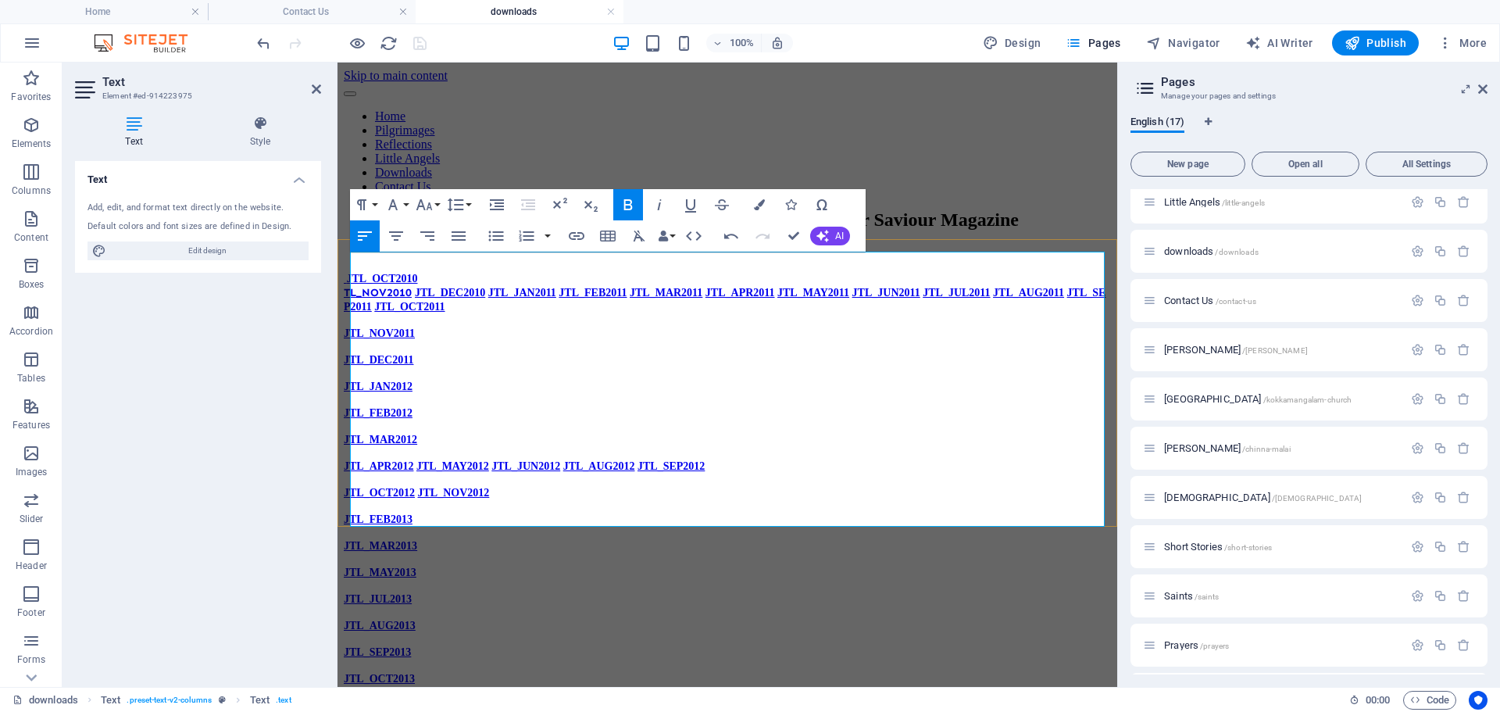
click at [508, 313] on p "JTL_OCT2010 TL_NOV2010 JTL_DEC2010 JTL_JAN2011 JTL_FEB2011 JTL_MAR2011 JTL_APR2…" at bounding box center [727, 292] width 767 height 42
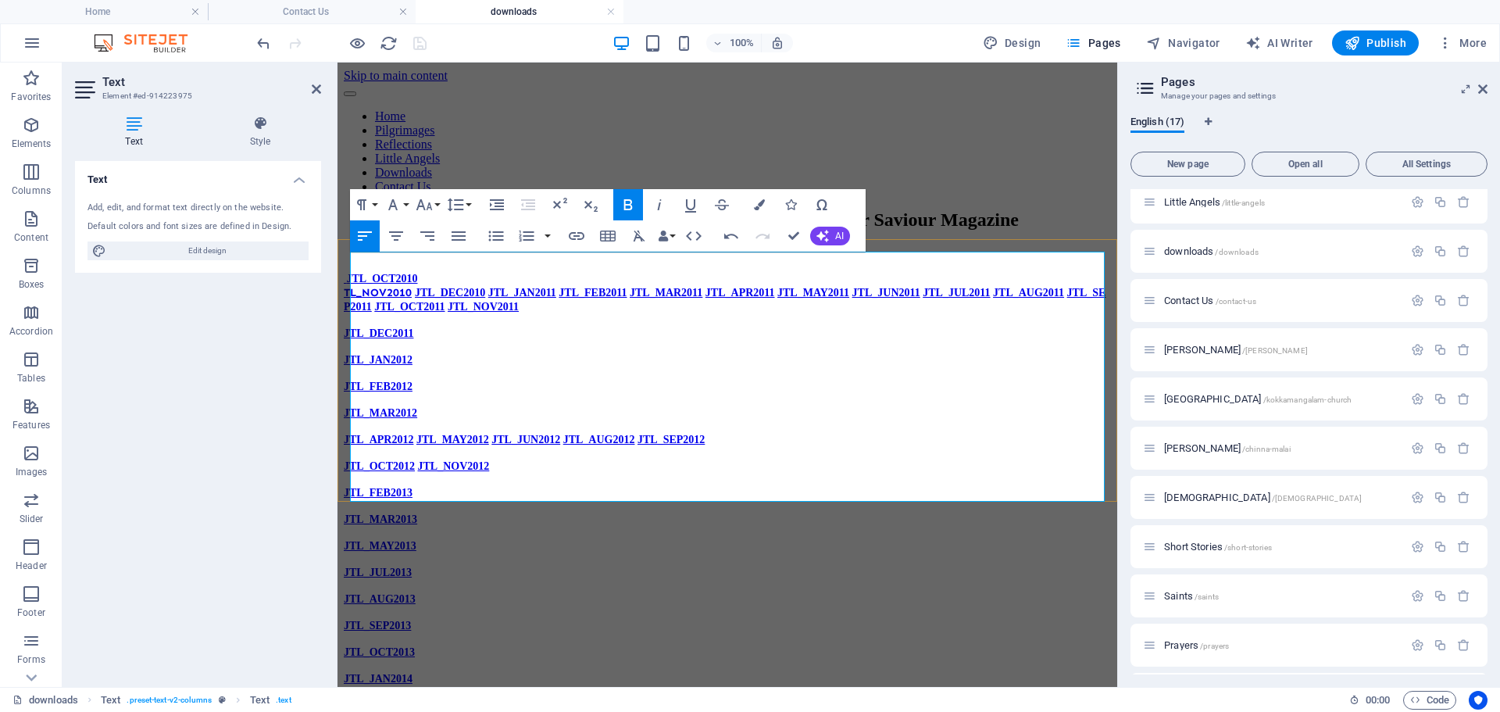
click at [560, 313] on p "JTL_OCT2010 TL_NOV2010 JTL_DEC2010 JTL_JAN2011 JTL_FEB2011 JTL_MAR2011 JTL_APR2…" at bounding box center [727, 292] width 767 height 42
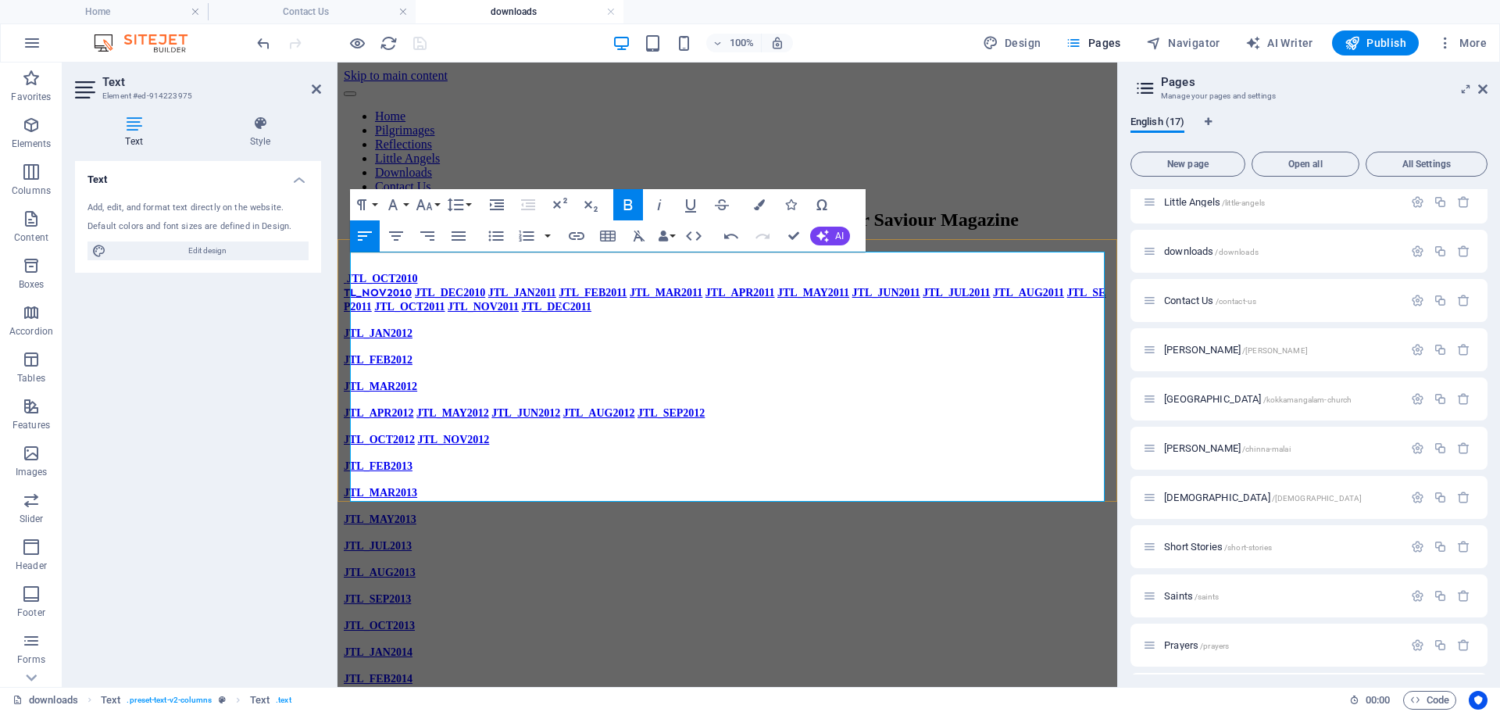
click at [620, 313] on p "JTL_OCT2010 TL_NOV2010 JTL_DEC2010 JTL_JAN2011 JTL_FEB2011 JTL_MAR2011 JTL_APR2…" at bounding box center [727, 292] width 767 height 42
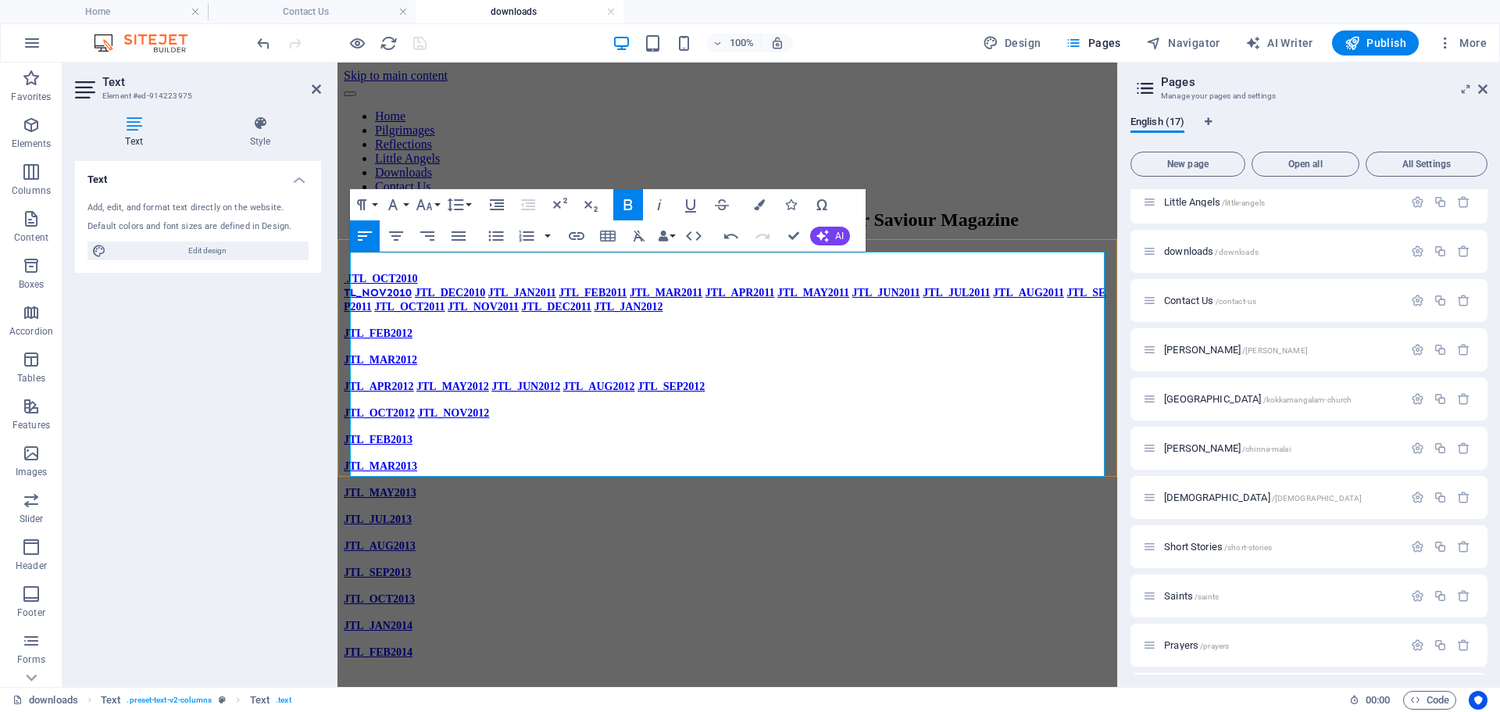
click at [463, 340] on p "JTL_FEB2012" at bounding box center [727, 333] width 767 height 14
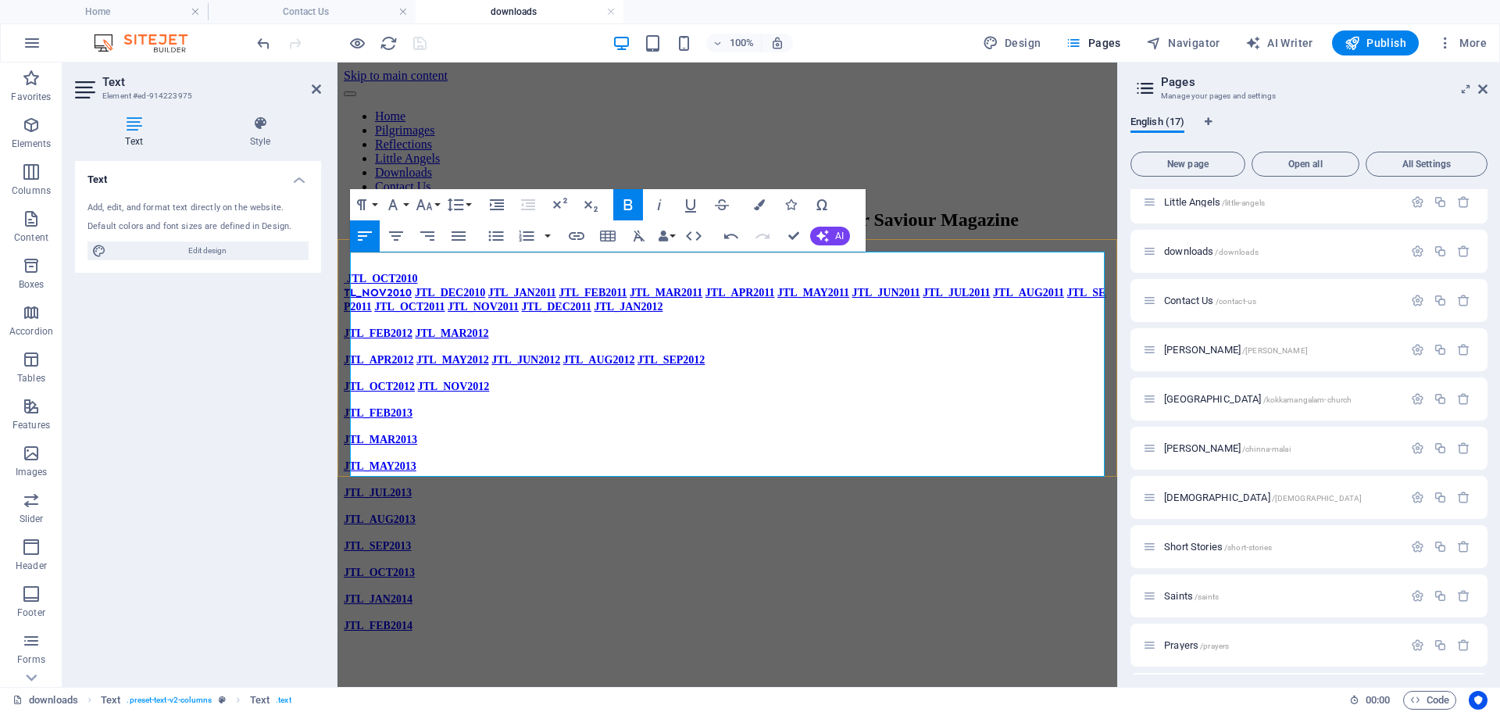
click at [500, 340] on p "JTL_FEB2012 JTL_MAR2012" at bounding box center [727, 333] width 767 height 14
click at [502, 340] on p "JTL_FEB2012 JTL_MAR2012 JTL_APR2012 JTL_MAY2012 JTL_JUN2012 JTL_AUG2012 JTL_SEP…" at bounding box center [727, 333] width 767 height 14
click at [504, 340] on p "JTL_FEB2012 JTL_MAR2012 JTL_APR2012 JTL_MAY2012 JTL_JUN2012 JTL_AUG2012 JTL_SEP…" at bounding box center [727, 333] width 767 height 14
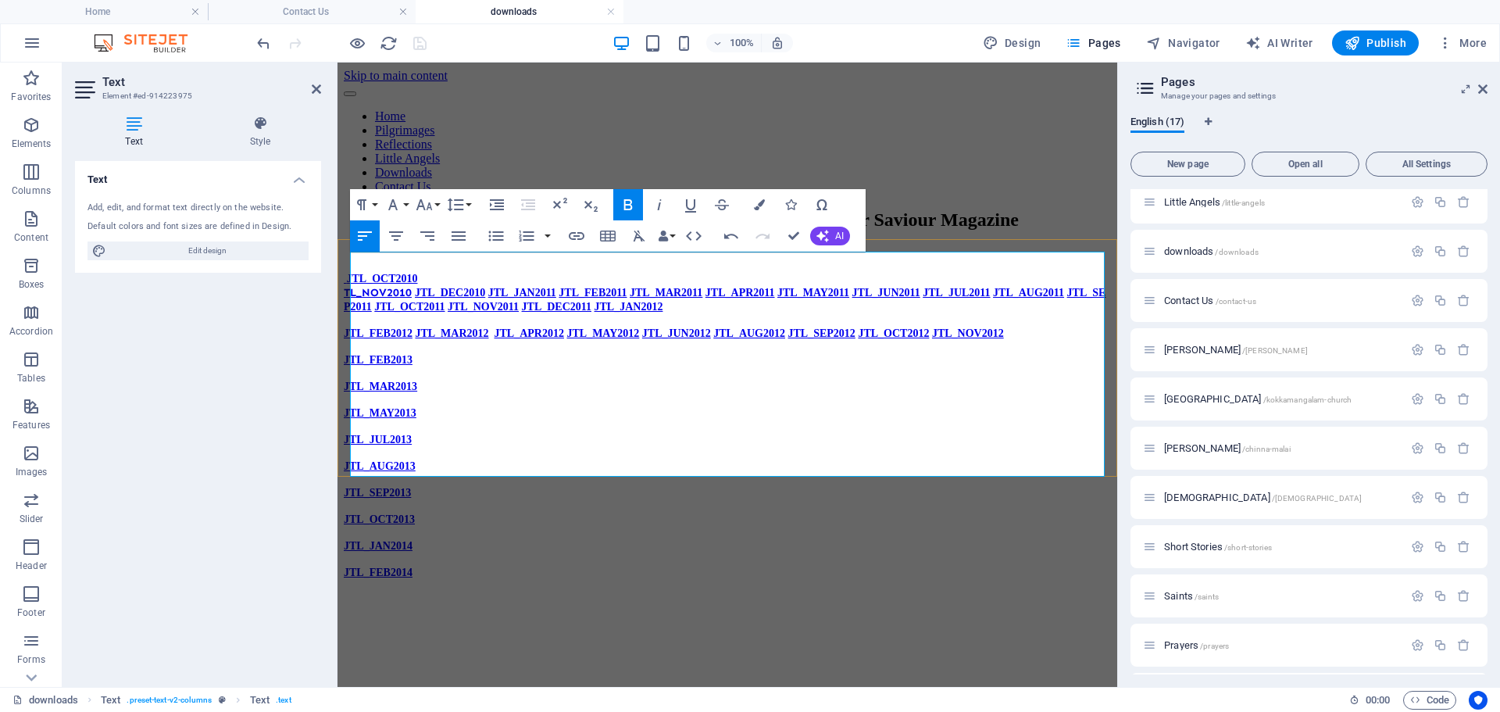
click at [508, 340] on p "JTL_FEB2012 JTL_MAR2012 JTL_APR2012 JTL_MAY2012 JTL_JUN2012 JTL_AUG2012 JTL_SEP…" at bounding box center [727, 333] width 767 height 14
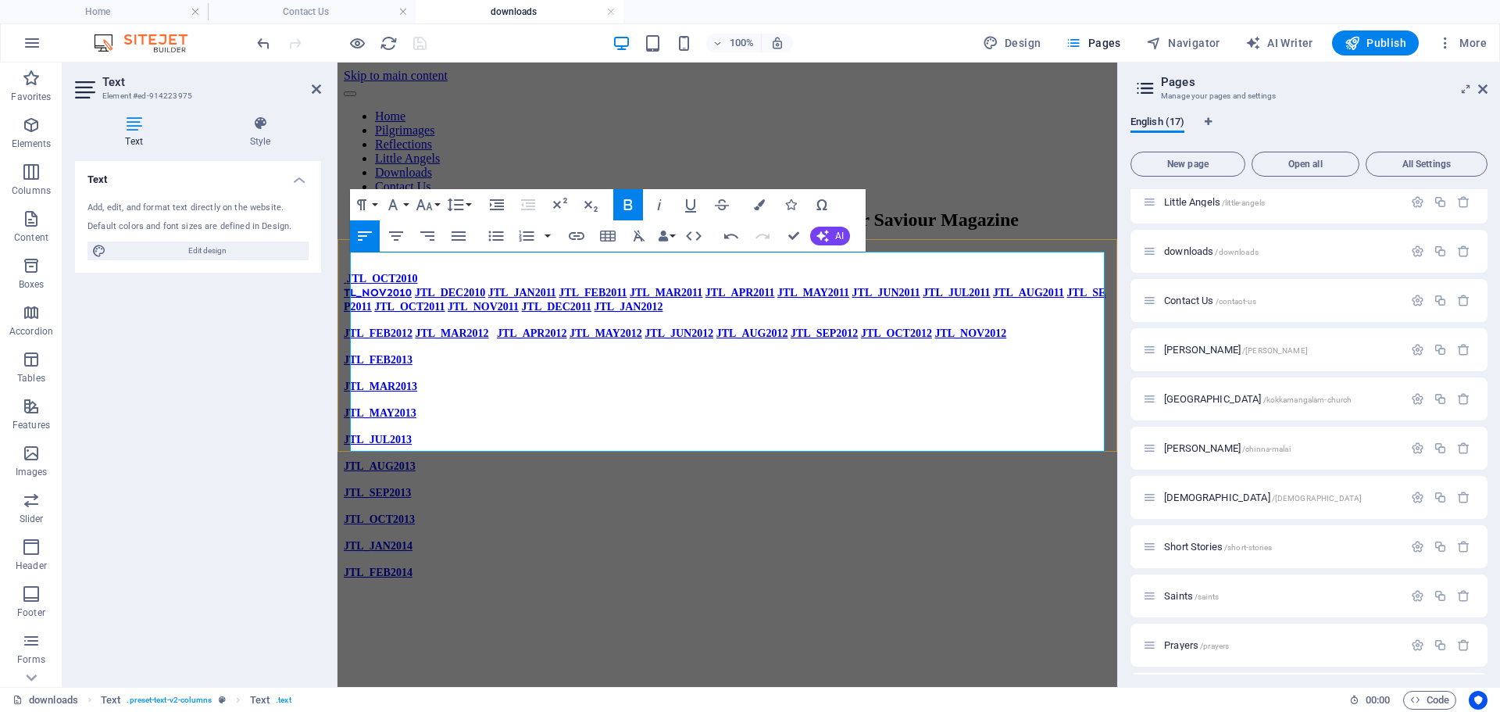
click at [651, 340] on p "JTL_FEB2012 JTL_MAR2012 JTL_APR2012 JTL_MAY2012 JTL_JUN2012 JTL_AUG2012 JTL_SEP…" at bounding box center [727, 333] width 767 height 14
click at [553, 340] on p "JTL_FEB2012 JTL_MAR2012 JTL_APR2012 JTL_MAY2012 JTL_JUN2012 JTL_AUG2012 JTL_SEP…" at bounding box center [727, 333] width 767 height 14
click at [650, 340] on p "JTL_FEB2012 JTL_MAR2012 JTL_APR2012 JTL_MAY2012 JTL_JUN2012 JTL_AUG2012 JTL_SEP…" at bounding box center [727, 333] width 767 height 14
click at [436, 271] on p "JTL_OCT2010 TL_NOV2010 JTL_DEC2010 JTL_JAN2011 JTL_FEB2011 JTL_MAR2011 JTL_APR2…" at bounding box center [727, 292] width 767 height 42
click at [474, 271] on p "JTL_OCT2010 TL_NOV2010 JTL_DEC2010 JTL_JAN2011 JTL_FEB2011 JTL_MAR2011 JTL_APR2…" at bounding box center [727, 292] width 767 height 42
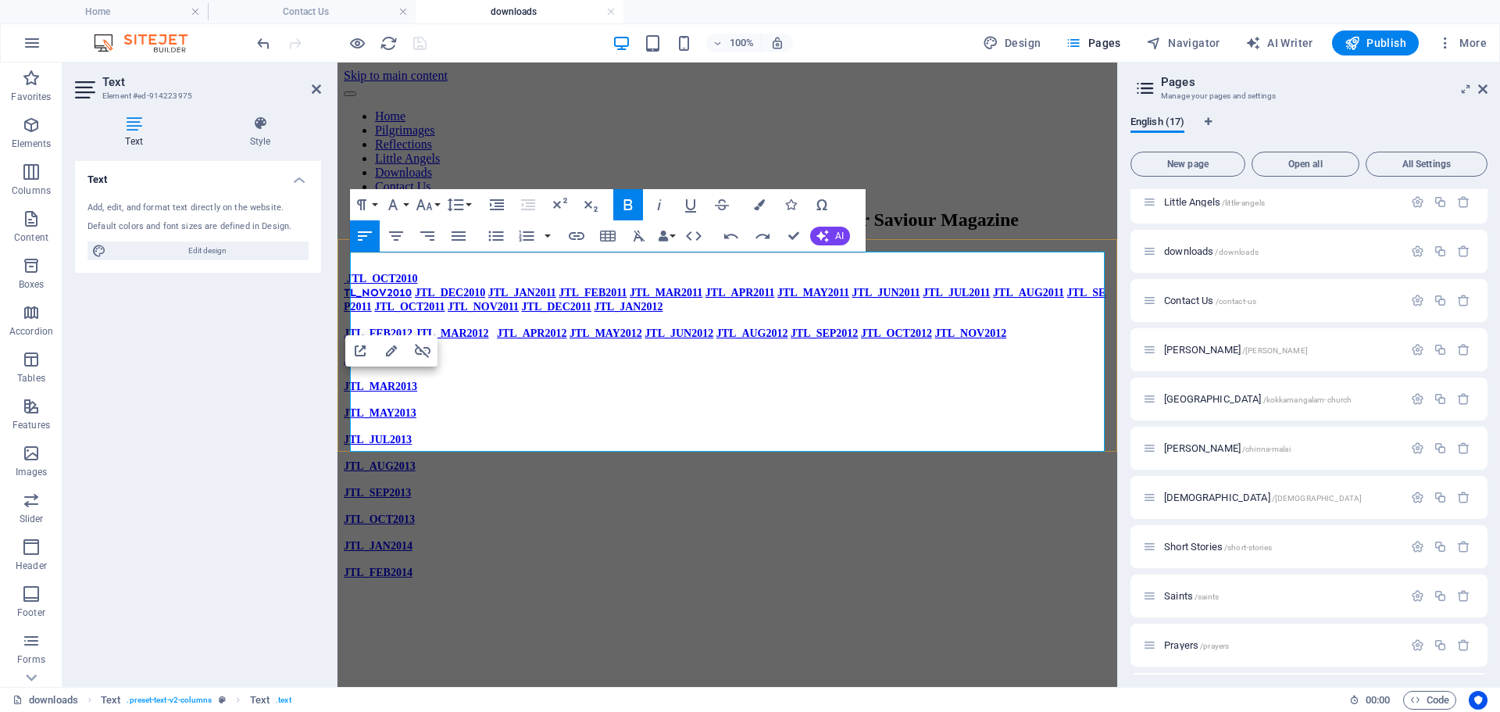
click at [826, 406] on p "JTL_MAY2013" at bounding box center [727, 413] width 767 height 14
click at [926, 406] on p "JTL_MAY2013 JTL_JUL2013" at bounding box center [727, 413] width 767 height 14
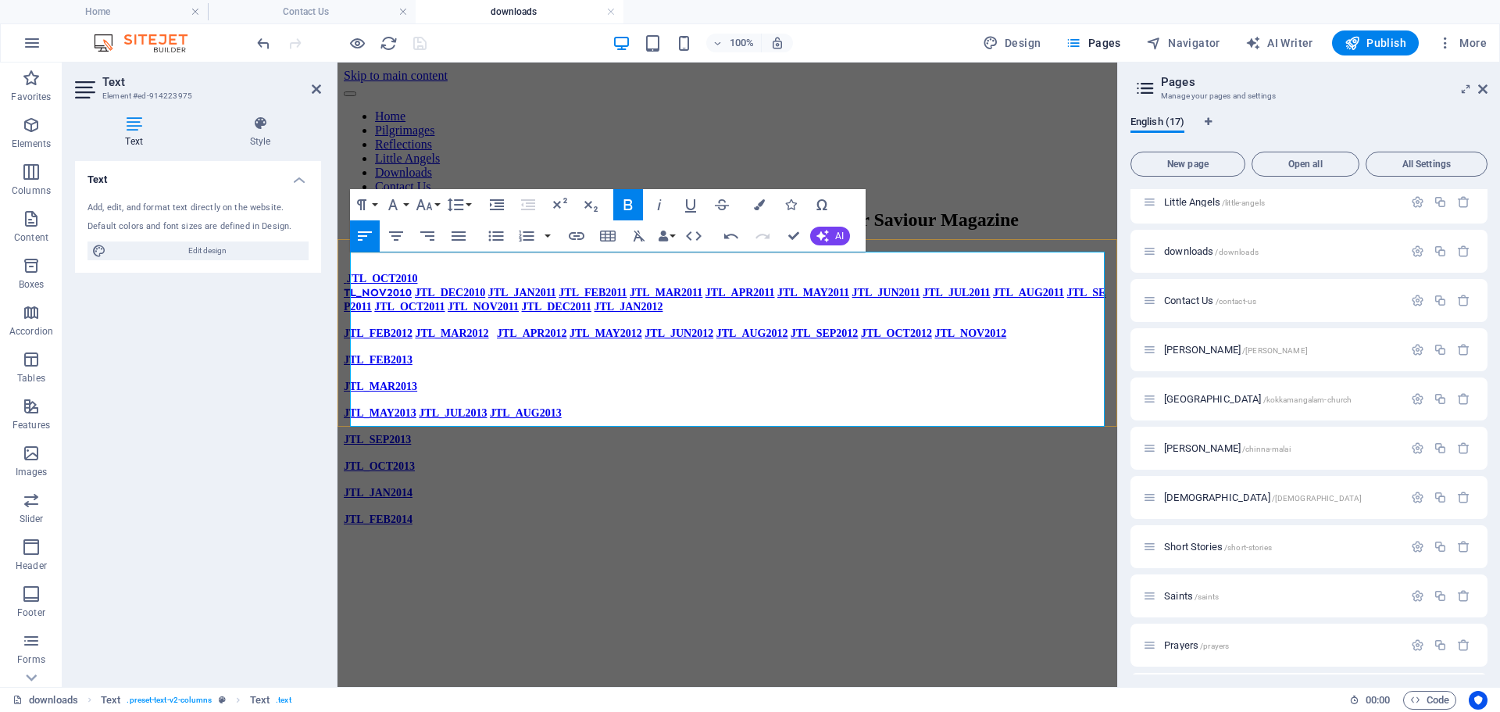
drag, startPoint x: 968, startPoint y: 294, endPoint x: 1305, endPoint y: 355, distance: 342.3
click at [968, 406] on p "JTL_MAY2013 JTL_JUL2013 JTL_AUG2013" at bounding box center [727, 413] width 767 height 14
click at [909, 432] on p "JTL_OCT2013" at bounding box center [727, 439] width 767 height 14
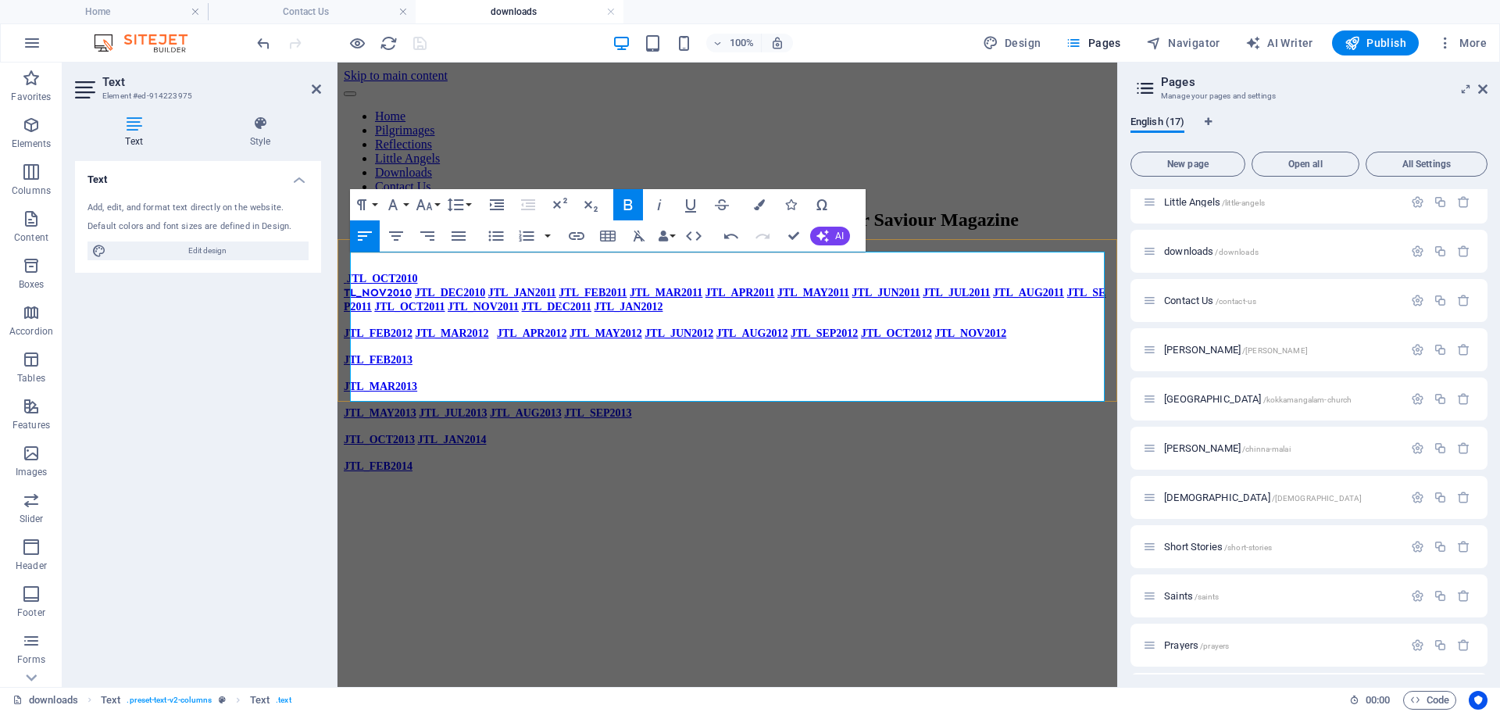
click at [903, 432] on p "JTL_OCT2013 JTL_JAN2014" at bounding box center [727, 439] width 767 height 14
click at [839, 379] on p "JTL_MAR2013" at bounding box center [727, 386] width 767 height 14
click at [833, 352] on p "JTL_FEB2013" at bounding box center [727, 359] width 767 height 14
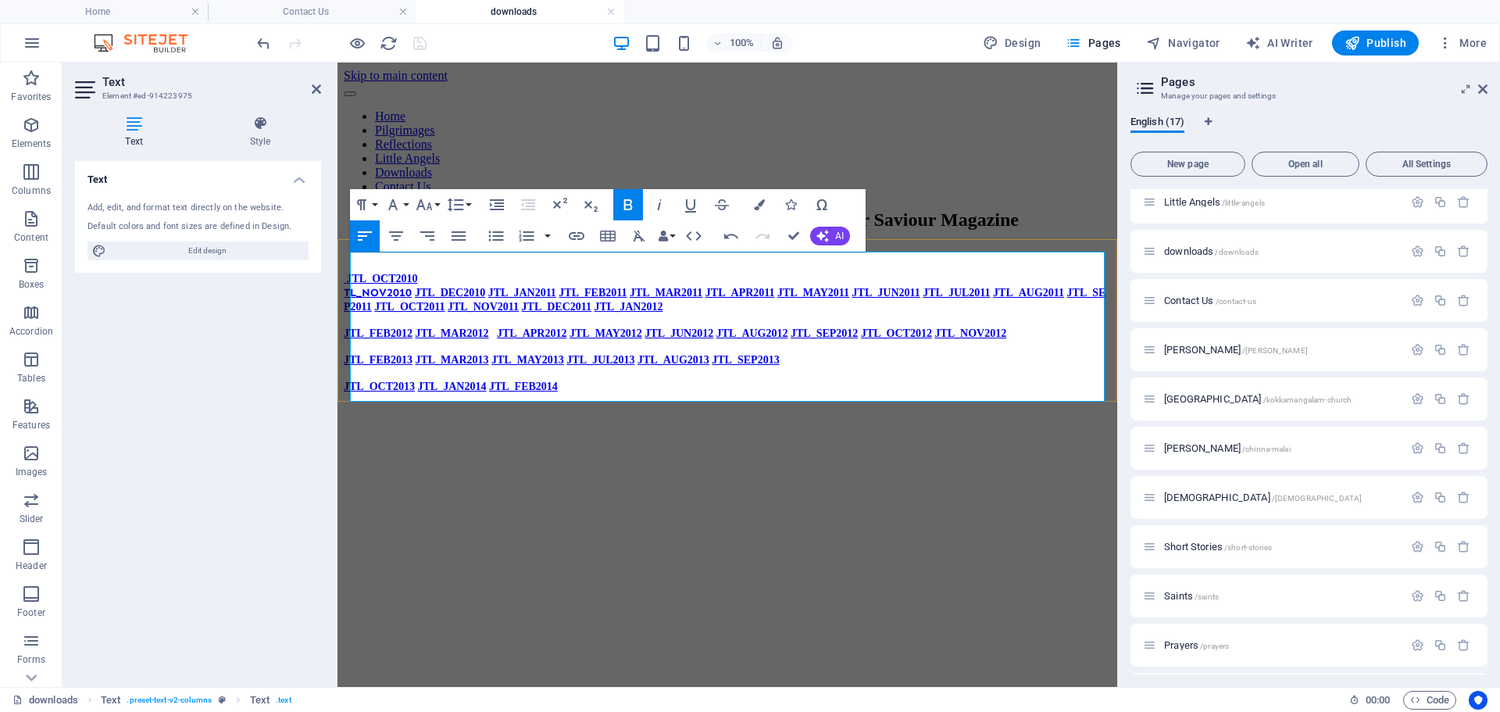
click at [834, 352] on p "JTL_FEB2013 JTL_MAR2013 JTL_MAY2013 JTL_JUL2013 JTL_AUG2013 JTL_SEP2013" at bounding box center [727, 359] width 767 height 14
click at [827, 352] on p "JTL_FEB2013 JTL_MAR2013 JTL_MAY2013 JTL_JUL2013 JTL_AUG2013 JTL_SEP2013" at bounding box center [727, 359] width 767 height 14
click at [813, 352] on p "JTL_FEB2013 JTL_MAR2013 JTL_MAY2013 JTL_JUL2013 JTL_AUG2013 JTL_SEP2013 JTL_OCT…" at bounding box center [727, 359] width 767 height 14
click at [717, 354] on strong "JTL_AUG2013" at bounding box center [680, 360] width 74 height 12
click at [1038, 352] on p "JTL_FEB2013 JTL_MAR2013 JTL_MAY2013 JTL_JUL2013 JTL_AUG2013 JTL_SEP2013 JTL_OCT…" at bounding box center [727, 359] width 767 height 14
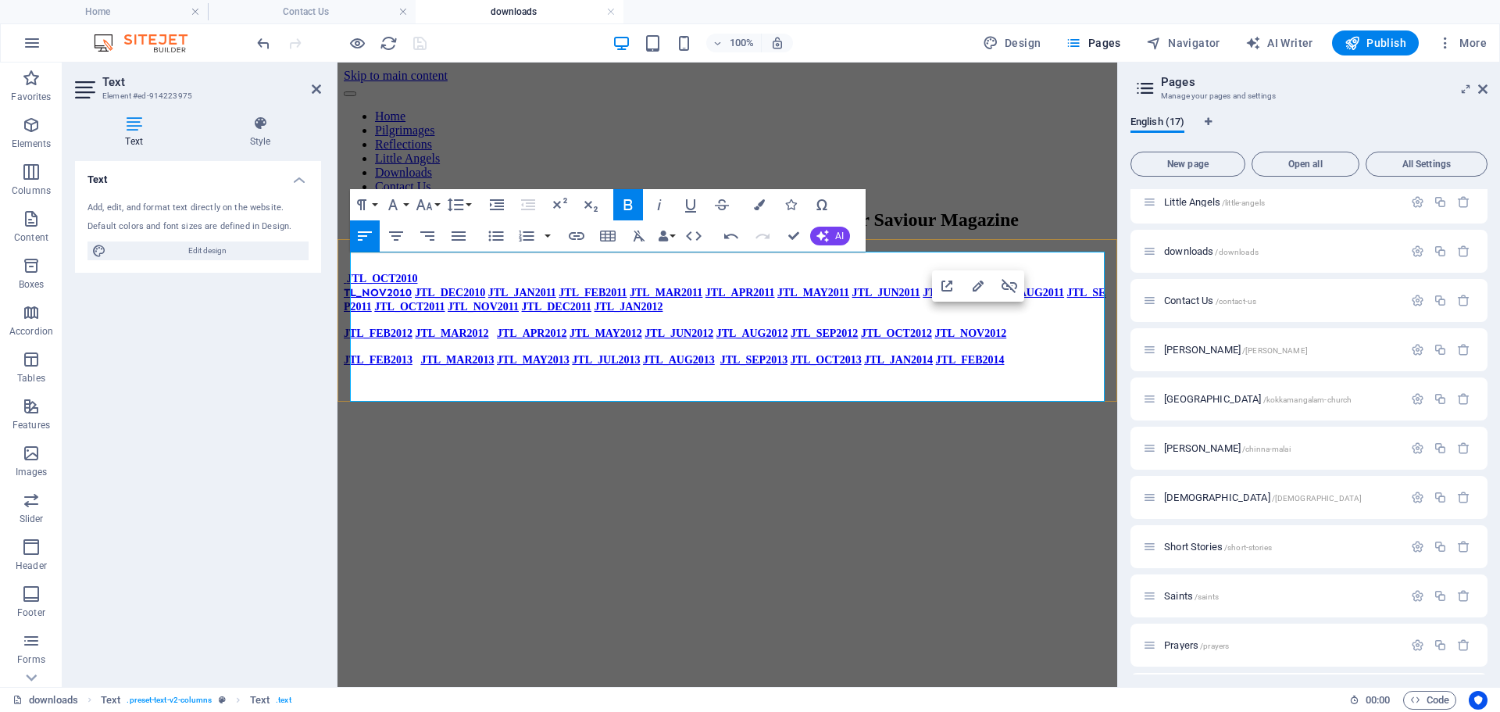
click at [454, 271] on p "JTL_OCT2010 TL_NOV2010 JTL_DEC2010 JTL_JAN2011 JTL_FEB2011 JTL_MAR2011 JTL_APR2…" at bounding box center [727, 292] width 767 height 42
click at [549, 340] on p "JTL_FEB2012 JTL_MAR2012 JTL_APR2012 JTL_MAY2012 JTL_JUN2012 JTL_AUG2012 JTL_SEP…" at bounding box center [727, 333] width 767 height 14
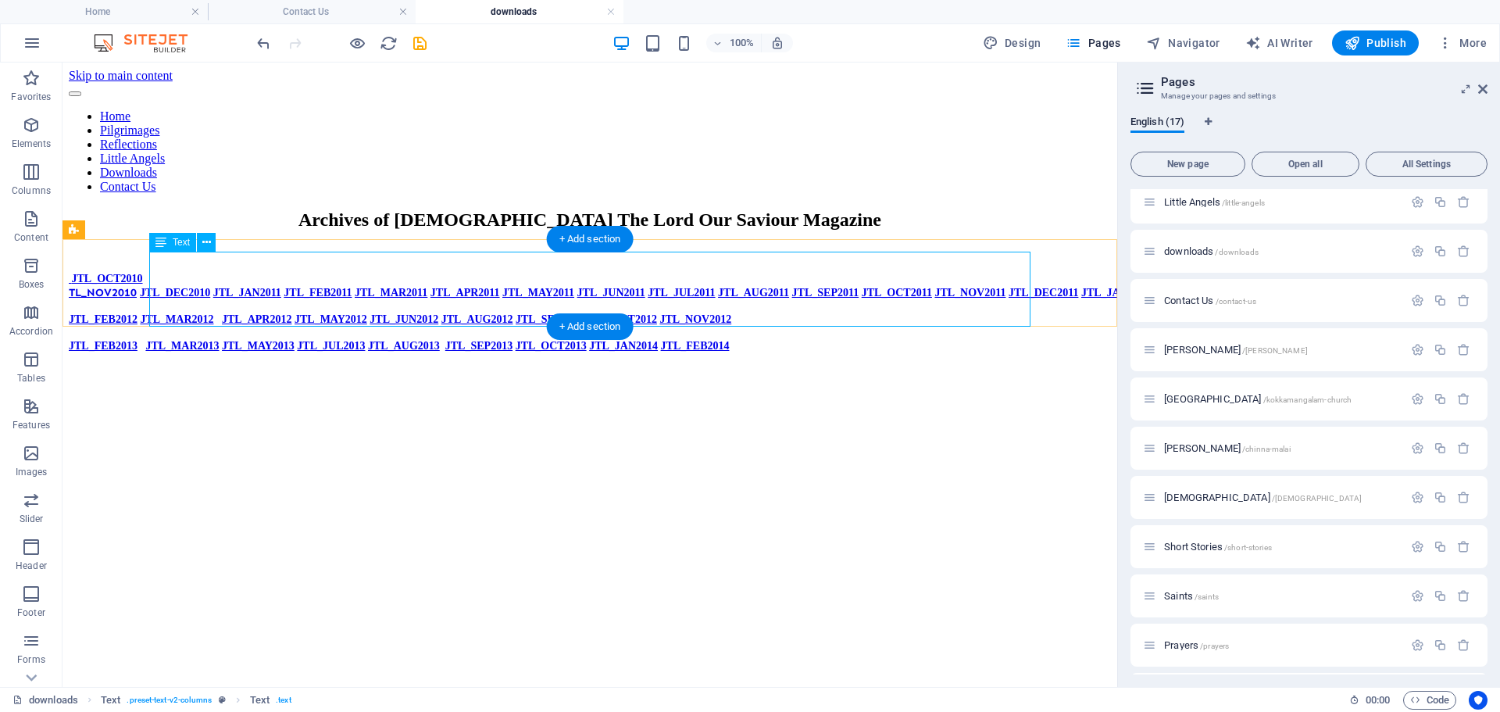
click at [824, 313] on div "JTL_OCT2010 TL_NOV2010 JTL_DEC2010 JTL_JAN2011 JTL_FEB2011 JTL_MAR2011 JTL_APR2…" at bounding box center [590, 325] width 1043 height 108
click at [449, 271] on div "JTL_OCT2010 TL_NOV2010 JTL_DEC2010 JTL_JAN2011 JTL_FEB2011 JTL_MAR2011 JTL_APR2…" at bounding box center [590, 325] width 1043 height 108
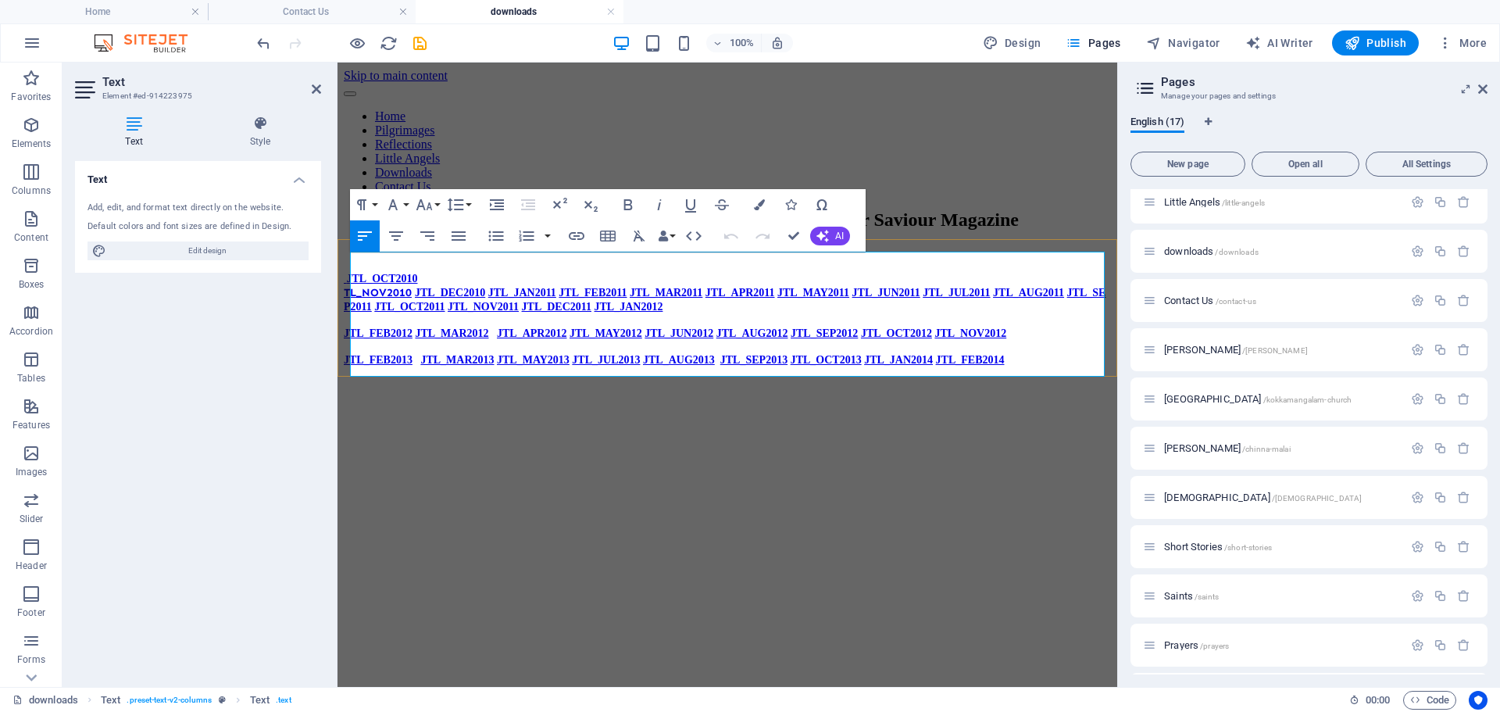
click at [728, 271] on div "JTL_OCT2010 TL_NOV2010 JTL_DEC2010 JTL_JAN2011 JTL_FEB2011 JTL_MAR2011 JTL_APR2…" at bounding box center [727, 332] width 767 height 122
click at [723, 288] on div "JTL_OCT2010 TL_NOV2010 JTL_DEC2010 JTL_JAN2011 JTL_FEB2011 JTL_MAR2011 JTL_APR2…" at bounding box center [727, 332] width 767 height 122
click at [993, 299] on strong "JTL_AUG2011" at bounding box center [1030, 293] width 74 height 12
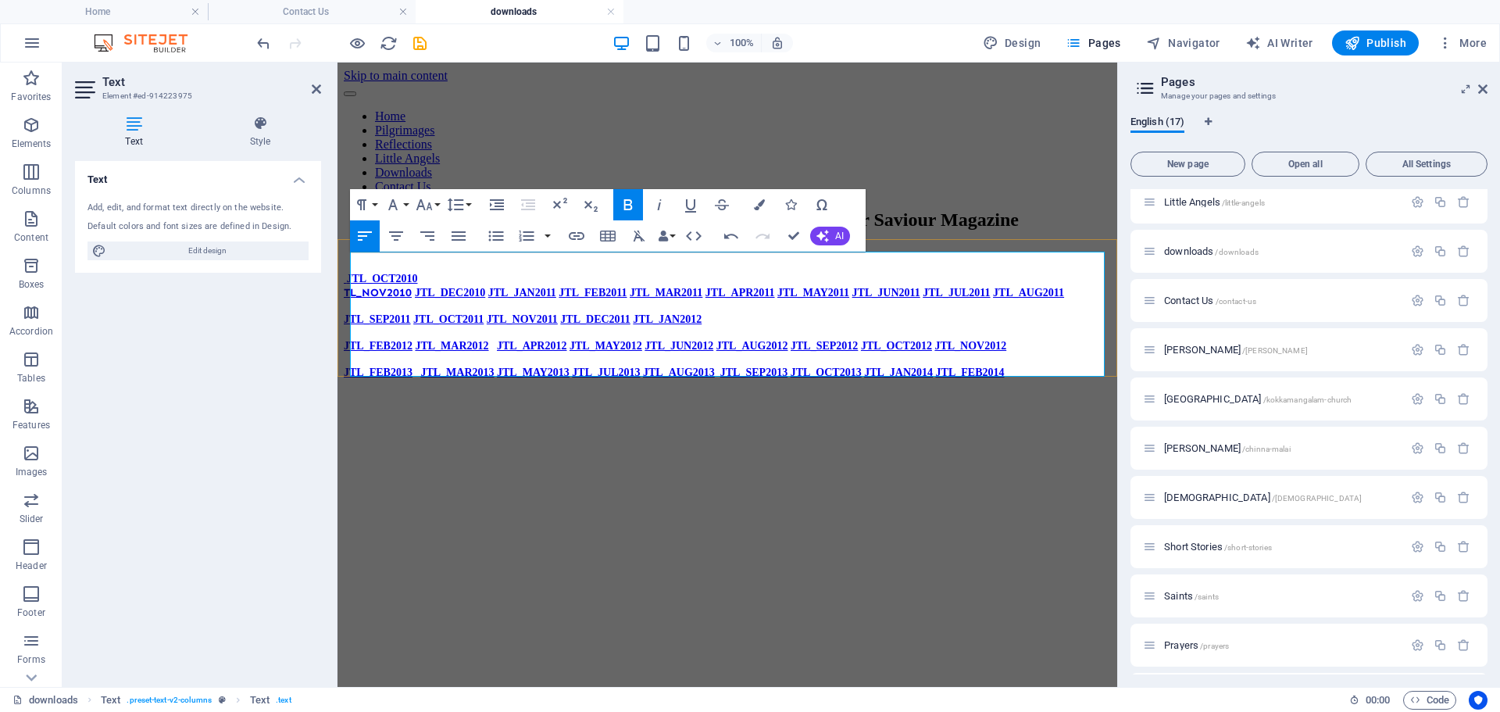
click at [643, 367] on strong "JTL_JUL2013" at bounding box center [607, 373] width 71 height 12
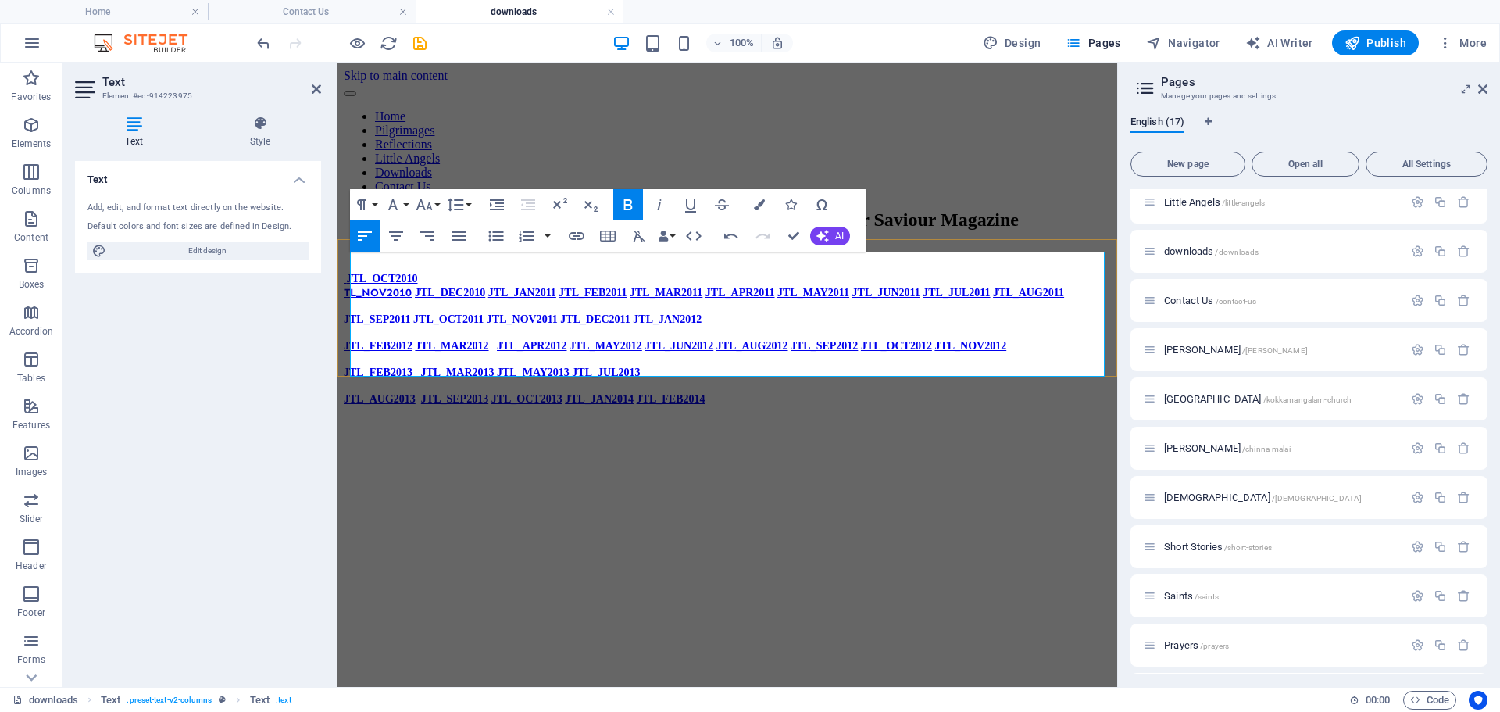
click at [714, 340] on link "JTL_JUN2012" at bounding box center [679, 346] width 69 height 12
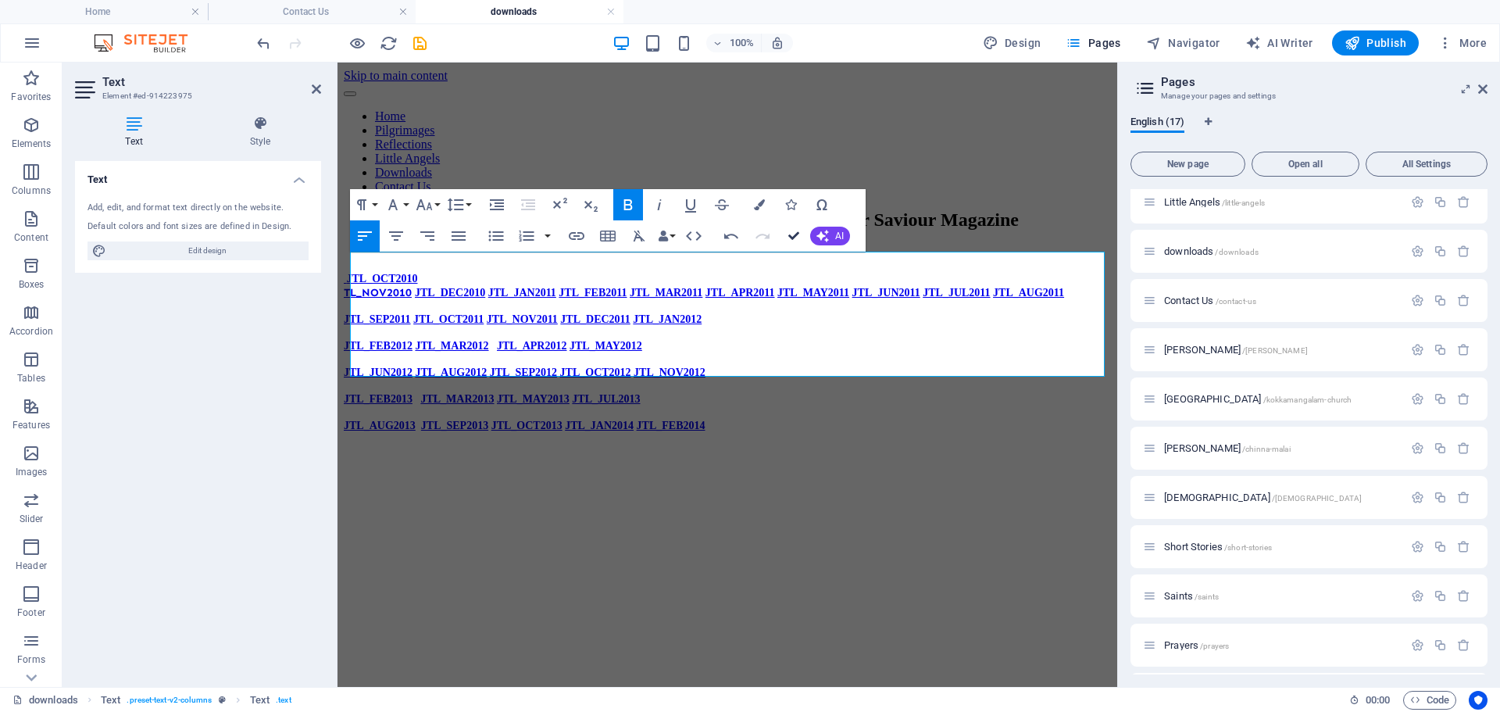
drag, startPoint x: 789, startPoint y: 232, endPoint x: 703, endPoint y: 227, distance: 86.1
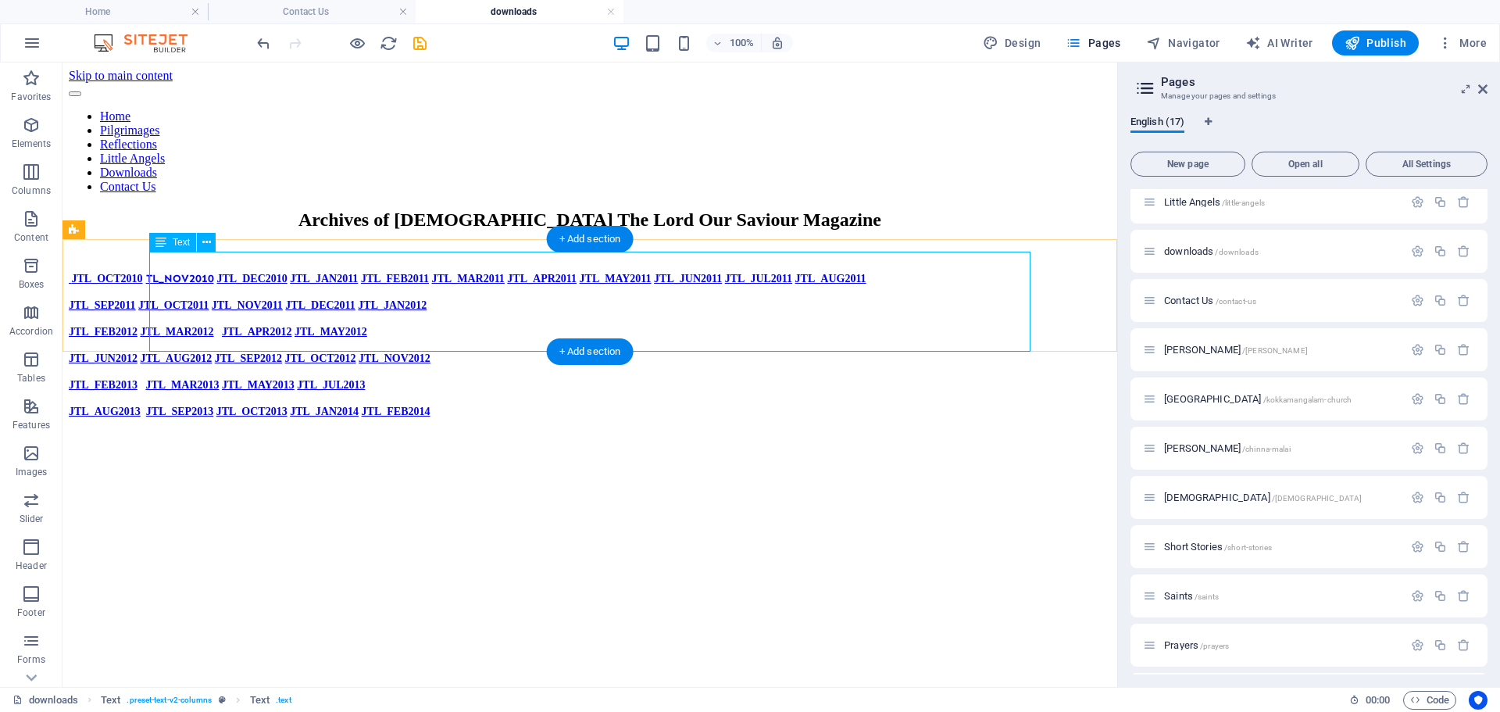
click at [885, 325] on div "JTL_OCT2010 TL_NOV2010 JTL_DEC2010 JTL_JAN2011 JTL_FEB2011 JTL_MAR2011 JTL_APR2…" at bounding box center [590, 357] width 1043 height 173
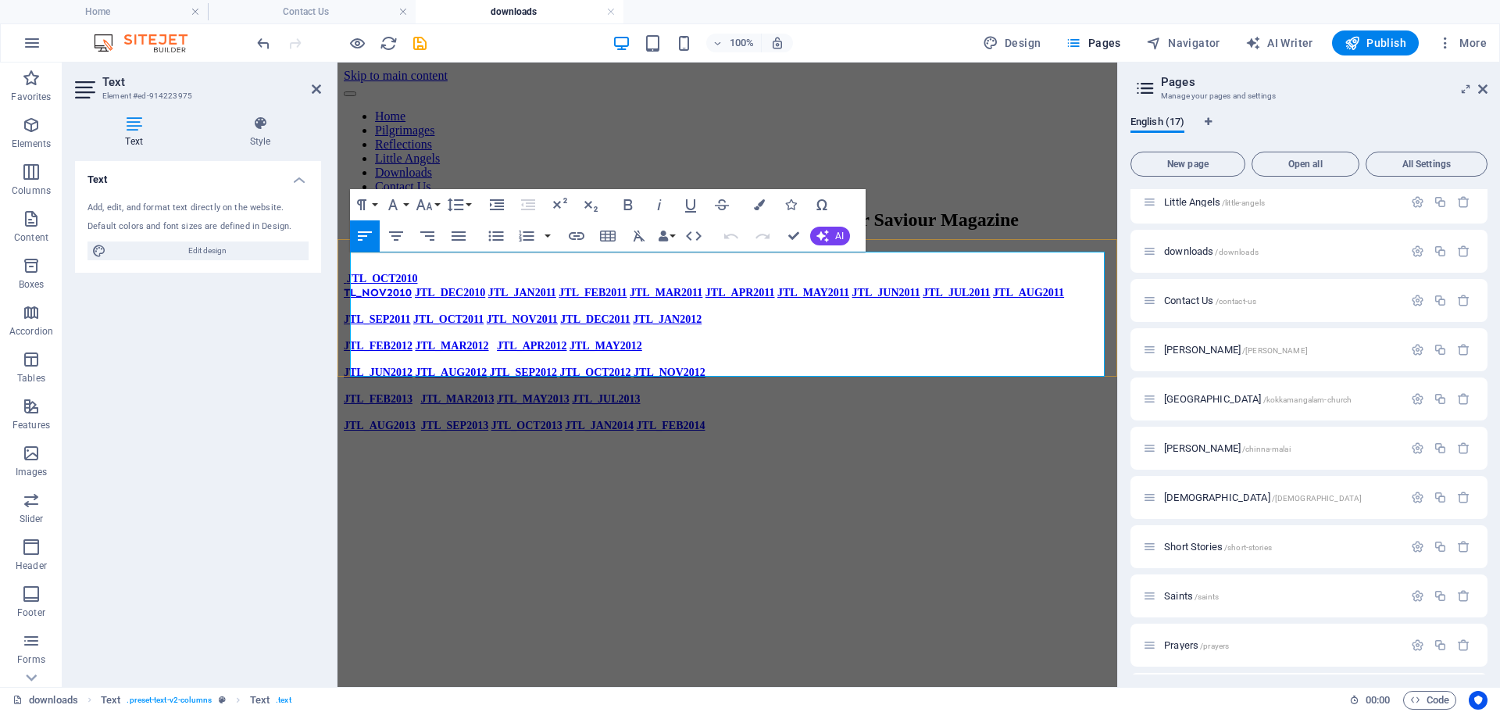
click at [413, 367] on link "JTL_JUN2012" at bounding box center [378, 373] width 69 height 12
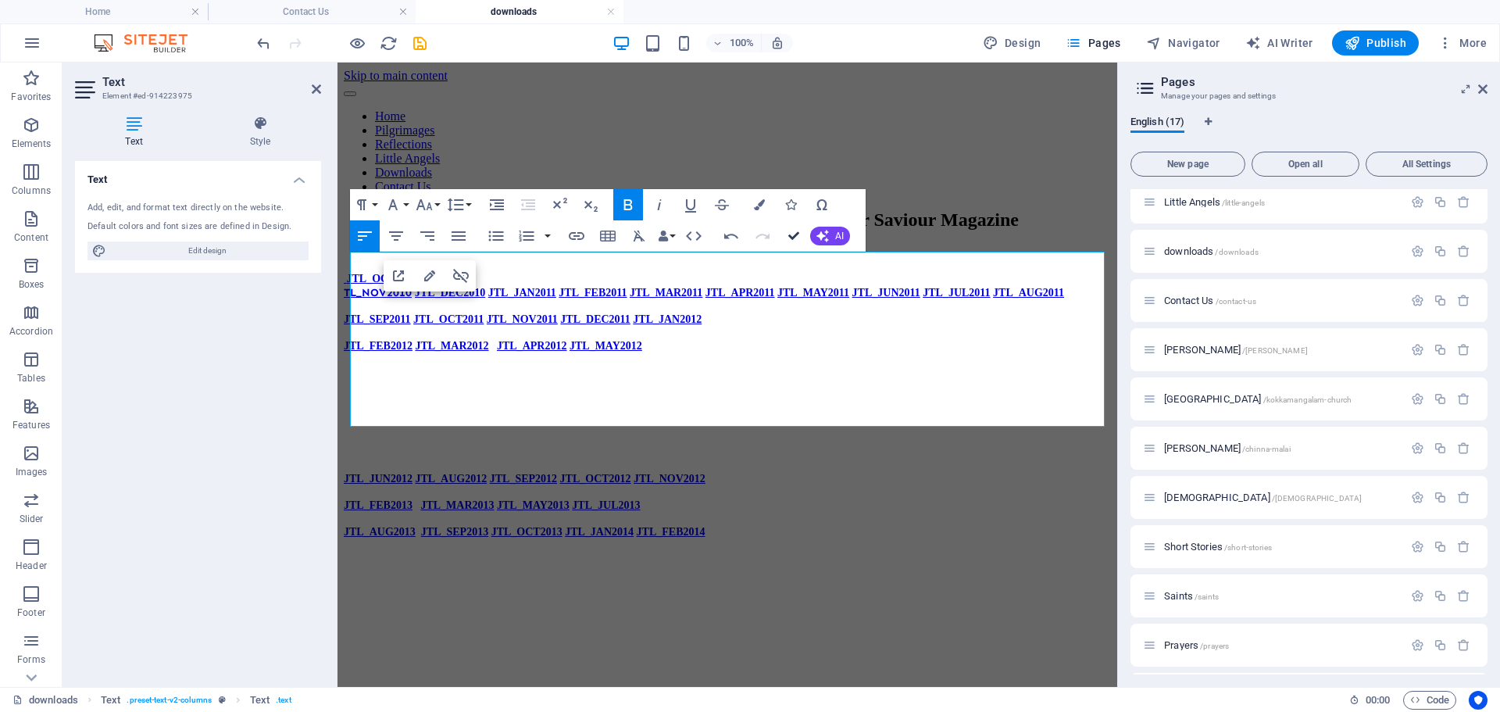
drag, startPoint x: 796, startPoint y: 237, endPoint x: 732, endPoint y: 180, distance: 85.2
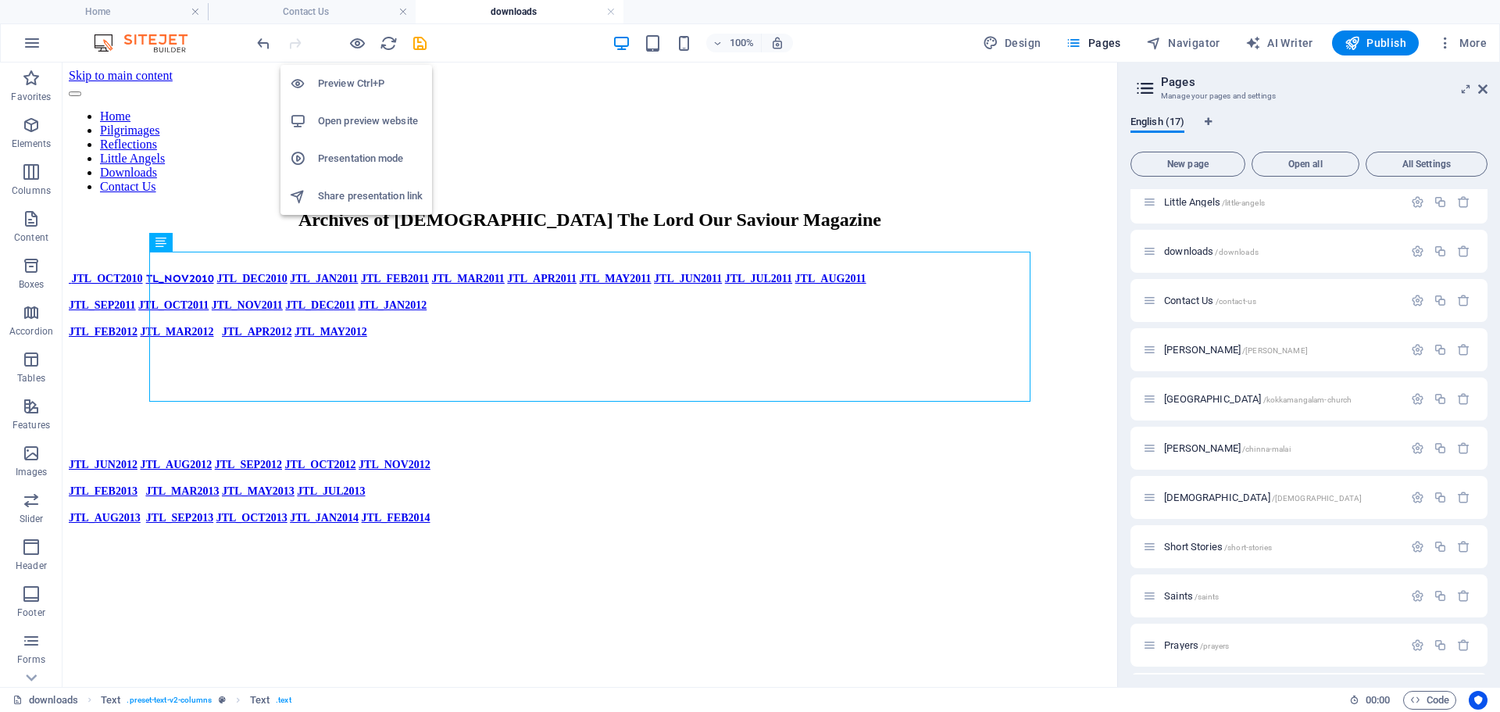
click at [353, 82] on h6 "Preview Ctrl+P" at bounding box center [370, 83] width 105 height 19
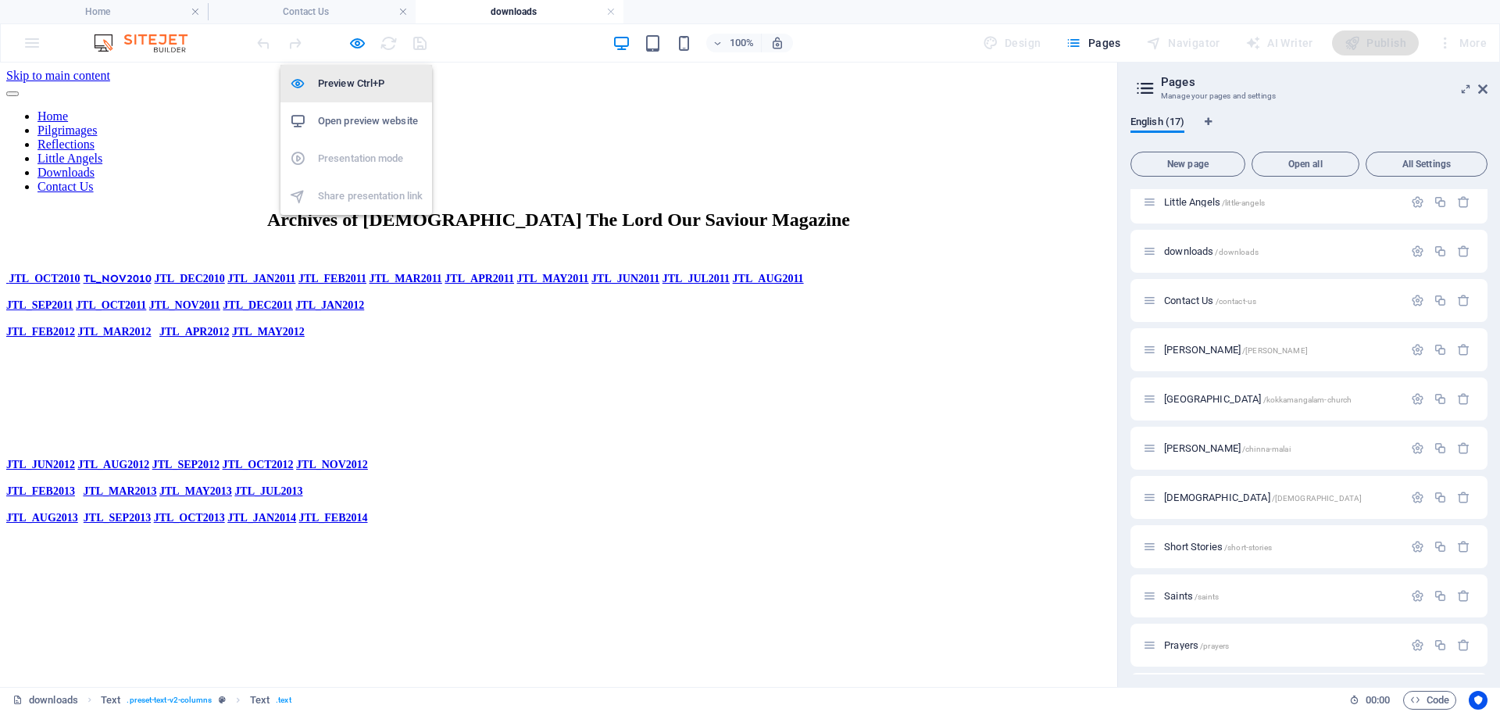
click at [354, 84] on h6 "Preview Ctrl+P" at bounding box center [370, 83] width 105 height 19
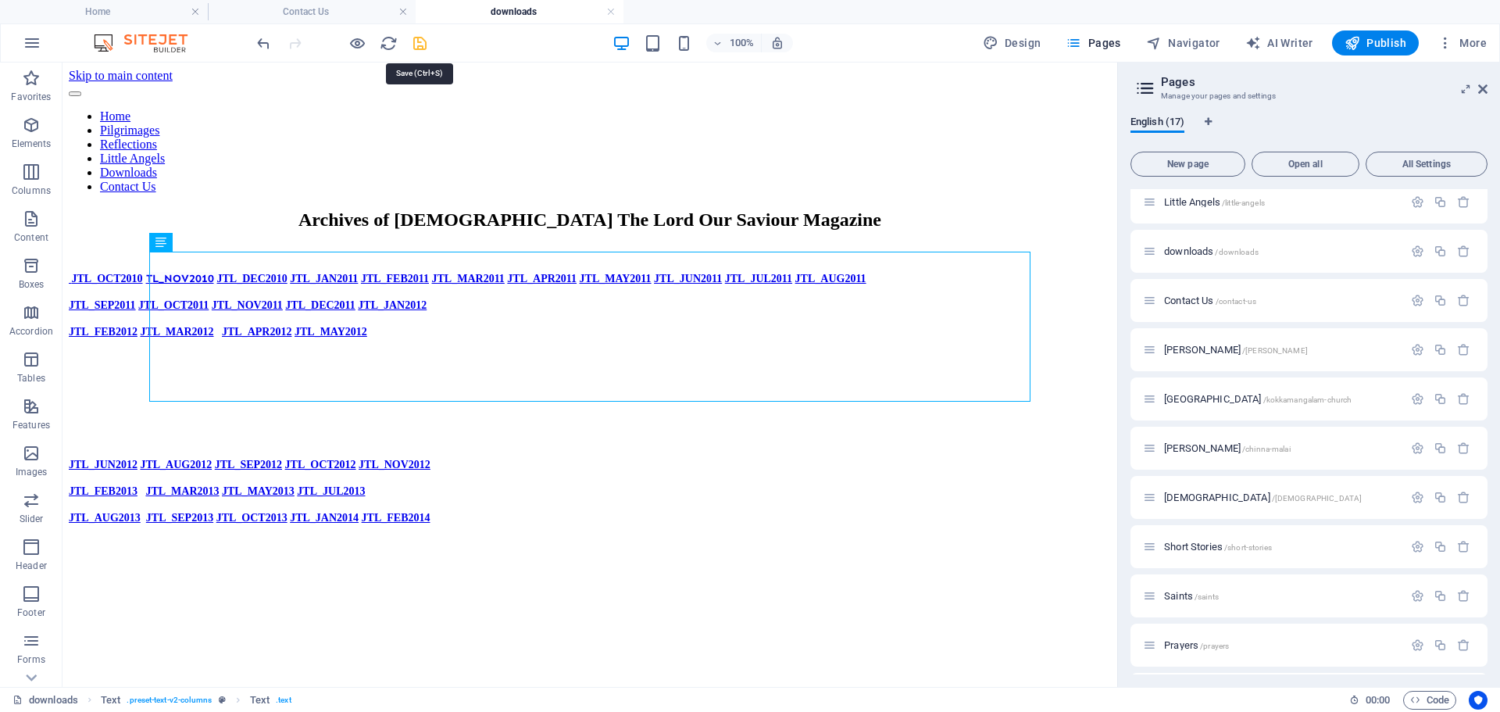
click at [417, 45] on icon "save" at bounding box center [420, 43] width 18 height 18
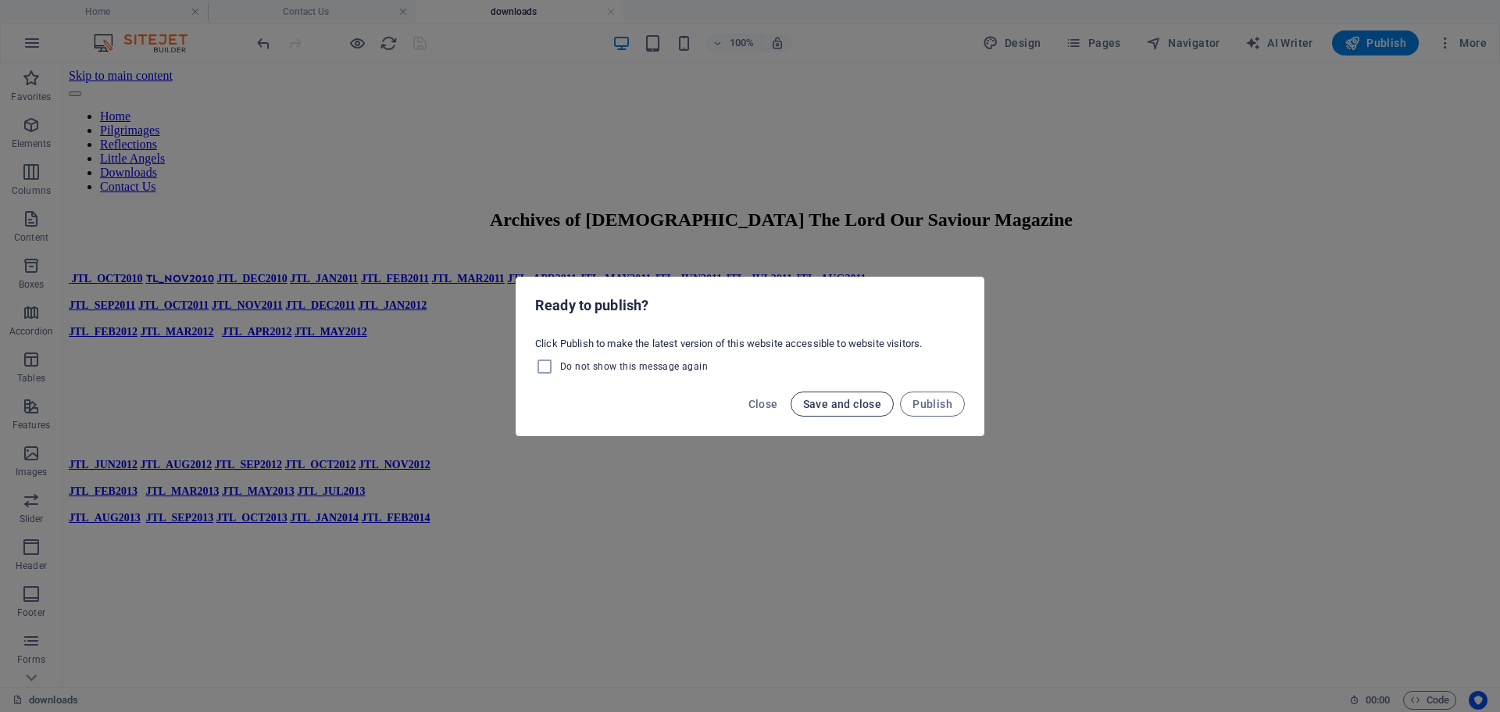
click at [851, 406] on span "Save and close" at bounding box center [842, 404] width 79 height 13
